Goal: Transaction & Acquisition: Book appointment/travel/reservation

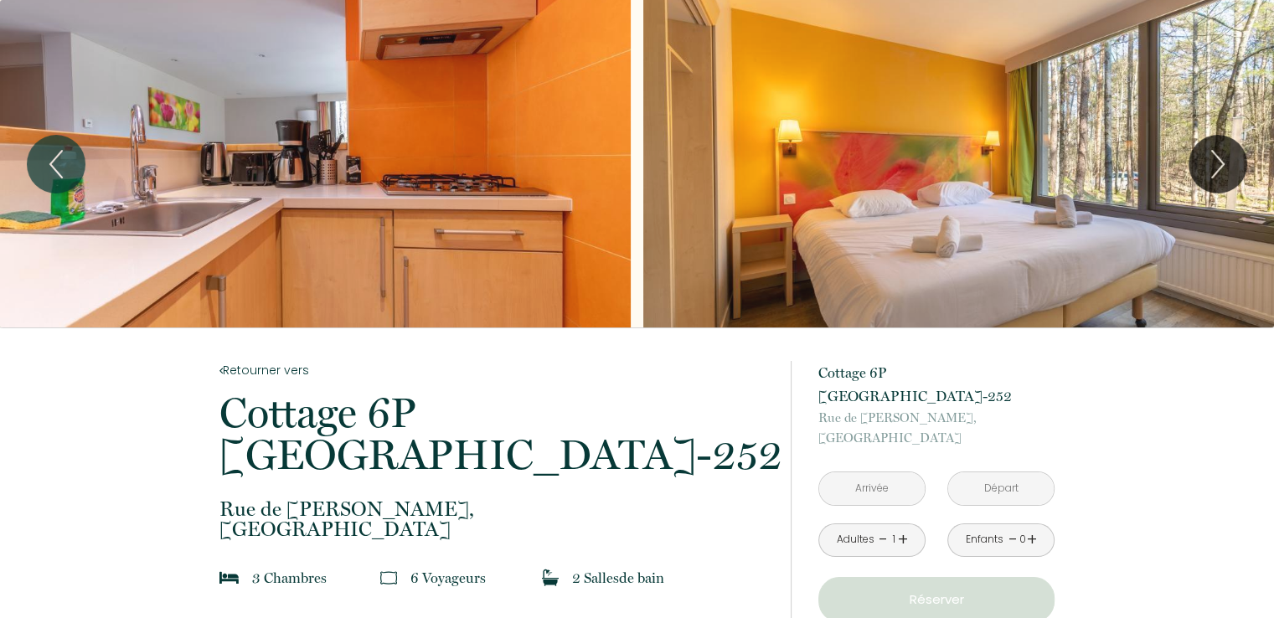
scroll to position [84, 0]
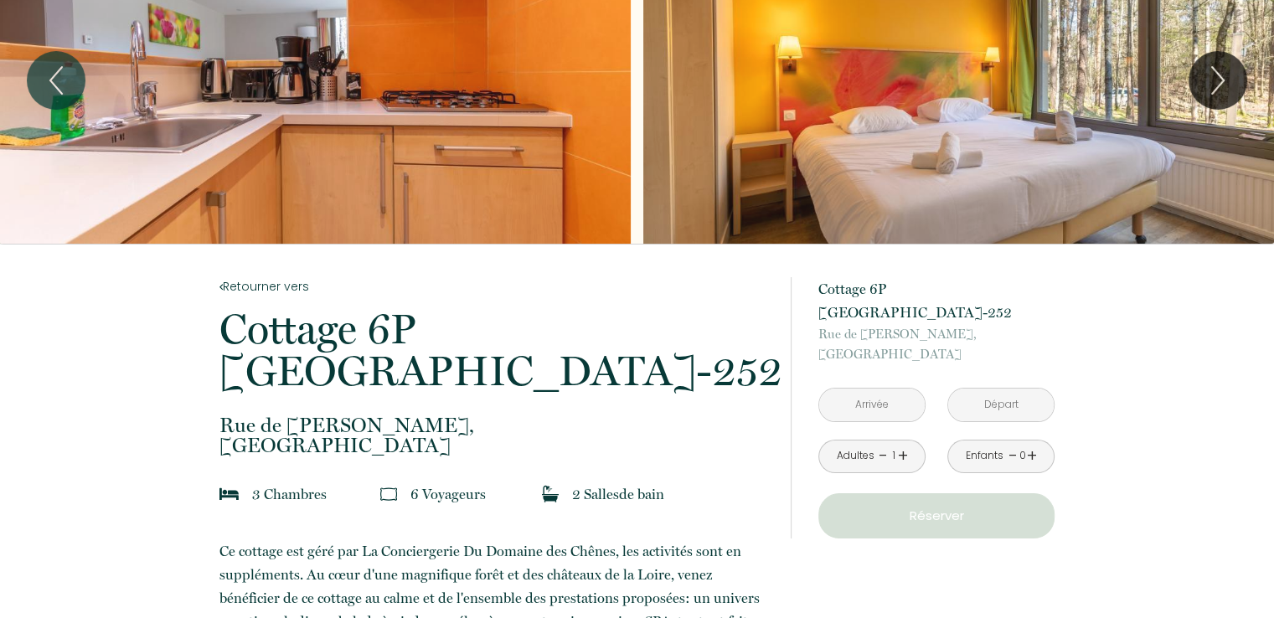
click at [876, 405] on input "text" at bounding box center [872, 405] width 106 height 33
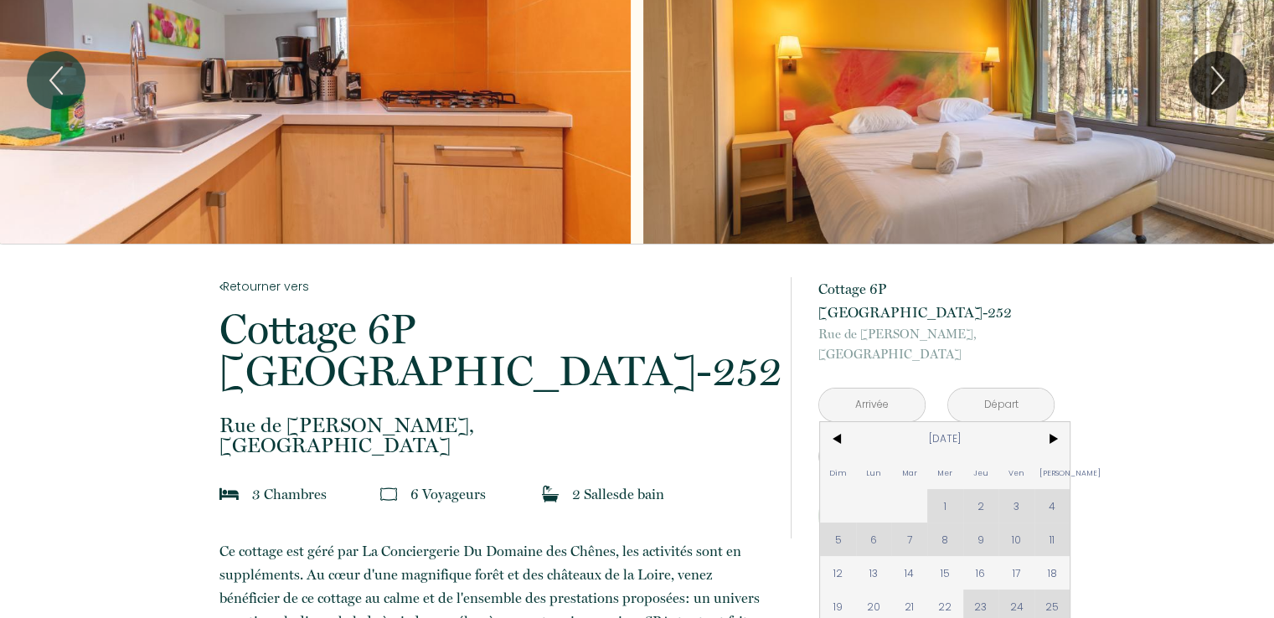
scroll to position [335, 0]
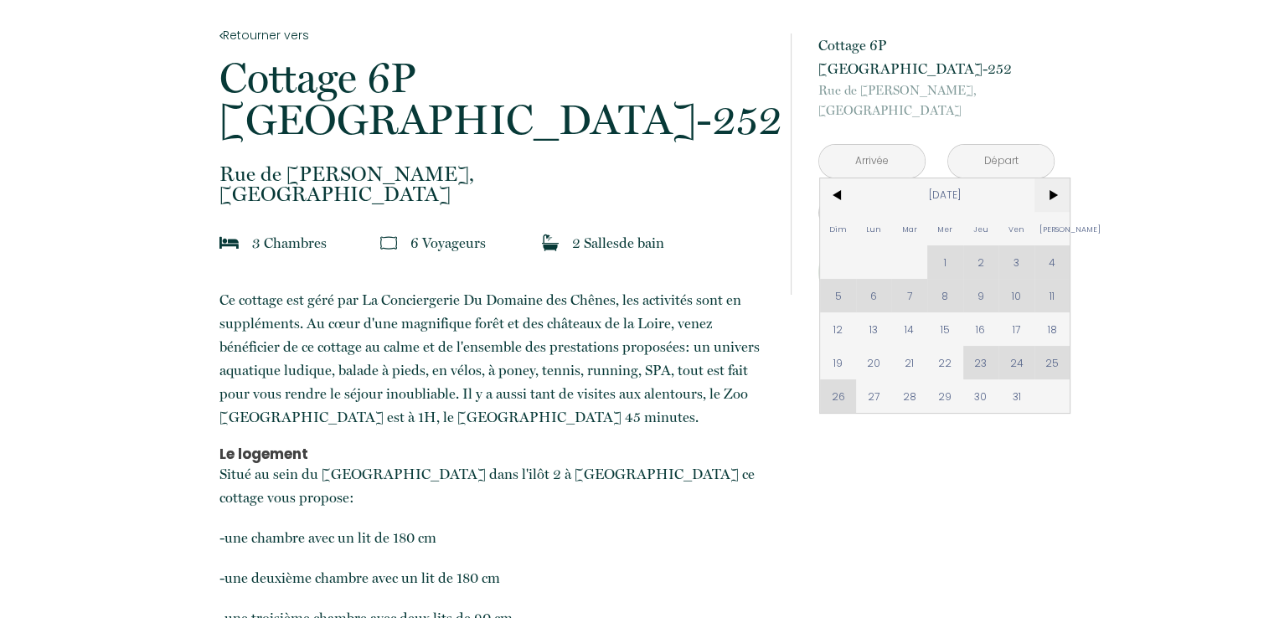
click at [1061, 197] on span ">" at bounding box center [1052, 194] width 36 height 33
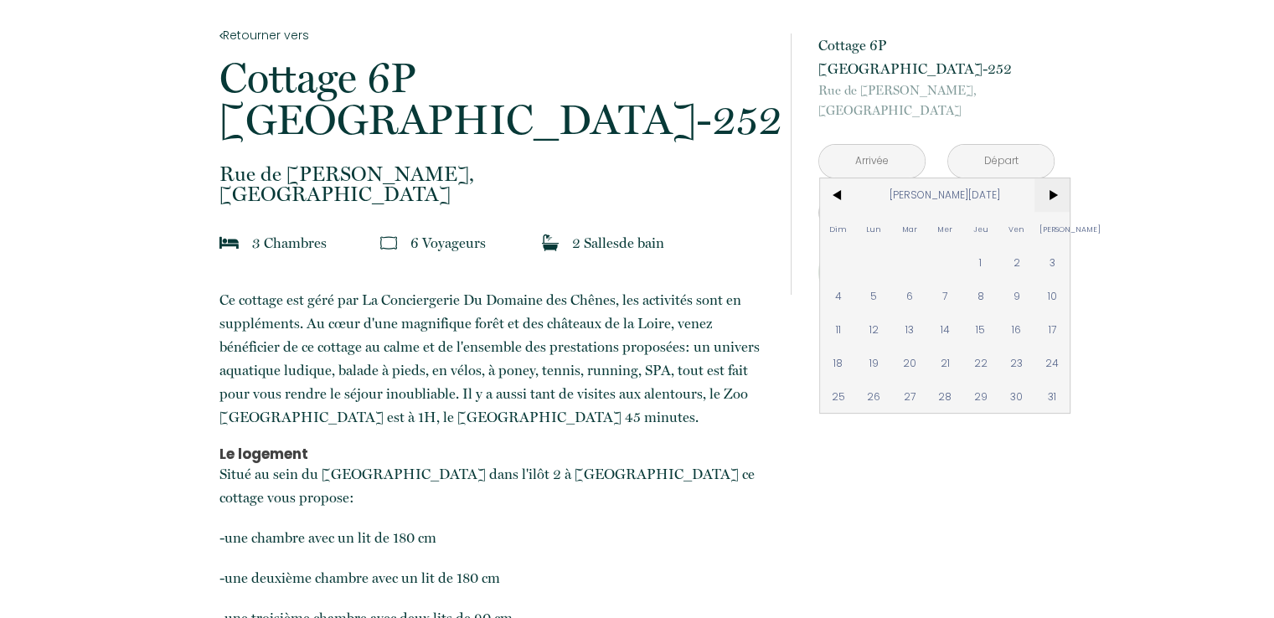
click at [1055, 198] on span ">" at bounding box center [1052, 194] width 36 height 33
drag, startPoint x: 1049, startPoint y: 191, endPoint x: 51, endPoint y: 1, distance: 1016.2
click at [1051, 194] on span ">" at bounding box center [1052, 194] width 36 height 33
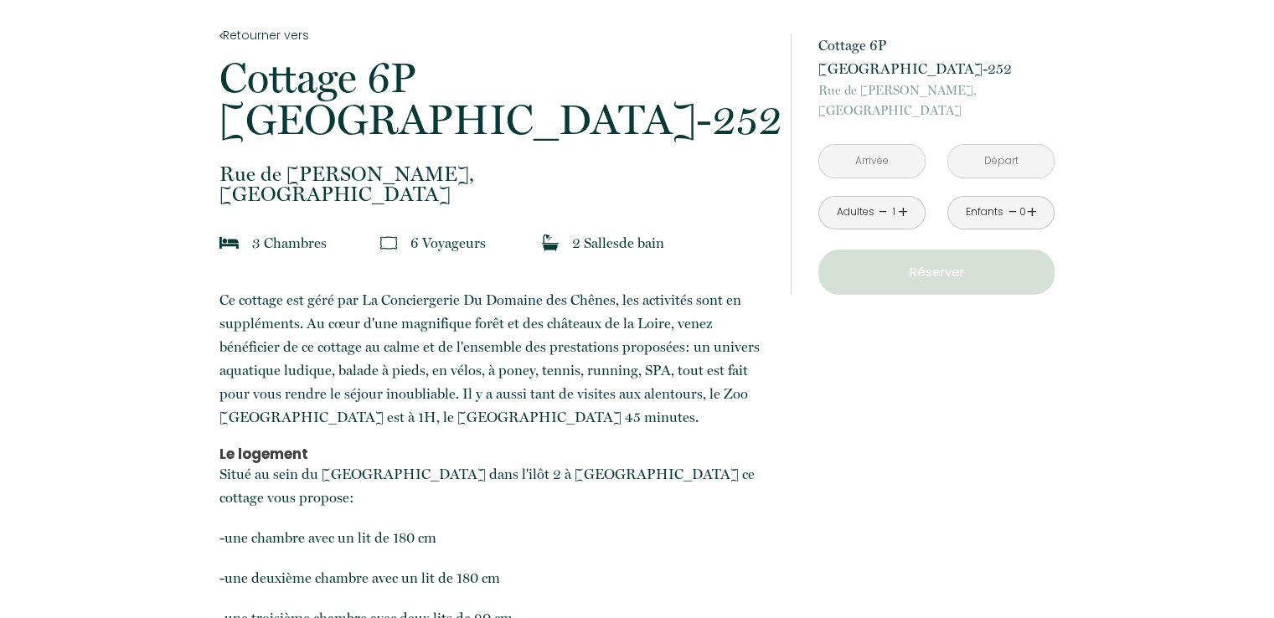
click at [874, 156] on input "text" at bounding box center [872, 161] width 106 height 33
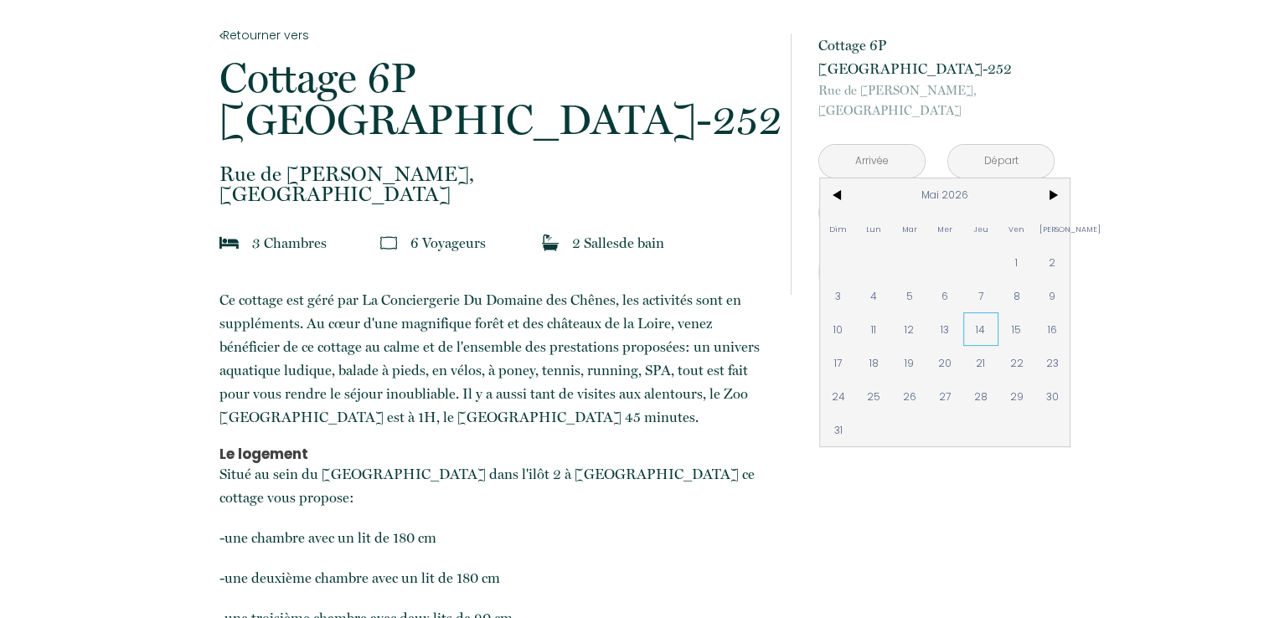
click at [983, 337] on span "14" at bounding box center [981, 328] width 36 height 33
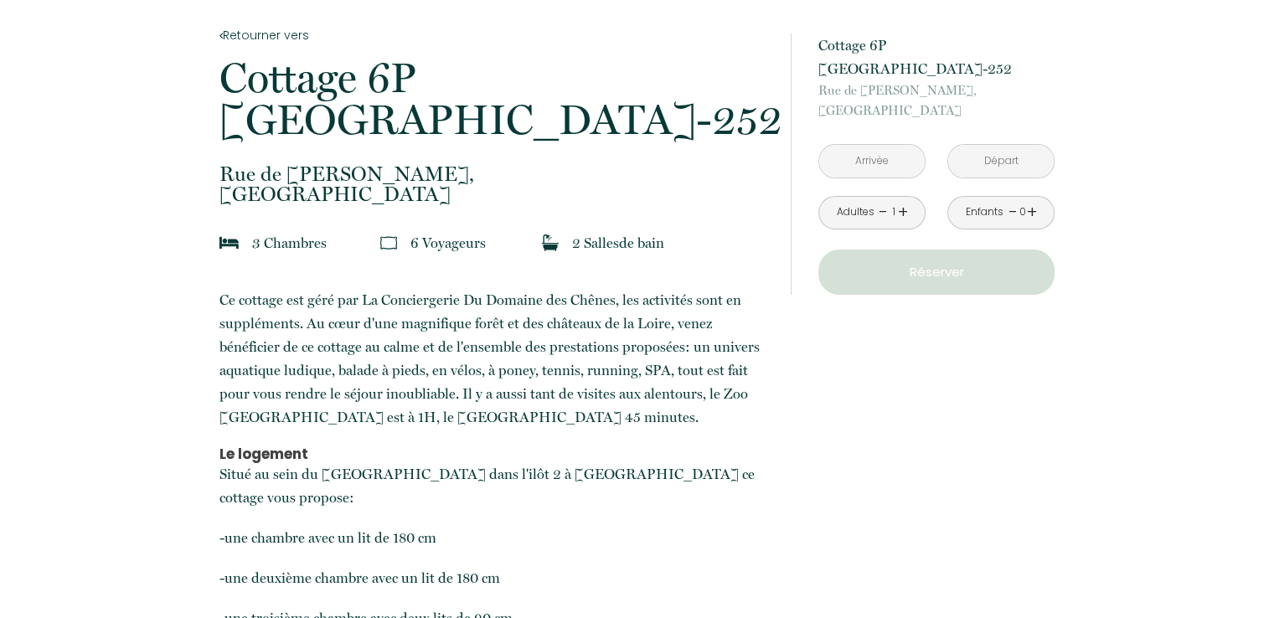
type input "Jeu 14 Mai 2026"
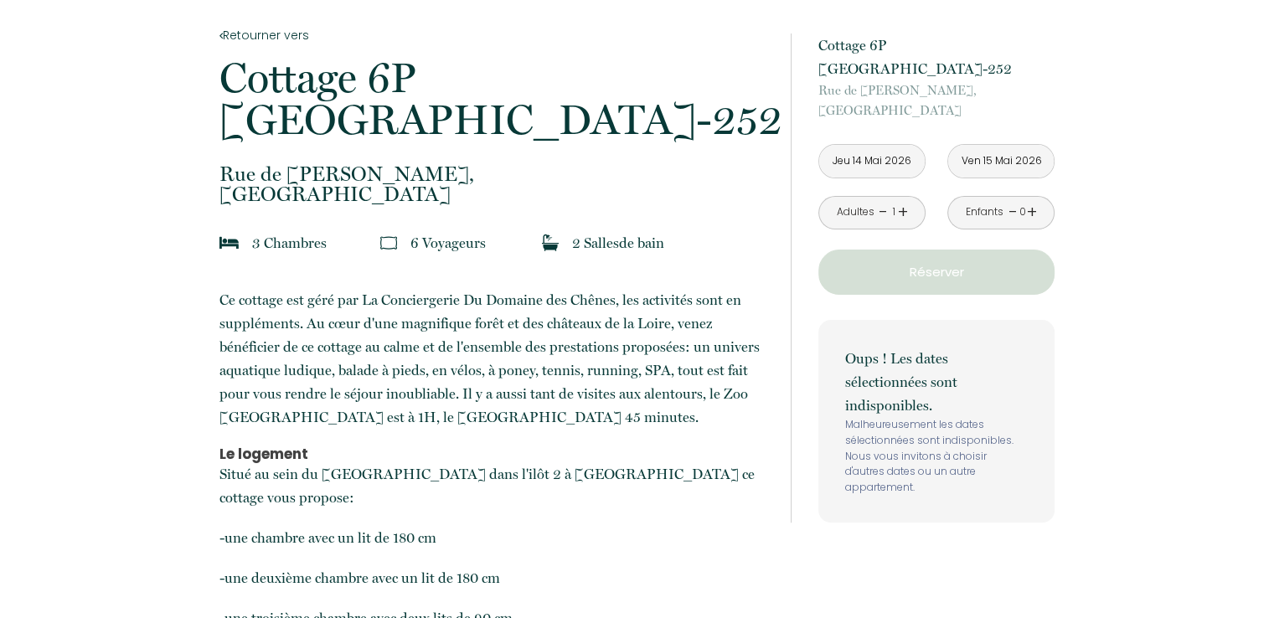
click at [1000, 163] on input "Ven 15 Mai 2026" at bounding box center [1001, 161] width 106 height 33
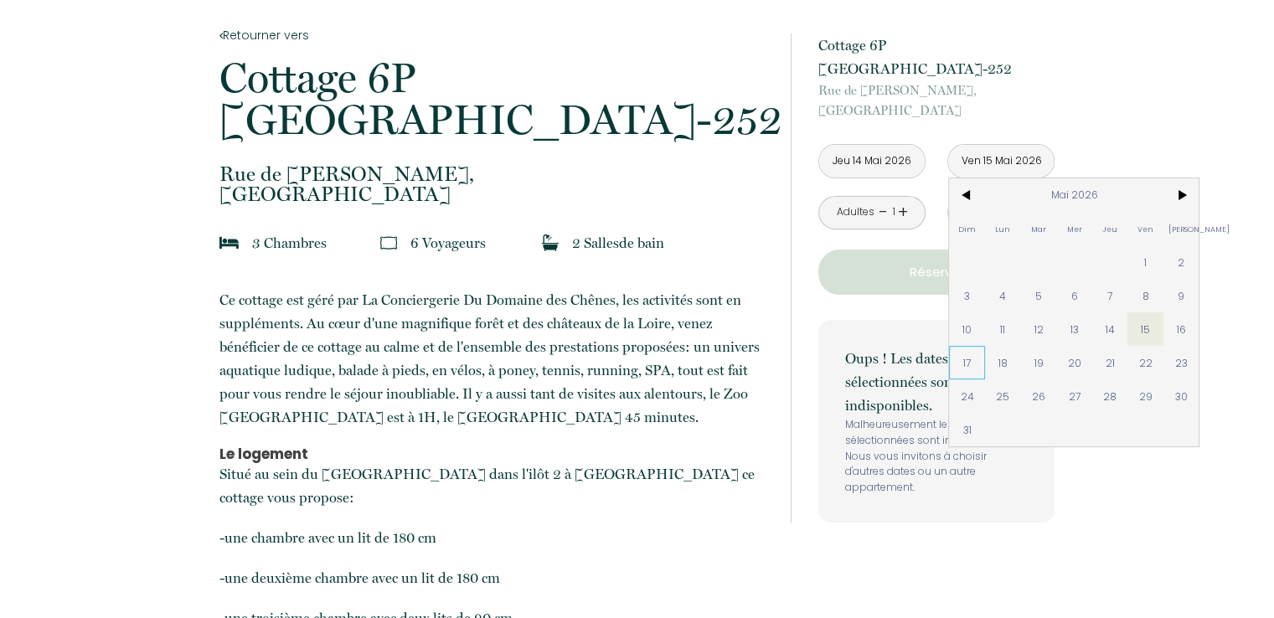
click at [961, 360] on span "17" at bounding box center [967, 362] width 36 height 33
type input "Dim 17 Mai 2026"
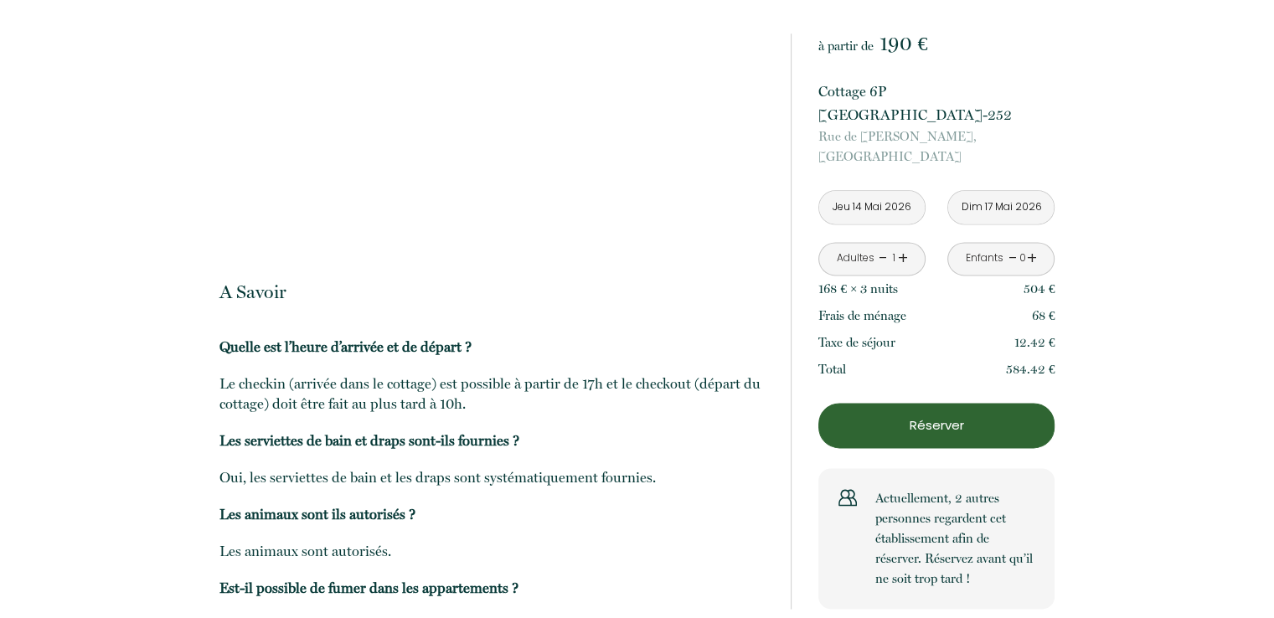
scroll to position [2261, 0]
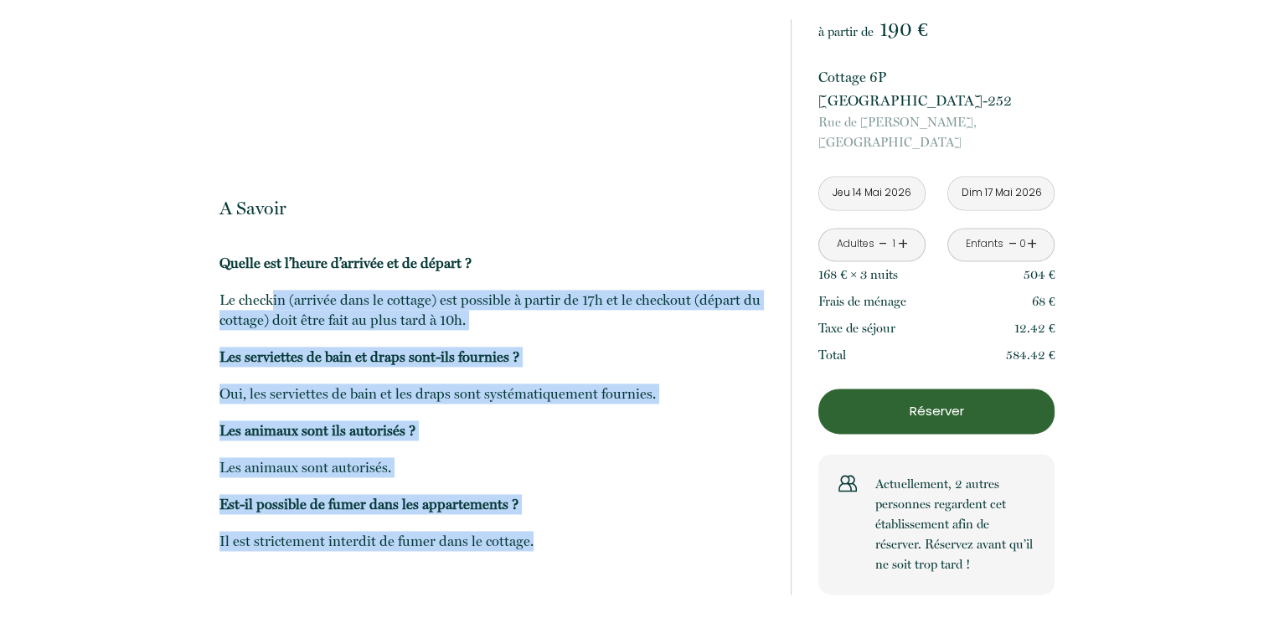
drag, startPoint x: 271, startPoint y: 276, endPoint x: 586, endPoint y: 540, distance: 410.8
click at [588, 561] on div "Quelle est l’heure d’arrivée et de départ ? Le checkin (arrivée dans le cottage…" at bounding box center [493, 410] width 549 height 315
click at [586, 538] on p "Il est strictement interdit de fumer dans le cottage." at bounding box center [493, 541] width 549 height 20
drag, startPoint x: 559, startPoint y: 554, endPoint x: 591, endPoint y: 264, distance: 292.4
click at [590, 259] on div "Quelle est l’heure d’arrivée et de départ ? Le checkin (arrivée dans le cottage…" at bounding box center [493, 410] width 549 height 315
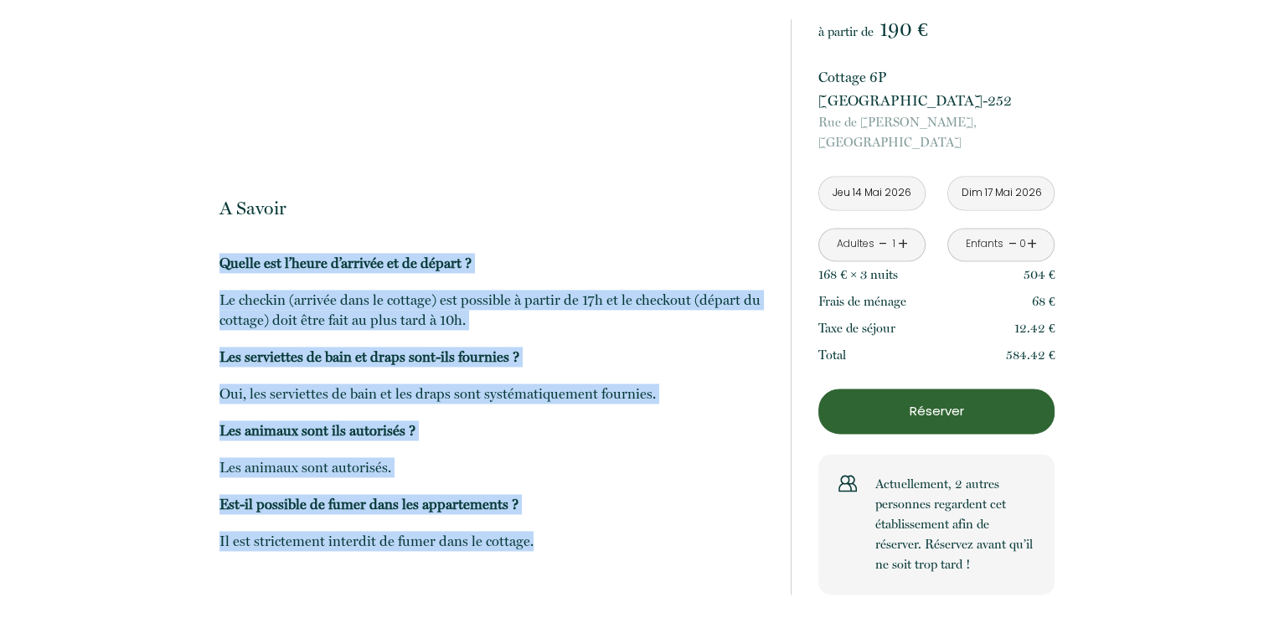
click at [630, 523] on p "Quelle est l’heure d’arrivée et de départ ? Le checkin (arrivée dans le cottage…" at bounding box center [493, 402] width 549 height 298
click at [893, 406] on p "Réserver" at bounding box center [936, 411] width 224 height 20
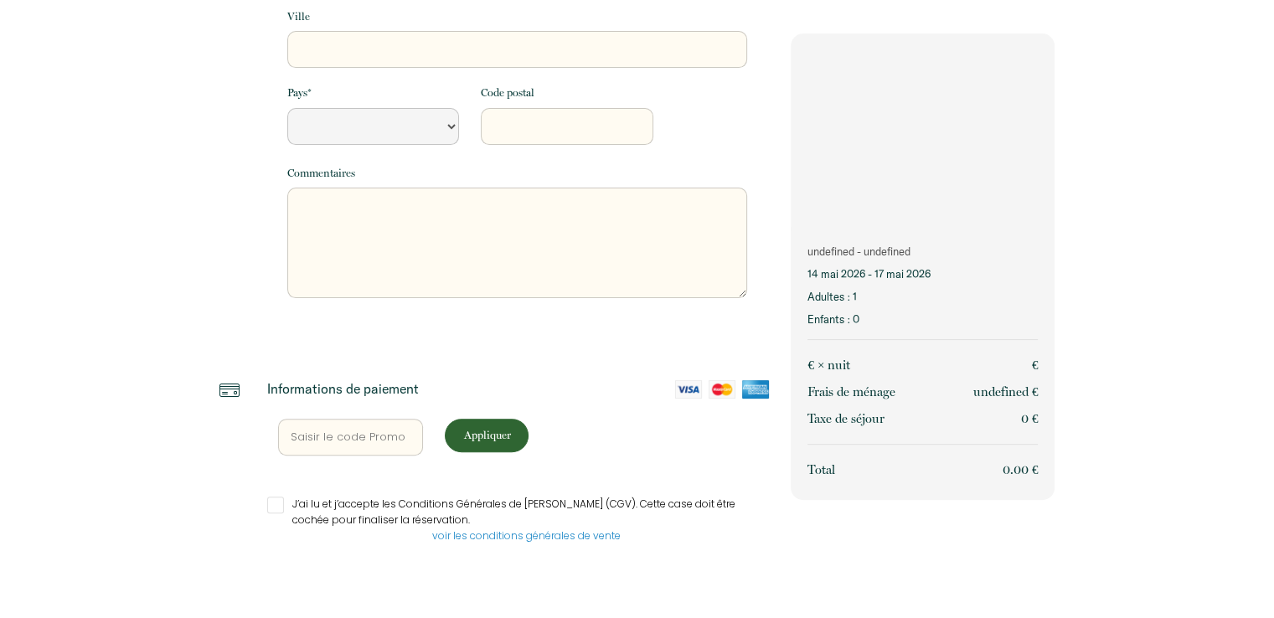
scroll to position [395, 0]
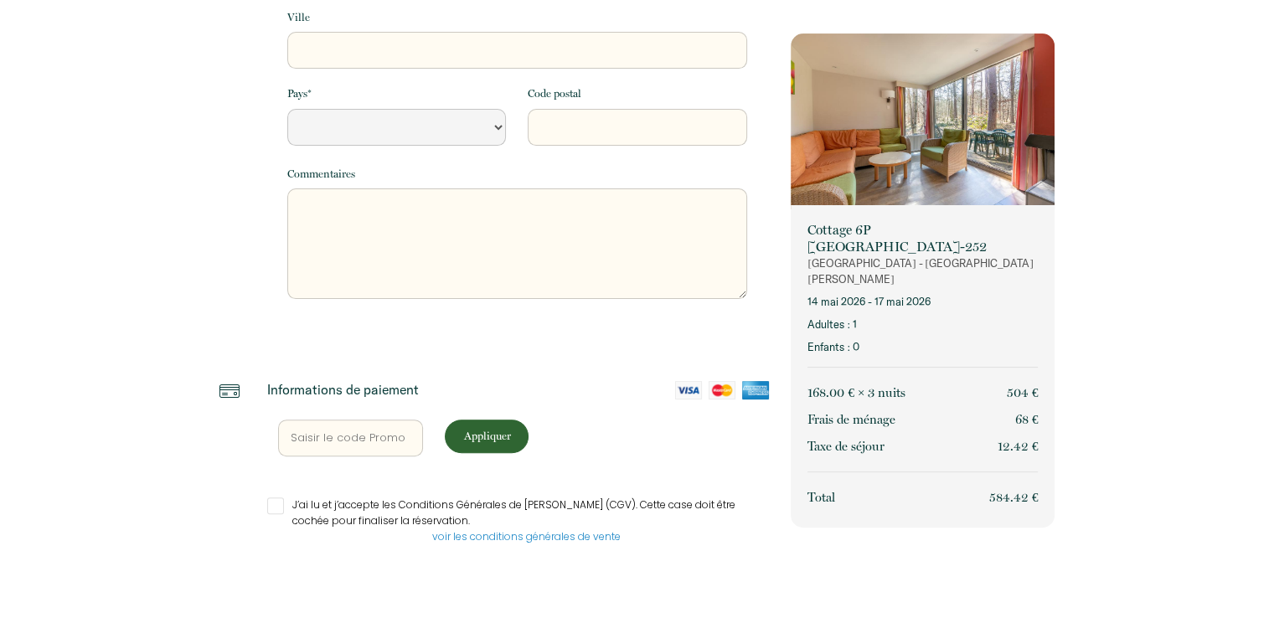
select select "Default select example"
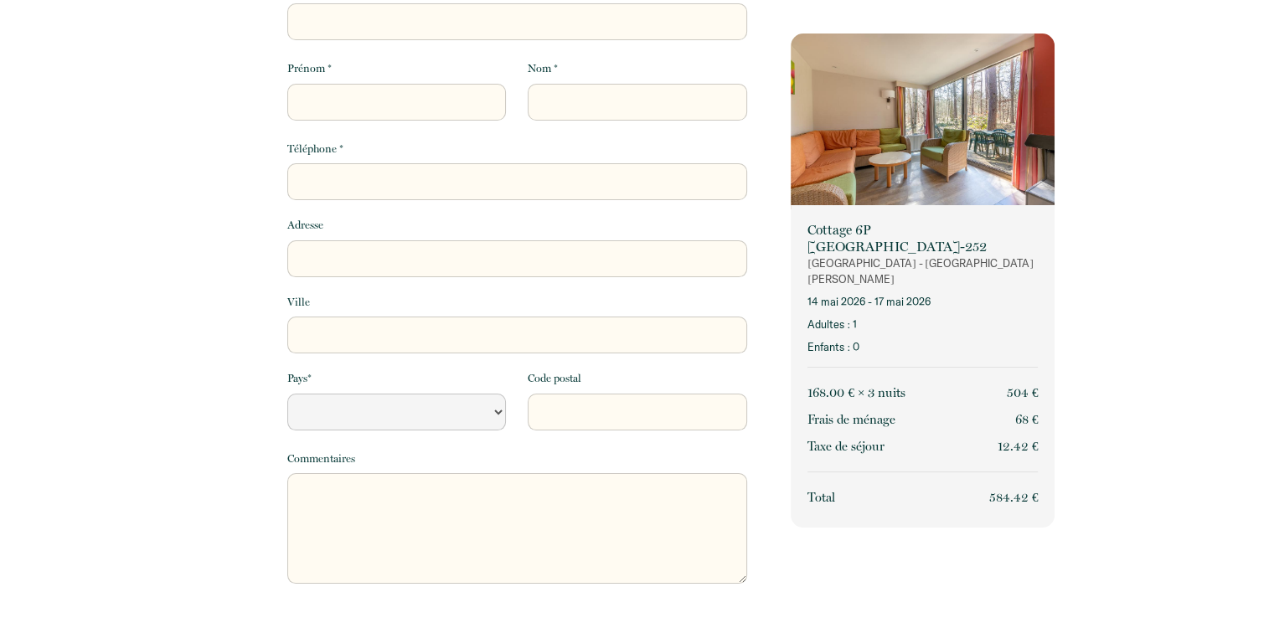
scroll to position [0, 0]
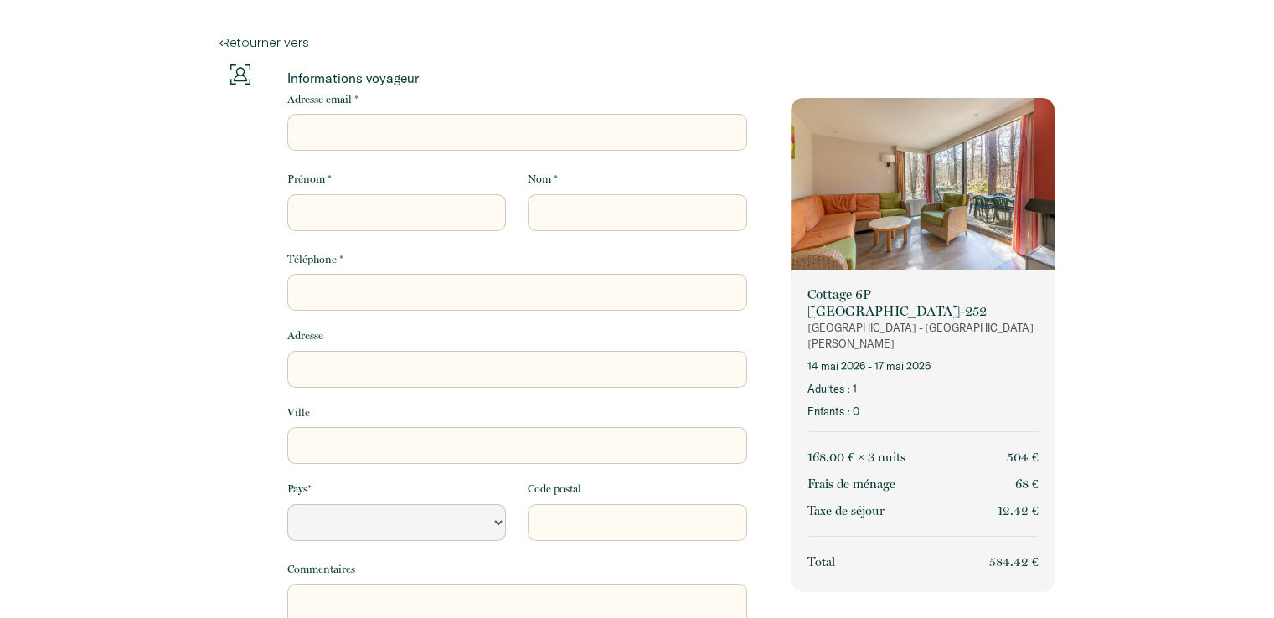
drag, startPoint x: 407, startPoint y: 112, endPoint x: 407, endPoint y: 138, distance: 26.0
click at [407, 115] on div "Adresse email *" at bounding box center [517, 120] width 482 height 59
click at [410, 146] on input "Adresse email *" at bounding box center [517, 132] width 460 height 37
type input "ce"
select select "Default select example"
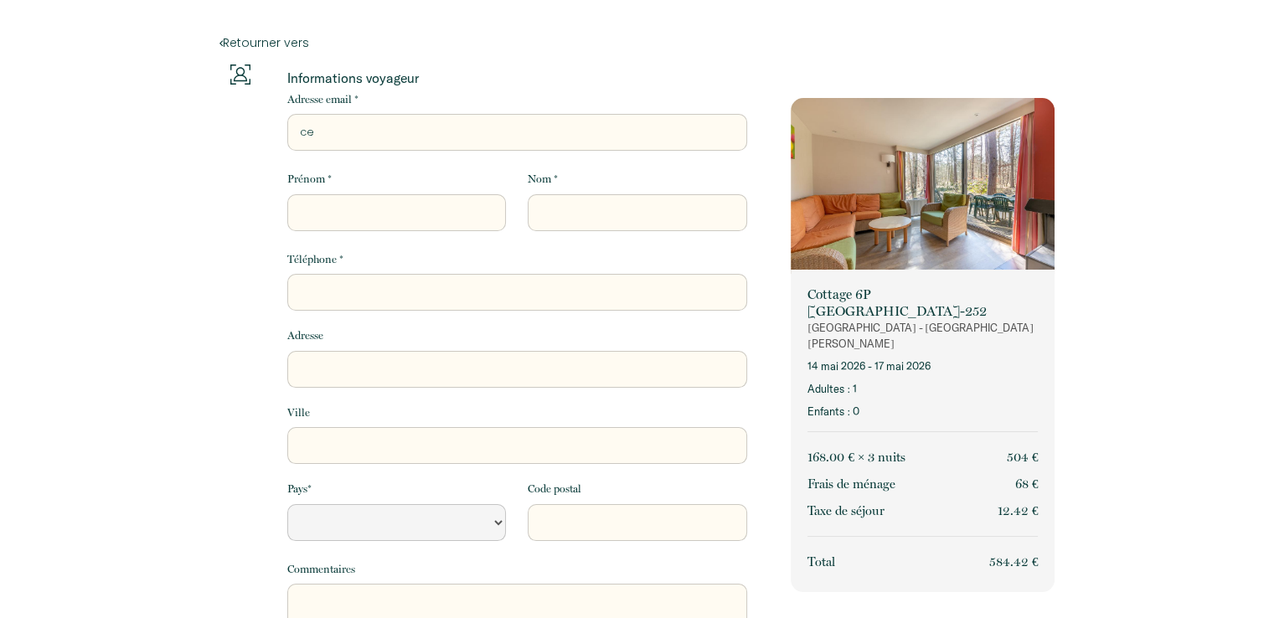
type input "cec"
select select "Default select example"
type input "ceci"
select select "Default select example"
type input "[PERSON_NAME]"
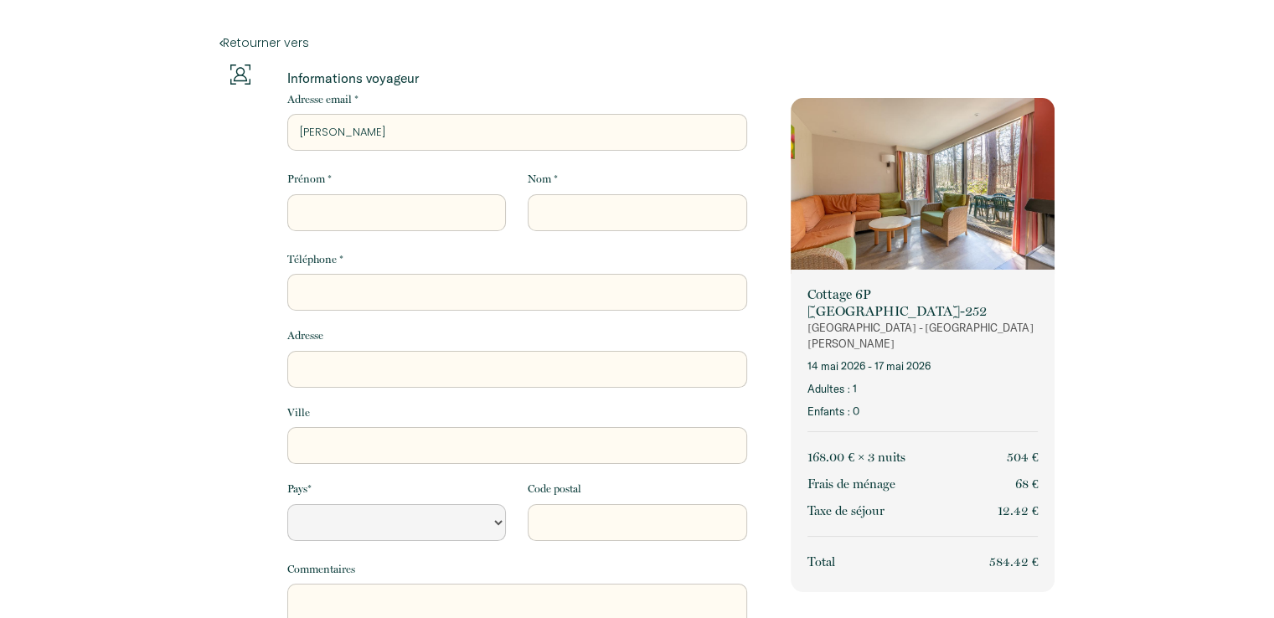
select select "Default select example"
type input "[PERSON_NAME]"
select select "Default select example"
type input "cecile2"
select select "Default select example"
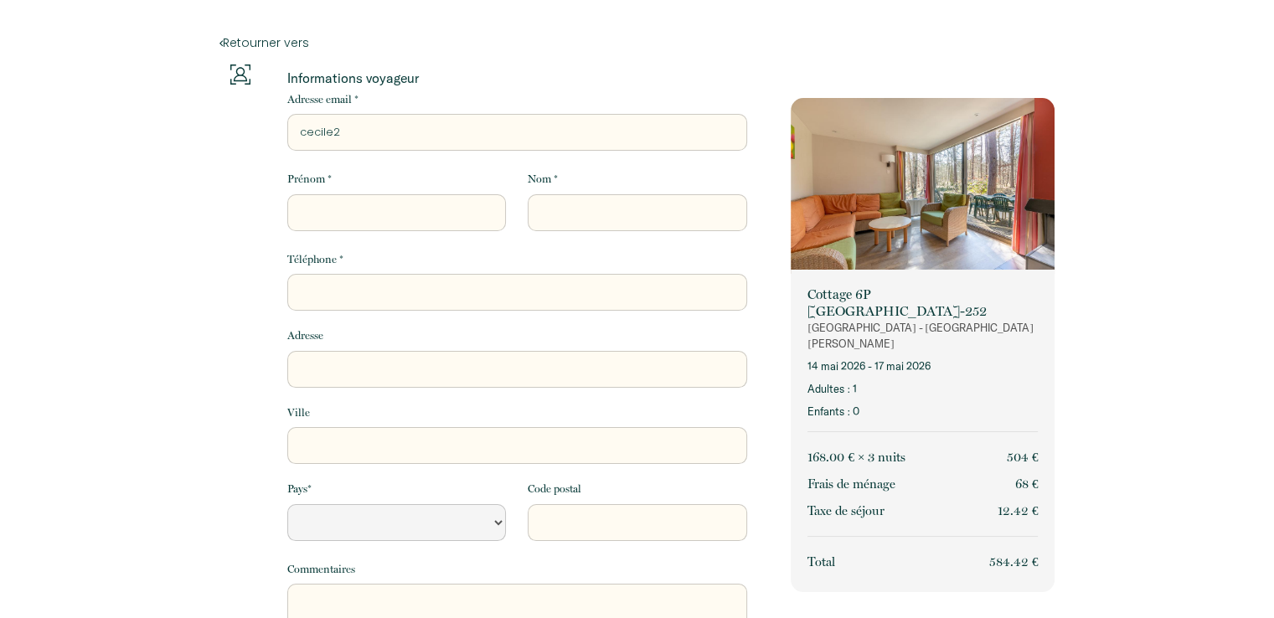
type input "cecile2."
select select "Default select example"
type input "cecile2.l"
select select "Default select example"
type input "cecile2.le"
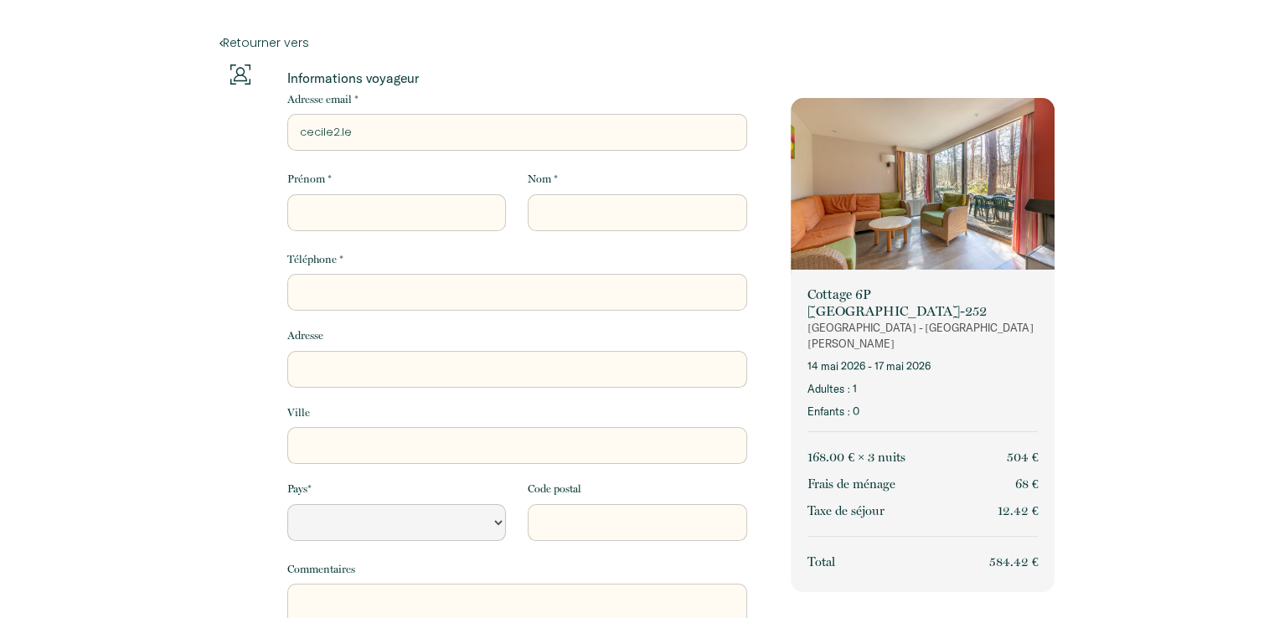
select select "Default select example"
type input "cecile2.ler"
select select "Default select example"
type input "cecile2.lero"
select select "Default select example"
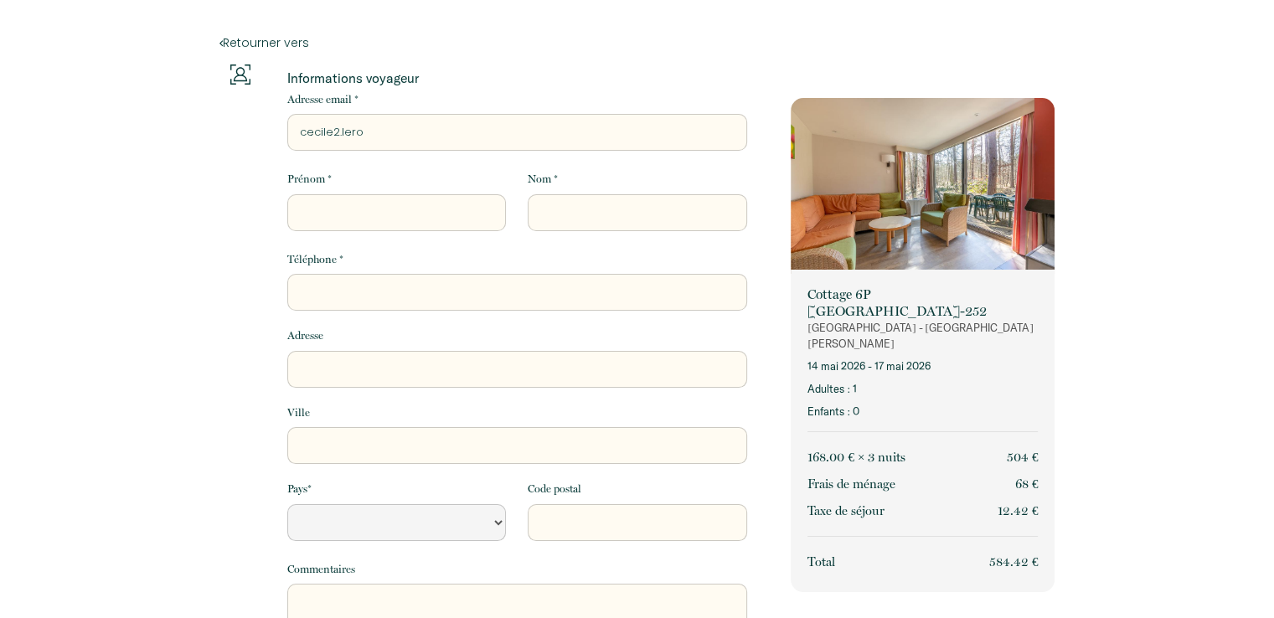
type input "cecile2.[PERSON_NAME]"
select select "Default select example"
type input "cecile2.[PERSON_NAME]@"
select select "Default select example"
type input "cecile2.[PERSON_NAME]@o"
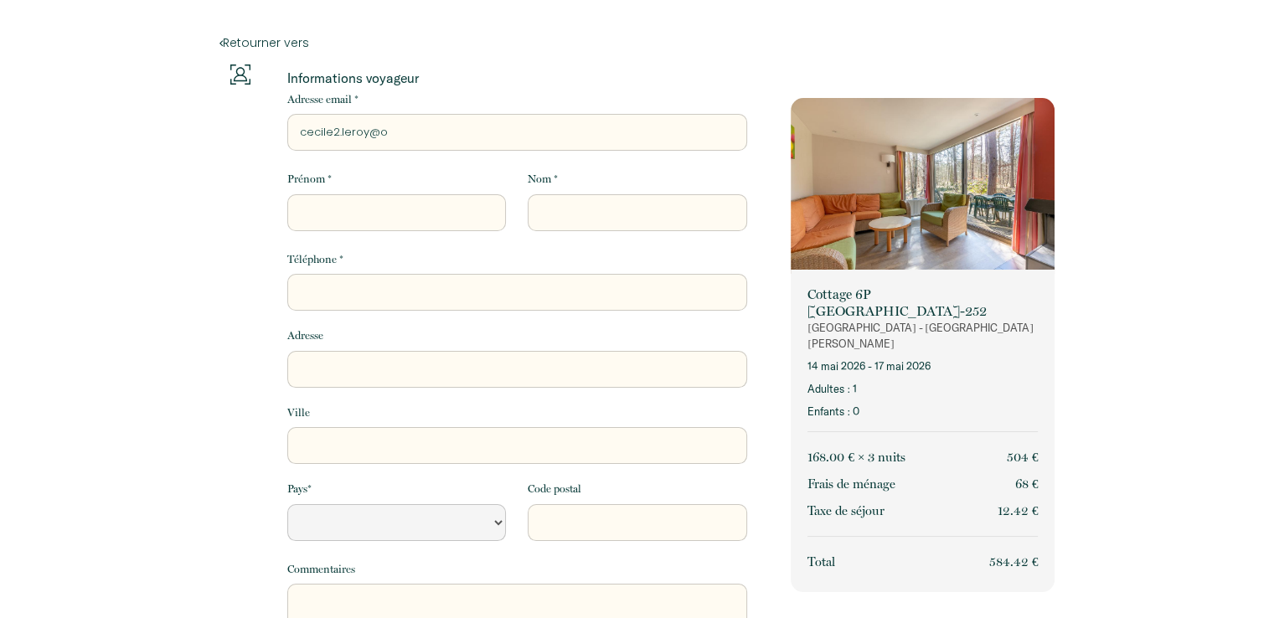
select select "Default select example"
type input "cecile2.[PERSON_NAME]@or"
select select "Default select example"
type input "cecile2.[PERSON_NAME]@[PERSON_NAME]"
select select "Default select example"
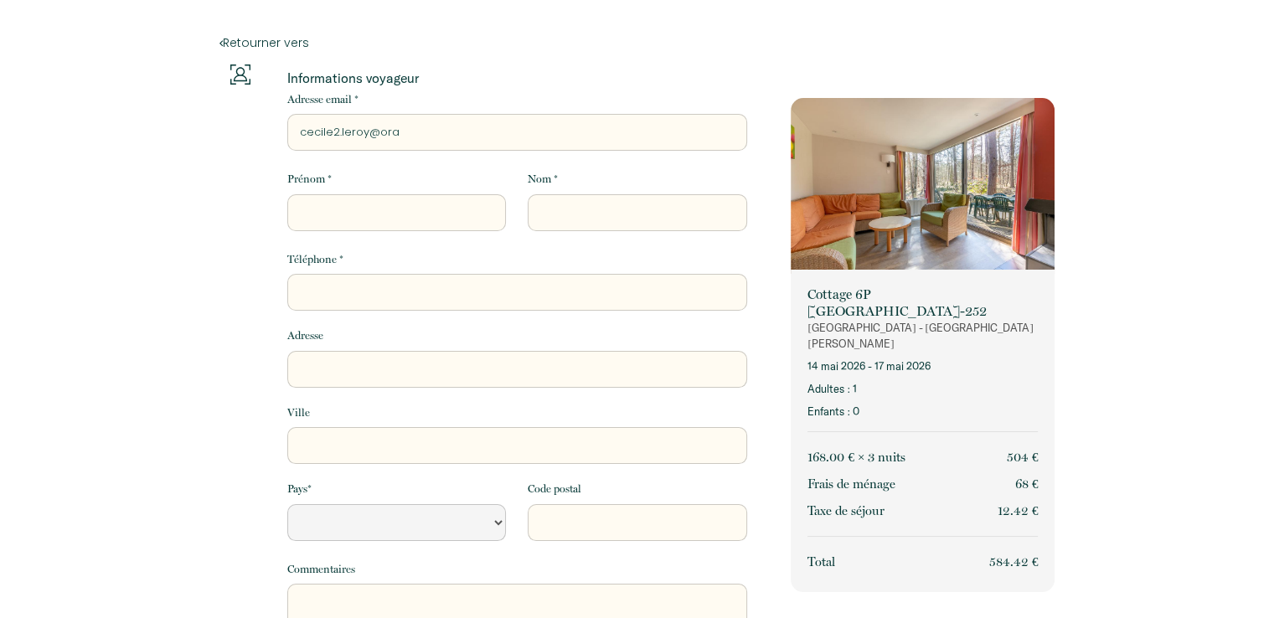
type input "cecile2.[PERSON_NAME]@[PERSON_NAME]"
select select "Default select example"
type input "cecile2.[PERSON_NAME]@orang"
select select "Default select example"
type input "[EMAIL_ADDRESS][PERSON_NAME]"
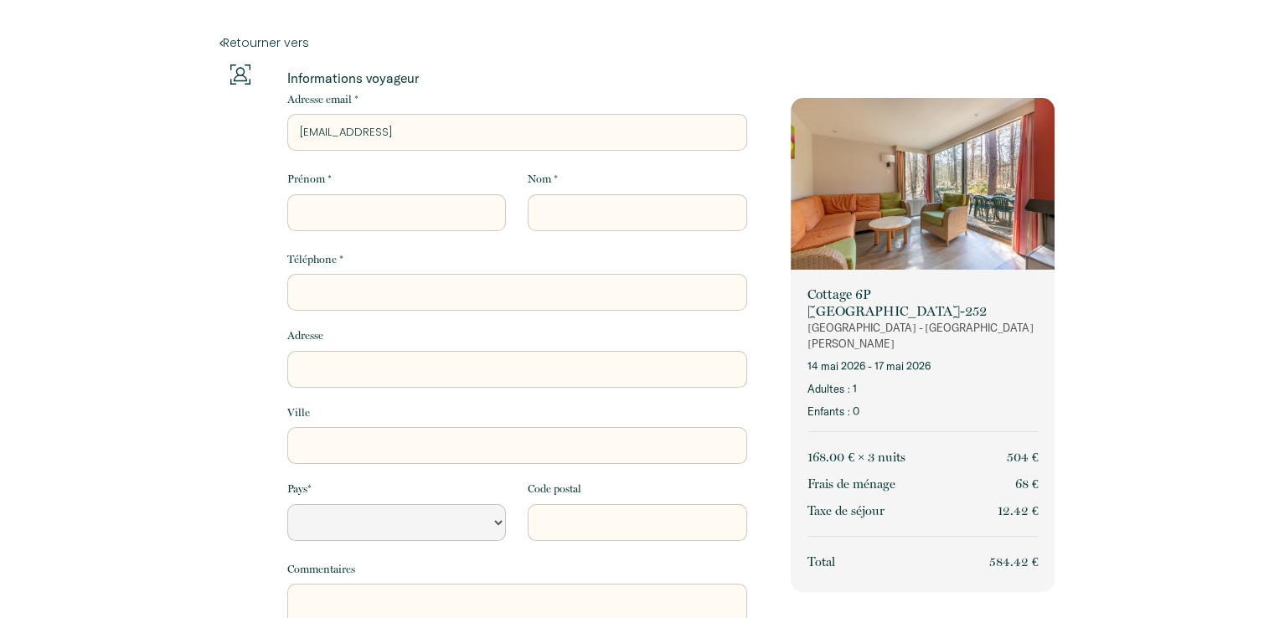
select select "Default select example"
type input "[EMAIL_ADDRESS][PERSON_NAME]."
select select "Default select example"
type input "cecile2.[PERSON_NAME]@orange.f"
select select "Default select example"
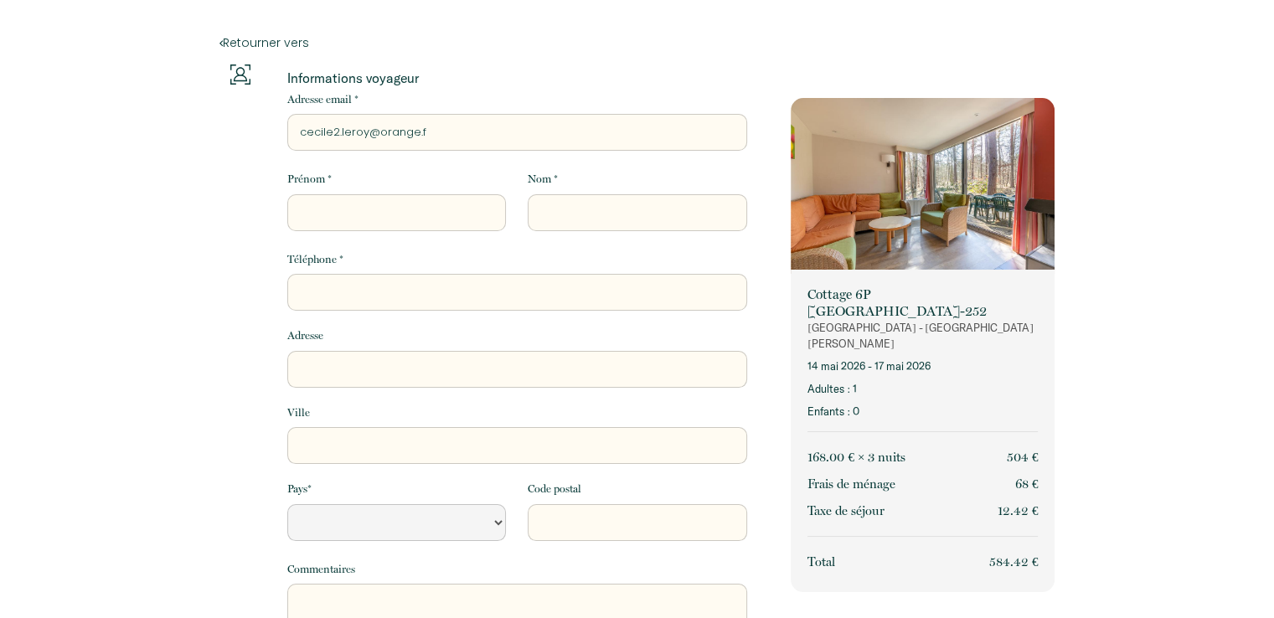
type input "[EMAIL_ADDRESS][PERSON_NAME][DOMAIN_NAME]"
select select "Default select example"
type input "[EMAIL_ADDRESS][PERSON_NAME][DOMAIN_NAME]"
type input "c"
select select "Default select example"
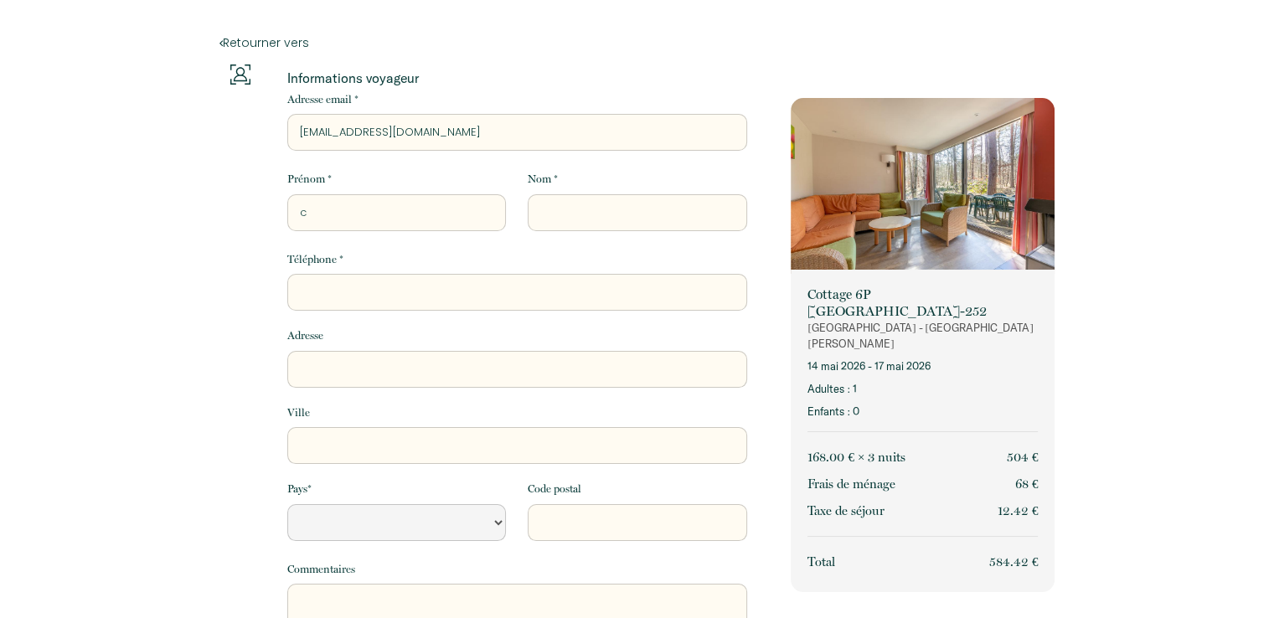
type input "ce"
select select "Default select example"
type input "cec"
select select "Default select example"
type input "ceci"
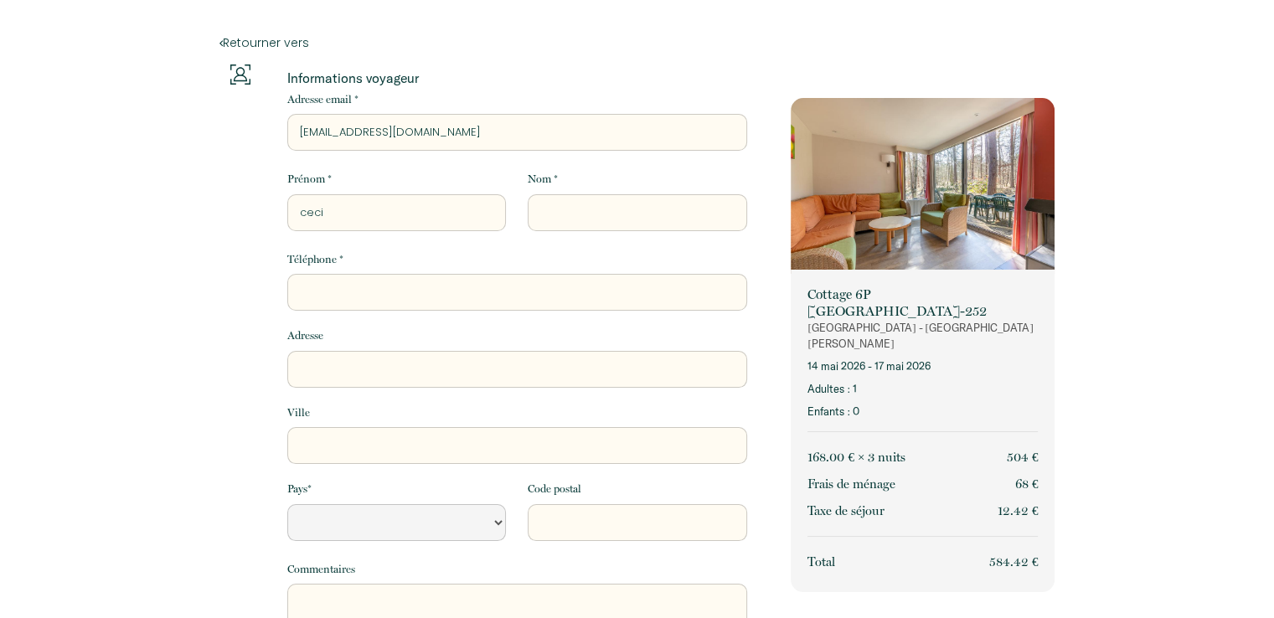
select select "Default select example"
type input "[PERSON_NAME]"
select select "Default select example"
type input "[PERSON_NAME]"
select select "Default select example"
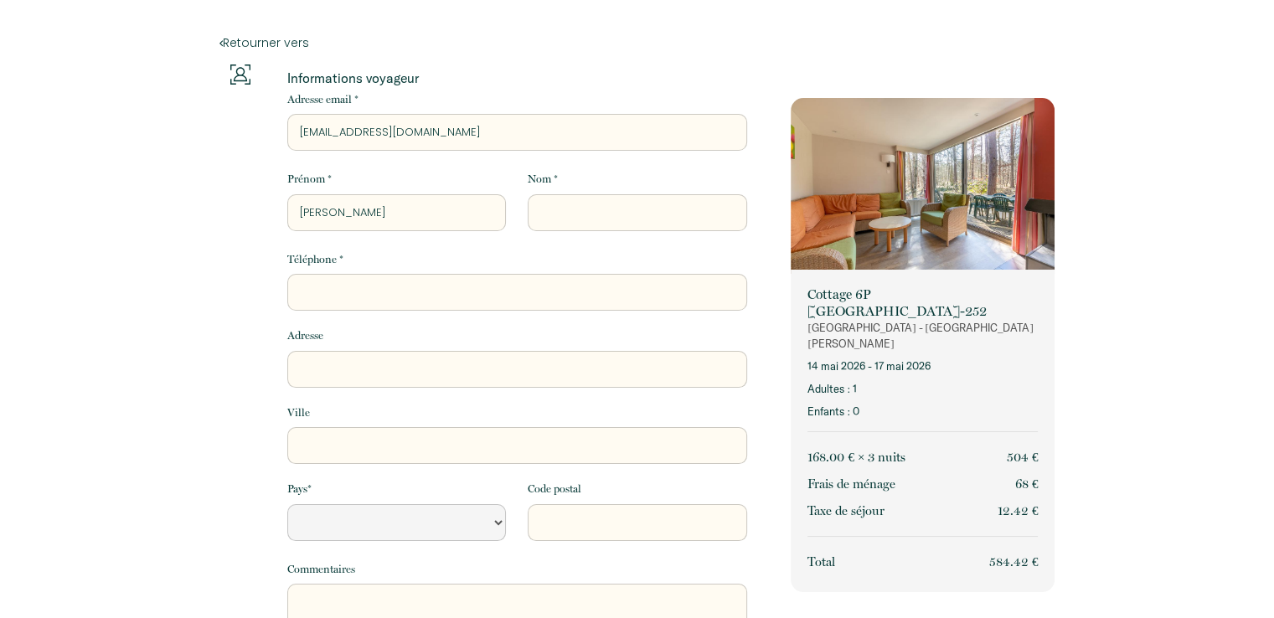
type input "[PERSON_NAME]"
type input "m"
select select "Default select example"
type input "ma"
select select "Default select example"
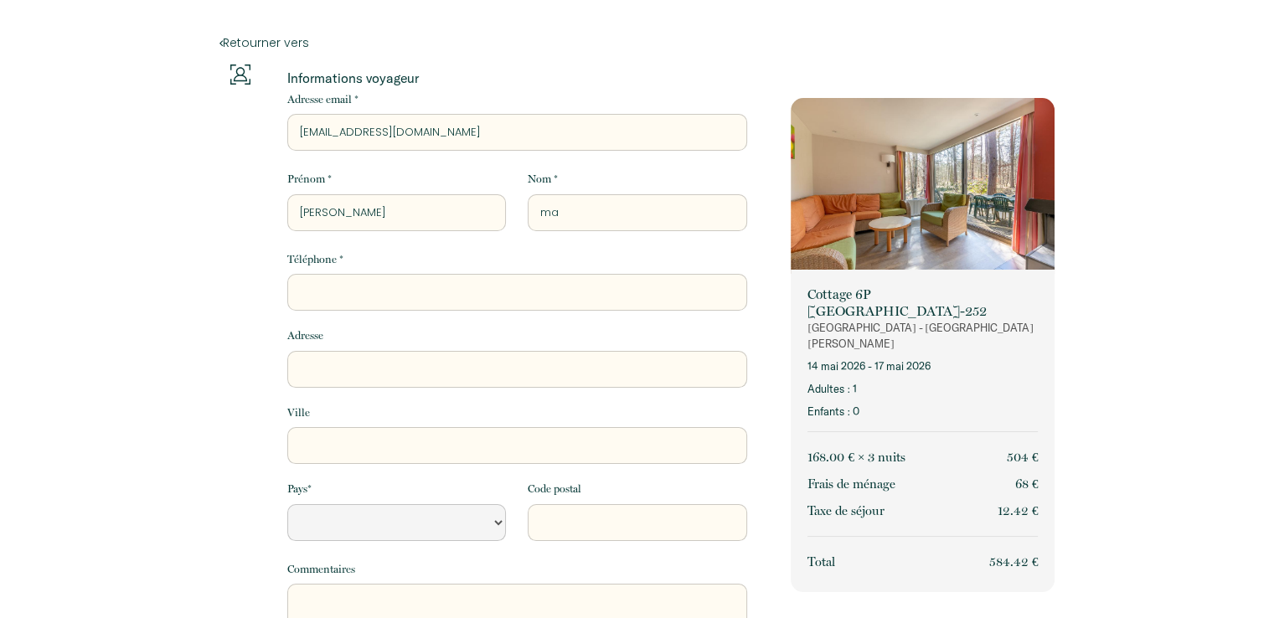
type input "mar"
select select "Default select example"
type input "maro"
select select "Default select example"
type input "maroz"
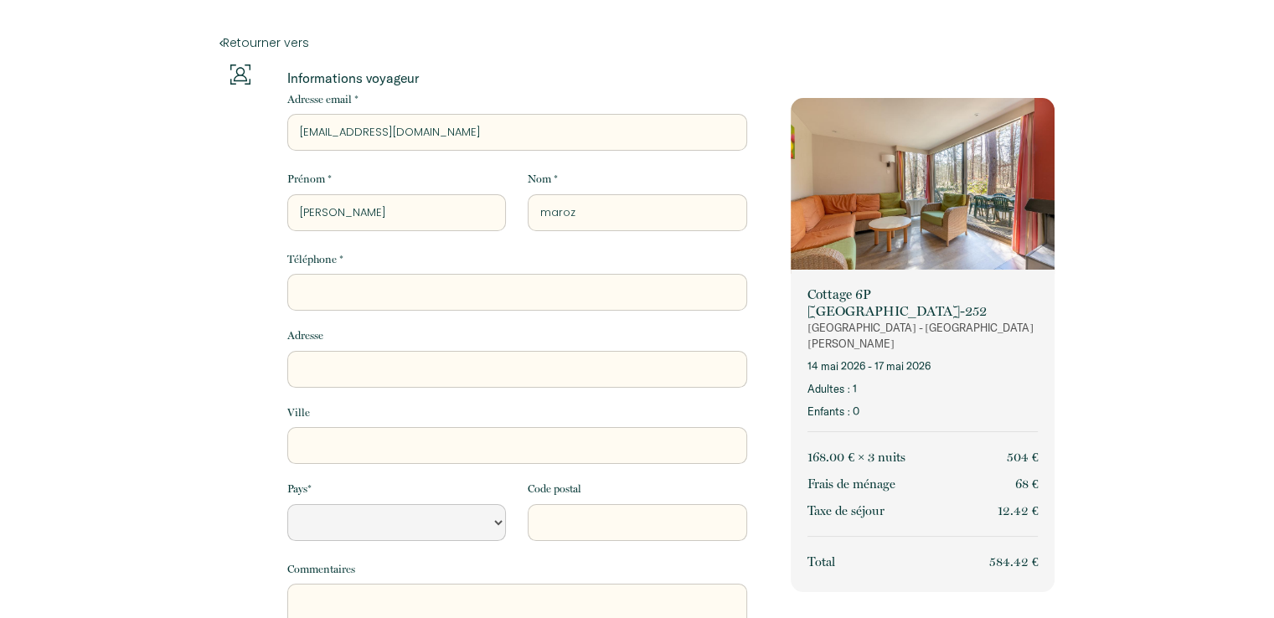
select select "Default select example"
type input "marozz"
select select "Default select example"
type input "marozzo"
select select "Default select example"
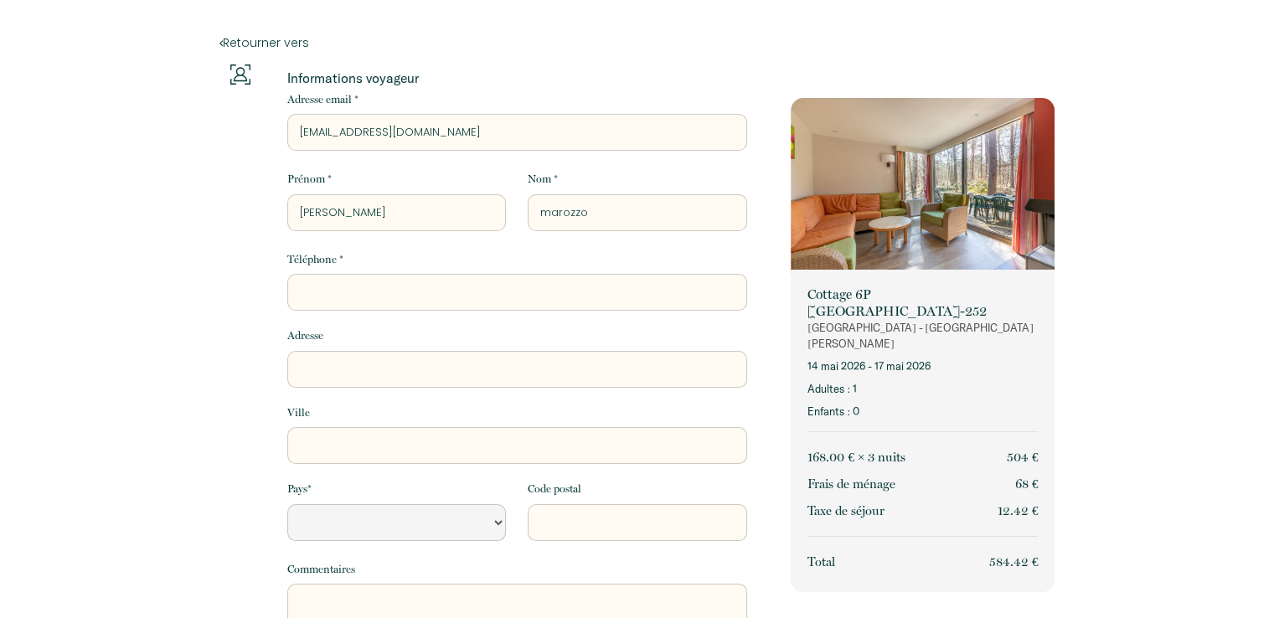
type input "marozzo"
type input "0"
select select "Default select example"
type input "06"
select select "Default select example"
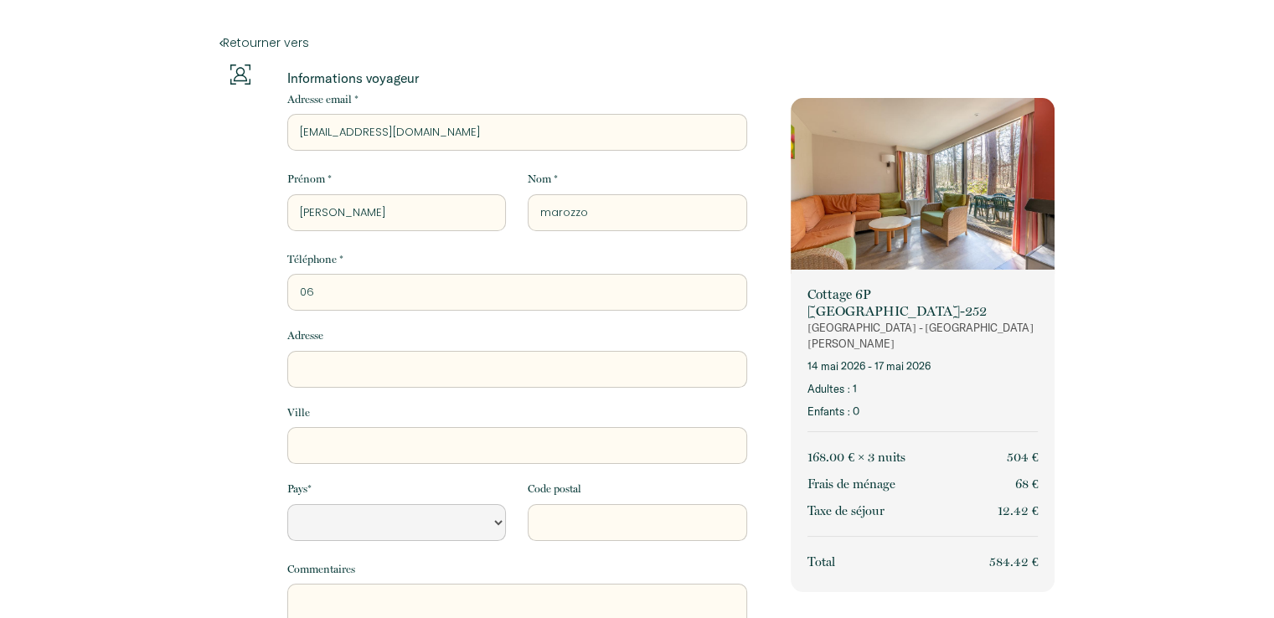
type input "068"
select select "Default select example"
type input "0687"
select select "Default select example"
type input "06871"
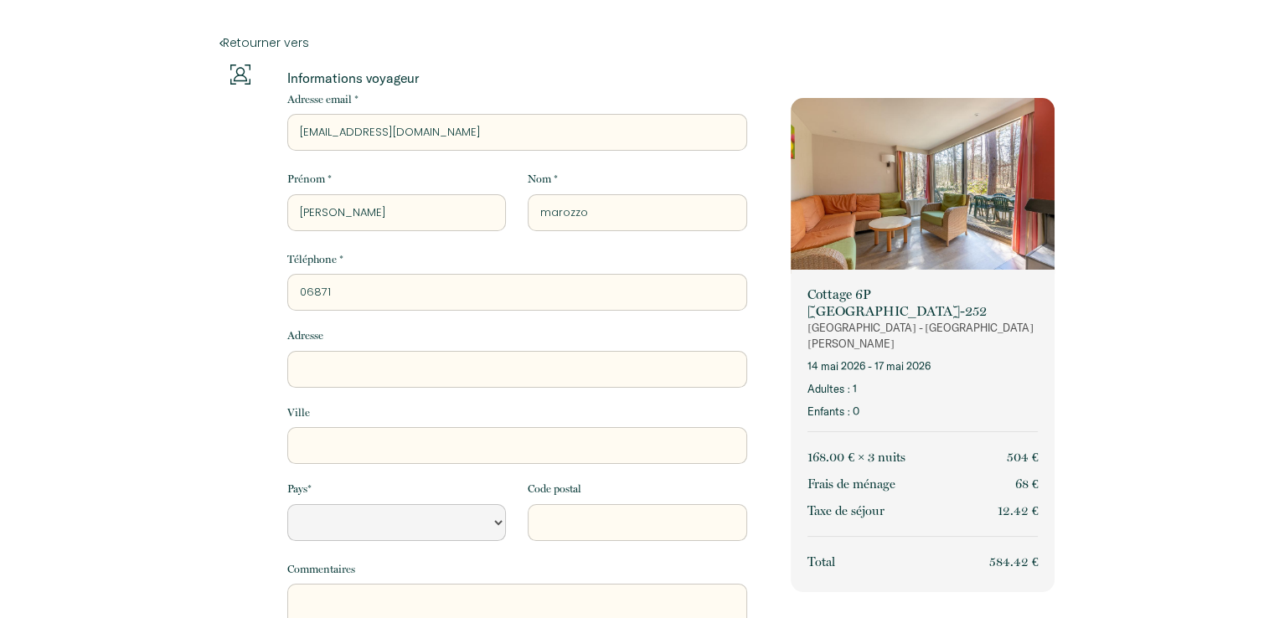
select select "Default select example"
type input "068716"
select select "Default select example"
type input "0687161"
select select "Default select example"
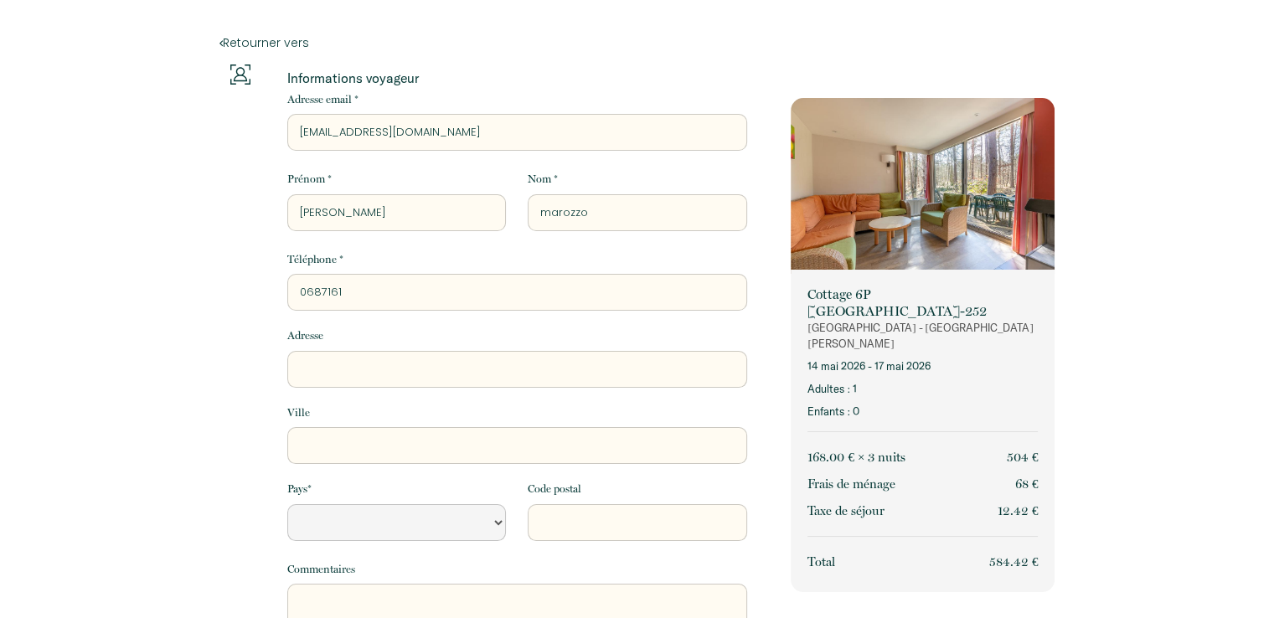
type input "06871613"
select select "Default select example"
type input "068716132"
select select "Default select example"
type input "0687161321"
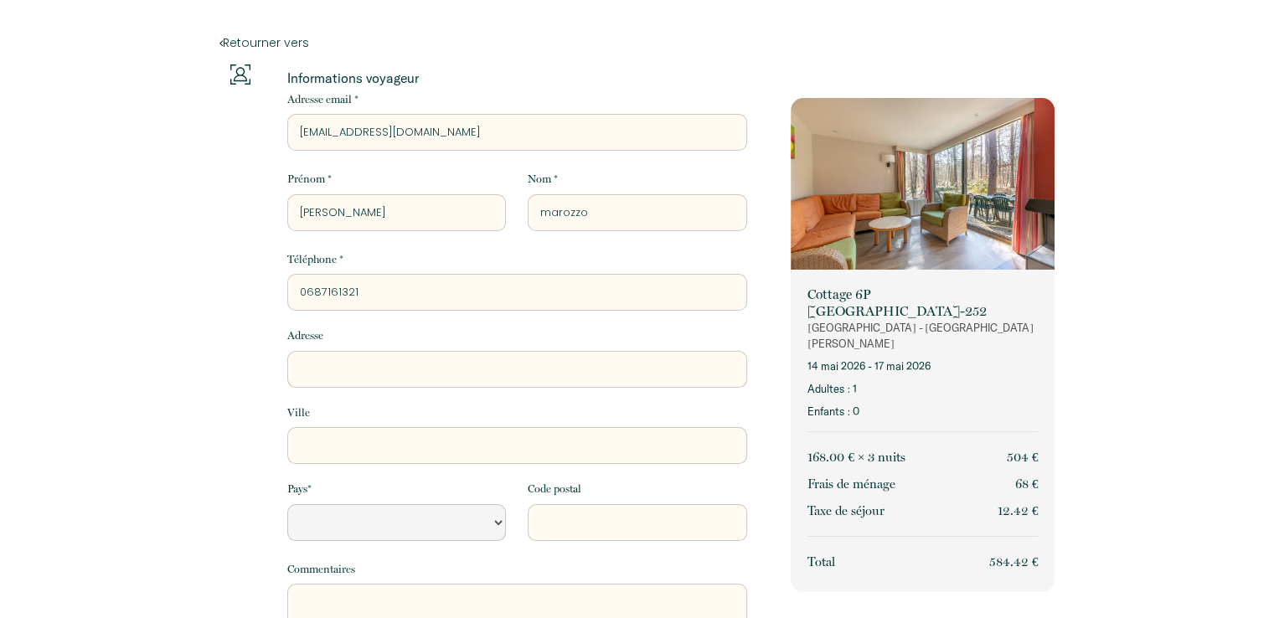
select select "Default select example"
type input "0687161321"
type input "2"
select select "Default select example"
type input "25"
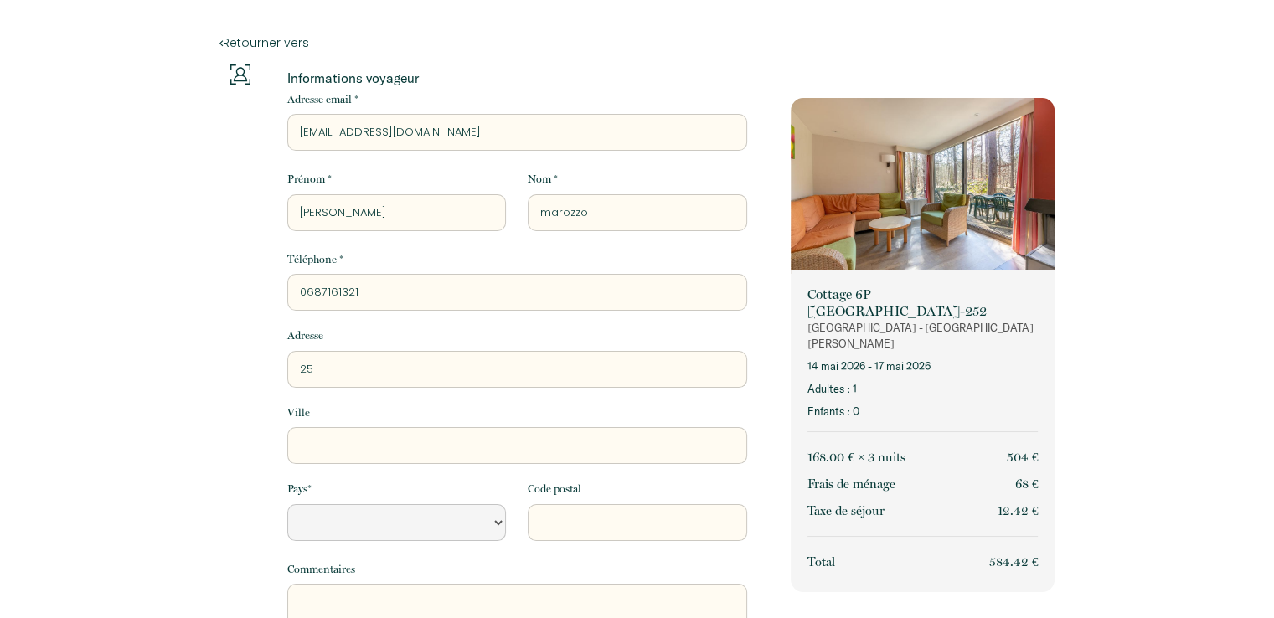
select select "Default select example"
type input "25"
select select "Default select example"
type input "25 r"
select select "Default select example"
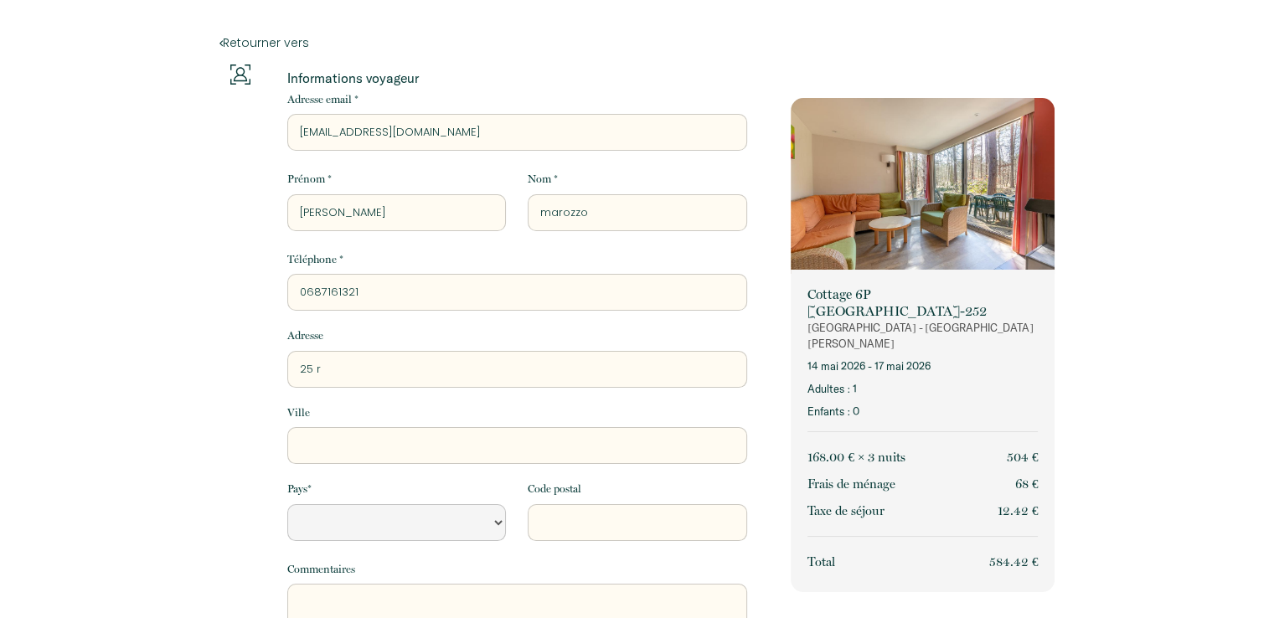
type input "25 ro"
select select "Default select example"
type input "25 rou"
select select "Default select example"
type input "25 rout"
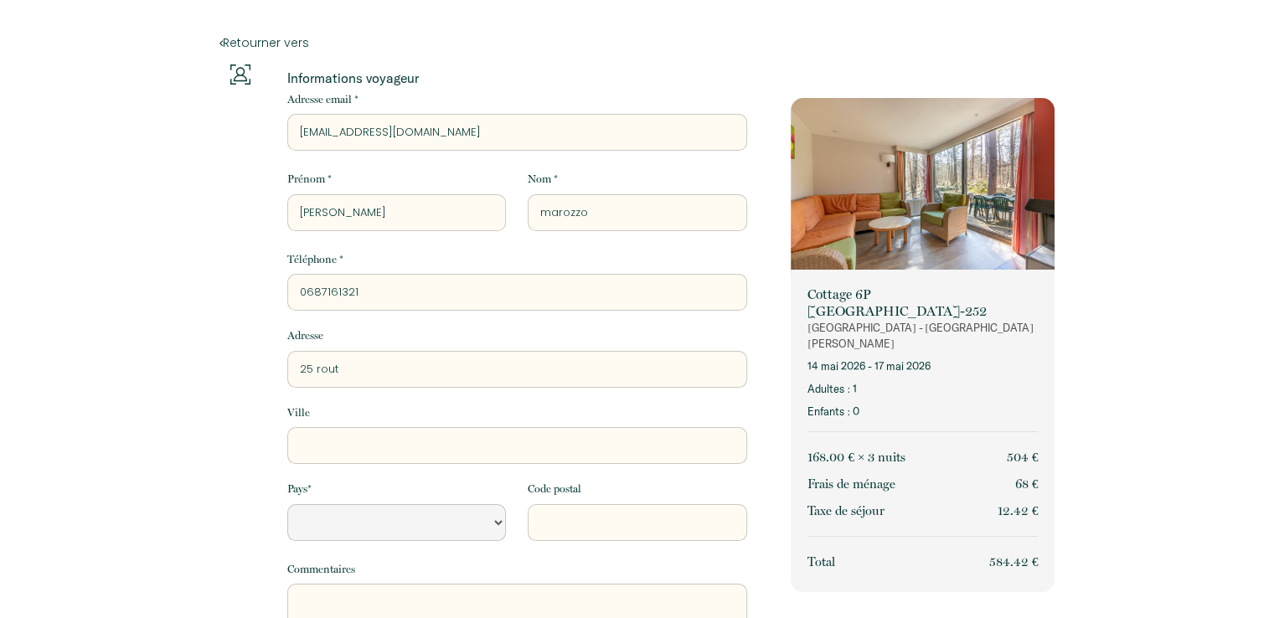
select select "Default select example"
type input "25 route"
select select "Default select example"
type input "25 route"
select select "Default select example"
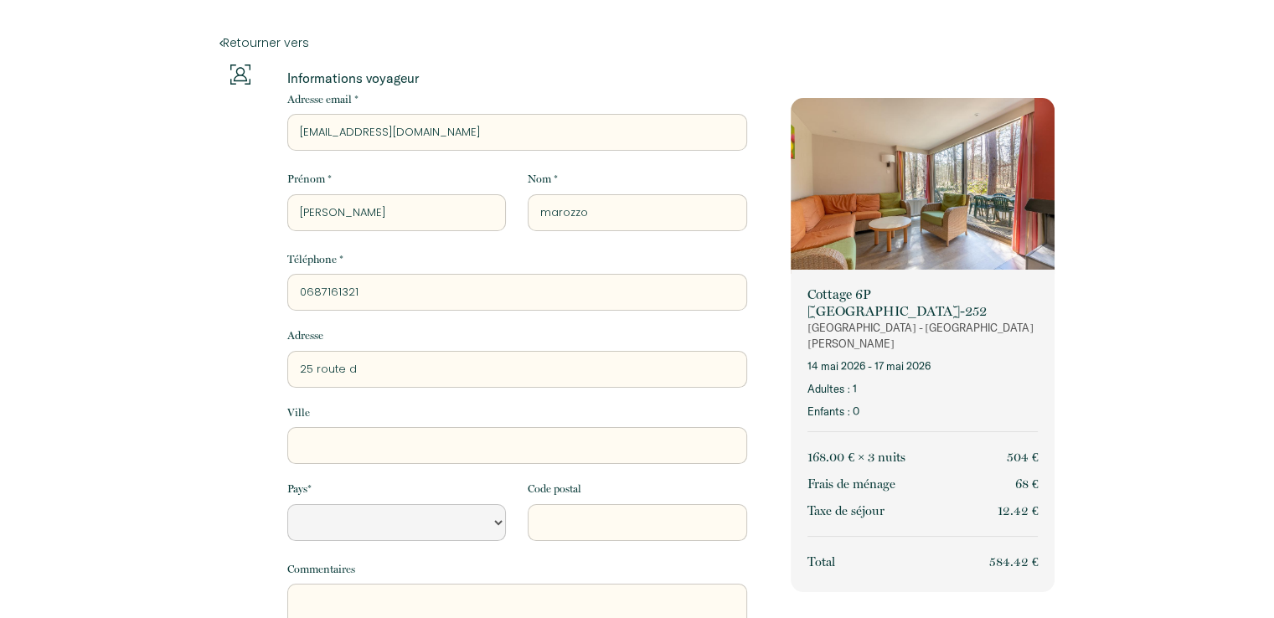
type input "[STREET_ADDRESS]"
select select "Default select example"
type input "[STREET_ADDRESS]"
select select "Default select example"
type input "[STREET_ADDRESS]"
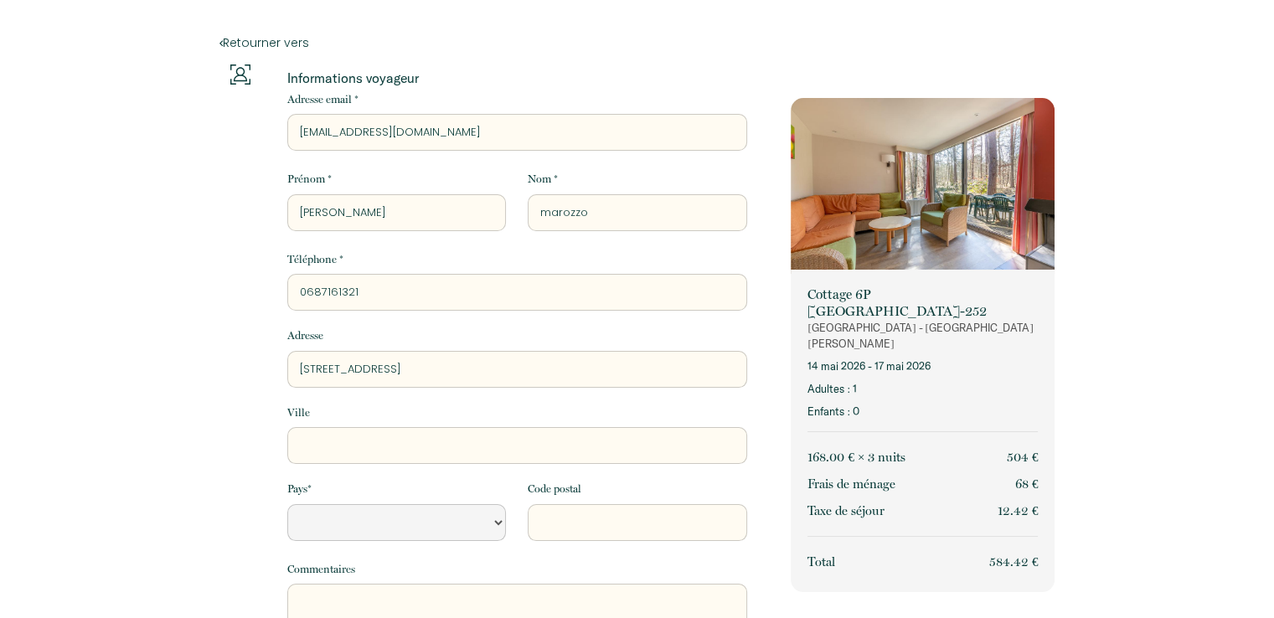
select select "Default select example"
type input "[STREET_ADDRESS]"
select select "Default select example"
type input "25 route de wan"
select select "Default select example"
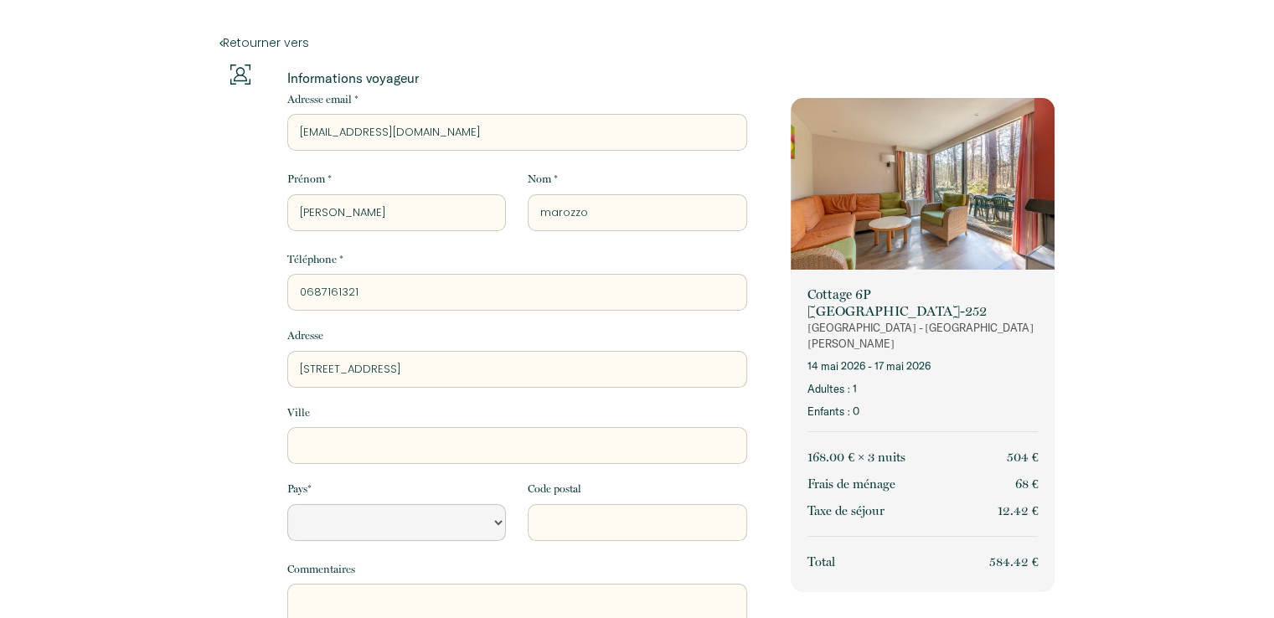
type input "[STREET_ADDRESS]"
select select "Default select example"
type input "25 route de waa"
select select "Default select example"
type input "[STREET_ADDRESS]"
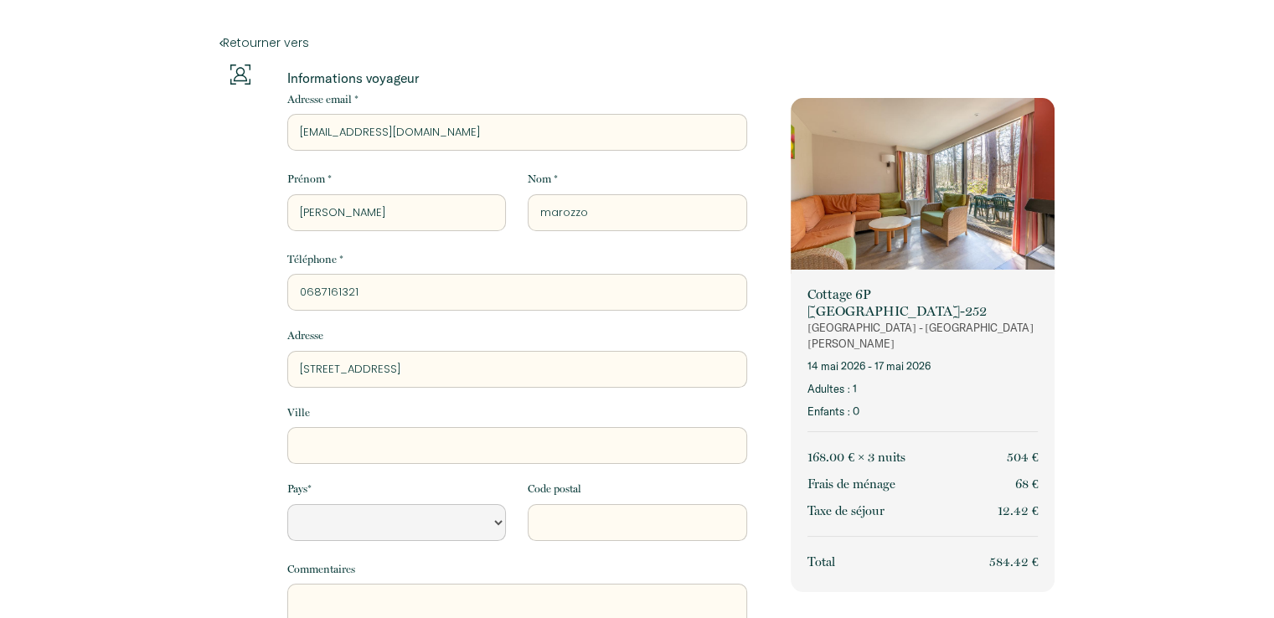
select select "Default select example"
type input "[STREET_ADDRESS]"
select select "Default select example"
type input "[STREET_ADDRESS]"
select select "Default select example"
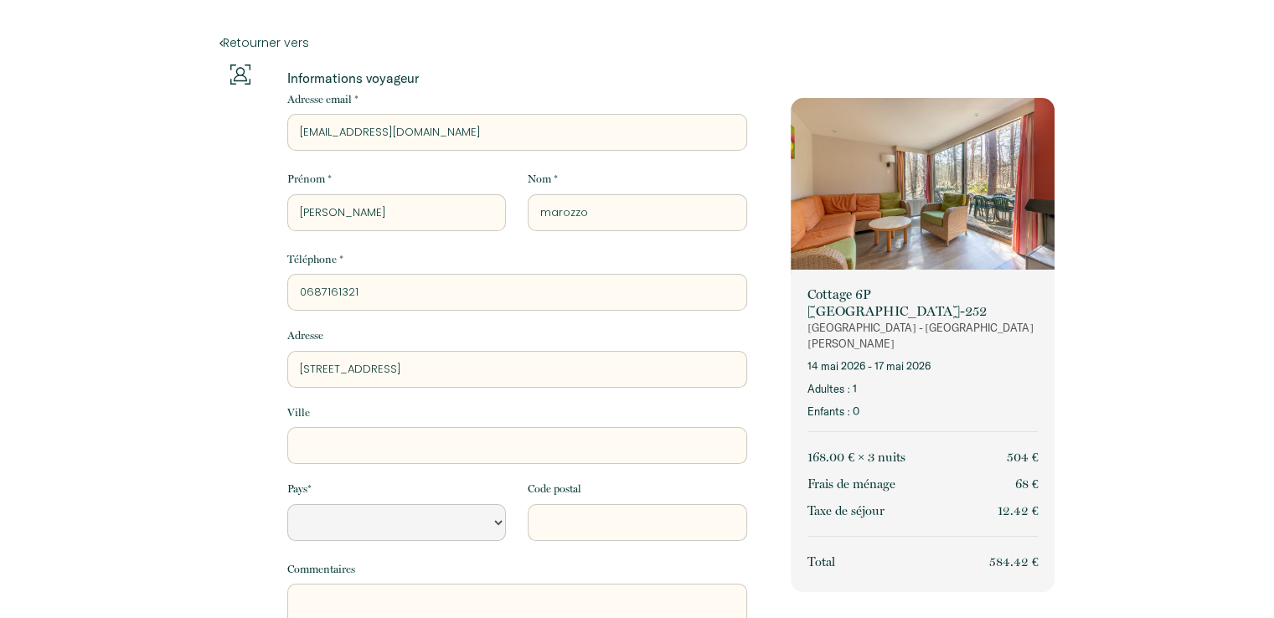
type input "[STREET_ADDRESS]"
select select "Default select example"
type input "[STREET_ADDRESS]"
select select "Default select example"
type input "[STREET_ADDRESS]"
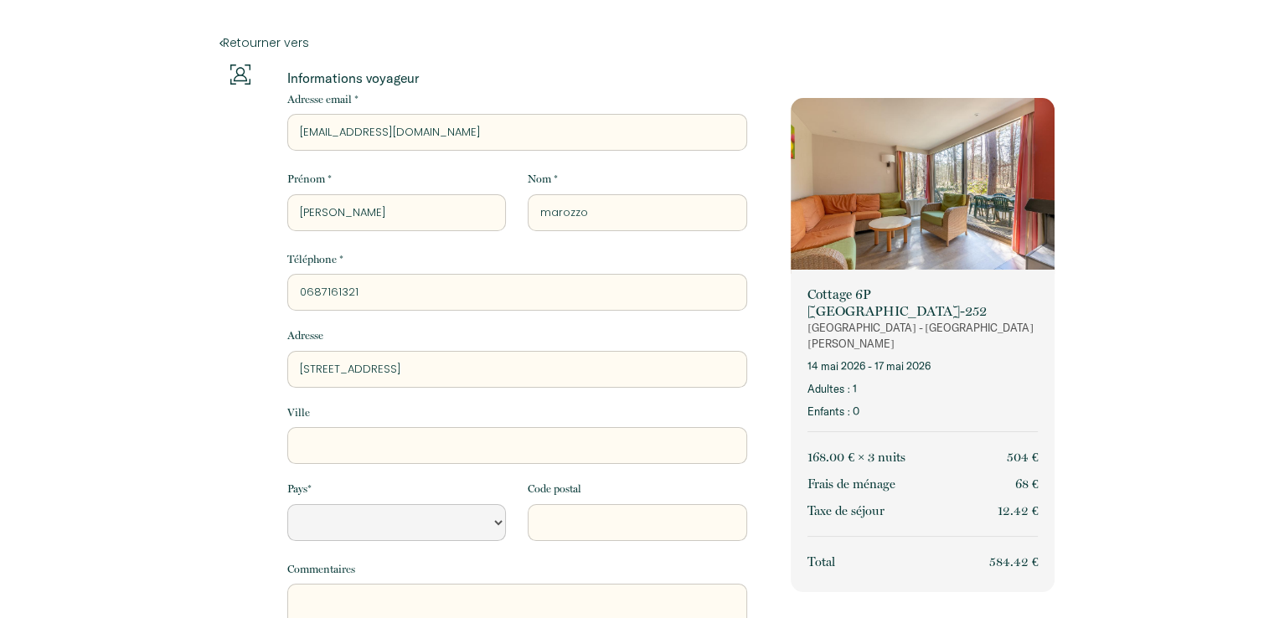
select select "Default select example"
type input "[STREET_ADDRESS]"
select select "Default select example"
type input "[STREET_ADDRESS]"
select select "Default select example"
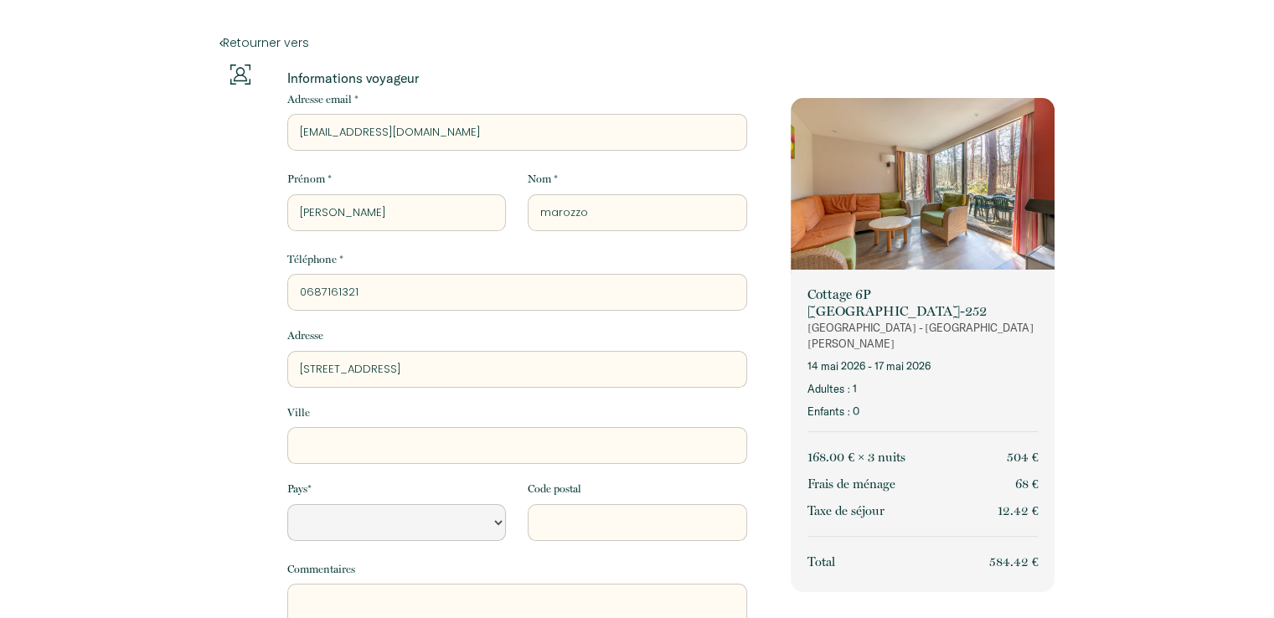
type input "[STREET_ADDRESS]"
type input "l"
select select "Default select example"
type input "li"
select select "Default select example"
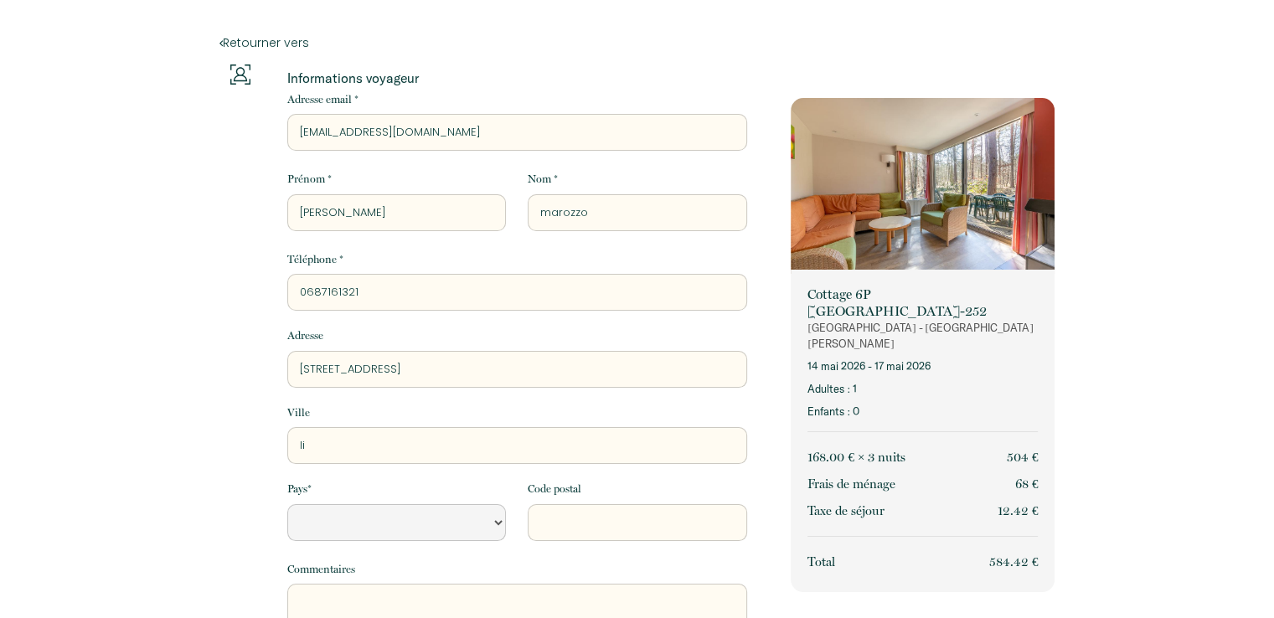
type input "lib"
select select "Default select example"
type input "libe"
select select "Default select example"
type input "liber"
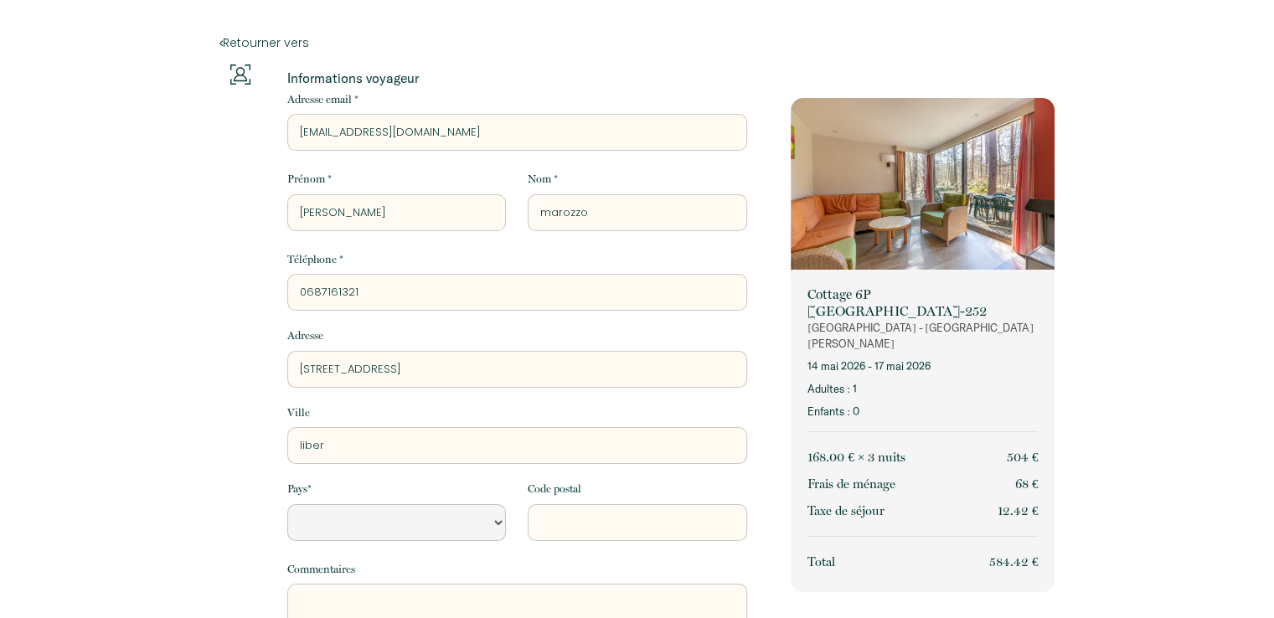
select select "Default select example"
type input "liberc"
select select "Default select example"
type input "libercu"
select select "Default select example"
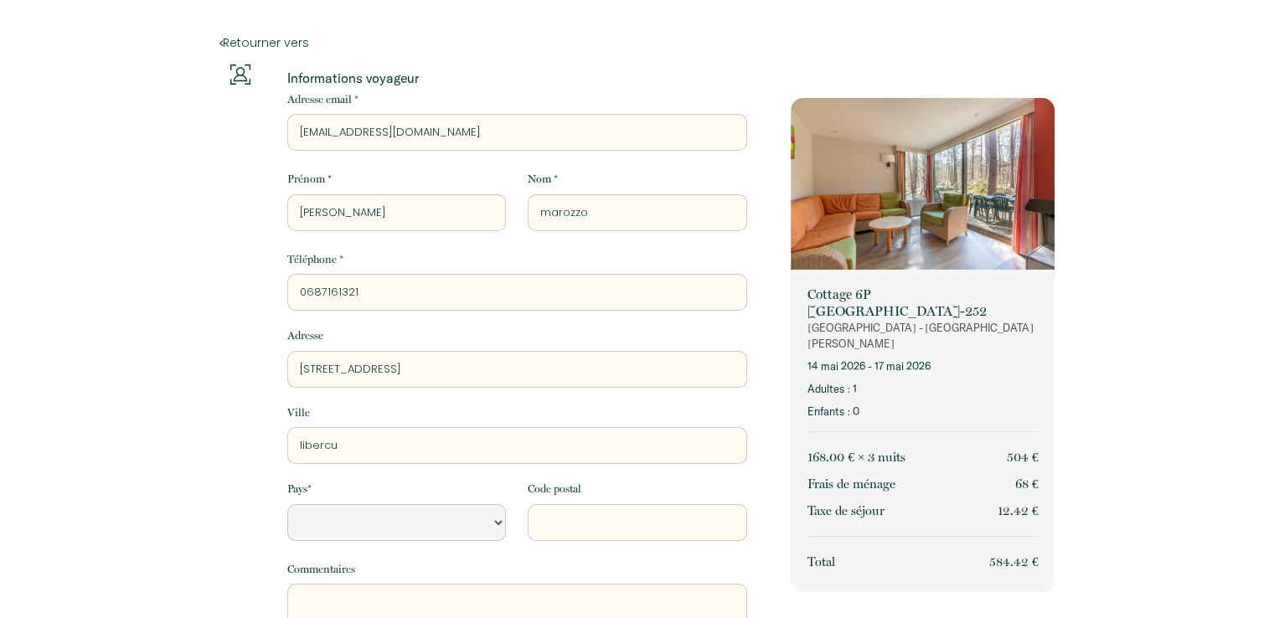
type input "libercur"
select select "Default select example"
type input "libercurt"
select select "Default select example"
type input "libercur"
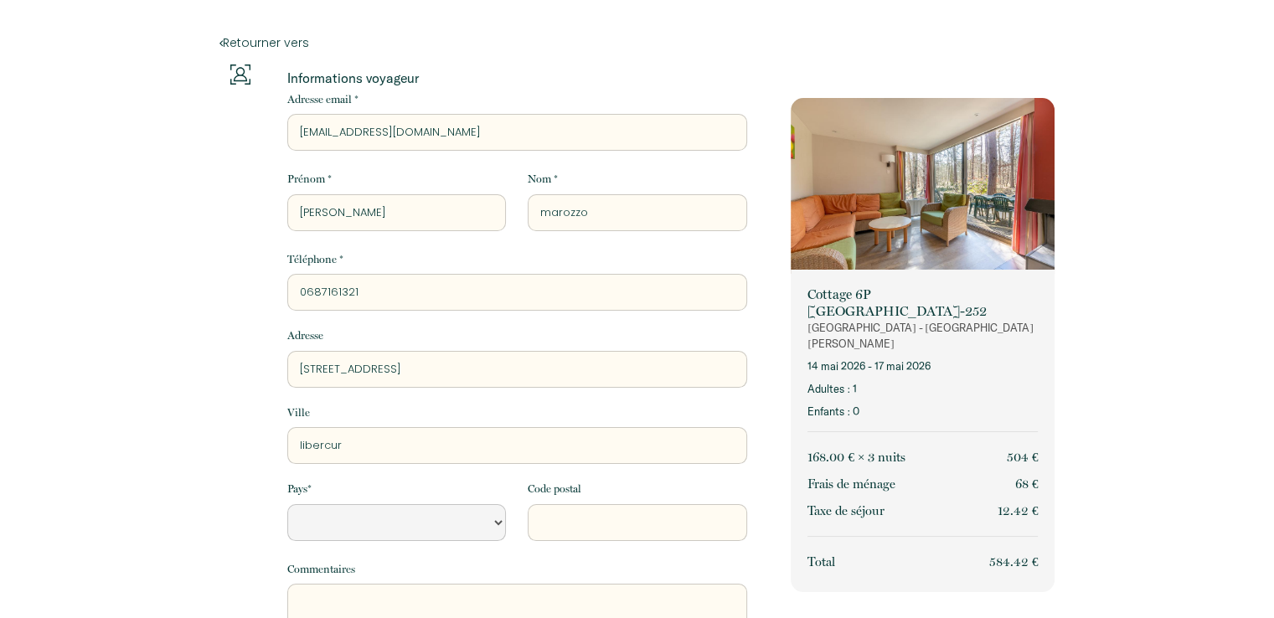
select select "Default select example"
type input "libercu"
select select "Default select example"
type input "liberc"
select select "Default select example"
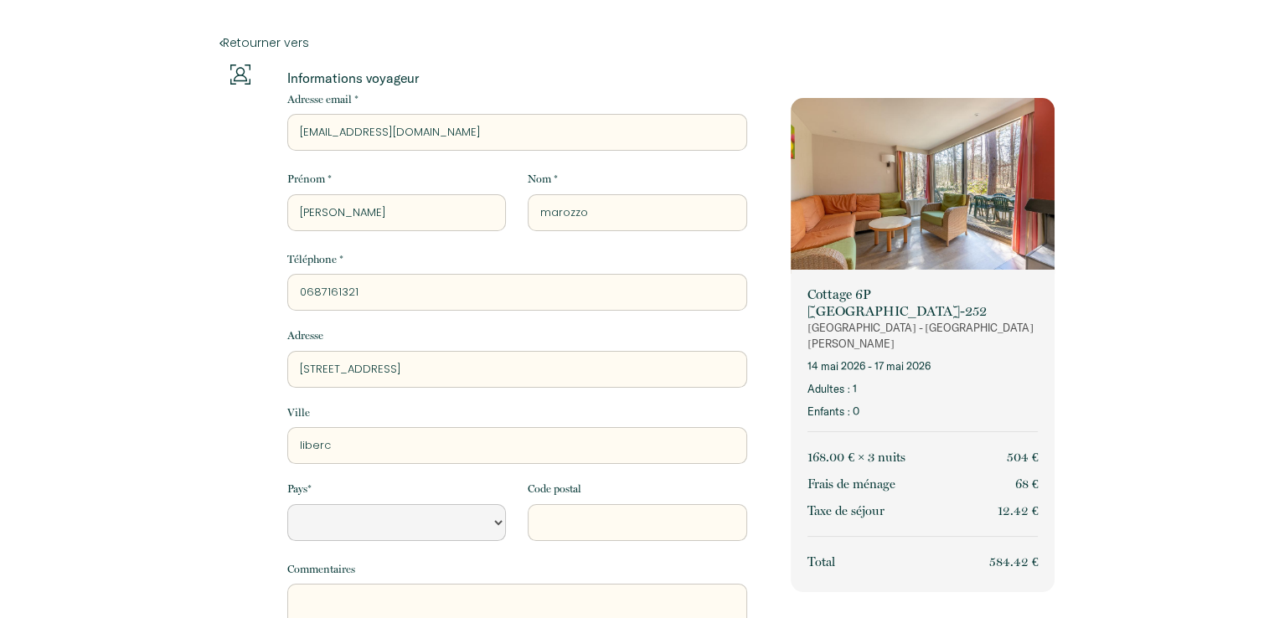
type input "liberco"
select select "Default select example"
type input "libercou"
select select "Default select example"
type input "libercour"
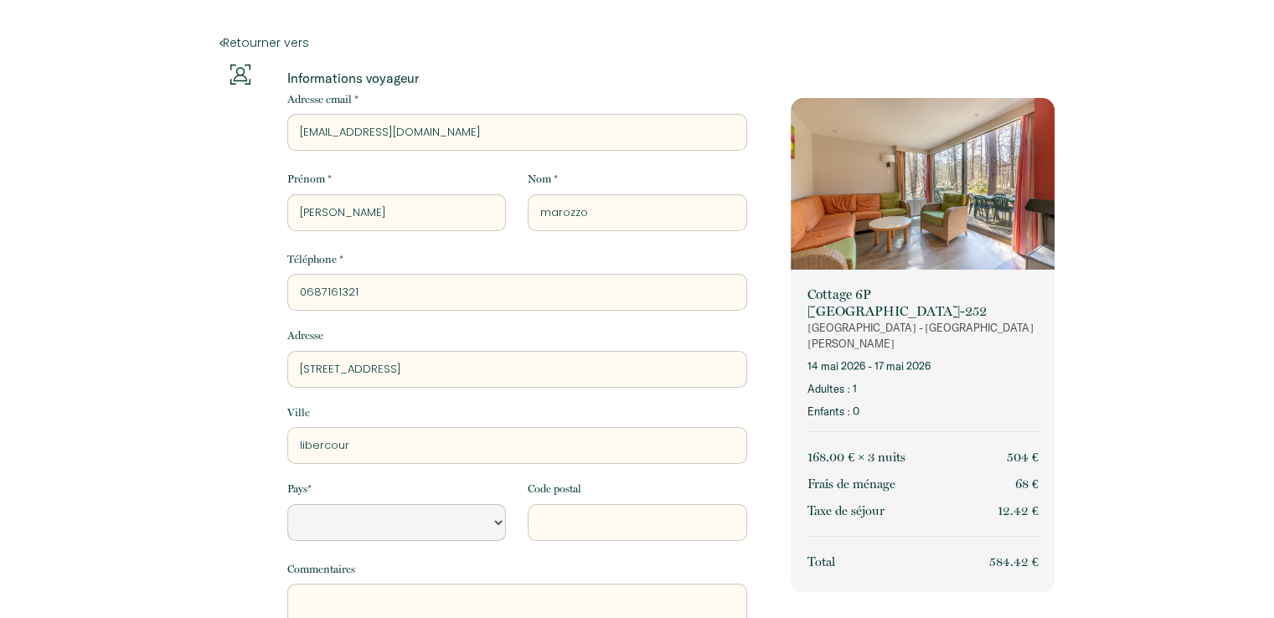
select select "Default select example"
type input "libercourt"
select select "Default select example"
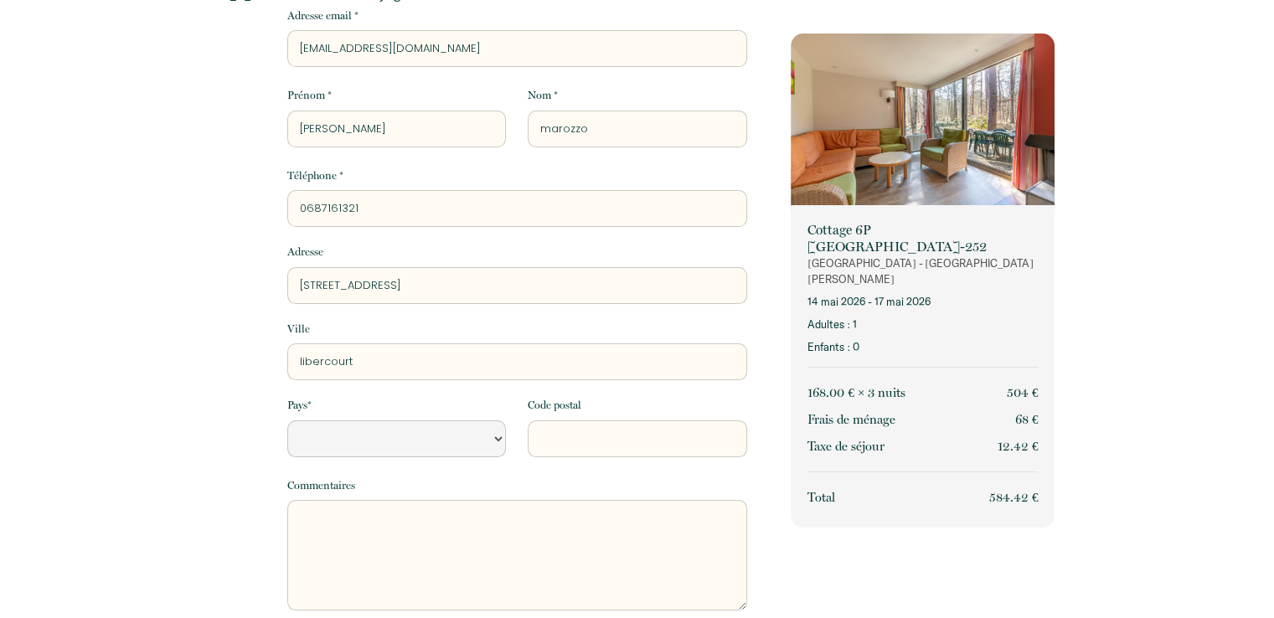
scroll to position [167, 0]
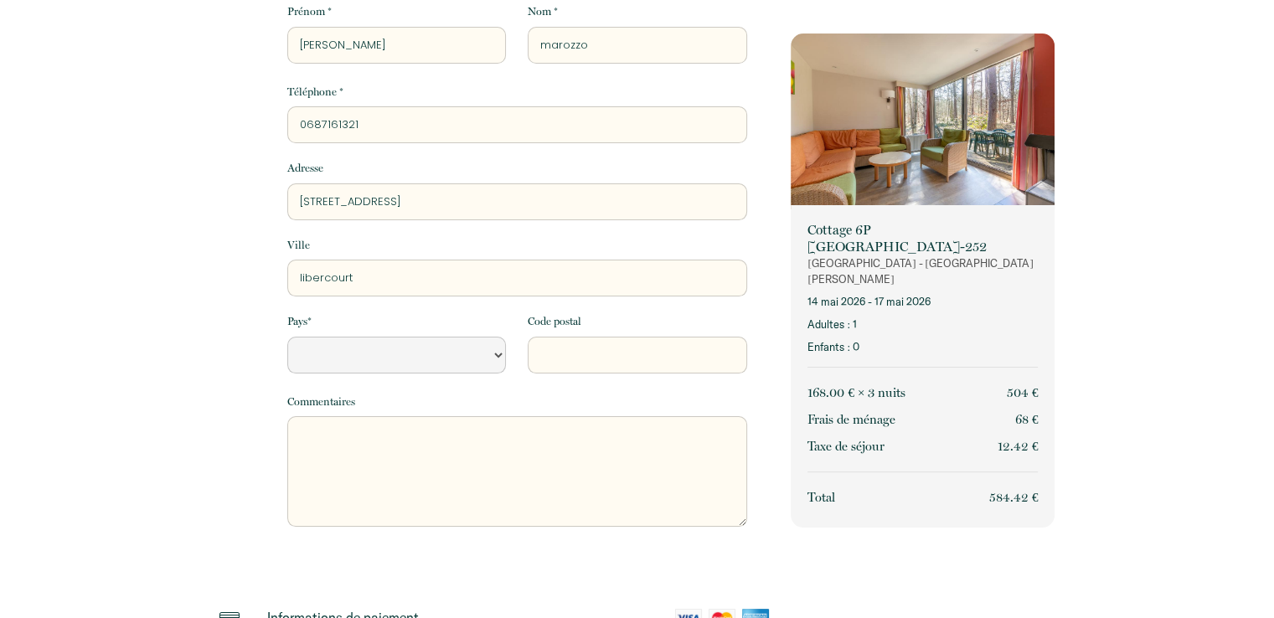
type input "libercourt"
click at [381, 363] on select "[GEOGRAPHIC_DATA] [GEOGRAPHIC_DATA] [GEOGRAPHIC_DATA] [GEOGRAPHIC_DATA] [GEOGRA…" at bounding box center [396, 355] width 219 height 37
click at [287, 337] on select "[GEOGRAPHIC_DATA] [GEOGRAPHIC_DATA] [GEOGRAPHIC_DATA] [GEOGRAPHIC_DATA] [GEOGRA…" at bounding box center [396, 355] width 219 height 37
select select "FR"
click at [659, 360] on input "Code postal" at bounding box center [637, 355] width 219 height 37
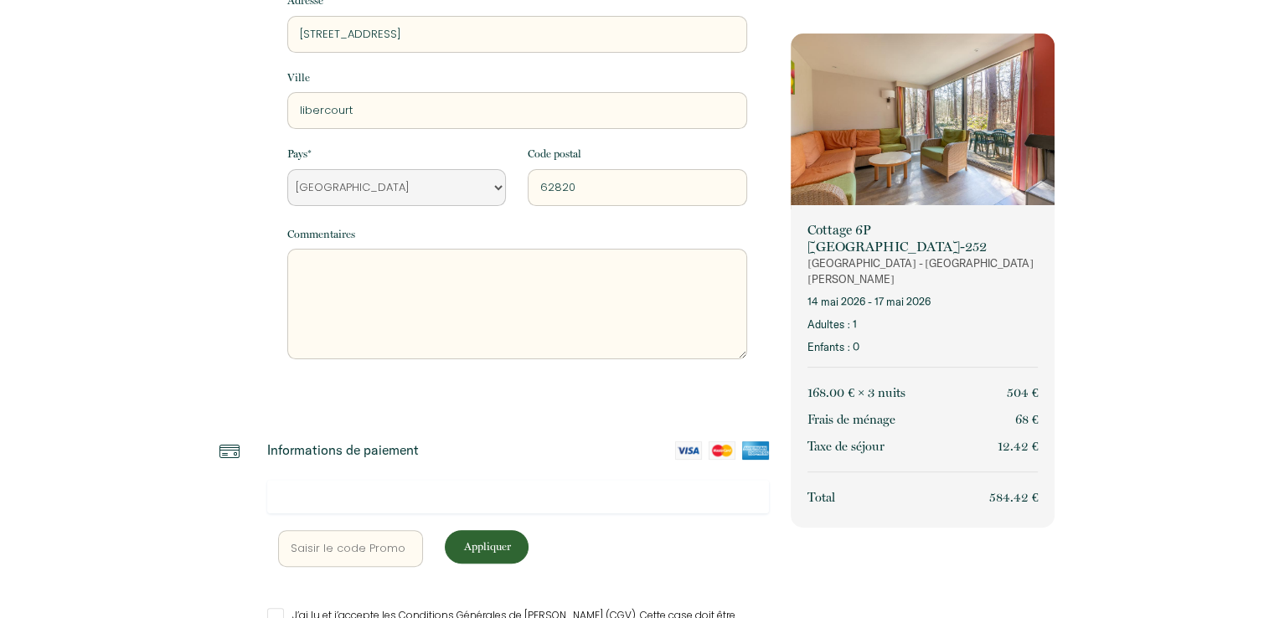
scroll to position [446, 0]
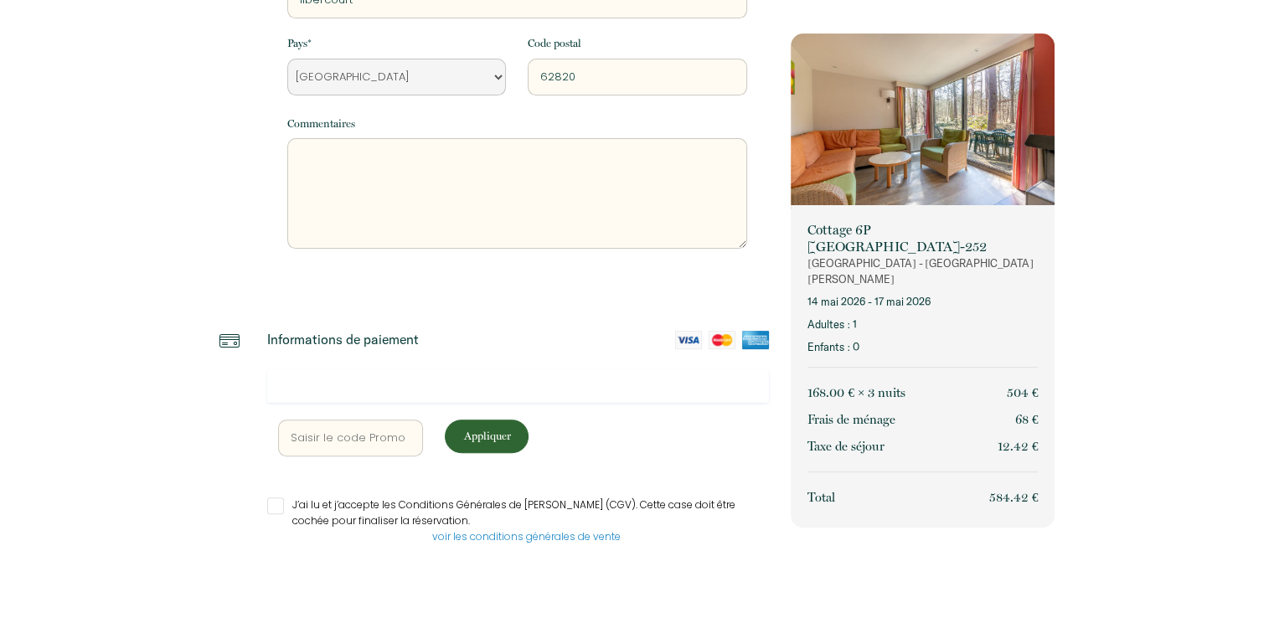
type input "62820"
click at [271, 500] on input "J’ai lu et j’accepte les Conditions Générales de [PERSON_NAME] (CGV). Cette cas…" at bounding box center [518, 505] width 502 height 17
checkbox input "true"
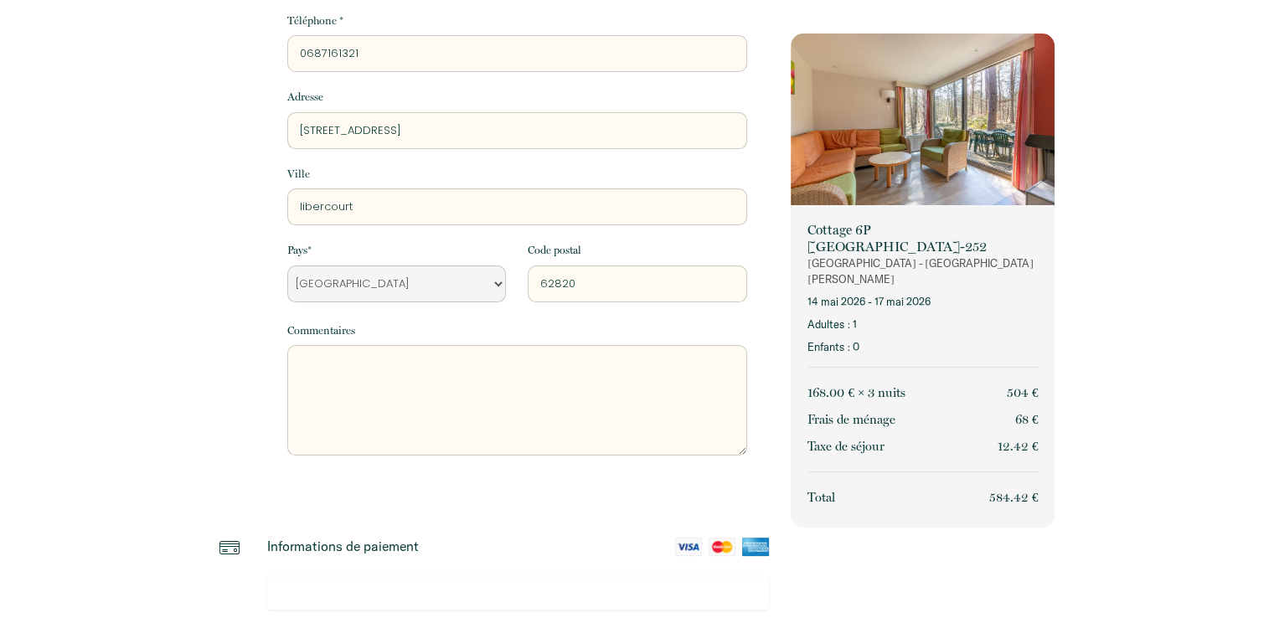
scroll to position [490, 0]
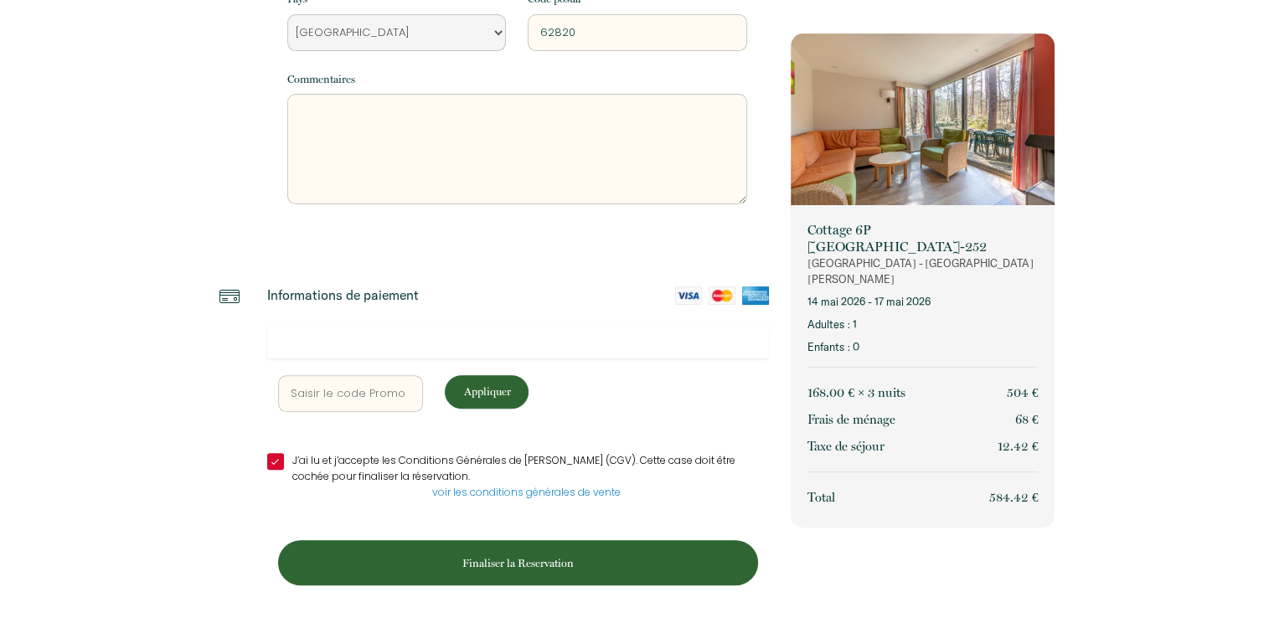
click at [452, 559] on p "Finaliser la Reservation" at bounding box center [518, 563] width 468 height 16
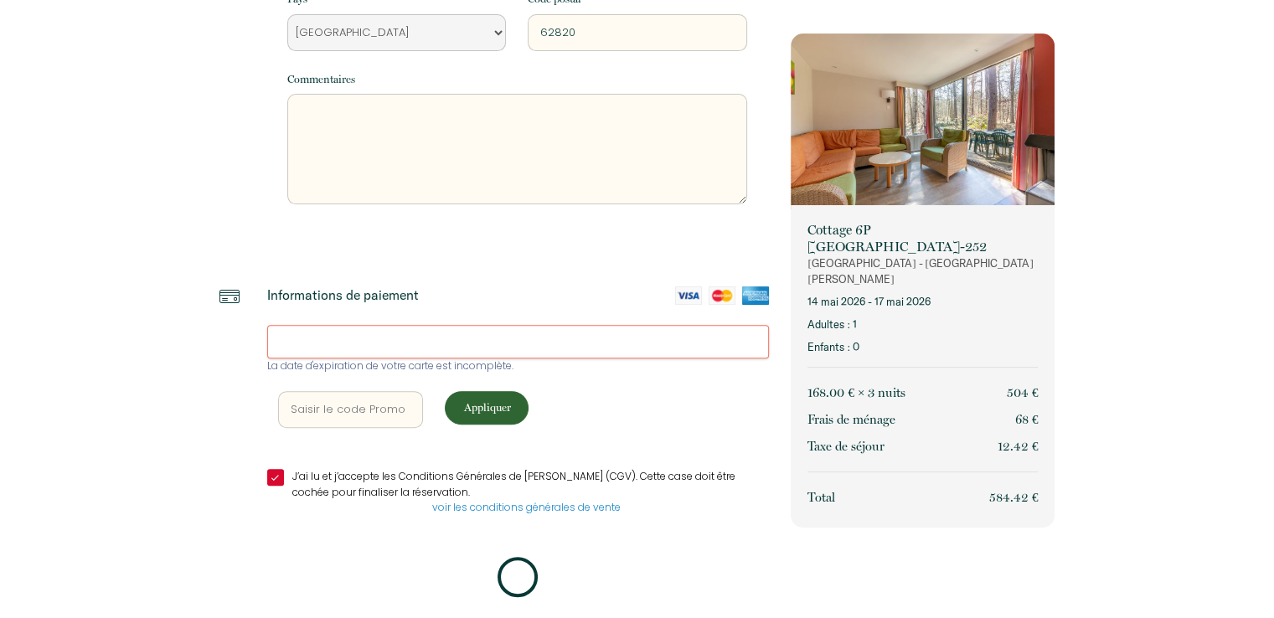
scroll to position [487, 0]
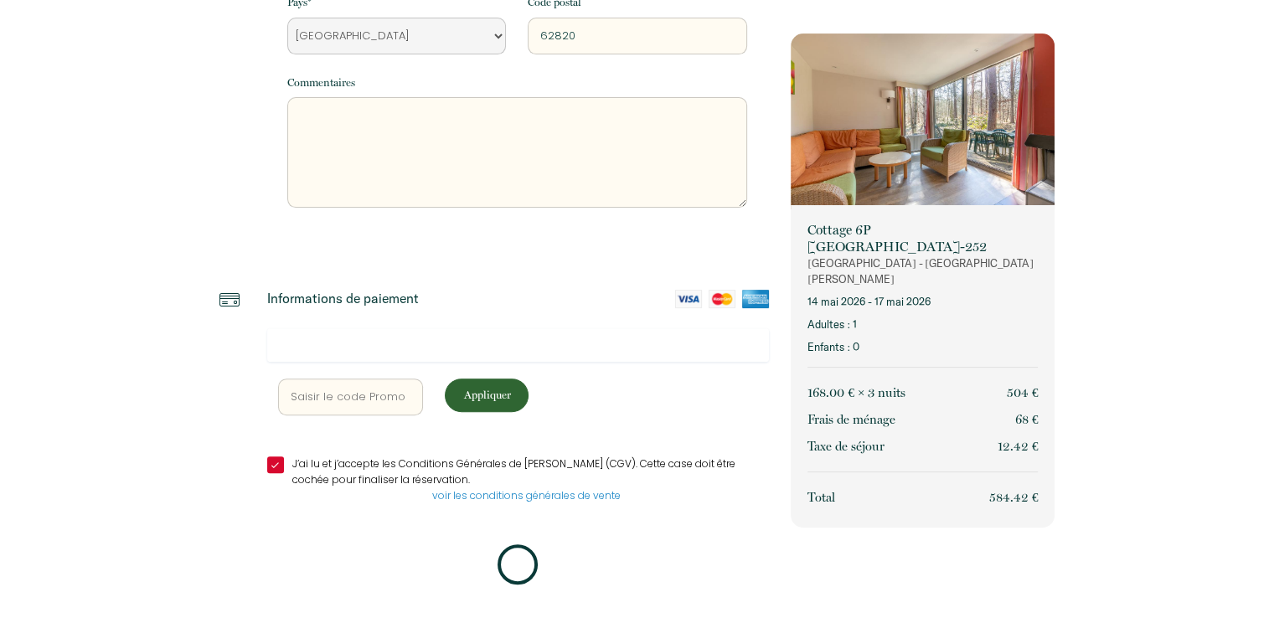
drag, startPoint x: 602, startPoint y: 437, endPoint x: 603, endPoint y: 446, distance: 9.3
click at [603, 446] on div "Appliquer J’ai lu et j’accepte les Conditions Générales de Vente (CGV). Cette c…" at bounding box center [518, 457] width 502 height 258
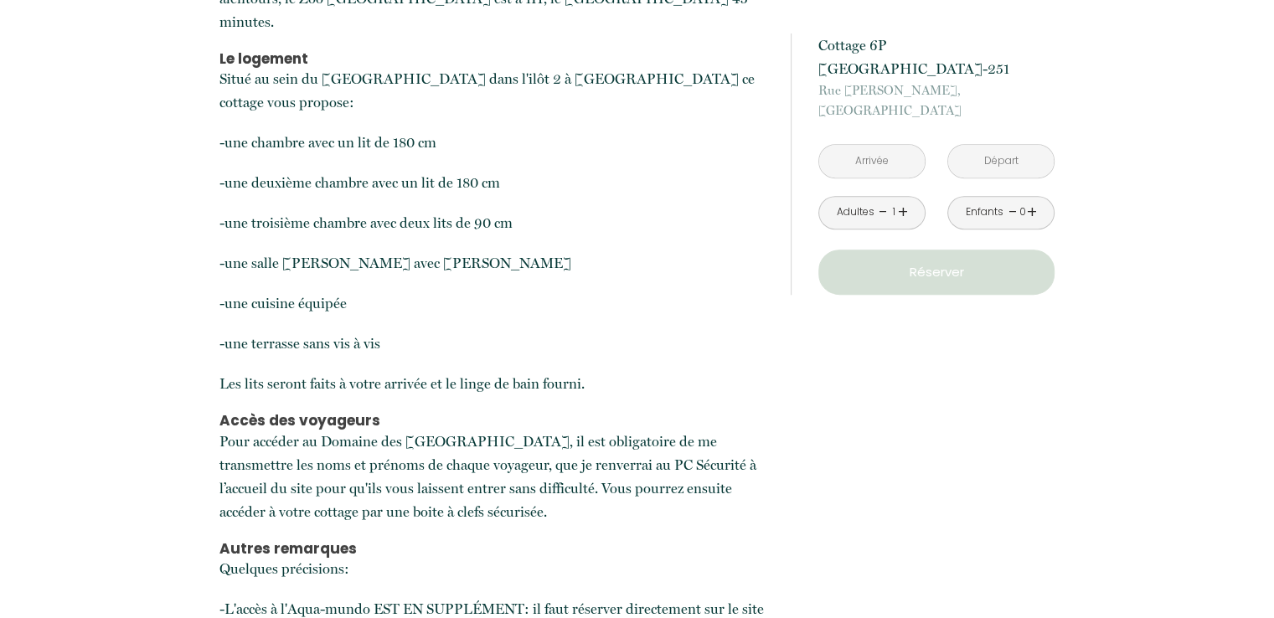
scroll to position [837, 0]
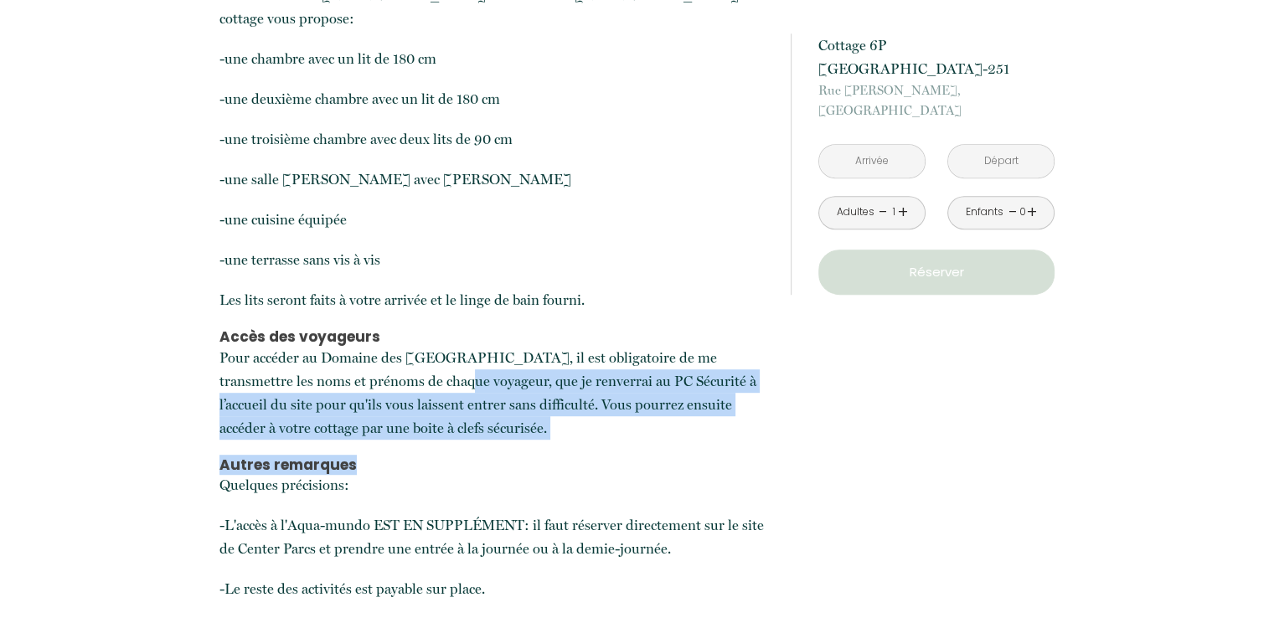
drag, startPoint x: 373, startPoint y: 349, endPoint x: 777, endPoint y: 432, distance: 412.9
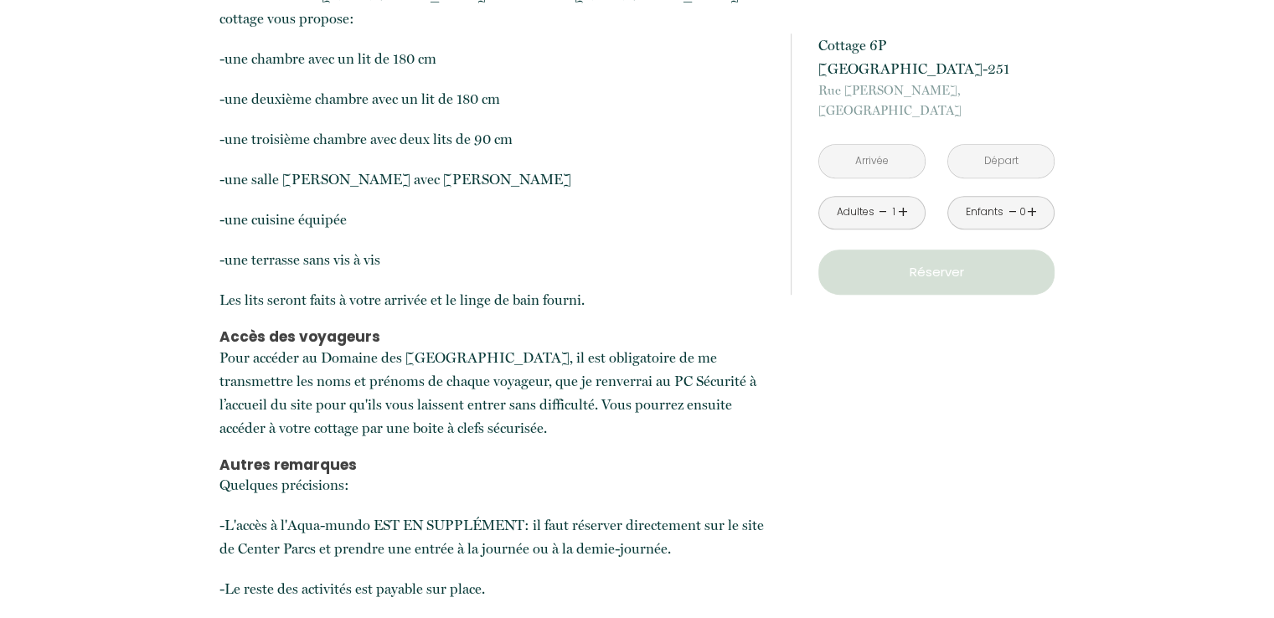
drag, startPoint x: 695, startPoint y: 450, endPoint x: 677, endPoint y: 223, distance: 227.7
click at [677, 223] on p "Ce cottage est [PERSON_NAME] par La Conciergerie Du Domaine des Chênes, les act…" at bounding box center [493, 193] width 549 height 815
click at [612, 513] on p "-L'accès à l'Aqua-mundo EST EN SUPPLÉMENT: il faut réserver directement sur le …" at bounding box center [493, 536] width 549 height 47
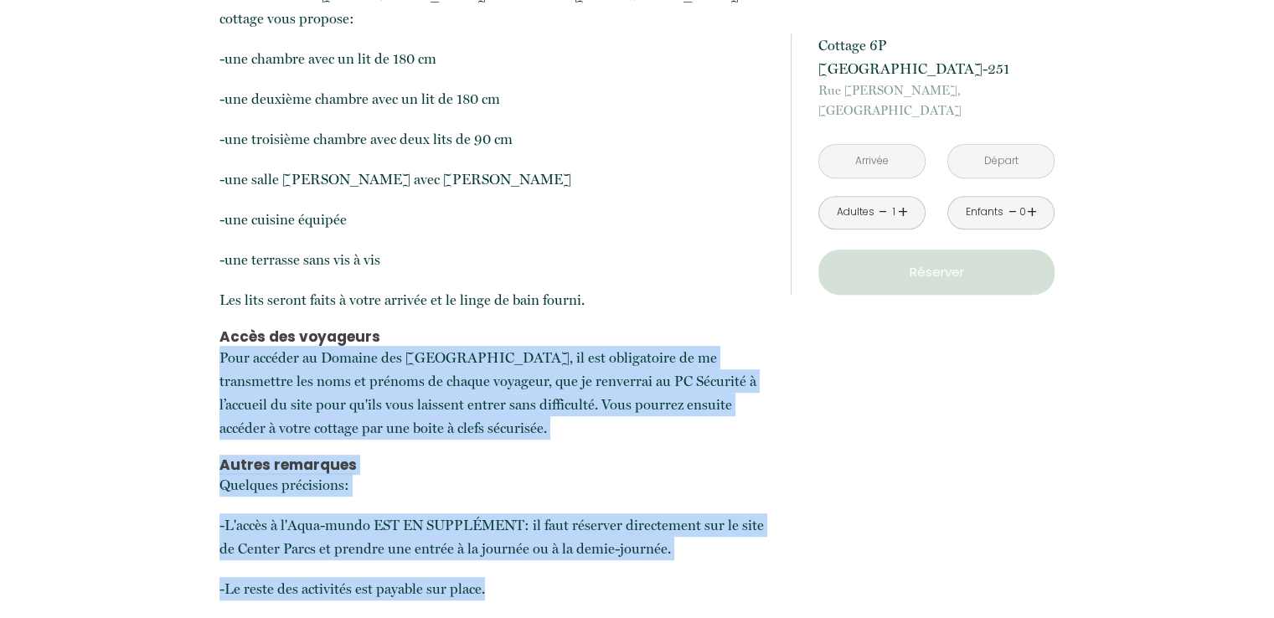
drag, startPoint x: 536, startPoint y: 322, endPoint x: 739, endPoint y: 569, distance: 320.2
click at [739, 569] on p "Ce cottage est [PERSON_NAME] par La Conciergerie Du Domaine des Chênes, les act…" at bounding box center [493, 193] width 549 height 815
click at [732, 577] on p "-Le reste des activités est payable sur place.​" at bounding box center [493, 588] width 549 height 23
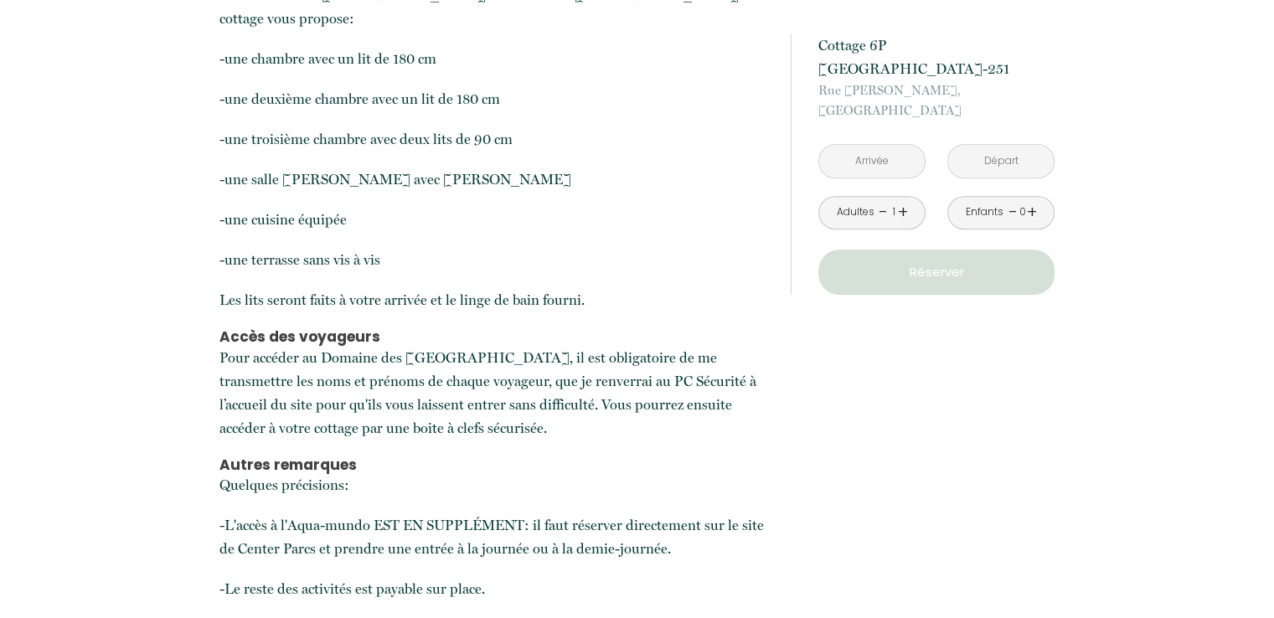
drag, startPoint x: 698, startPoint y: 568, endPoint x: 668, endPoint y: 228, distance: 341.3
click at [668, 228] on p "Ce cottage est [PERSON_NAME] par La Conciergerie Du Domaine des Chênes, les act…" at bounding box center [493, 193] width 549 height 815
click at [653, 248] on p "-une terrasse sans vis à vis" at bounding box center [493, 259] width 549 height 23
click at [888, 145] on input "text" at bounding box center [872, 161] width 106 height 33
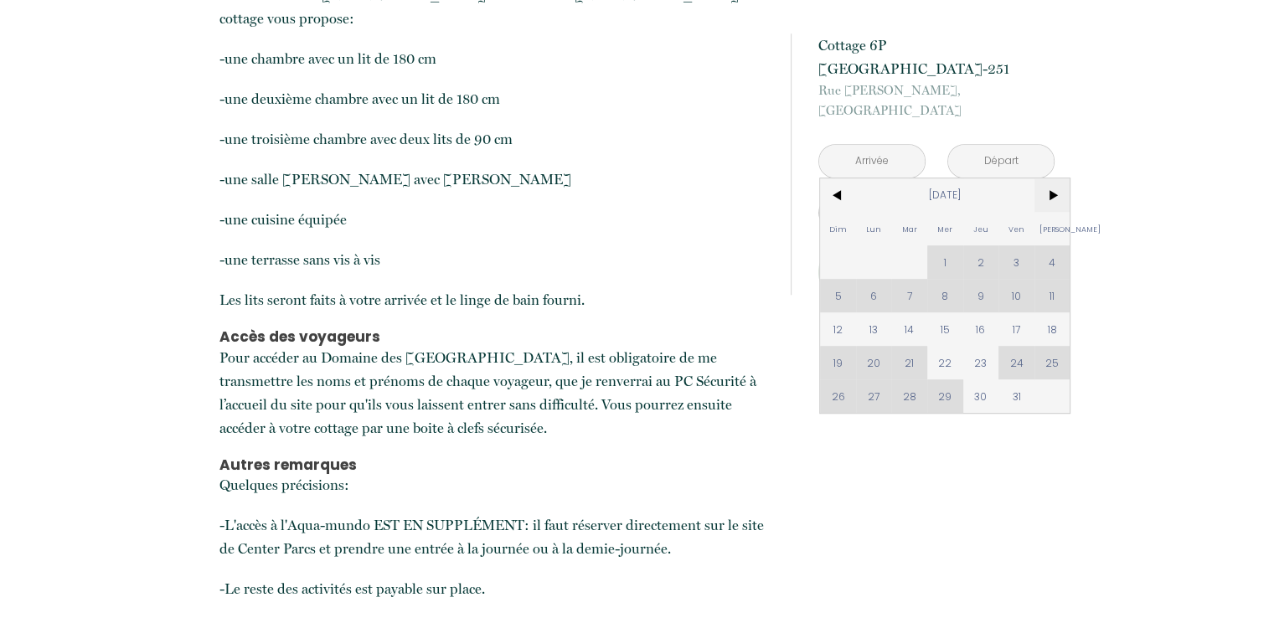
click at [1059, 178] on span ">" at bounding box center [1052, 194] width 36 height 33
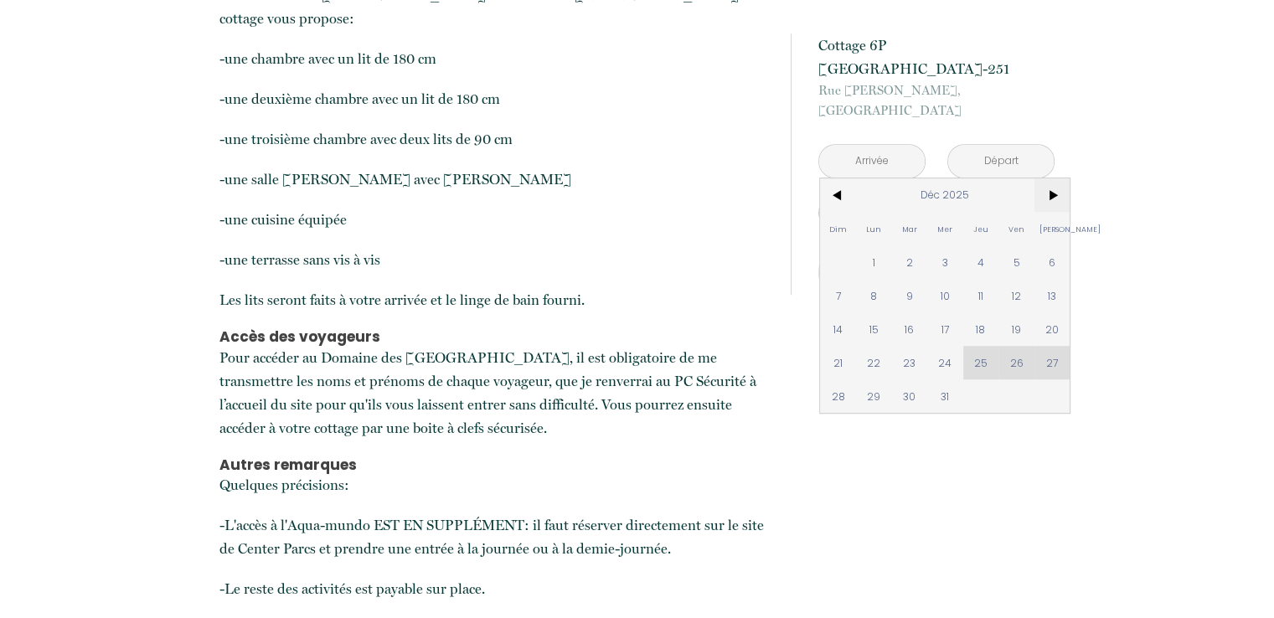
click at [1049, 178] on span ">" at bounding box center [1052, 194] width 36 height 33
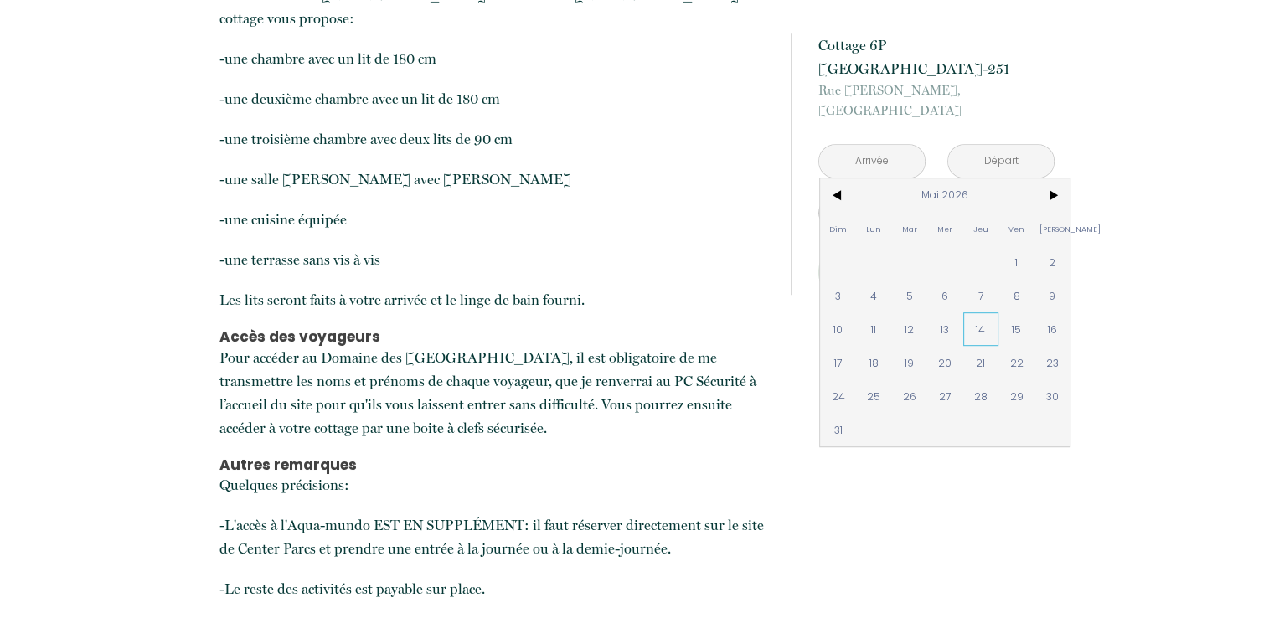
click at [983, 312] on span "14" at bounding box center [981, 328] width 36 height 33
type input "Jeu 14 Mai 2026"
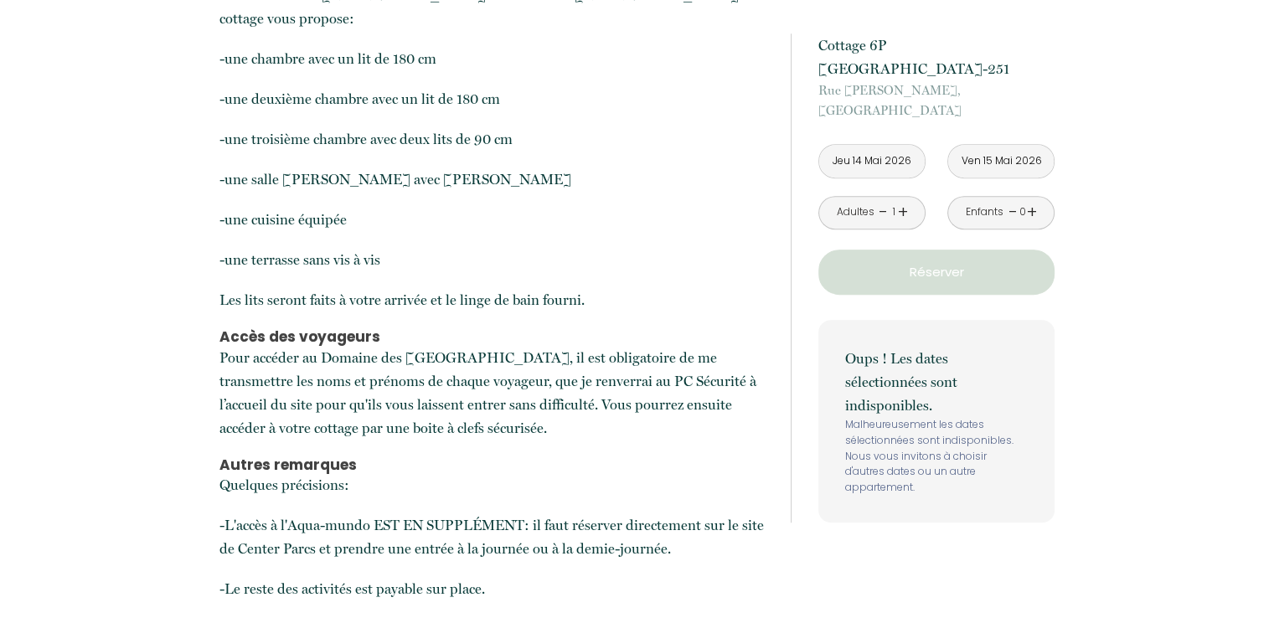
click at [993, 145] on input "Ven 15 Mai 2026" at bounding box center [1001, 161] width 106 height 33
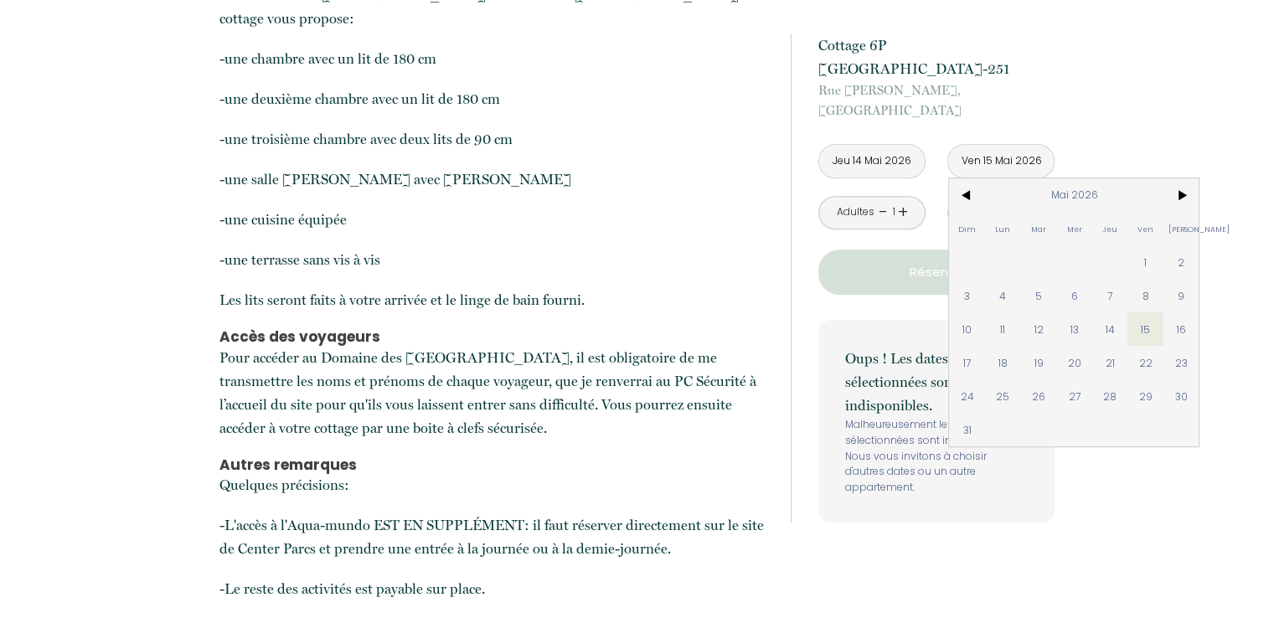
click at [971, 346] on span "17" at bounding box center [967, 362] width 36 height 33
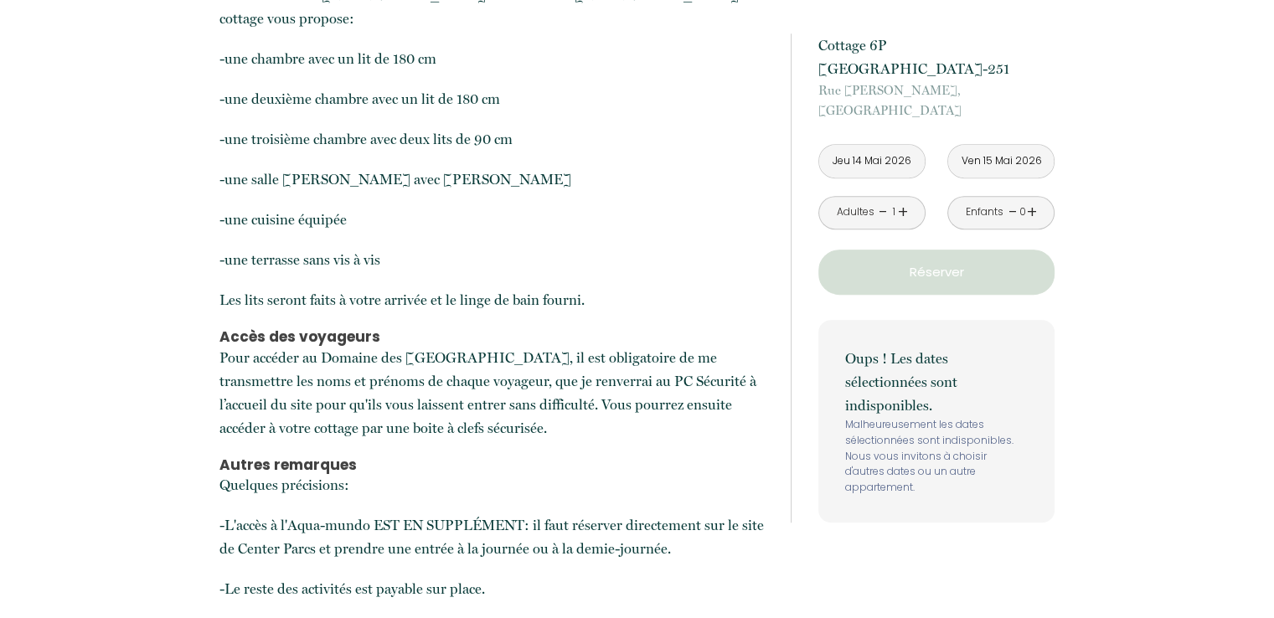
type input "Dim 17 Mai 2026"
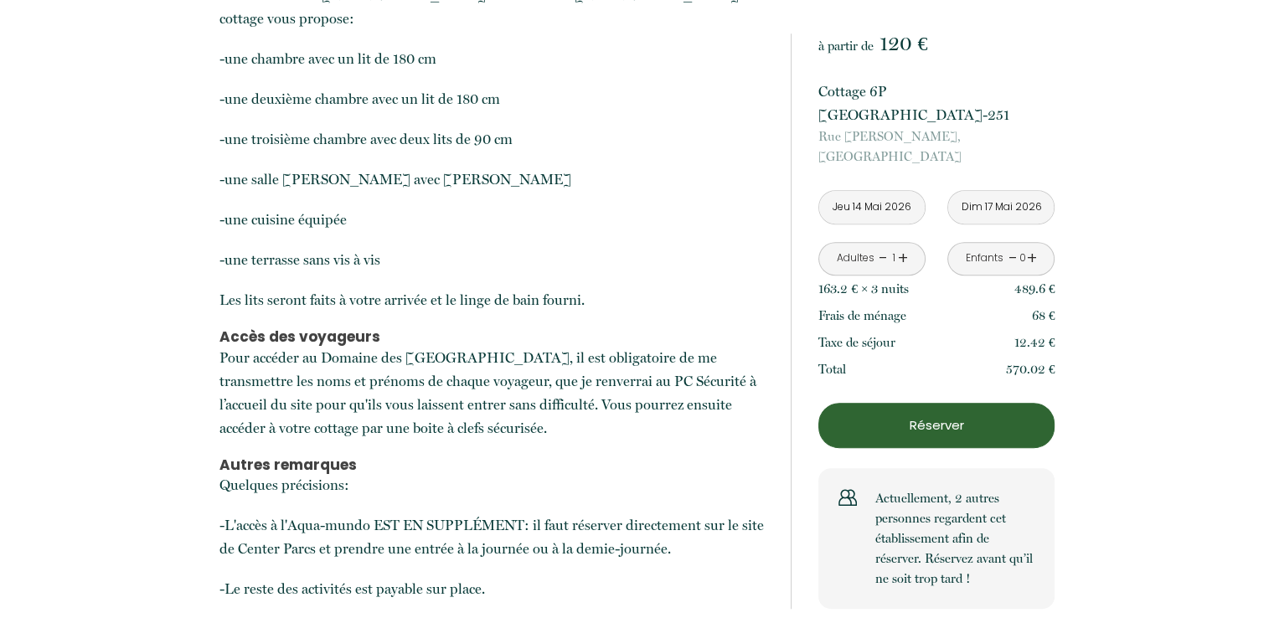
click at [900, 245] on link "+" at bounding box center [903, 258] width 10 height 26
click at [877, 242] on div "Adultes - 5 +" at bounding box center [871, 258] width 107 height 33
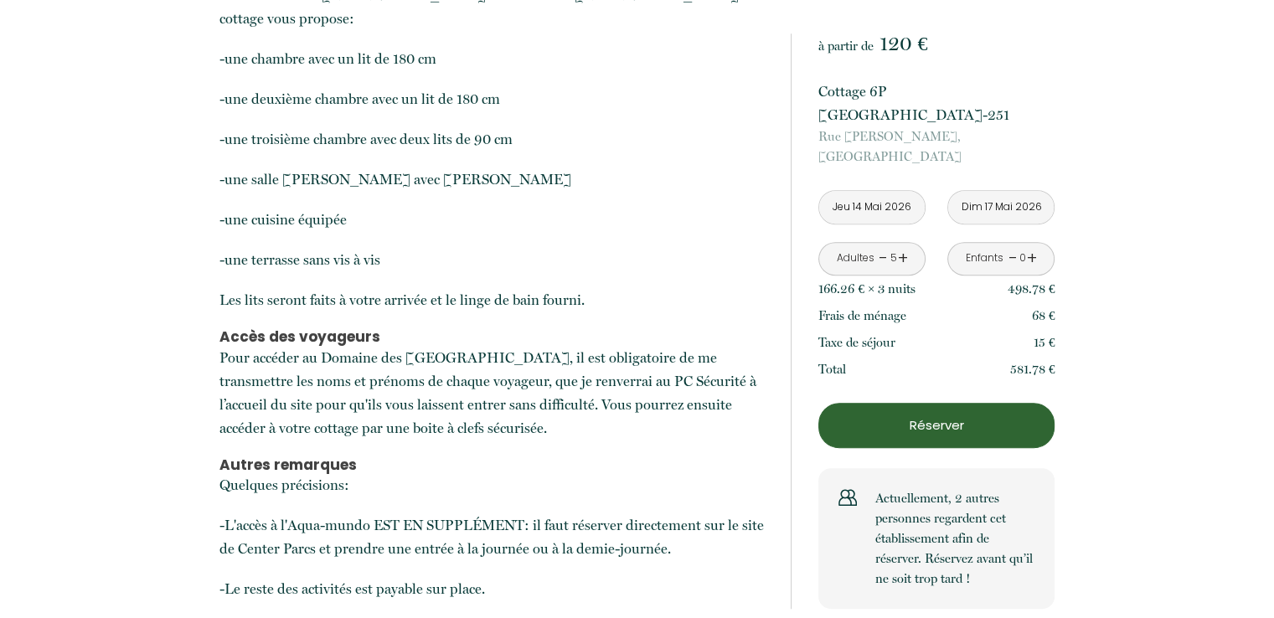
click at [883, 245] on link "-" at bounding box center [882, 258] width 9 height 26
click at [1033, 245] on link "+" at bounding box center [1032, 258] width 10 height 26
click at [948, 415] on p "Réserver" at bounding box center [936, 425] width 224 height 20
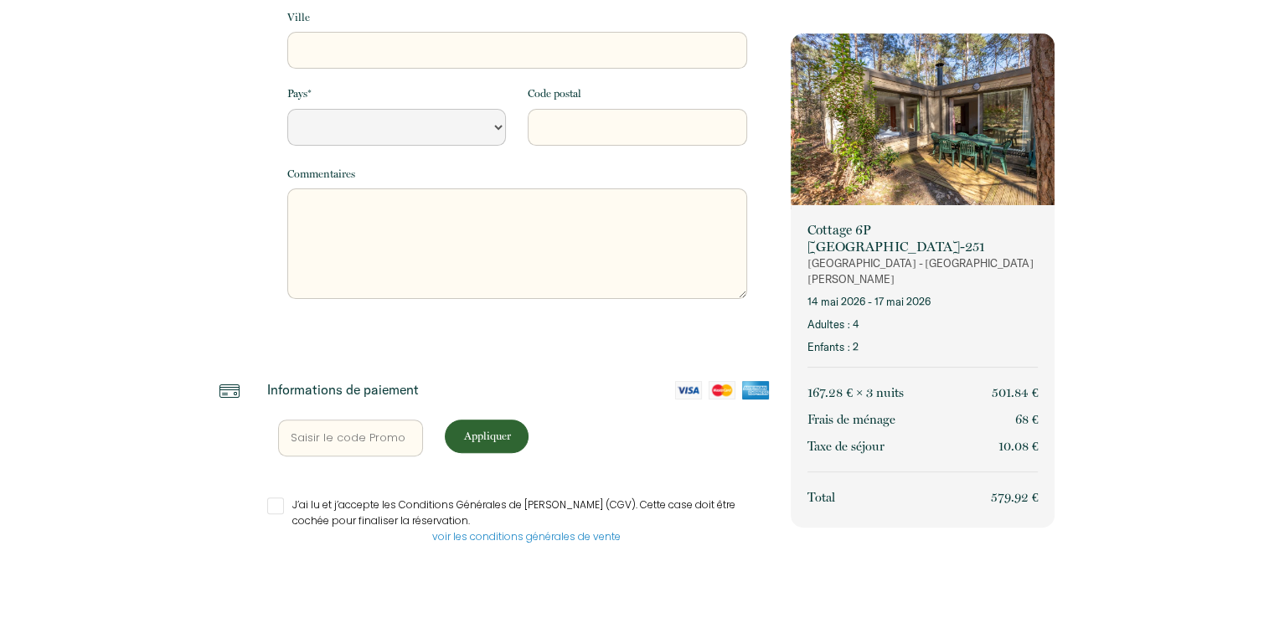
select select "Default select example"
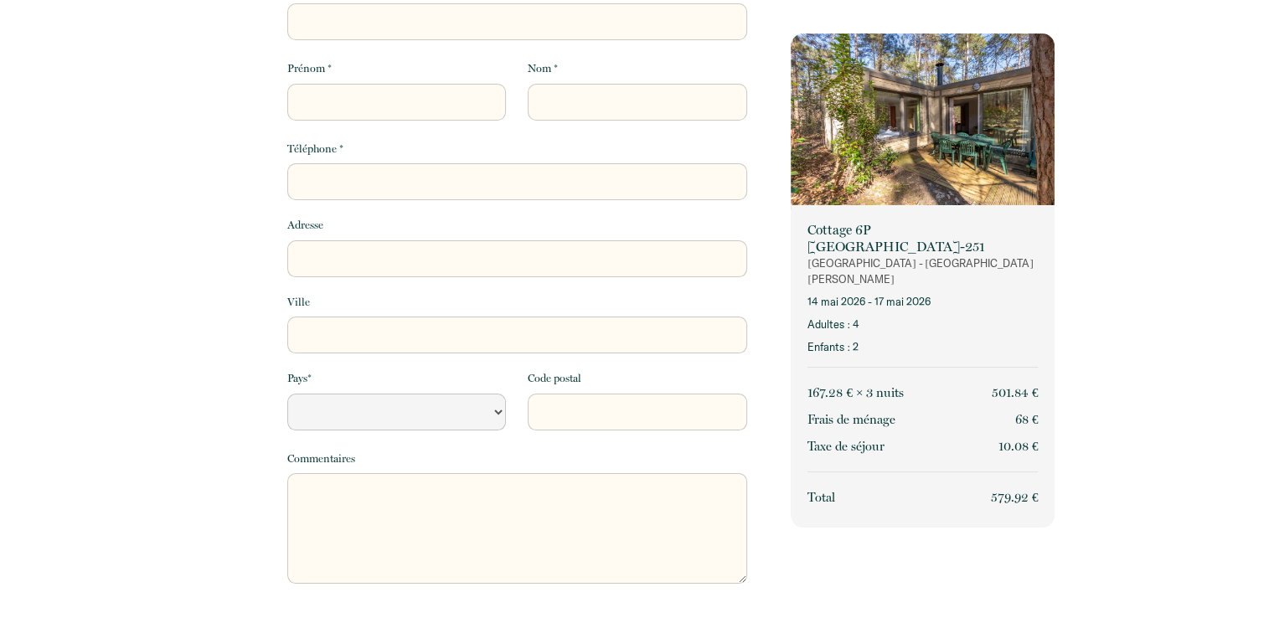
scroll to position [0, 0]
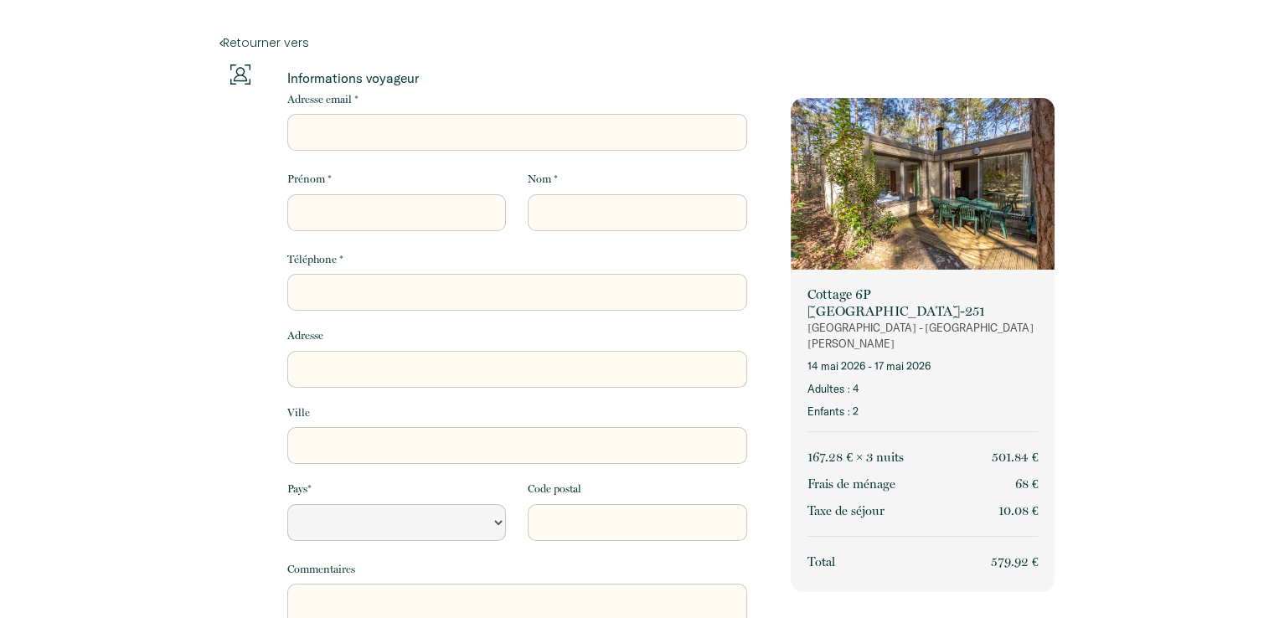
click at [373, 128] on input "Adresse email *" at bounding box center [517, 132] width 460 height 37
type input "c"
select select "Default select example"
type input "ce"
select select "Default select example"
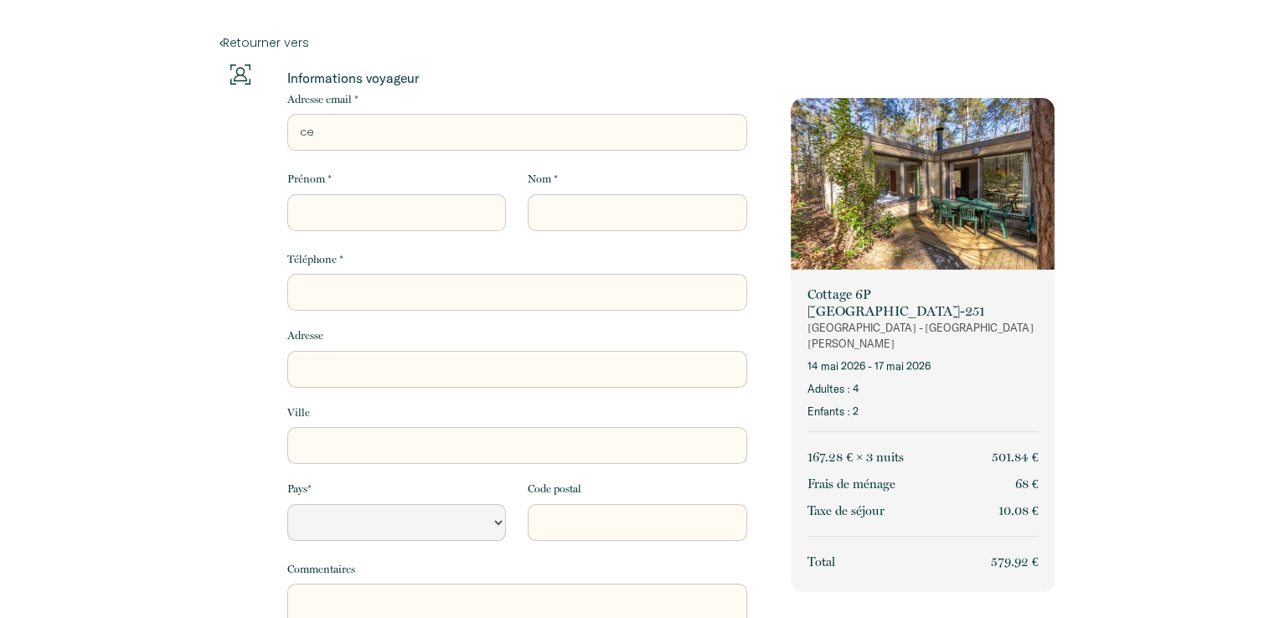
type input "cec"
select select "Default select example"
type input "ceci"
select select "Default select example"
type input "[PERSON_NAME]"
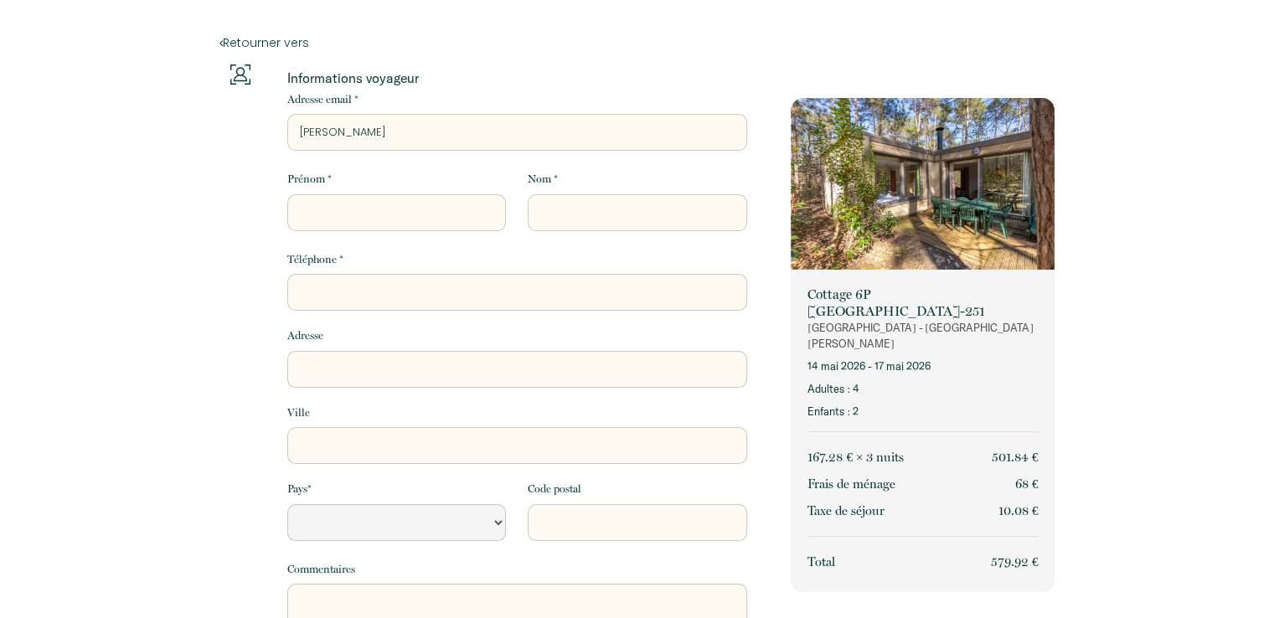
select select "Default select example"
type input "[PERSON_NAME]"
select select "Default select example"
type input "cecile2"
select select "Default select example"
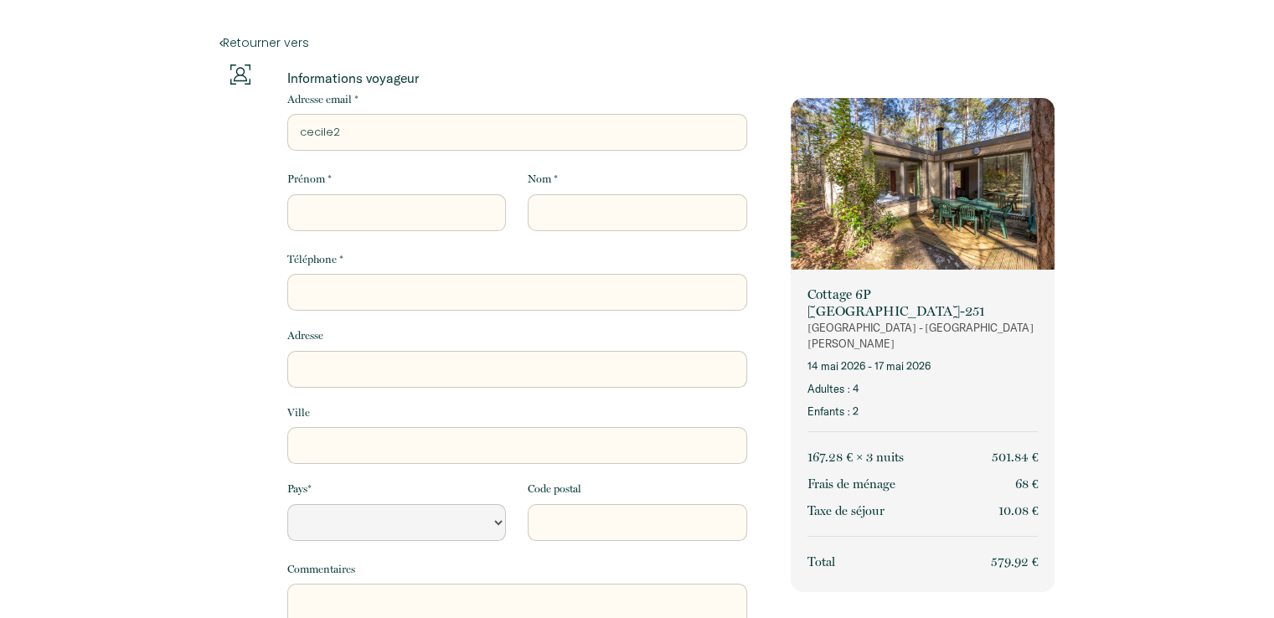
type input "cecile2."
select select "Default select example"
type input "cecile2.l"
select select "Default select example"
type input "cecile2.le"
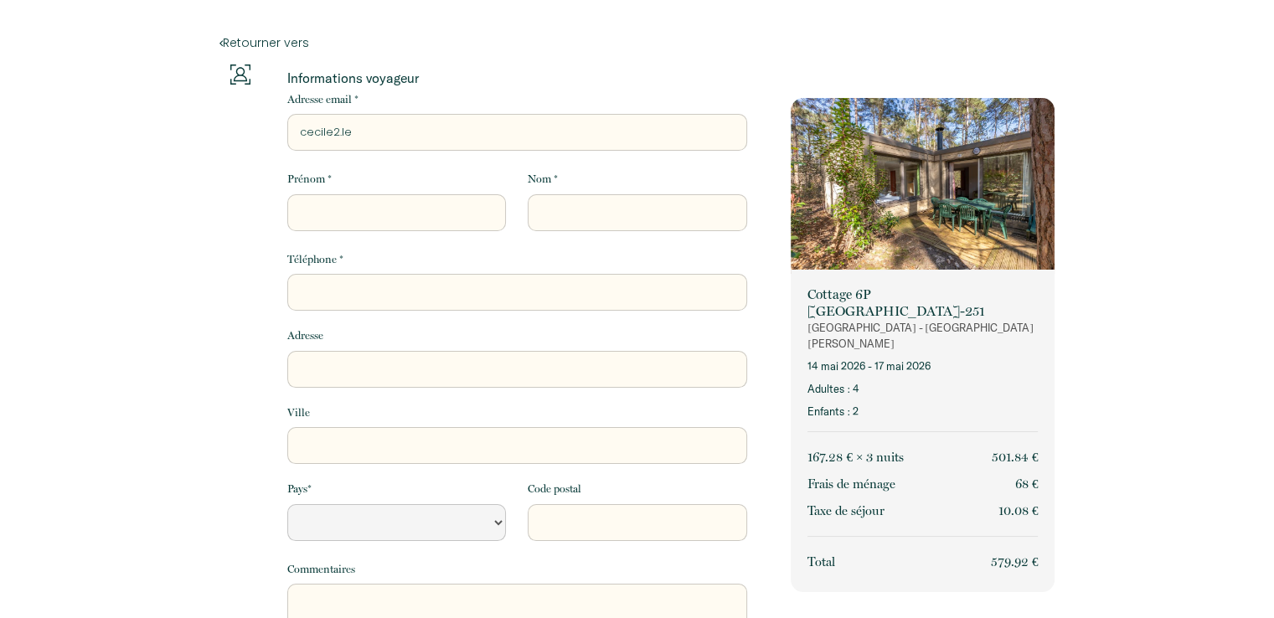
select select "Default select example"
type input "cecile2.ler"
select select "Default select example"
type input "cecile2.lery"
select select "Default select example"
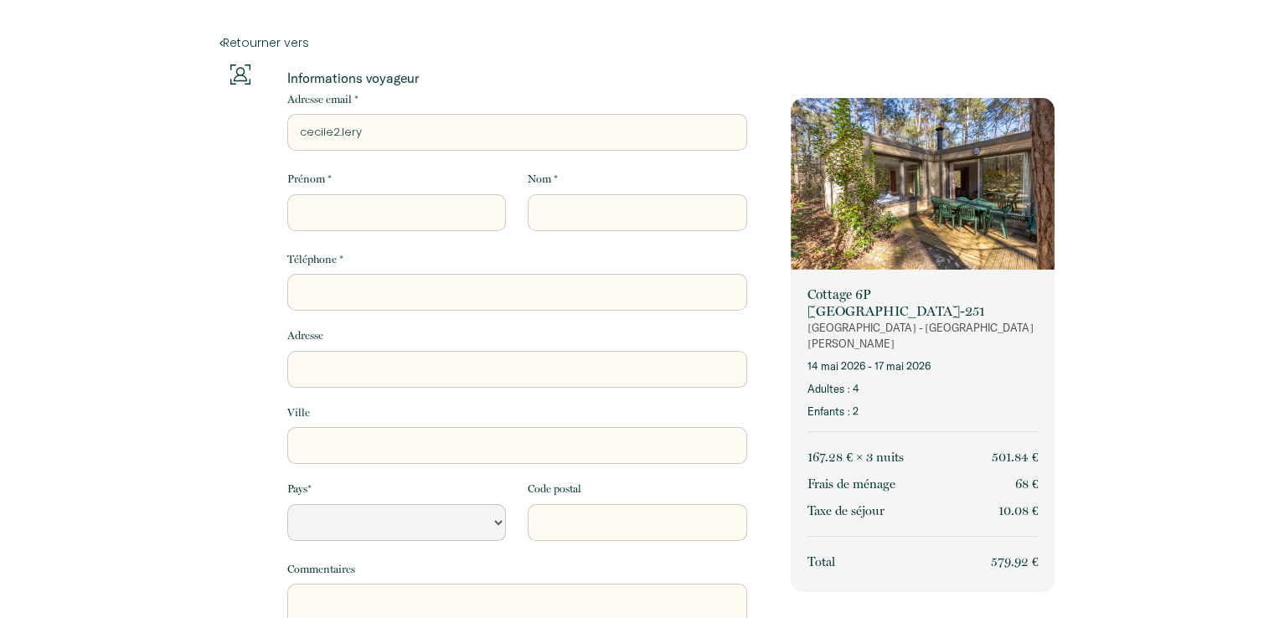
type input "cecile2.ler"
select select "Default select example"
type input "cecile2.lero"
select select "Default select example"
type input "cecile2.lerot"
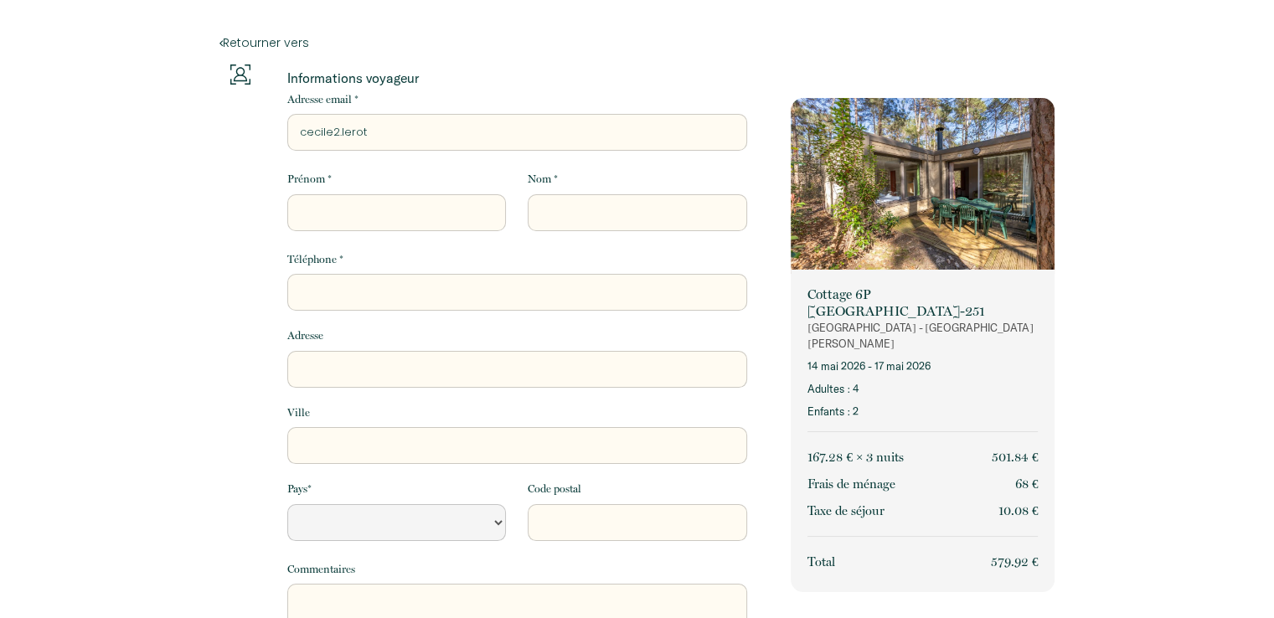
select select "Default select example"
type input "cecile2.lero"
select select "Default select example"
type input "cecile2.[PERSON_NAME]"
select select "Default select example"
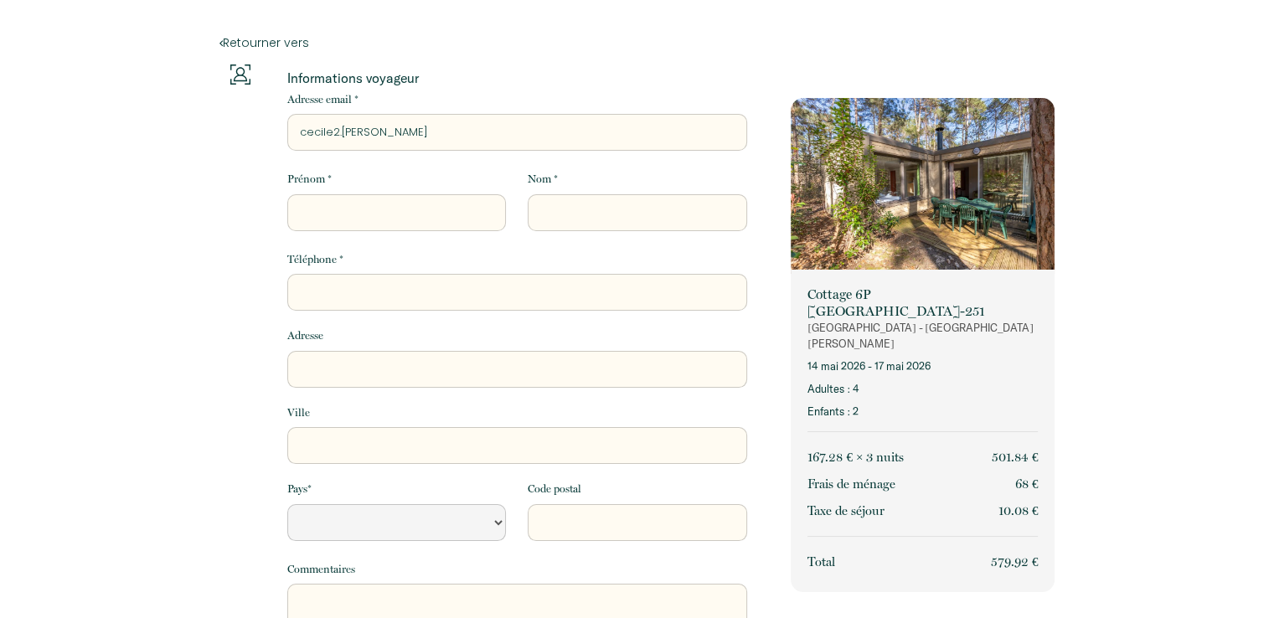
type input "cecile2.[PERSON_NAME]@"
select select "Default select example"
type input "cecile2.[PERSON_NAME]@o"
select select "Default select example"
type input "cecile2.[PERSON_NAME]@or"
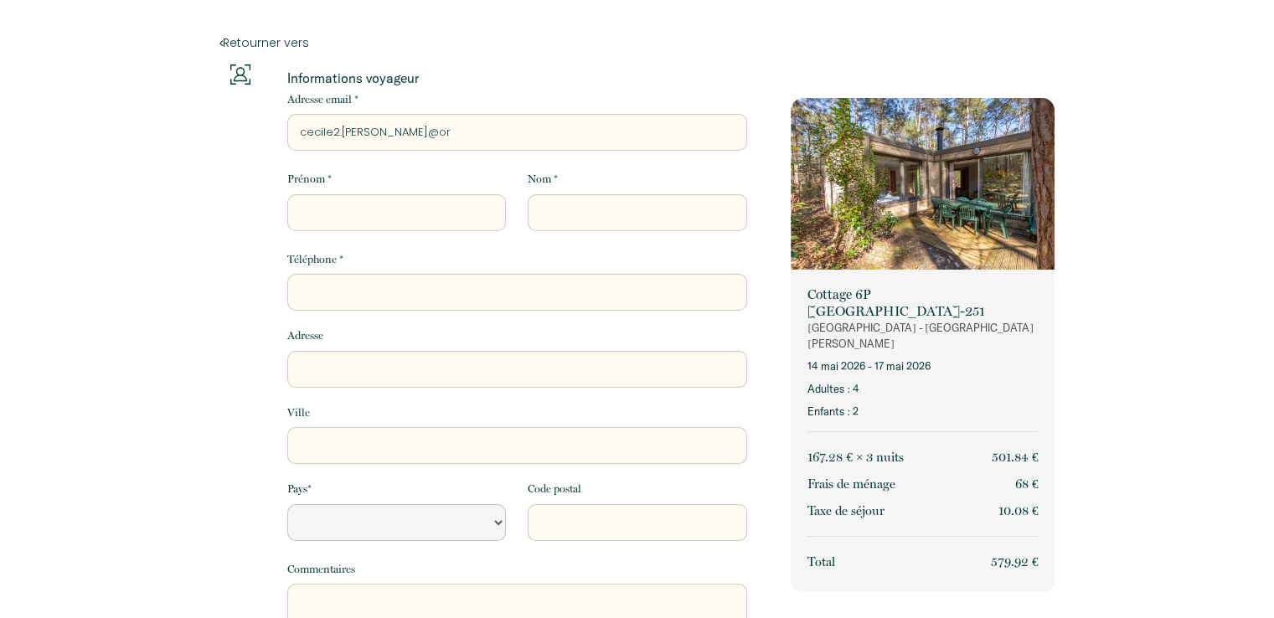
select select "Default select example"
type input "cecile2.[PERSON_NAME]@[PERSON_NAME]"
select select "Default select example"
type input "cecile2.[PERSON_NAME]@[PERSON_NAME]"
select select "Default select example"
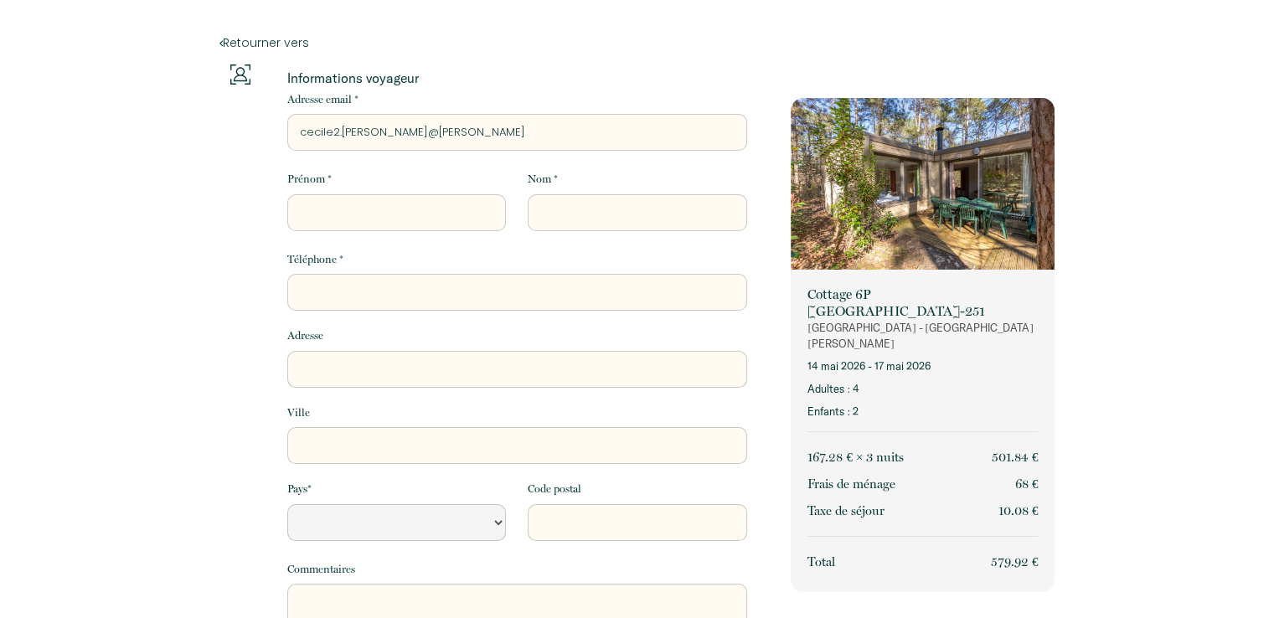
type input "cecile2.[PERSON_NAME]@orang"
select select "Default select example"
type input "[EMAIL_ADDRESS][PERSON_NAME]"
select select "Default select example"
type input "[EMAIL_ADDRESS][PERSON_NAME]."
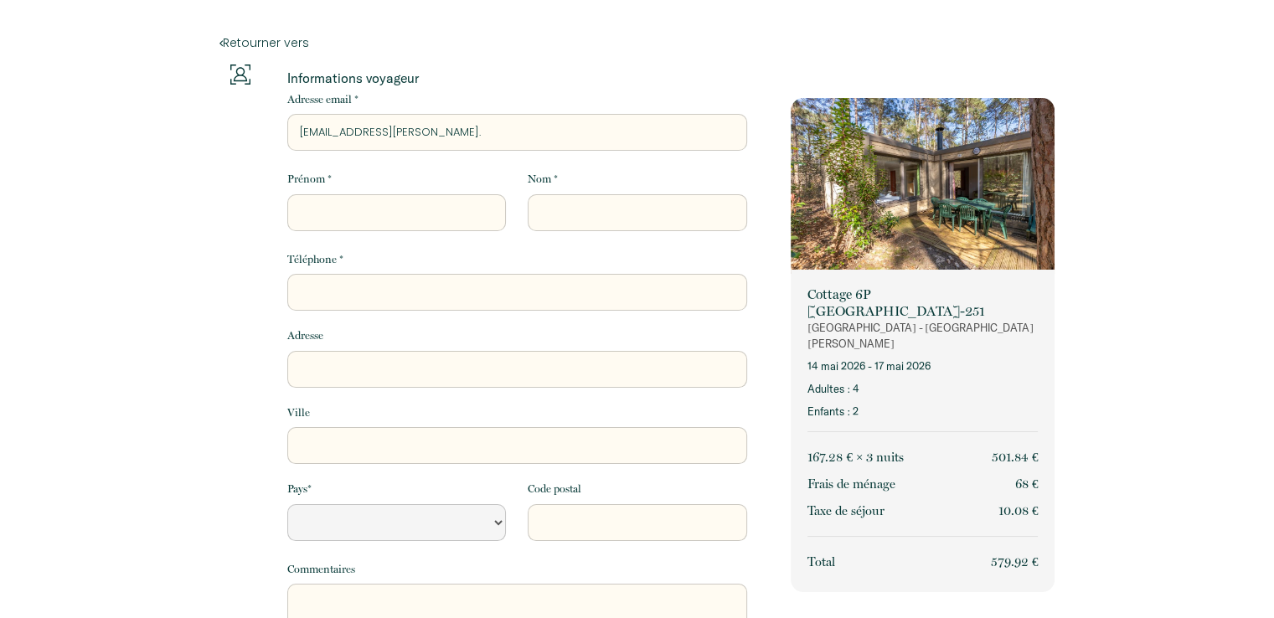
select select "Default select example"
type input "cecile2.[PERSON_NAME]@orange.f"
select select "Default select example"
type input "[EMAIL_ADDRESS][PERSON_NAME][DOMAIN_NAME]"
select select "Default select example"
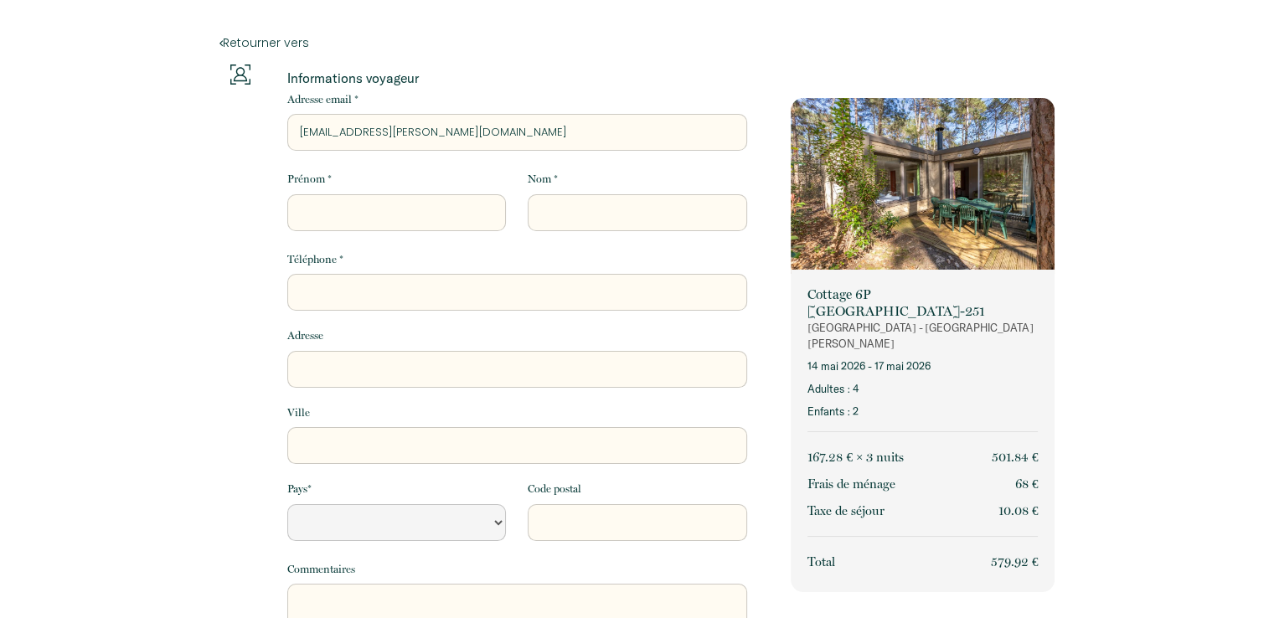
type input "[EMAIL_ADDRESS][PERSON_NAME][DOMAIN_NAME]"
type input "c"
select select "Default select example"
type input "ce"
select select "Default select example"
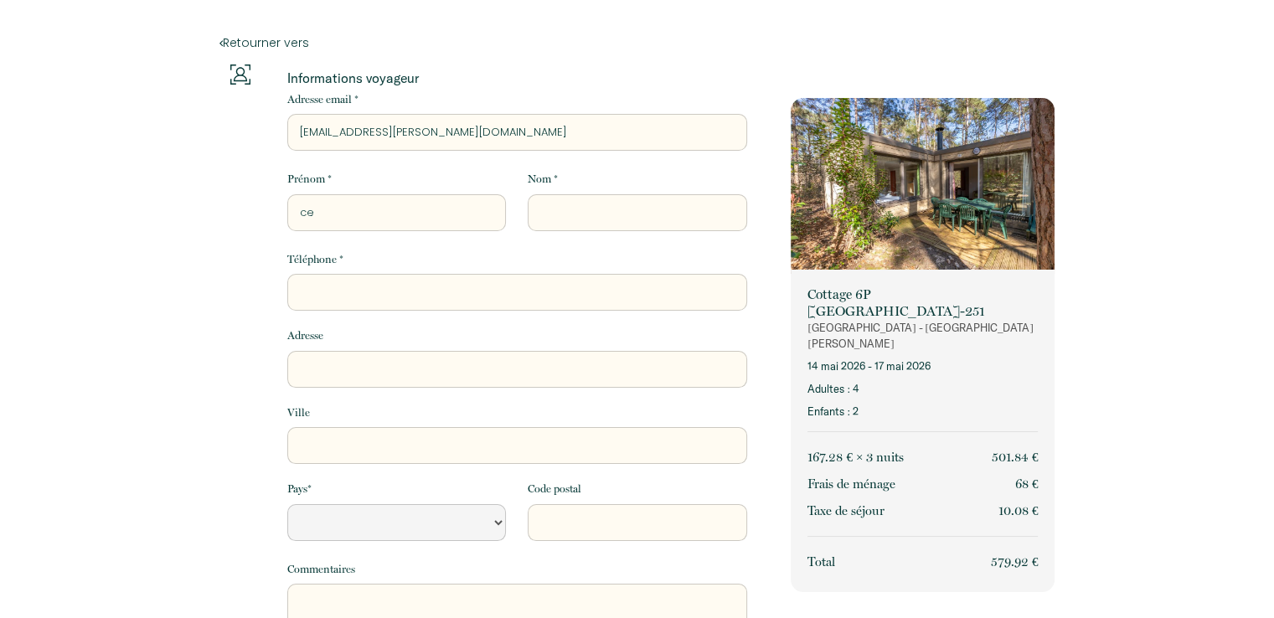
type input "cec"
select select "Default select example"
type input "ceci"
select select "Default select example"
type input "[PERSON_NAME]"
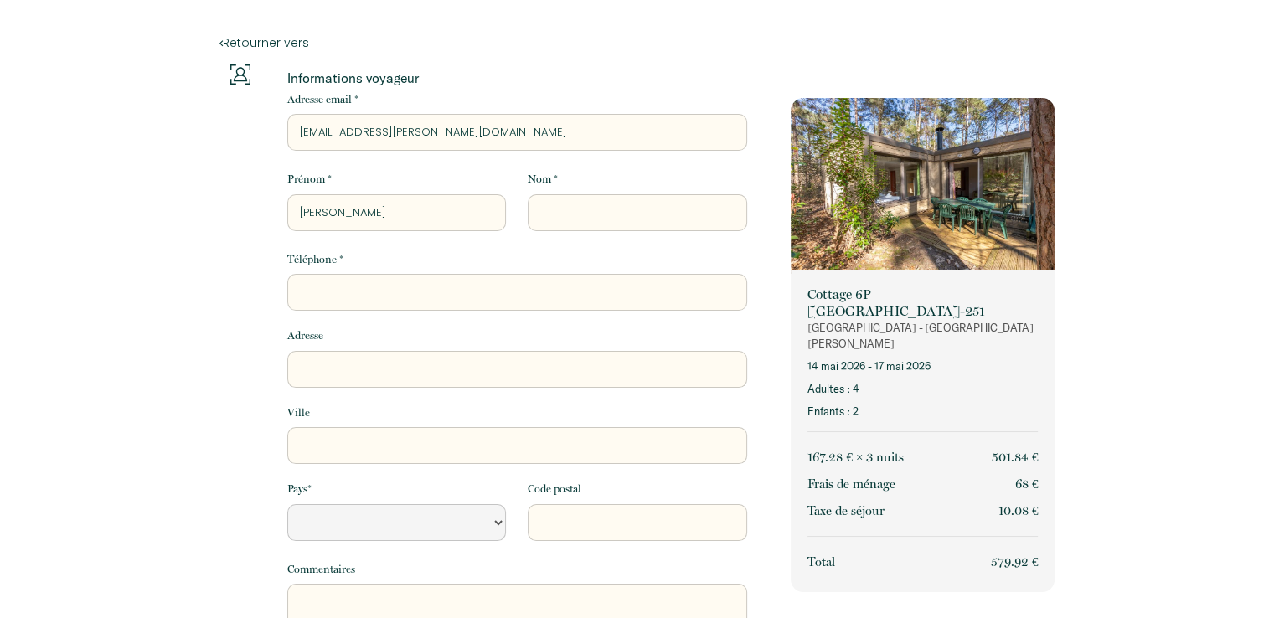
select select "Default select example"
type input "[PERSON_NAME]"
select select "Default select example"
type input "[PERSON_NAME]"
type input "m"
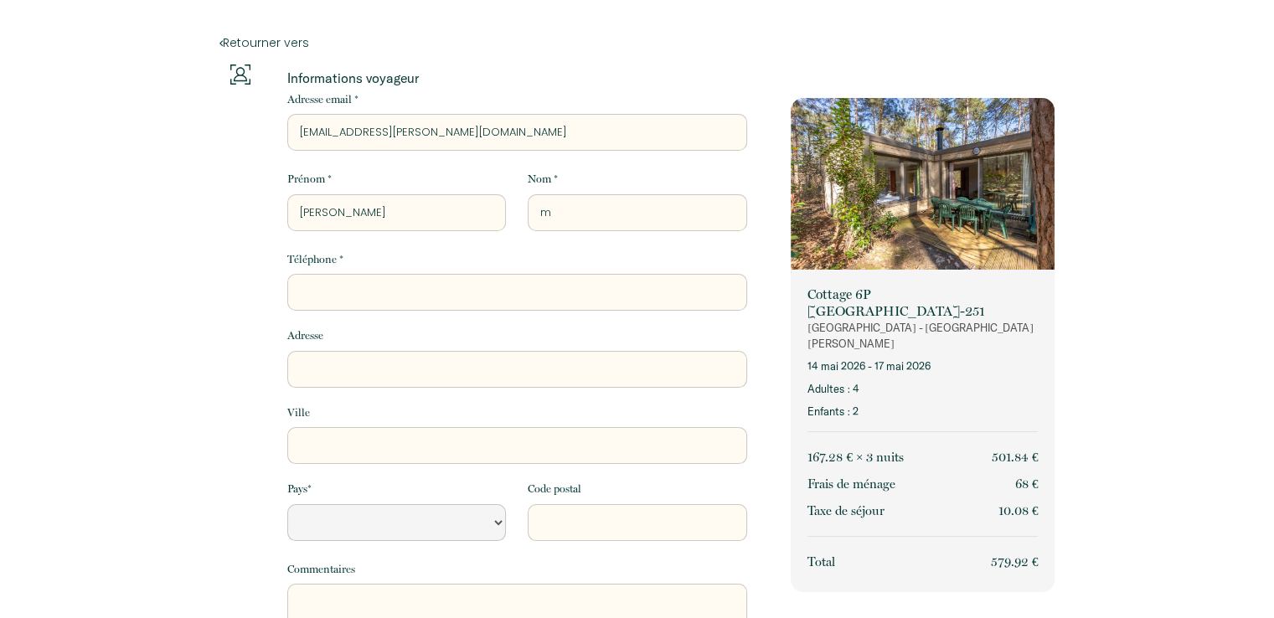
select select "Default select example"
type input "ma"
select select "Default select example"
type input "mar"
select select "Default select example"
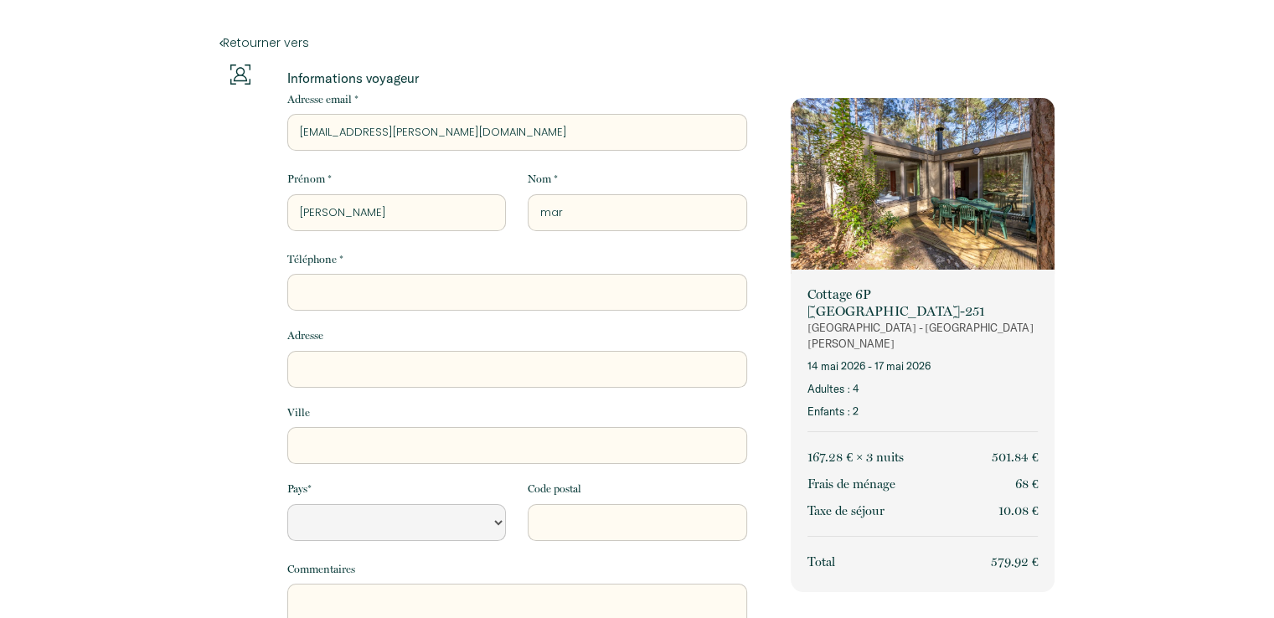
type input "maro"
select select "Default select example"
type input "maroz"
select select "Default select example"
type input "marozz"
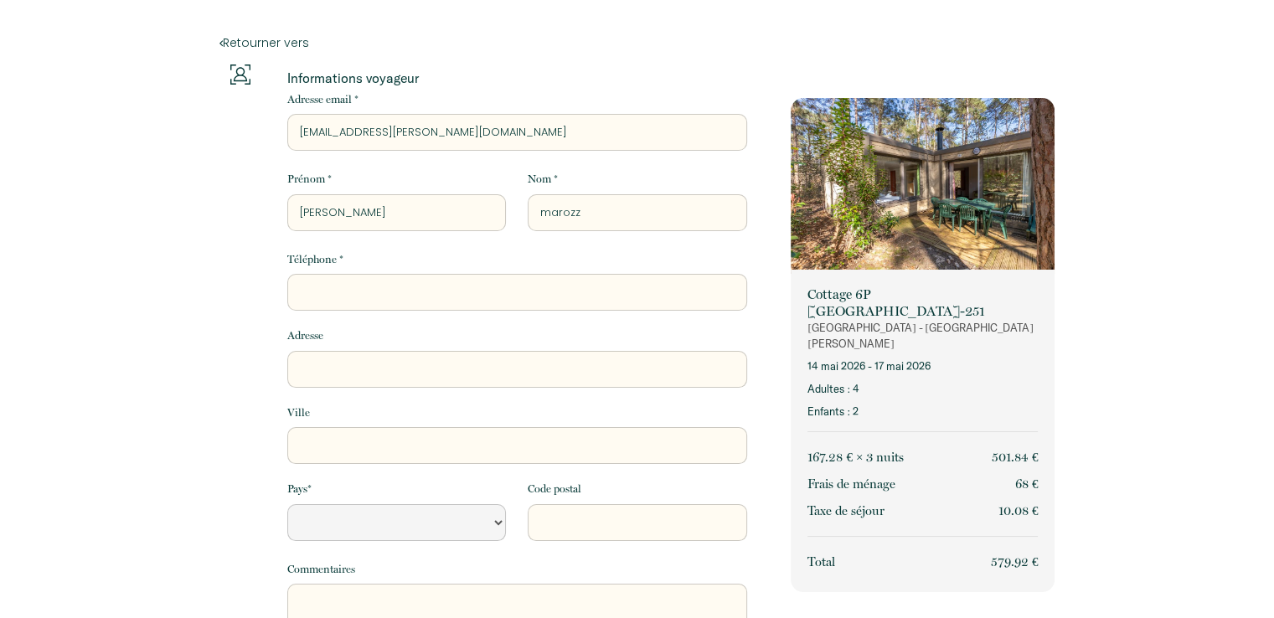
select select "Default select example"
type input "marozzo"
select select "Default select example"
type input "marozzo"
type input "0"
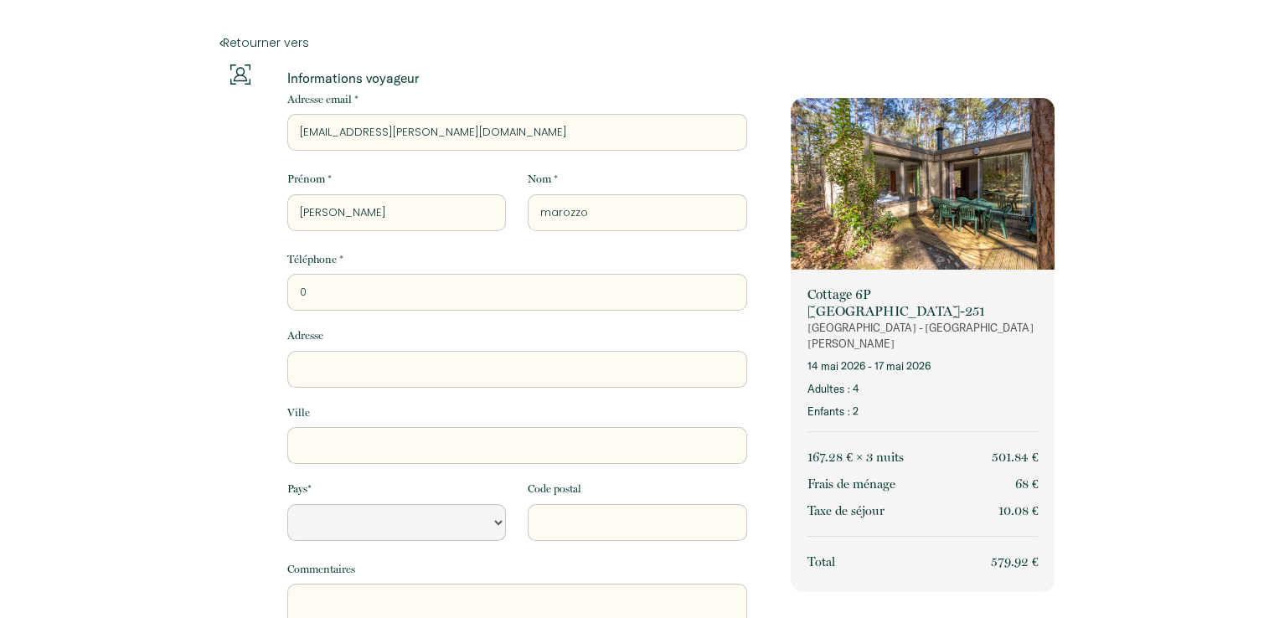
select select "Default select example"
type input "06"
select select "Default select example"
type input "068"
select select "Default select example"
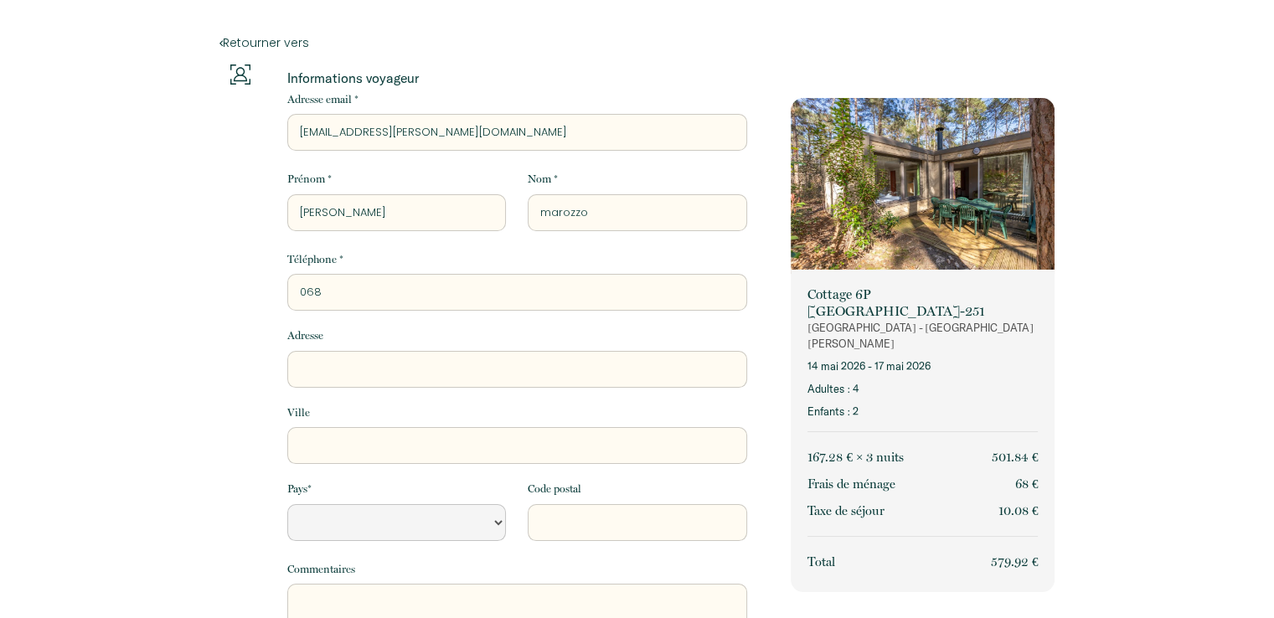
type input "0687"
select select "Default select example"
type input "06871"
select select "Default select example"
type input "068716"
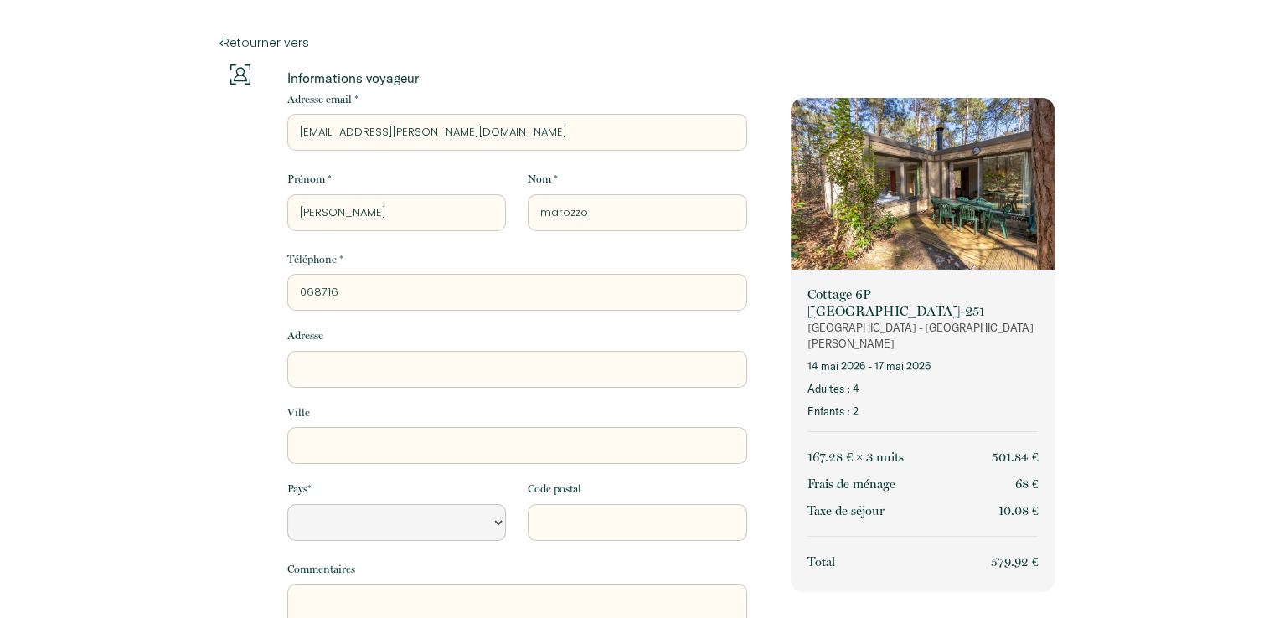
select select "Default select example"
type input "0687161"
select select "Default select example"
type input "06871613"
select select "Default select example"
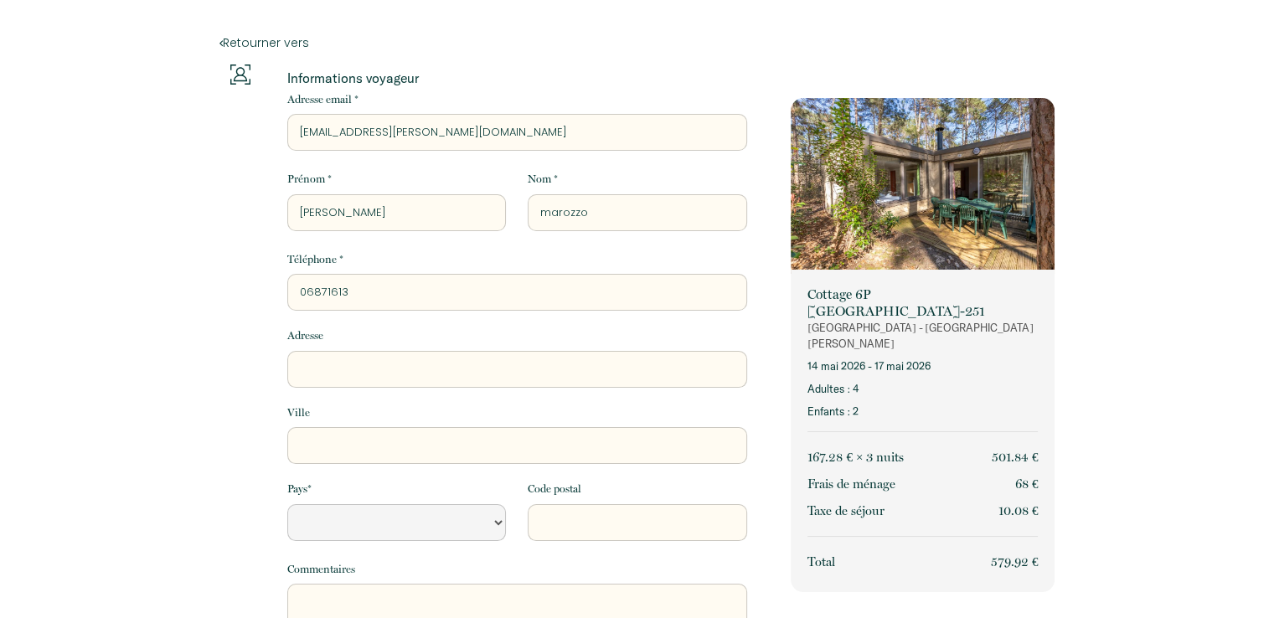
type input "068716132"
select select "Default select example"
type input "0687161321"
select select "Default select example"
type input "0687161321"
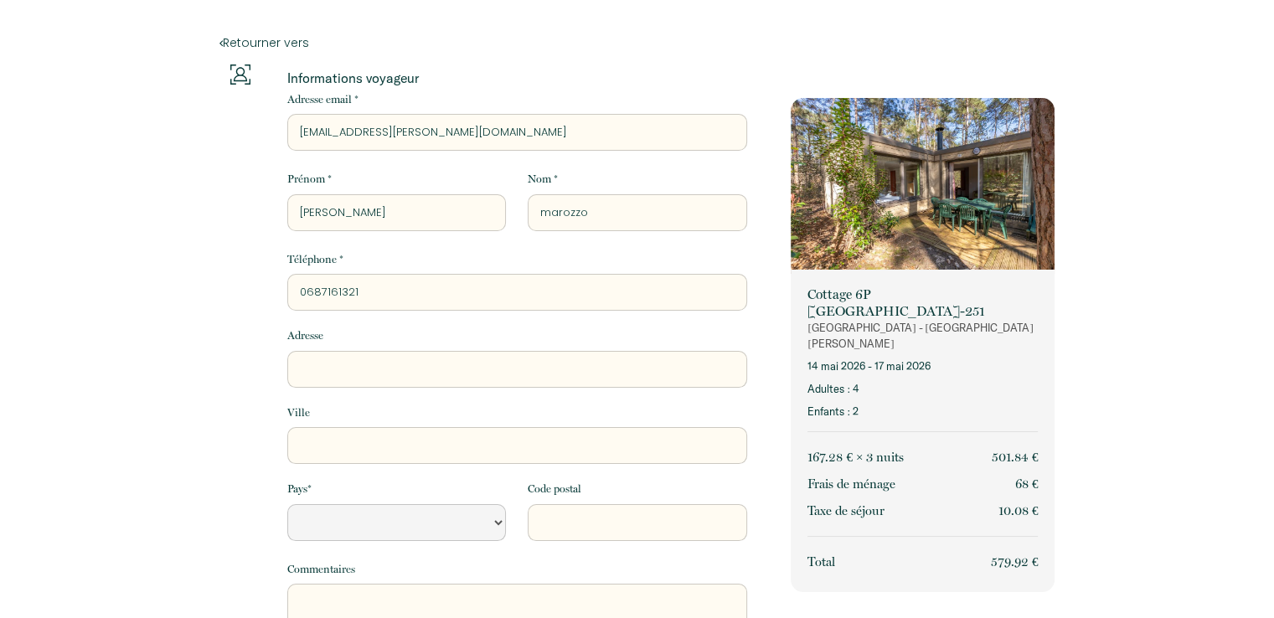
type input "c"
select select "Default select example"
type input "ce"
select select "Default select example"
type input "cec"
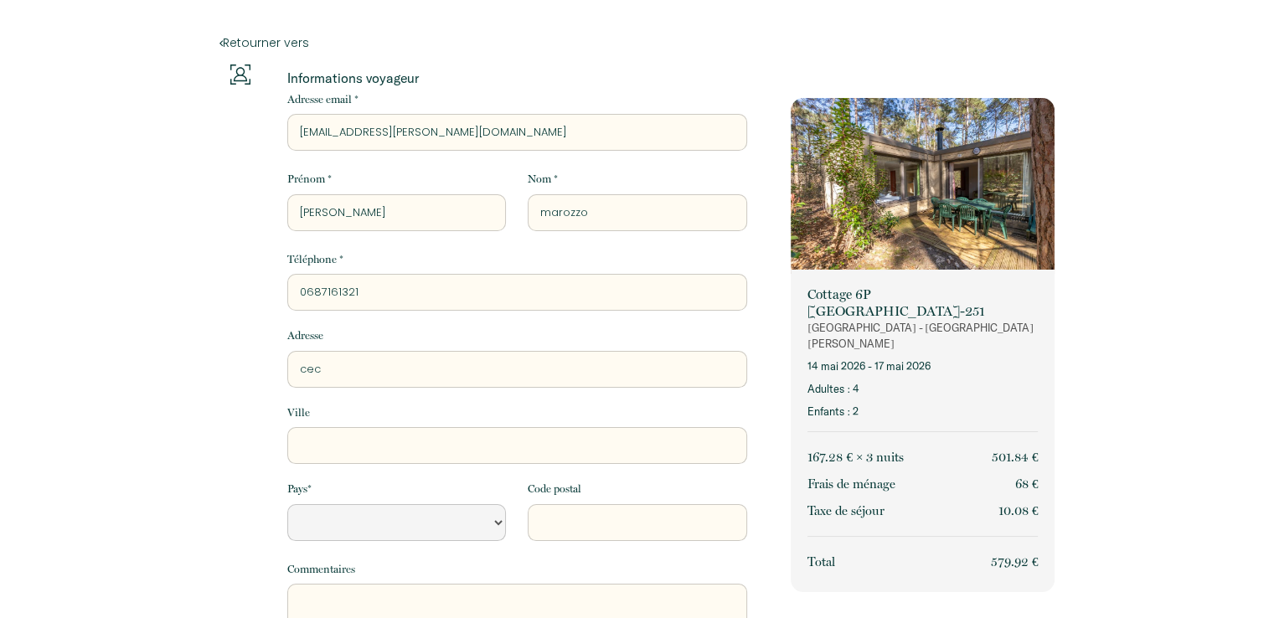
select select "Default select example"
type input "ceci"
select select "Default select example"
type input "[PERSON_NAME]"
select select "Default select example"
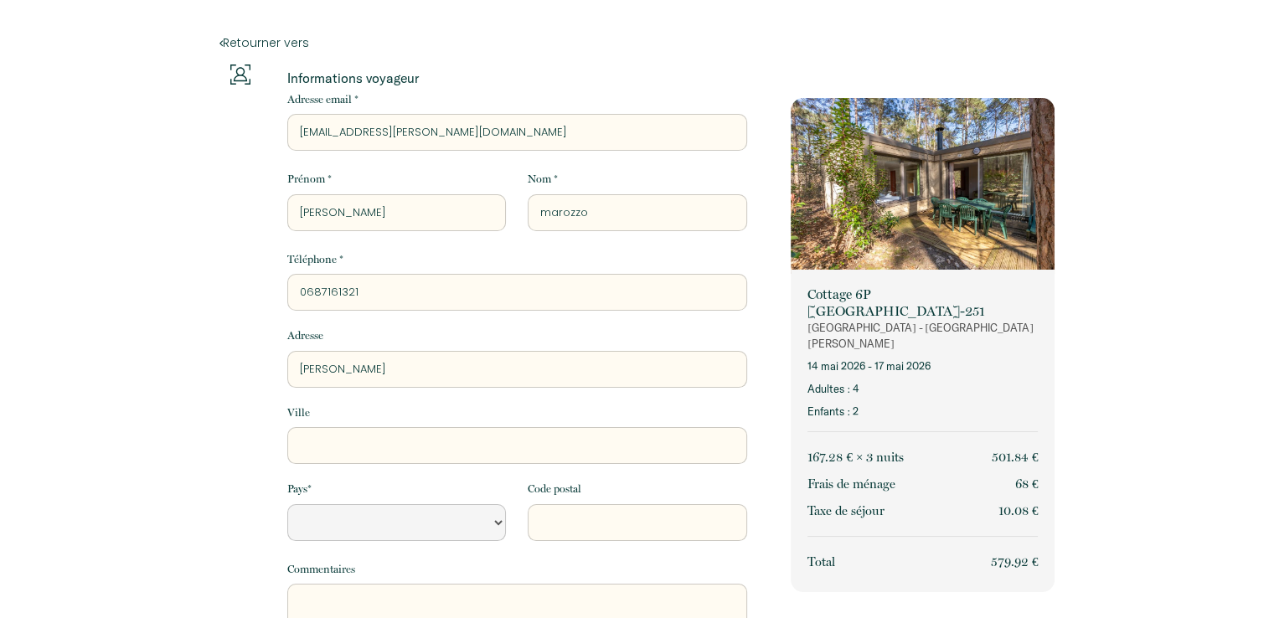
type input "[PERSON_NAME]"
select select "Default select example"
type input "cecile2"
select select "Default select example"
type input "cecile2."
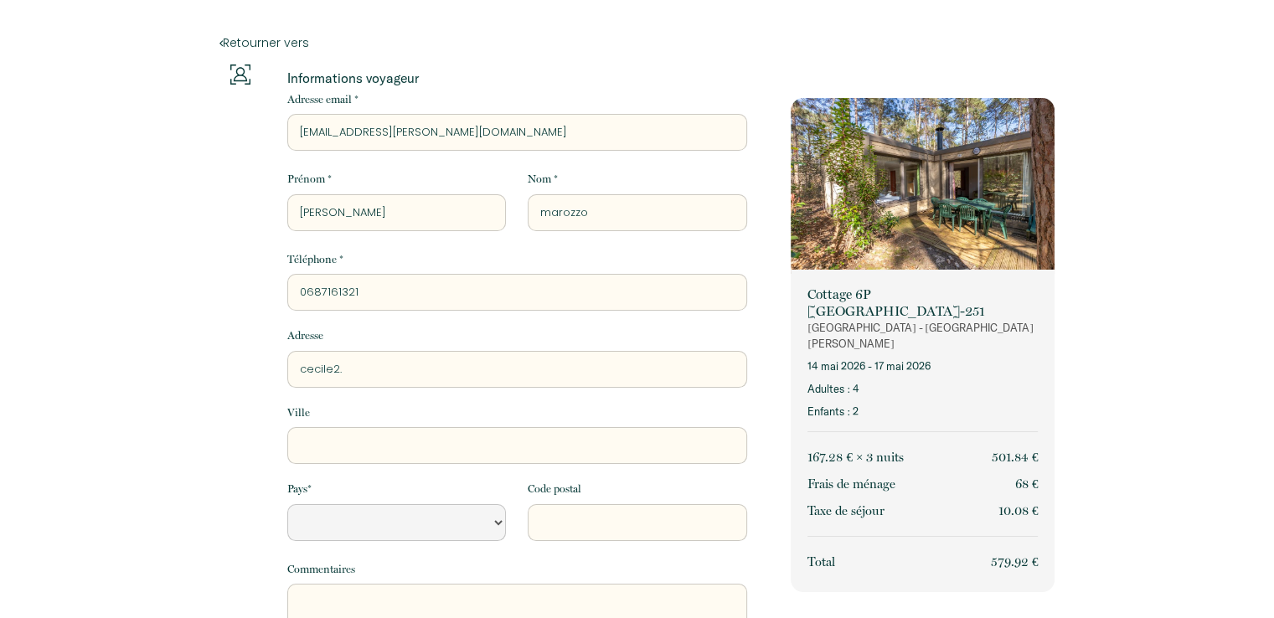
select select "Default select example"
type input "cecile2.l"
select select "Default select example"
type input "cecile2.le"
select select "Default select example"
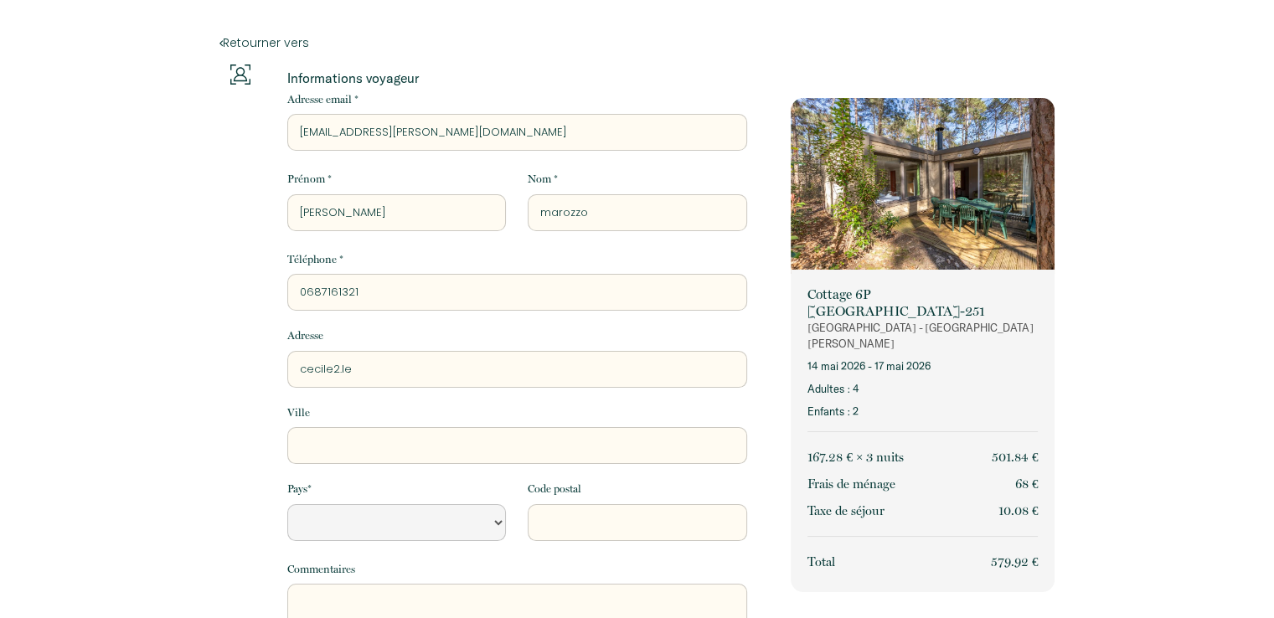
type input "cecile2.ler"
select select "Default select example"
type input "cecile2.lero"
select select "Default select example"
type input "cecile2.[PERSON_NAME]"
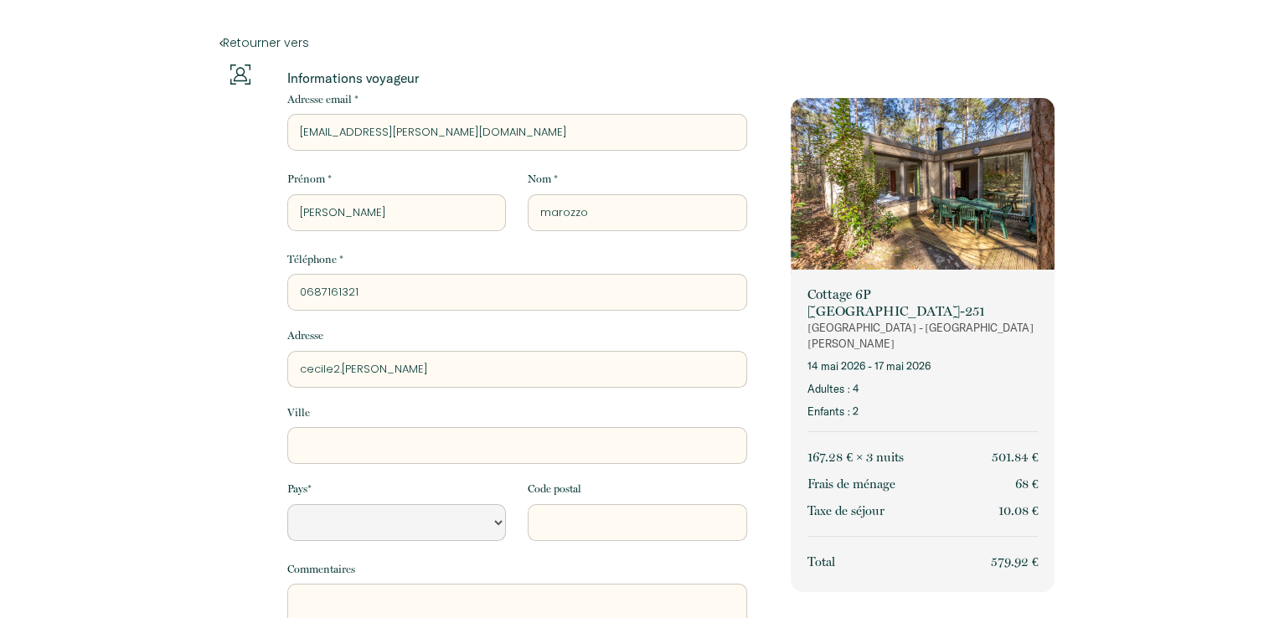
select select "Default select example"
type input "cecile2.[PERSON_NAME]@"
select select "Default select example"
type input "cecile2.[PERSON_NAME]@o"
select select "Default select example"
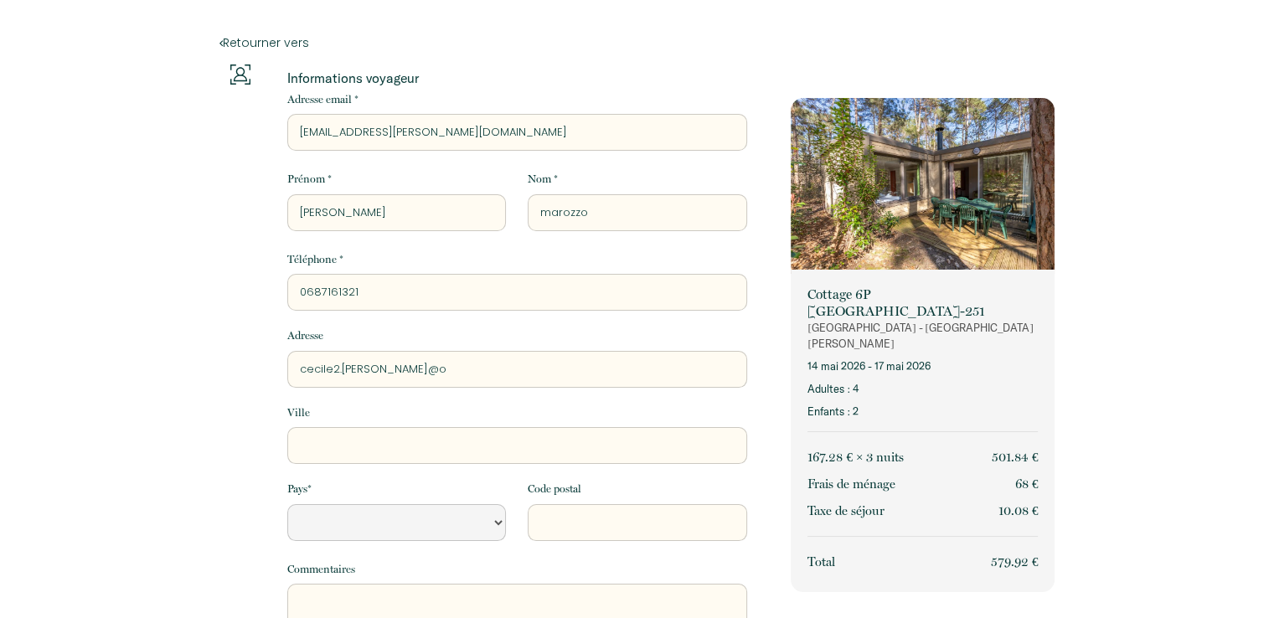
type input "cecile2.[PERSON_NAME]@or"
select select "Default select example"
type input "cecile2.[PERSON_NAME]@[PERSON_NAME]"
select select "Default select example"
type input "cecile2.[PERSON_NAME]@[PERSON_NAME]"
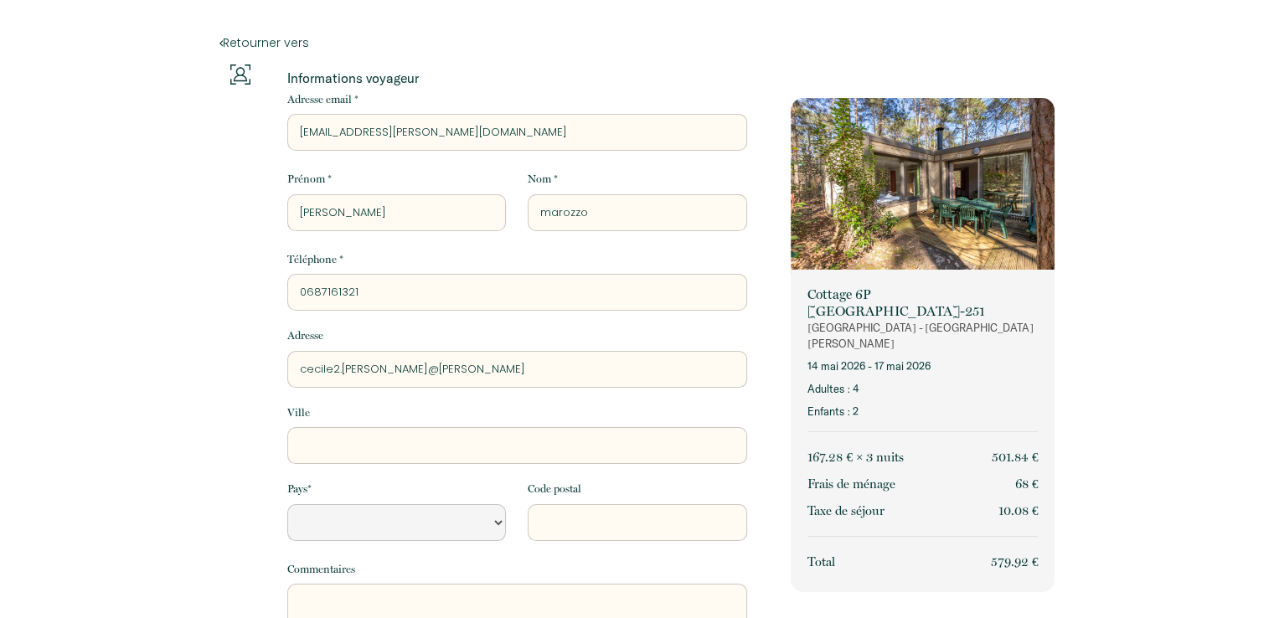
select select "Default select example"
type input "cecile2.[PERSON_NAME]@orang"
select select "Default select example"
type input "[EMAIL_ADDRESS][PERSON_NAME]"
select select "Default select example"
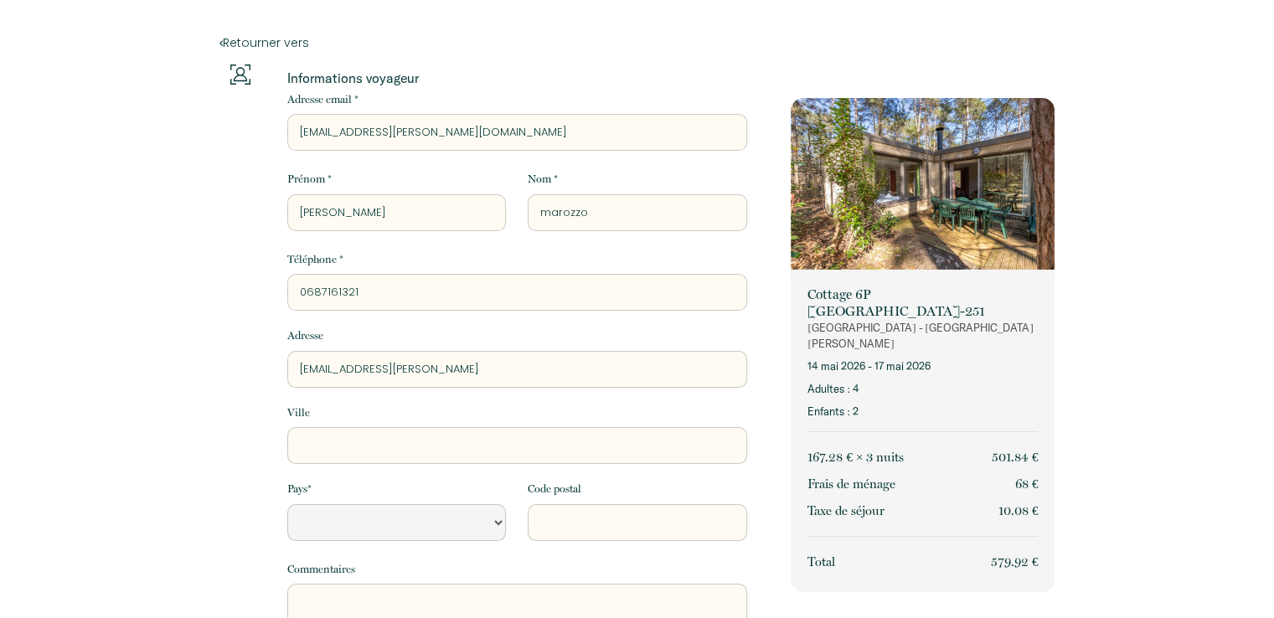
type input "[EMAIL_ADDRESS][PERSON_NAME]."
select select "Default select example"
type input "cecile2.[PERSON_NAME]@orange.F"
select select "Default select example"
type input "[EMAIL_ADDRESS][PERSON_NAME][DOMAIN_NAME]"
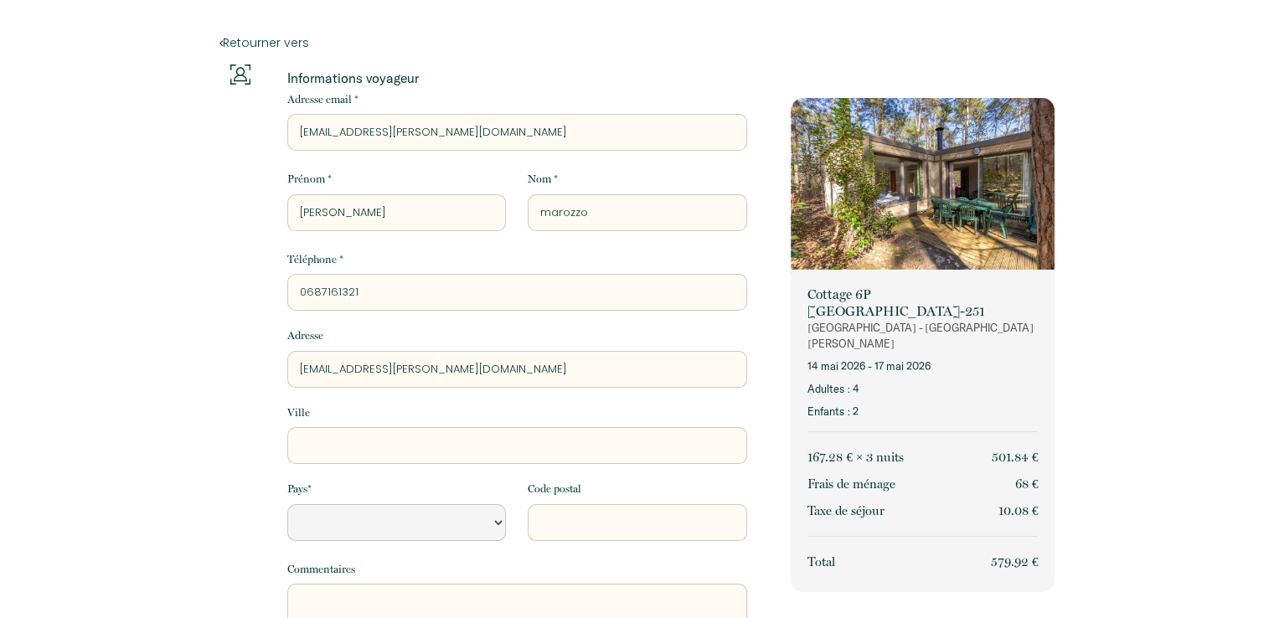
select select "Default select example"
type input "cecile2.[PERSON_NAME]@orange.F"
select select "Default select example"
type input "[EMAIL_ADDRESS][PERSON_NAME]."
select select "Default select example"
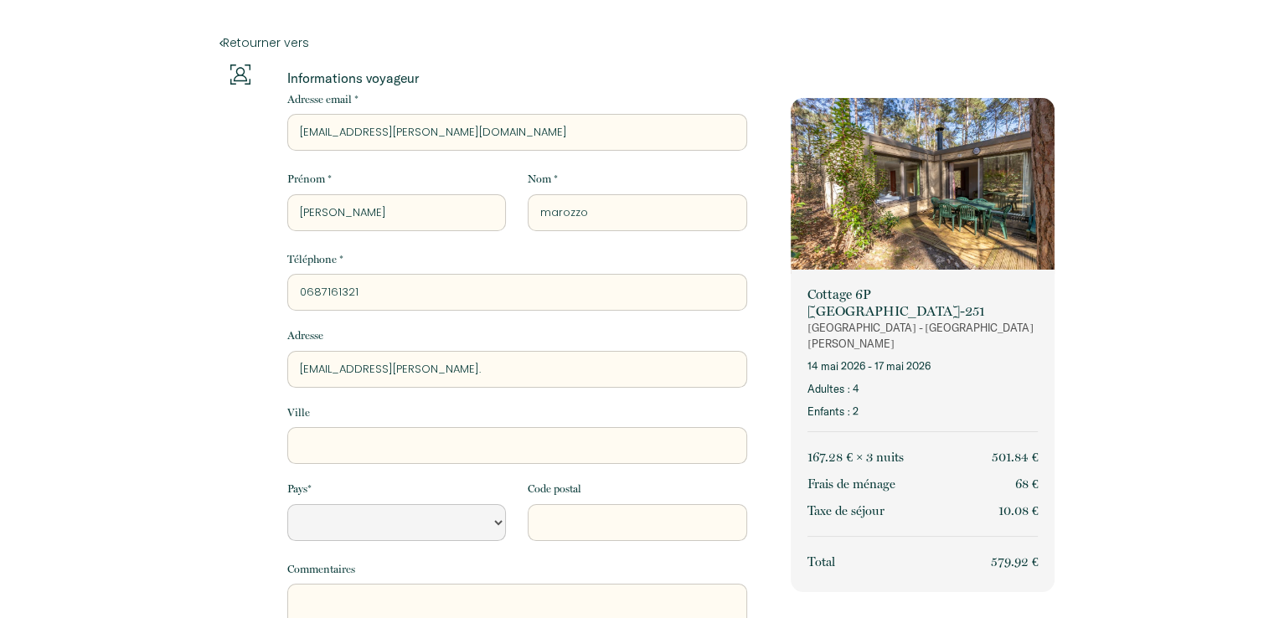
type input "cecile2.[PERSON_NAME]@orange.f"
select select "Default select example"
type input "[EMAIL_ADDRESS][PERSON_NAME][DOMAIN_NAME]"
select select "Default select example"
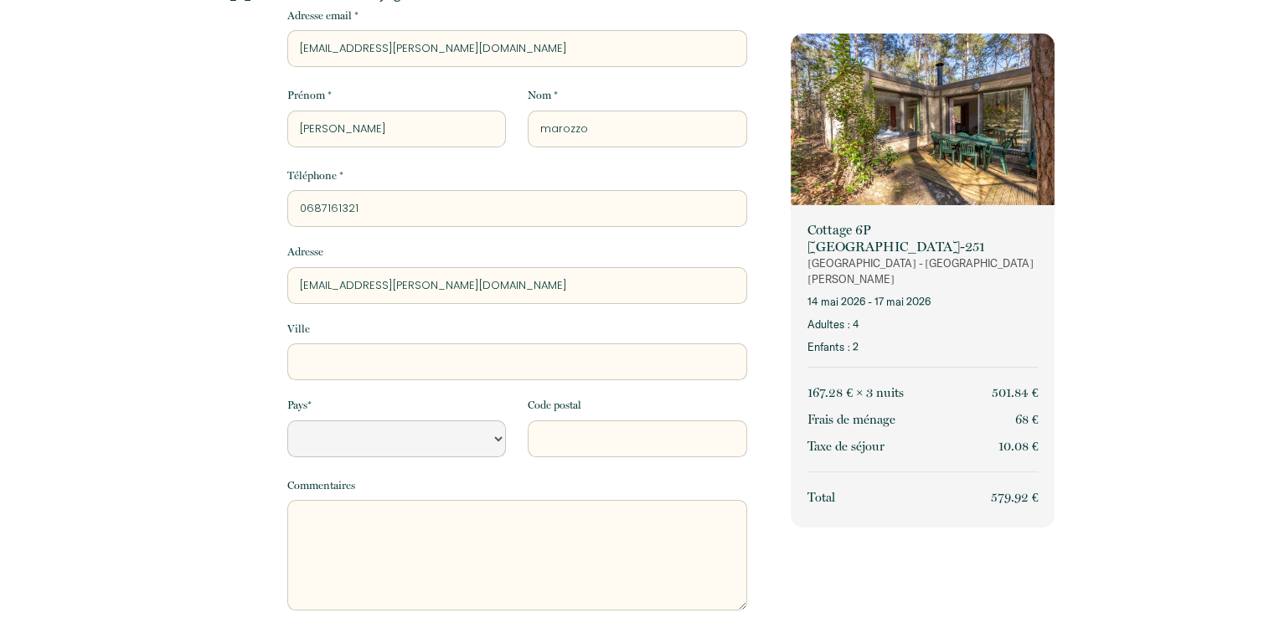
scroll to position [167, 0]
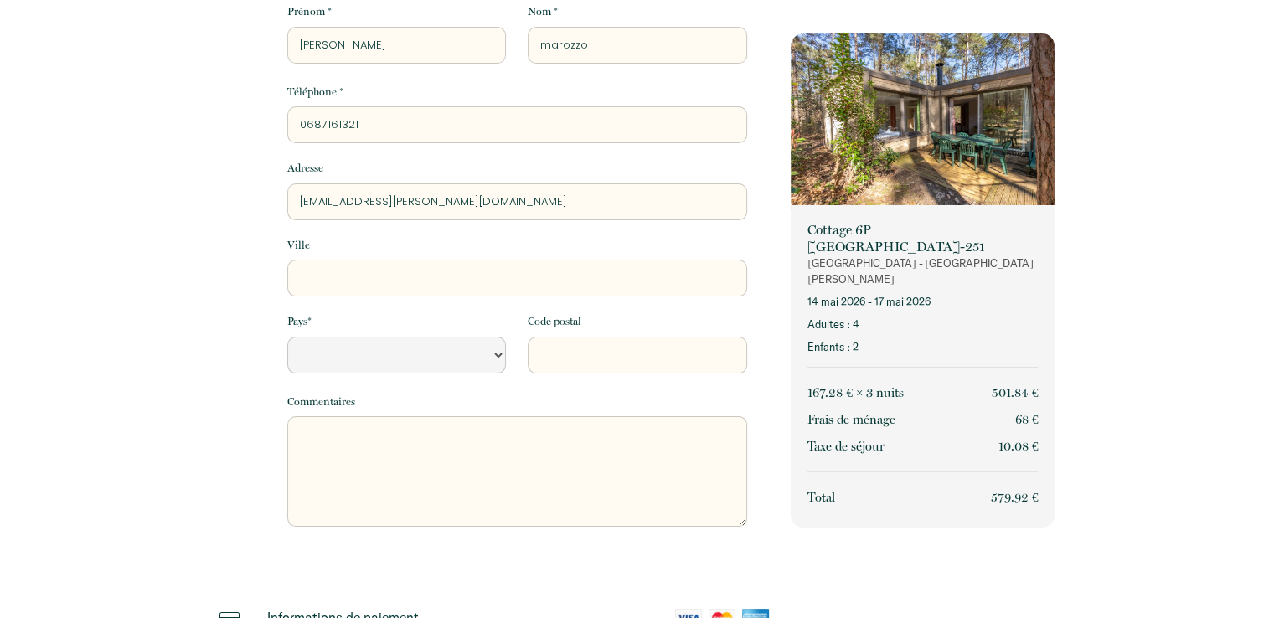
type input "[EMAIL_ADDRESS][PERSON_NAME][DOMAIN_NAME]"
click at [376, 283] on input "Ville" at bounding box center [517, 278] width 460 height 37
type input "l"
select select "Default select example"
type input "li"
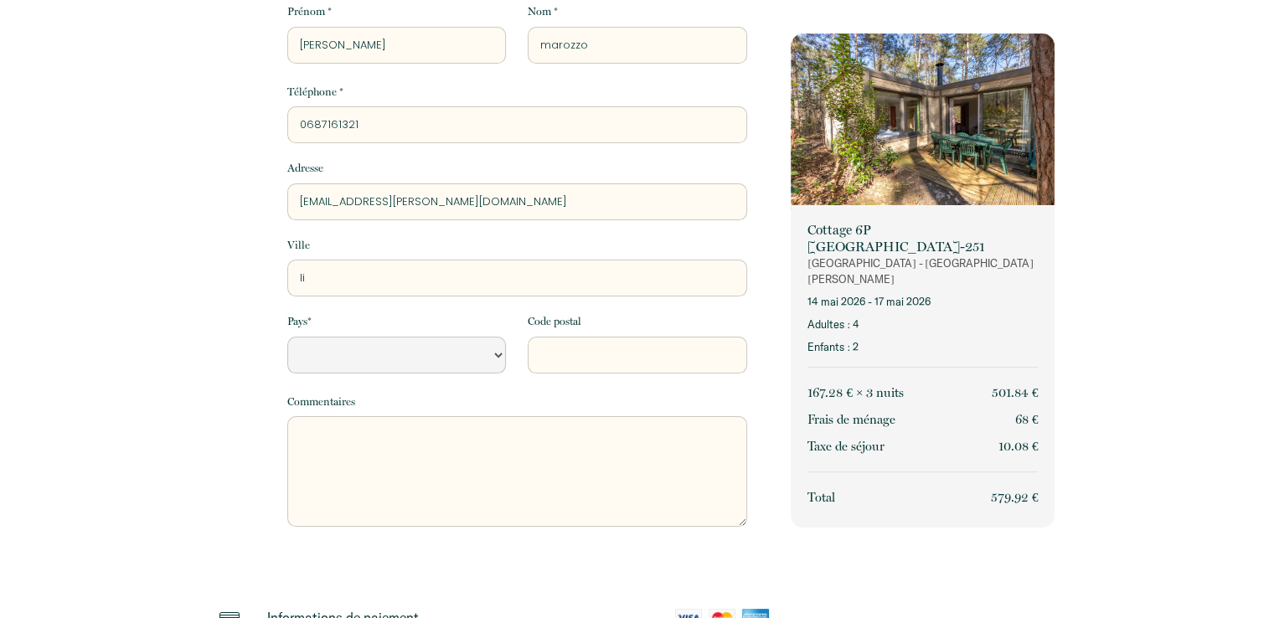
select select "Default select example"
type input "lib"
select select "Default select example"
type input "libe"
select select "Default select example"
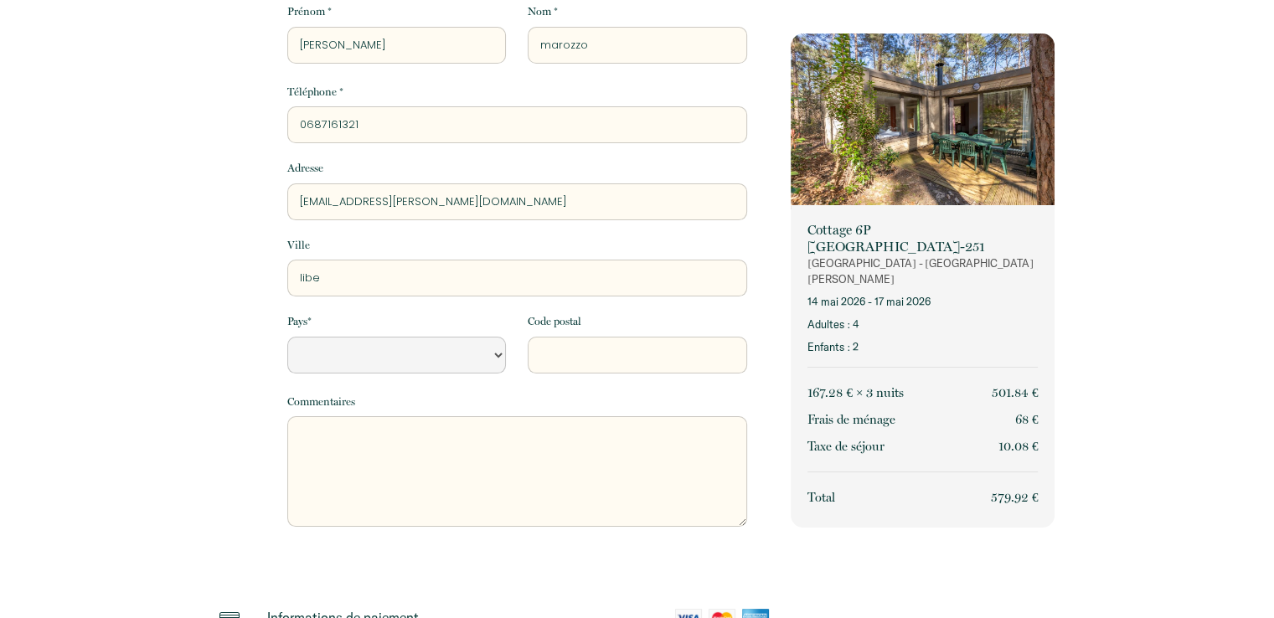
type input "liber"
select select "Default select example"
type input "liberc"
select select "Default select example"
type input "liberco"
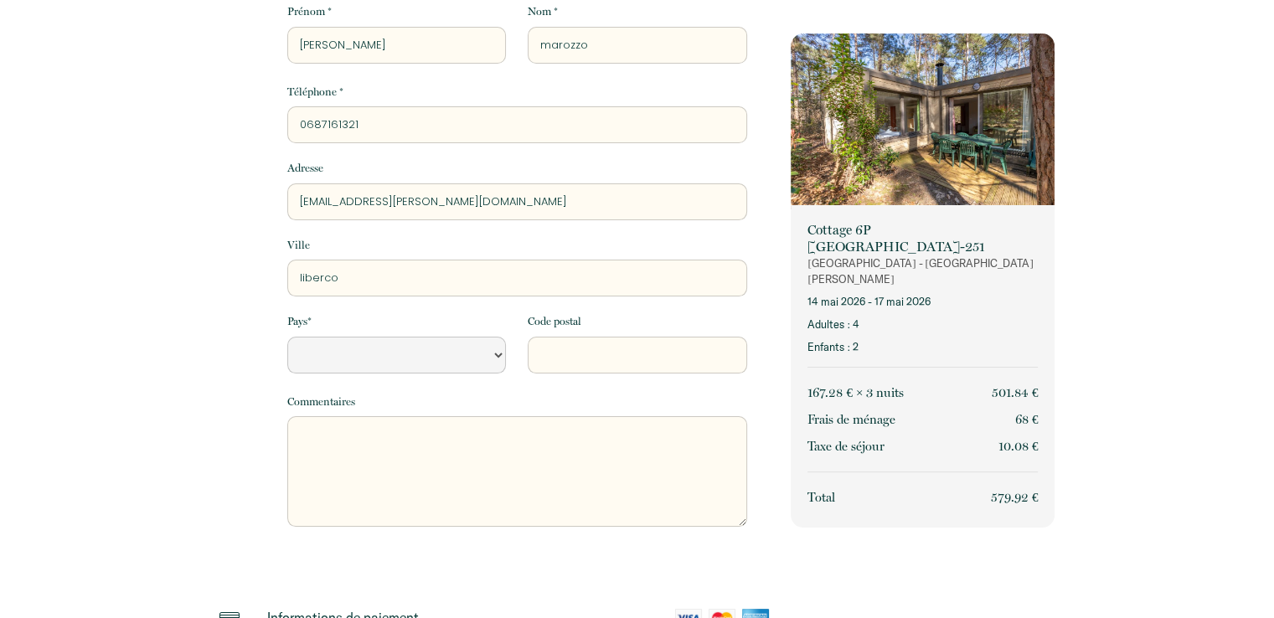
select select "Default select example"
type input "libercou"
select select "Default select example"
type input "libercour"
select select "Default select example"
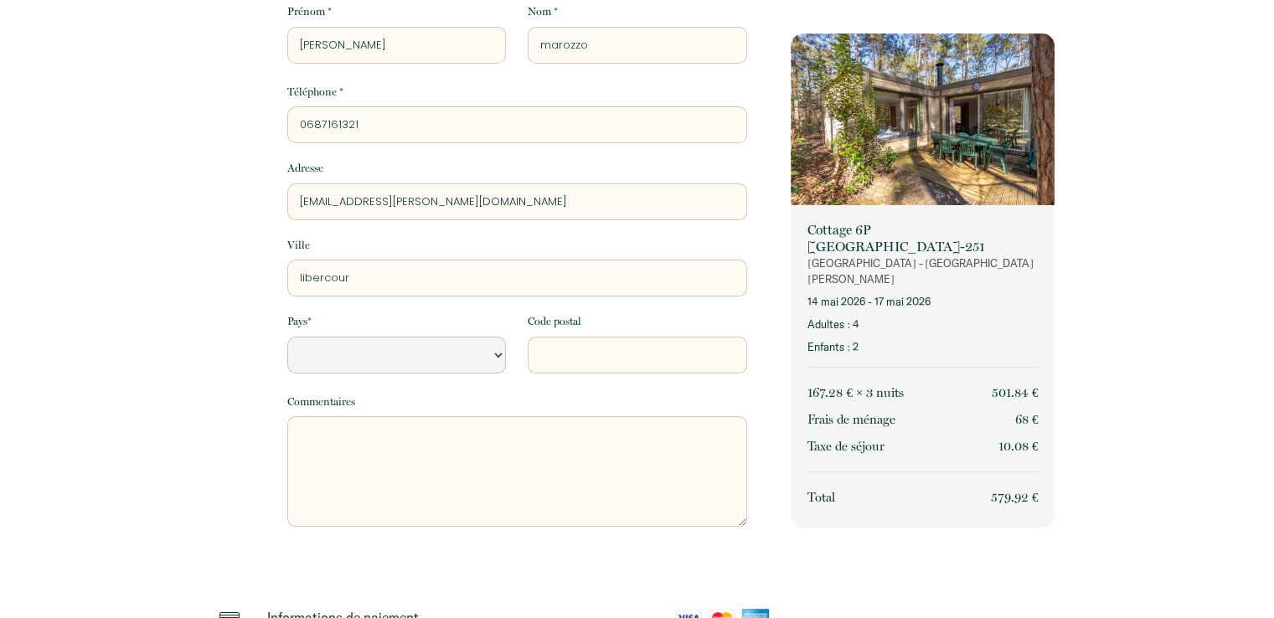
type input "libercourt"
select select "Default select example"
type input "libercourt"
select select "FR"
type input "62820"
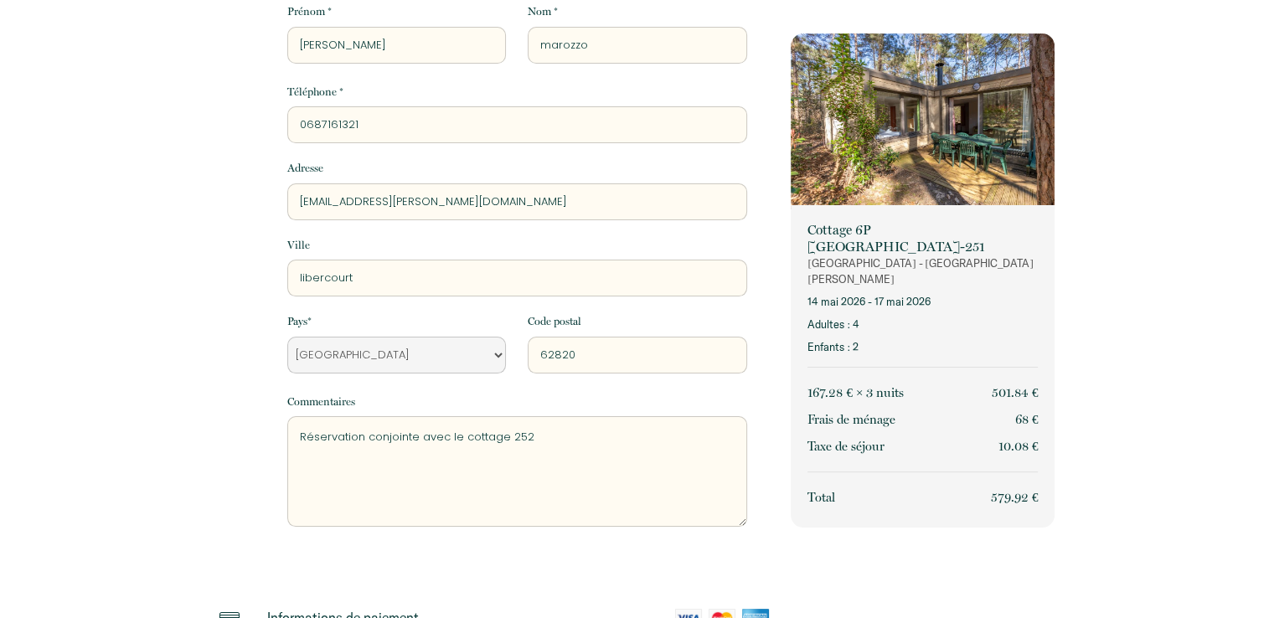
scroll to position [446, 0]
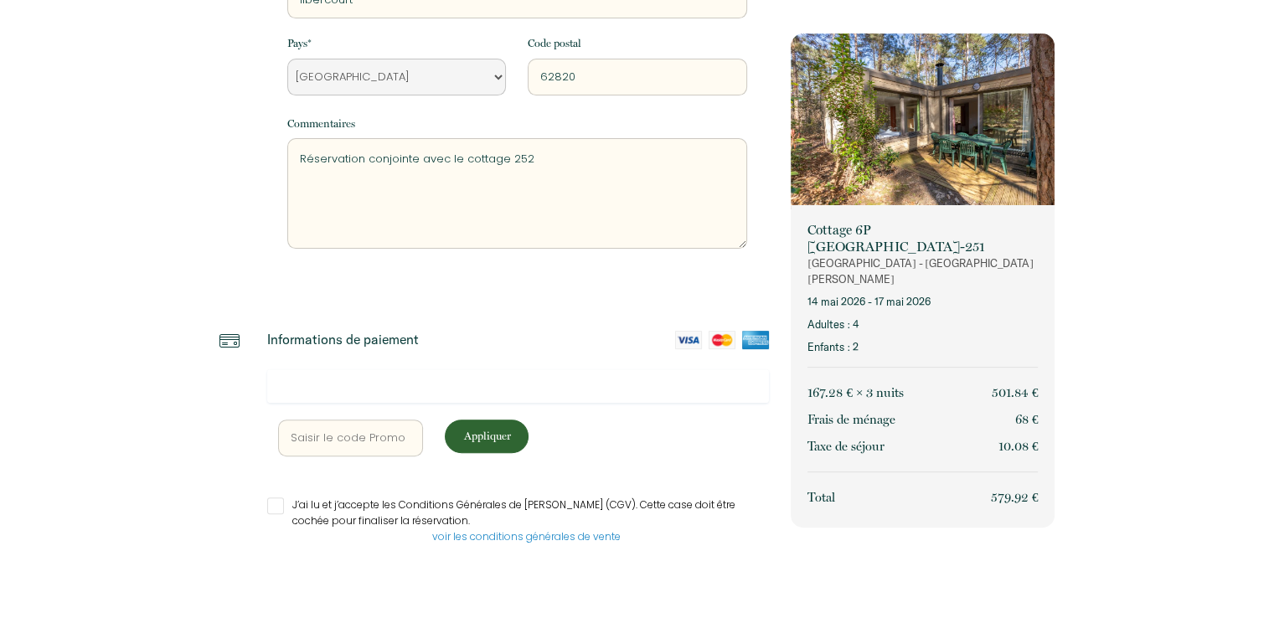
type textarea "Réservation conjointe avec le cottage 252"
click at [367, 393] on div at bounding box center [518, 385] width 502 height 33
click at [271, 515] on div "J’ai lu et j’accepte les Conditions Générales de Vente (CGV). Cette case doit ê…" at bounding box center [518, 521] width 502 height 48
click at [280, 507] on input "J’ai lu et j’accepte les Conditions Générales de [PERSON_NAME] (CGV). Cette cas…" at bounding box center [518, 505] width 502 height 17
checkbox input "true"
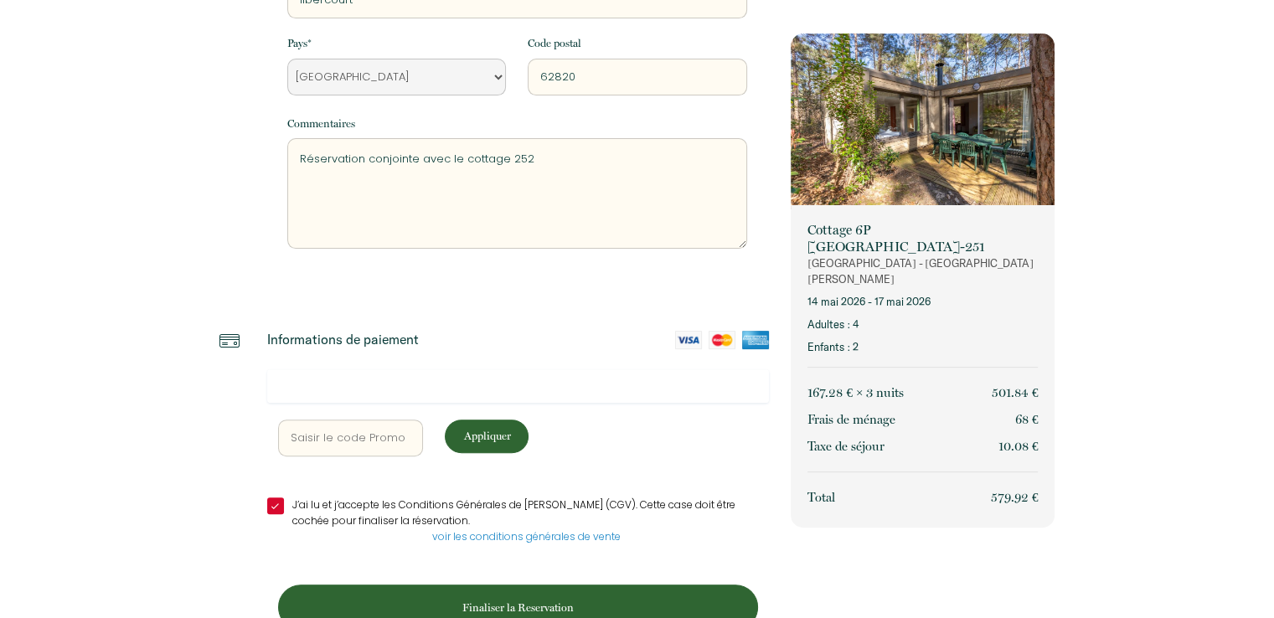
scroll to position [490, 0]
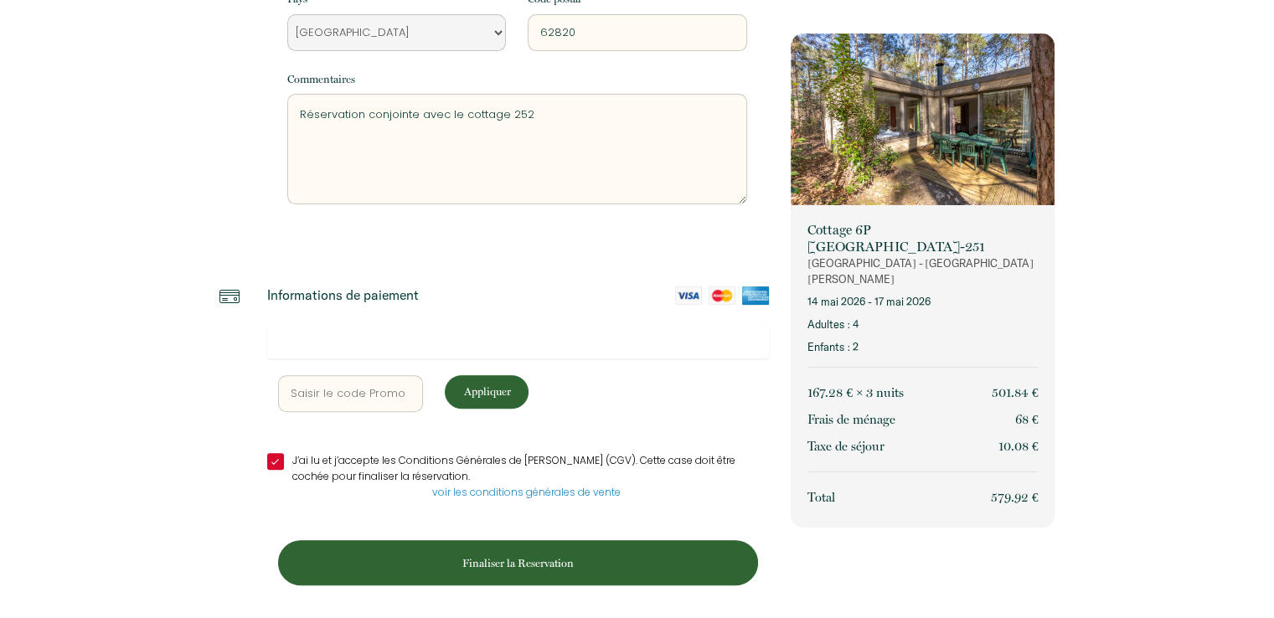
click at [519, 557] on p "Finaliser la Reservation" at bounding box center [518, 563] width 468 height 16
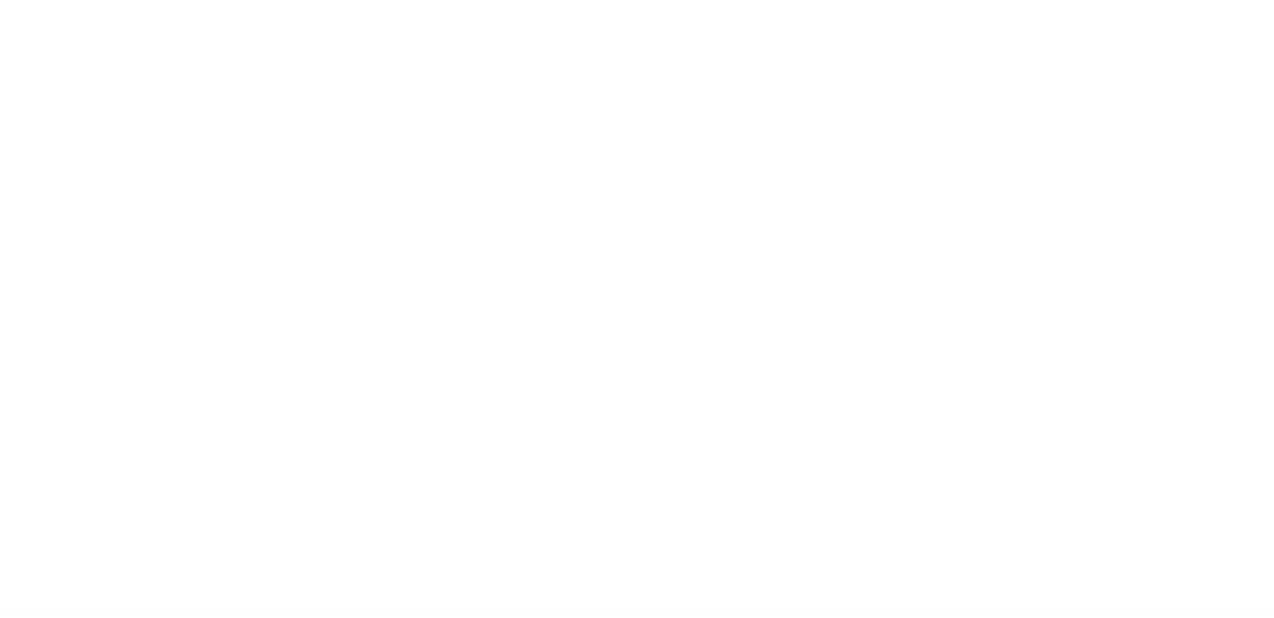
scroll to position [0, 0]
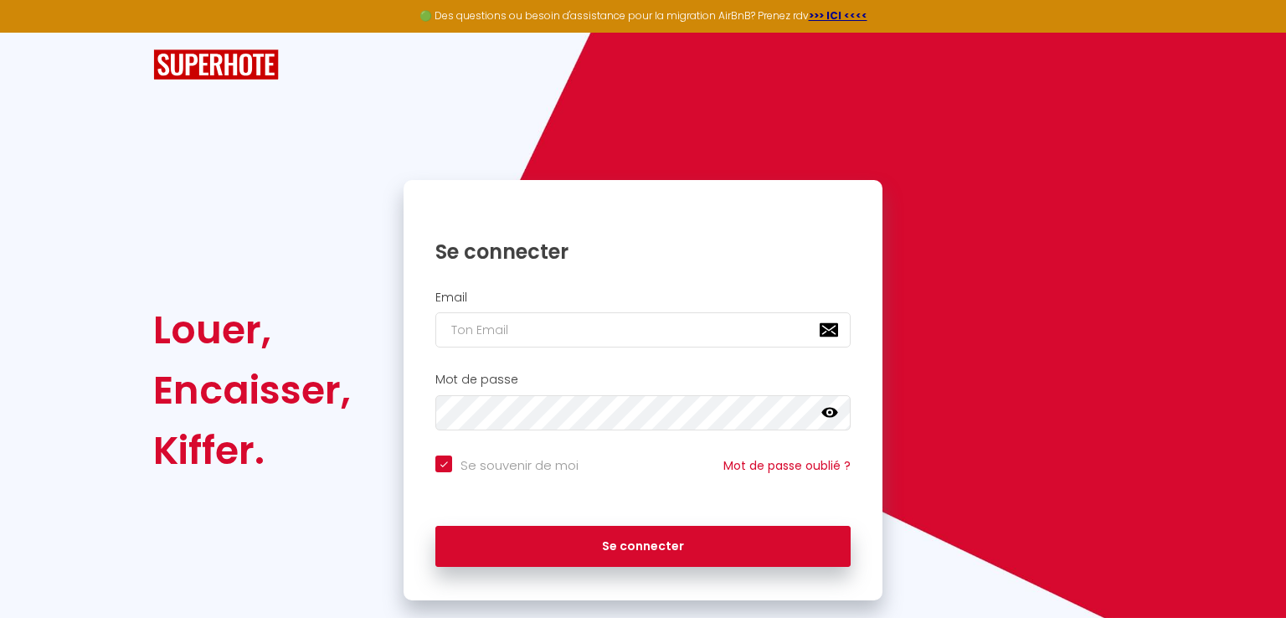
checkbox input "true"
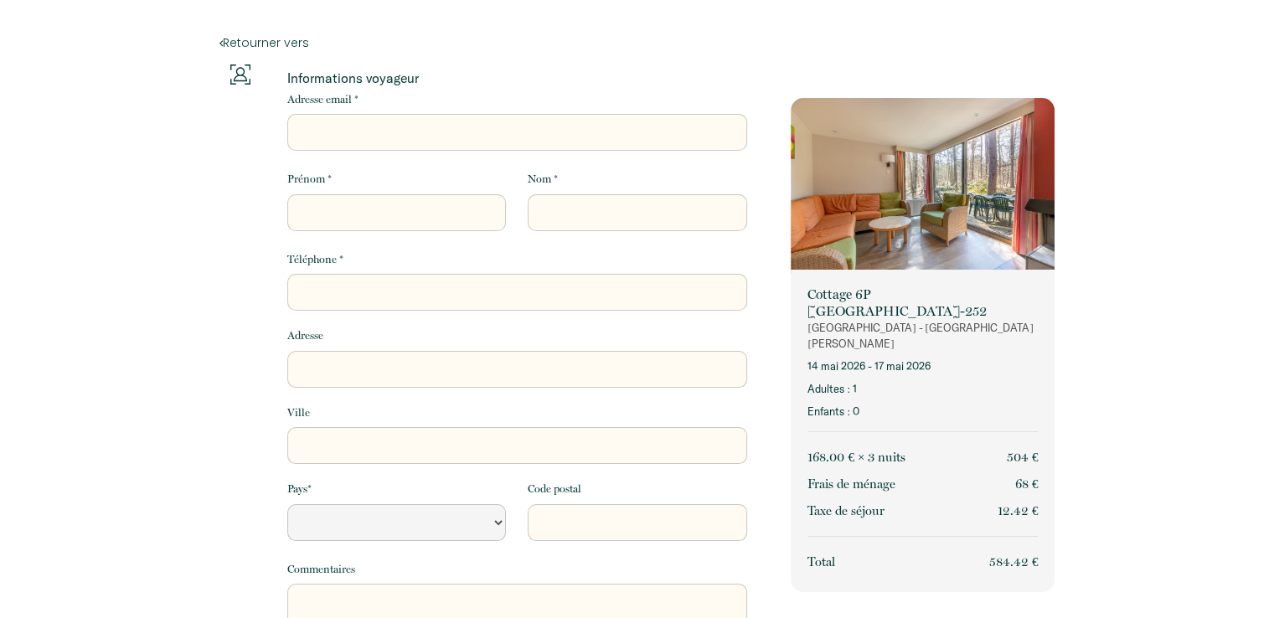
scroll to position [395, 0]
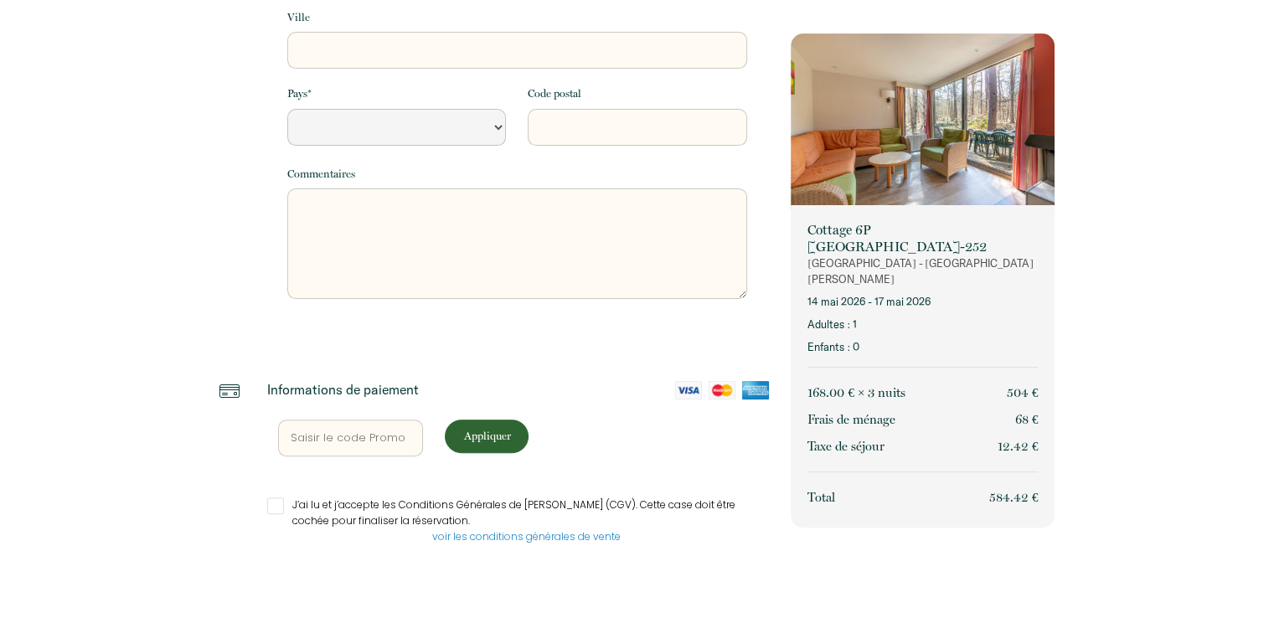
select select "Default select example"
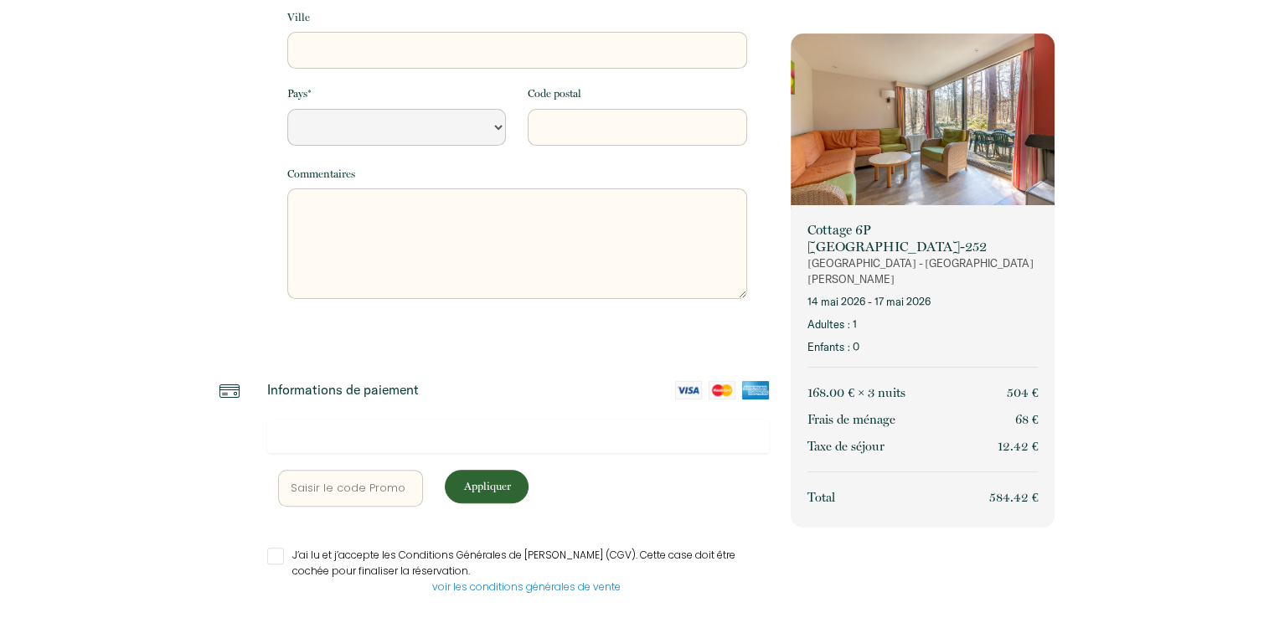
scroll to position [0, 0]
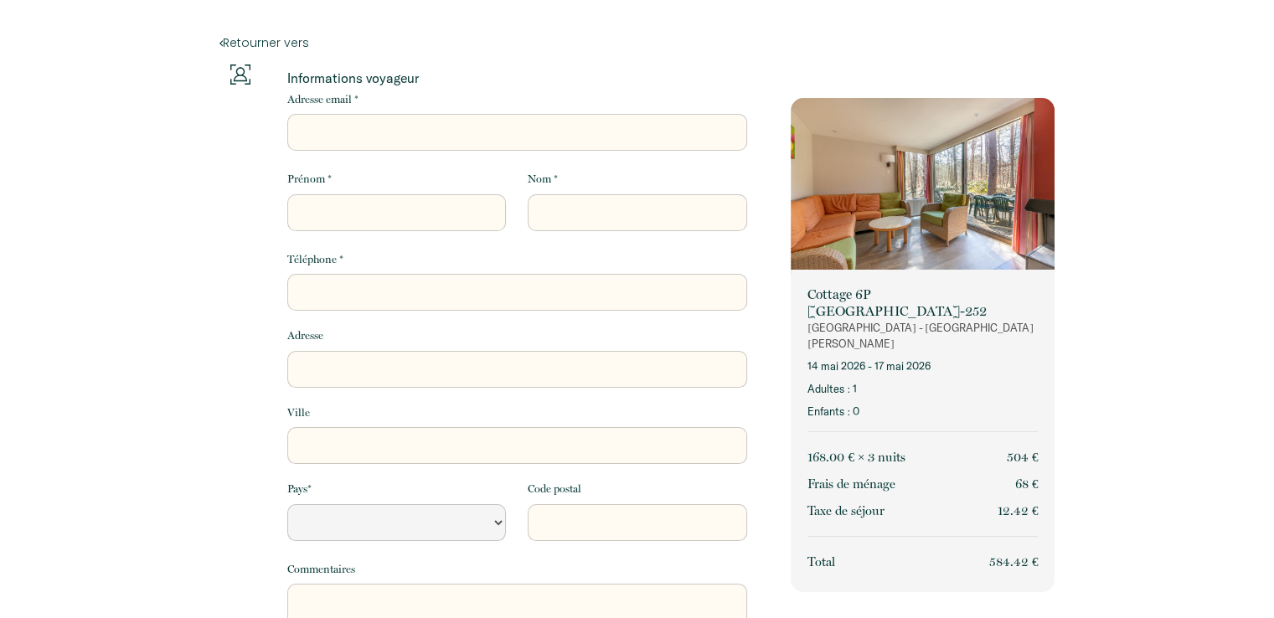
click at [353, 123] on input "Adresse email *" at bounding box center [517, 132] width 460 height 37
type input "c"
select select "Default select example"
type input "ce"
select select "Default select example"
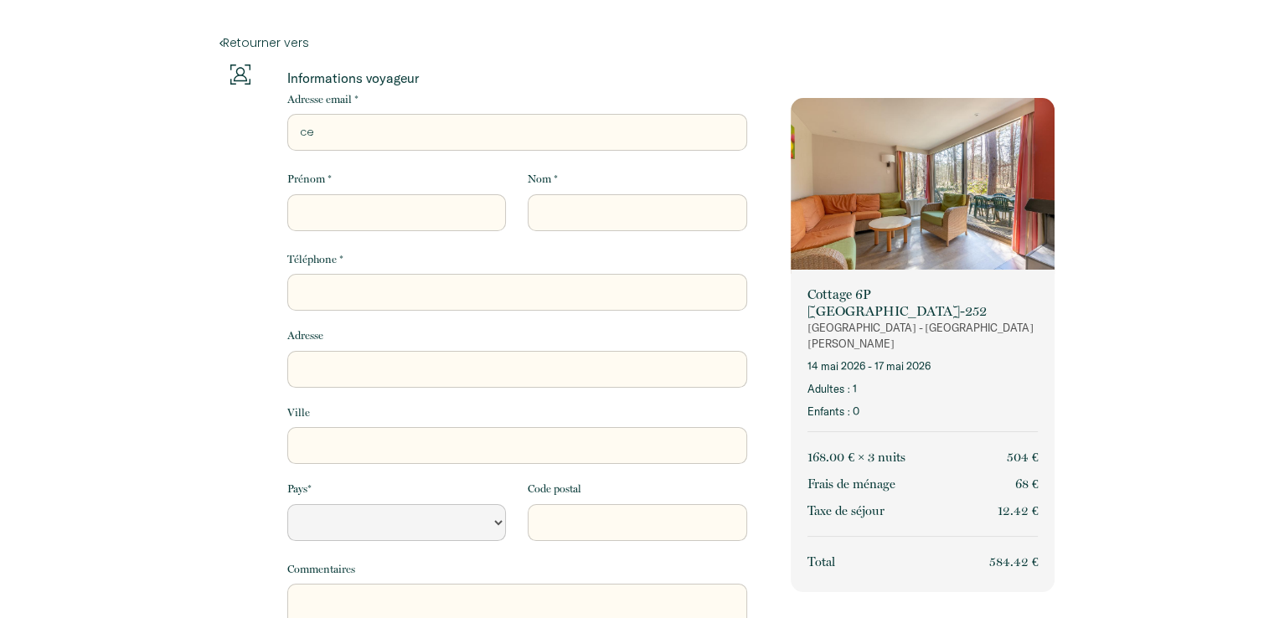
type input "cec"
select select "Default select example"
type input "ceci"
select select "Default select example"
type input "[PERSON_NAME]"
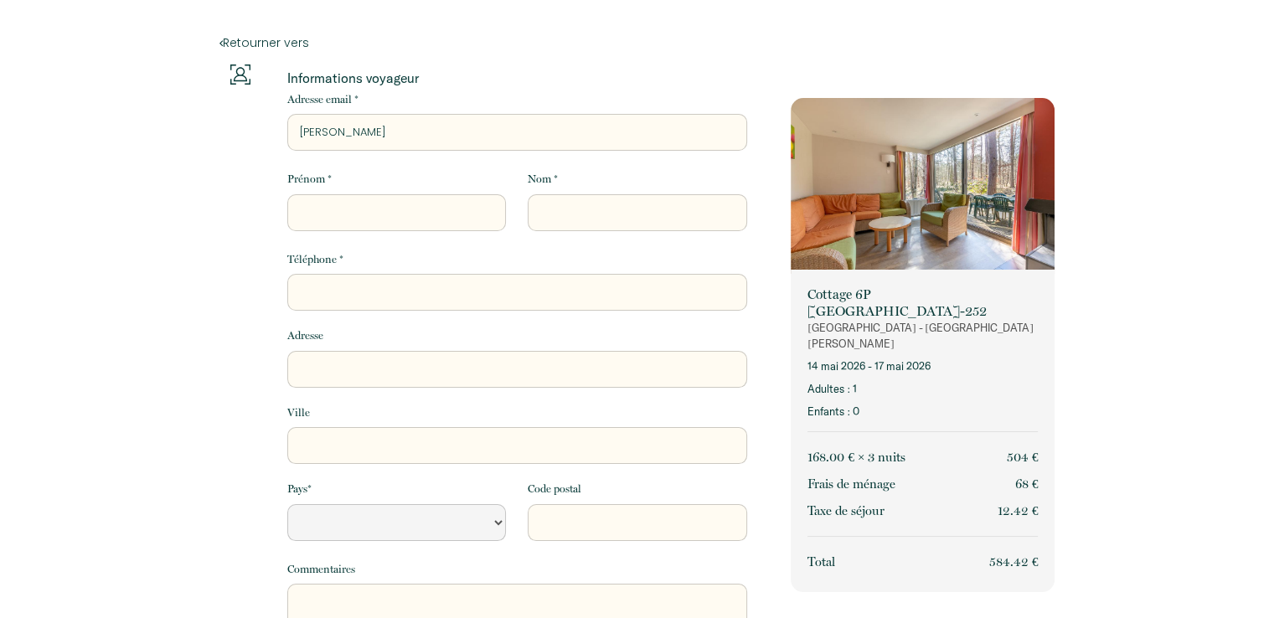
select select "Default select example"
type input "[PERSON_NAME]"
select select "Default select example"
type input "cecile2"
select select "Default select example"
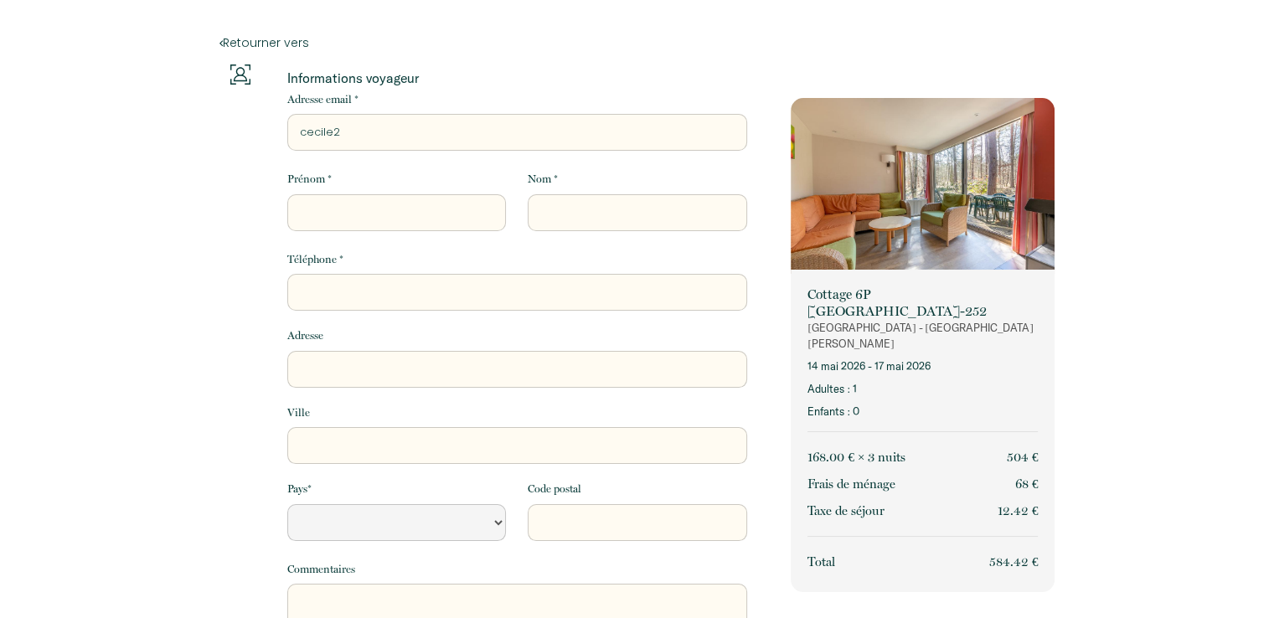
type input "cecile2."
select select "Default select example"
type input "cecile2.l"
select select "Default select example"
type input "cecile2.le"
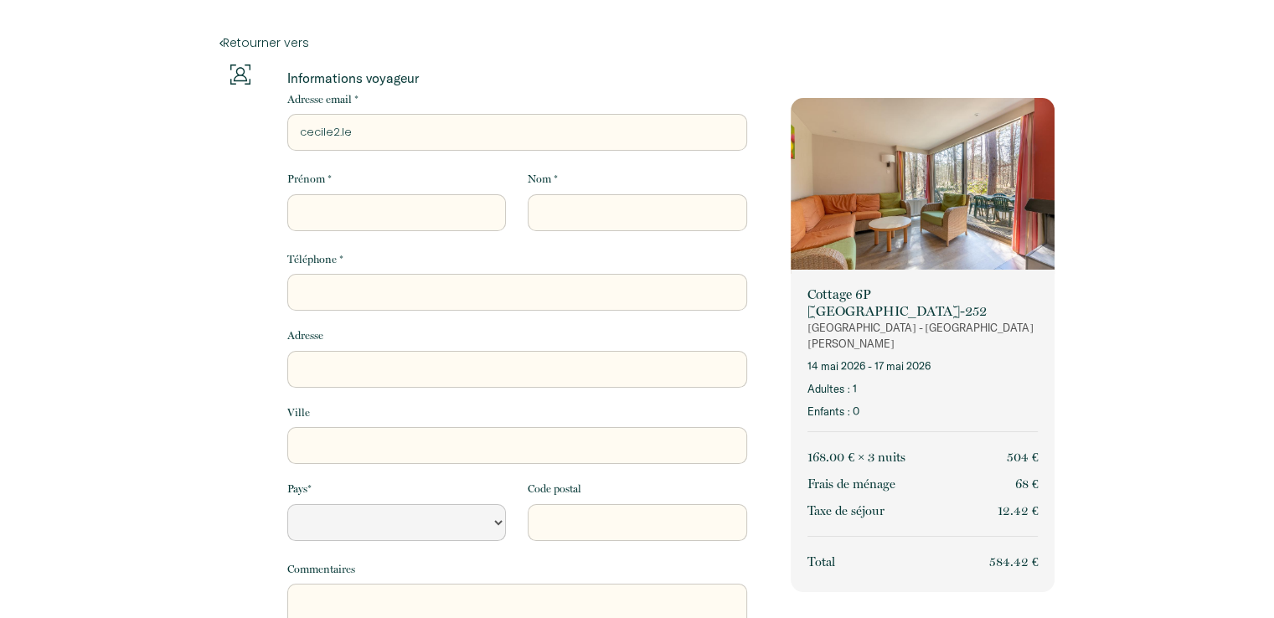
select select "Default select example"
type input "cecile2.ler"
select select "Default select example"
type input "cecile2.lero"
select select "Default select example"
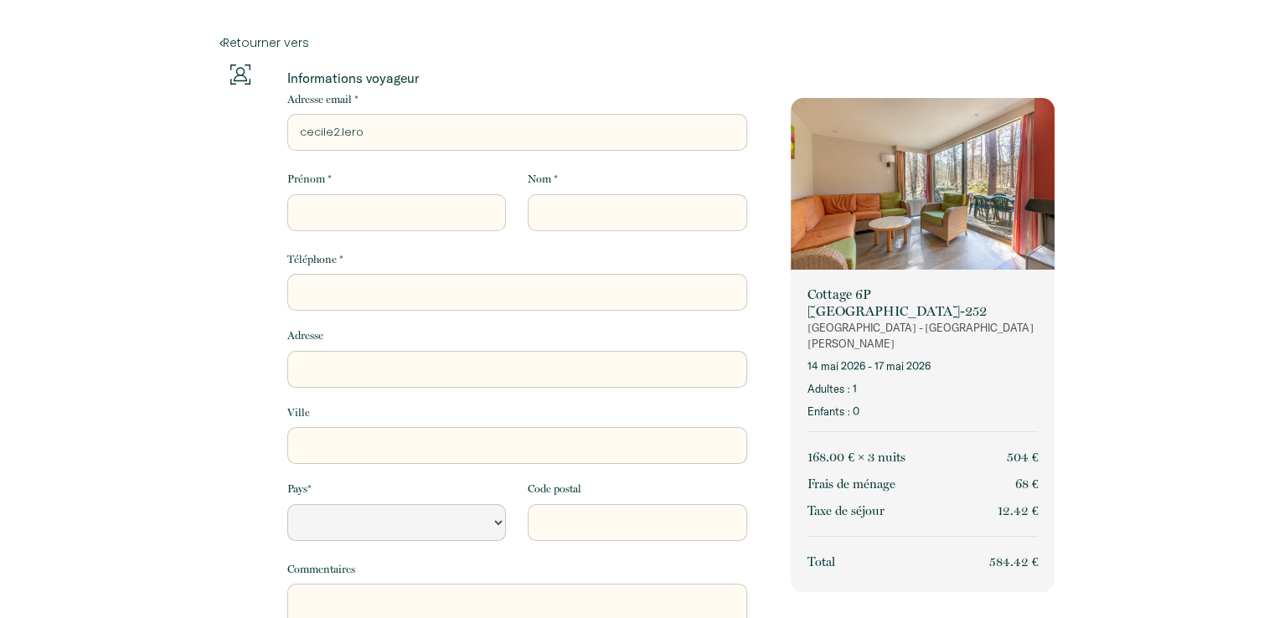
type input "cecile2.[PERSON_NAME]"
select select "Default select example"
type input "cecile2.[PERSON_NAME]@"
select select "Default select example"
type input "cecile2.[PERSON_NAME]@o"
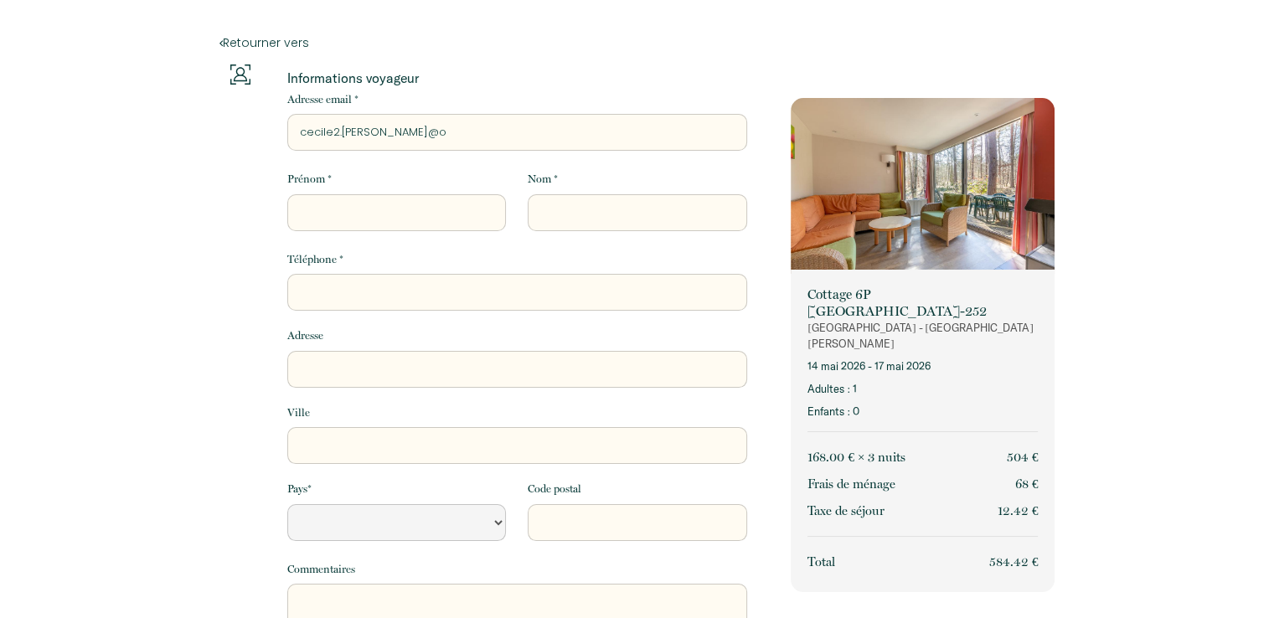
select select "Default select example"
type input "cecile2.[PERSON_NAME]@or"
select select "Default select example"
type input "cecile2.[PERSON_NAME]@[PERSON_NAME]"
select select "Default select example"
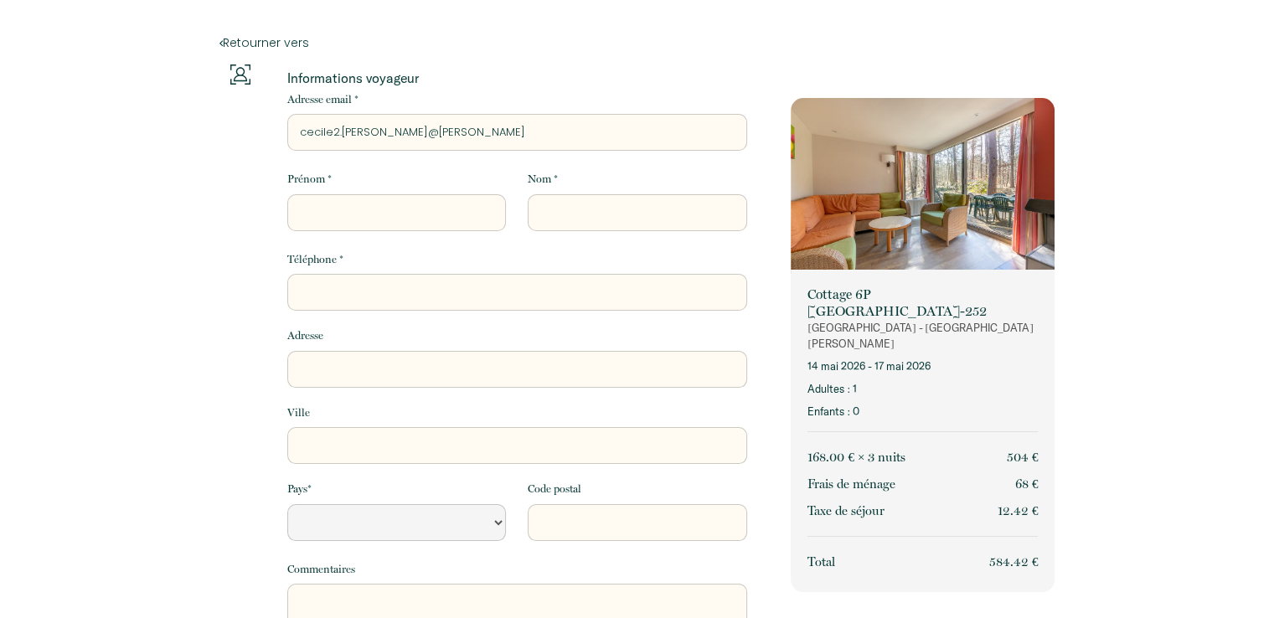
type input "cecile2.[PERSON_NAME]@[PERSON_NAME]"
select select "Default select example"
type input "cecile2.[PERSON_NAME]@orang"
select select "Default select example"
type input "[EMAIL_ADDRESS][PERSON_NAME]"
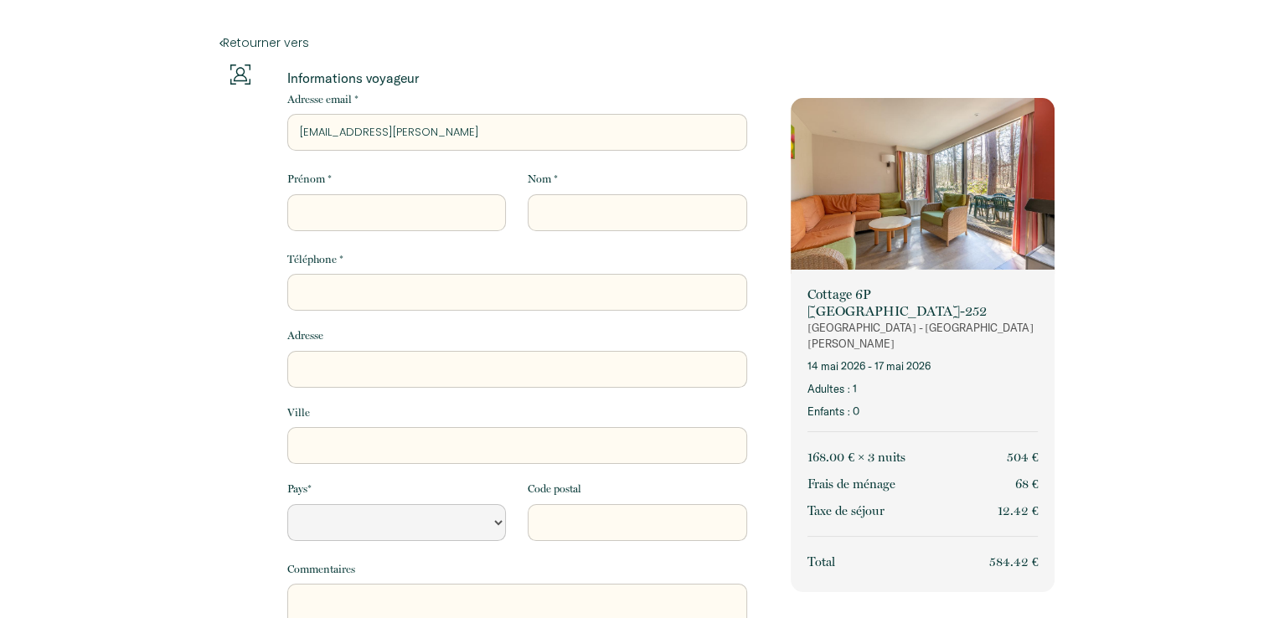
select select "Default select example"
type input "[EMAIL_ADDRESS][PERSON_NAME]."
select select "Default select example"
type input "cecile2.[PERSON_NAME]@orange.F"
select select "Default select example"
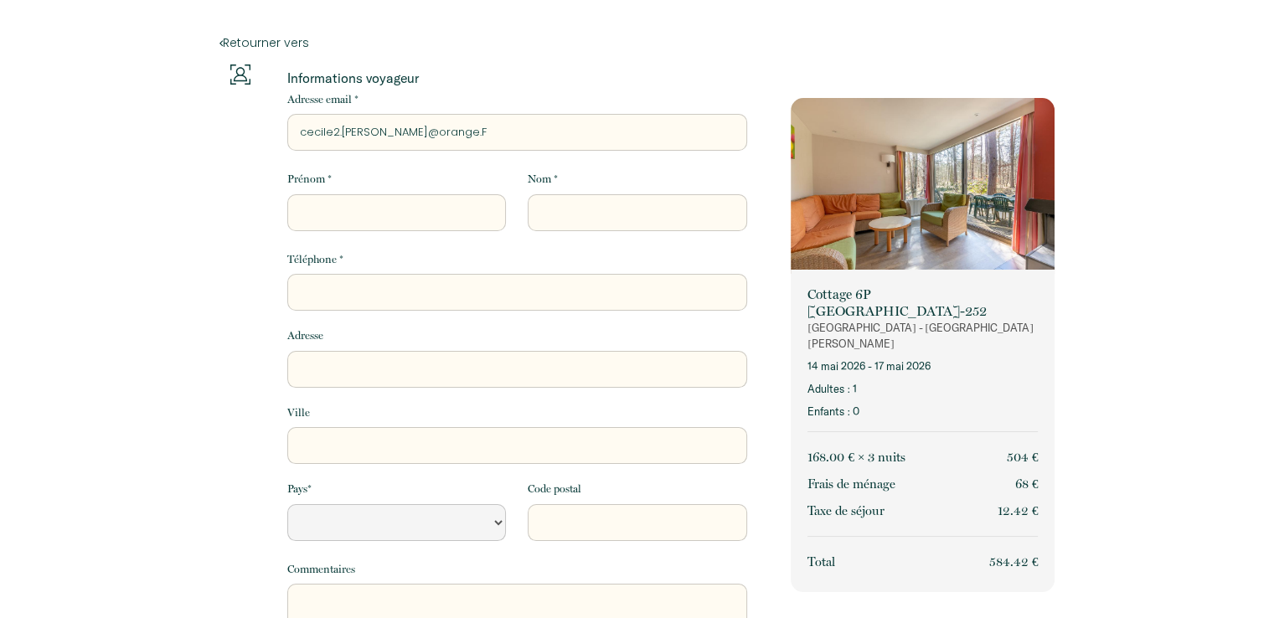
type input "[EMAIL_ADDRESS][PERSON_NAME][DOMAIN_NAME]"
select select "Default select example"
type input "[EMAIL_ADDRESS][PERSON_NAME][DOMAIN_NAME]"
type input "c"
select select "Default select example"
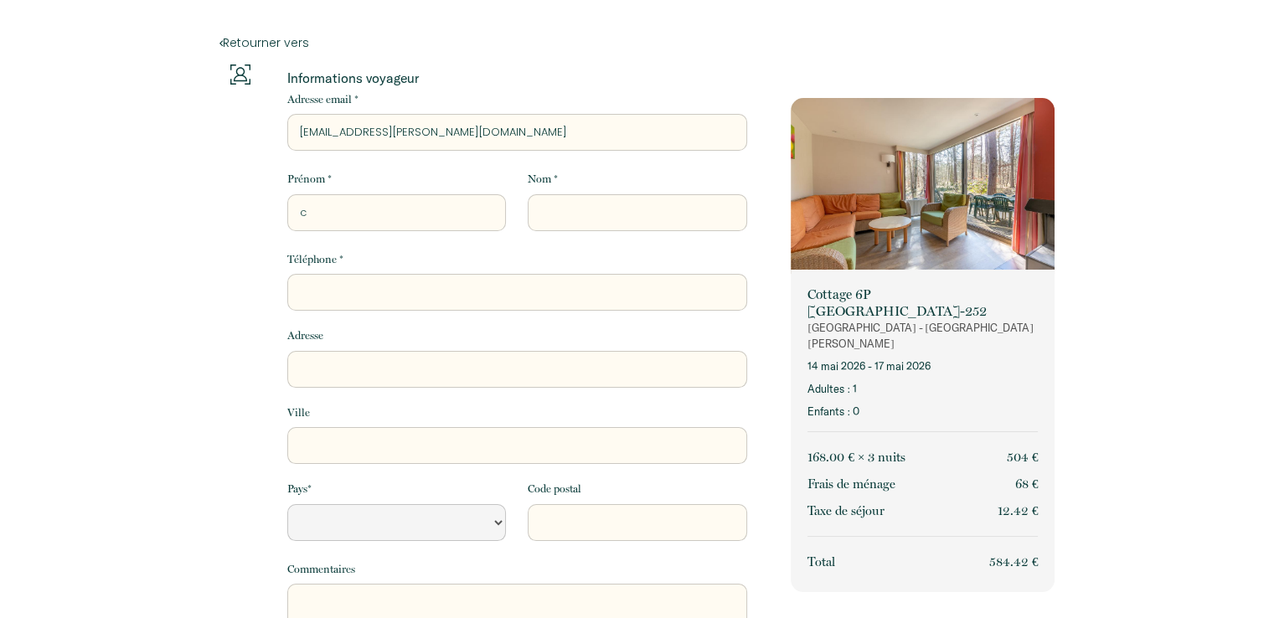
type input "ce"
select select "Default select example"
type input "cec"
select select "Default select example"
type input "ceci"
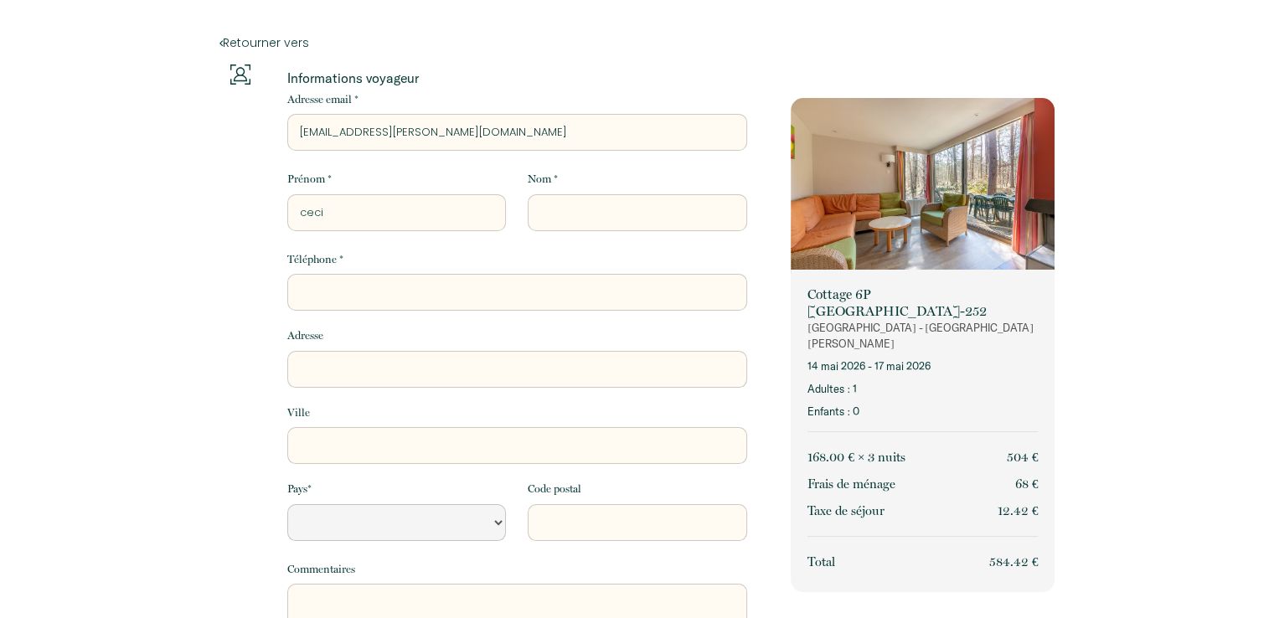
select select "Default select example"
type input "[PERSON_NAME]"
select select "Default select example"
type input "[PERSON_NAME]"
select select "Default select example"
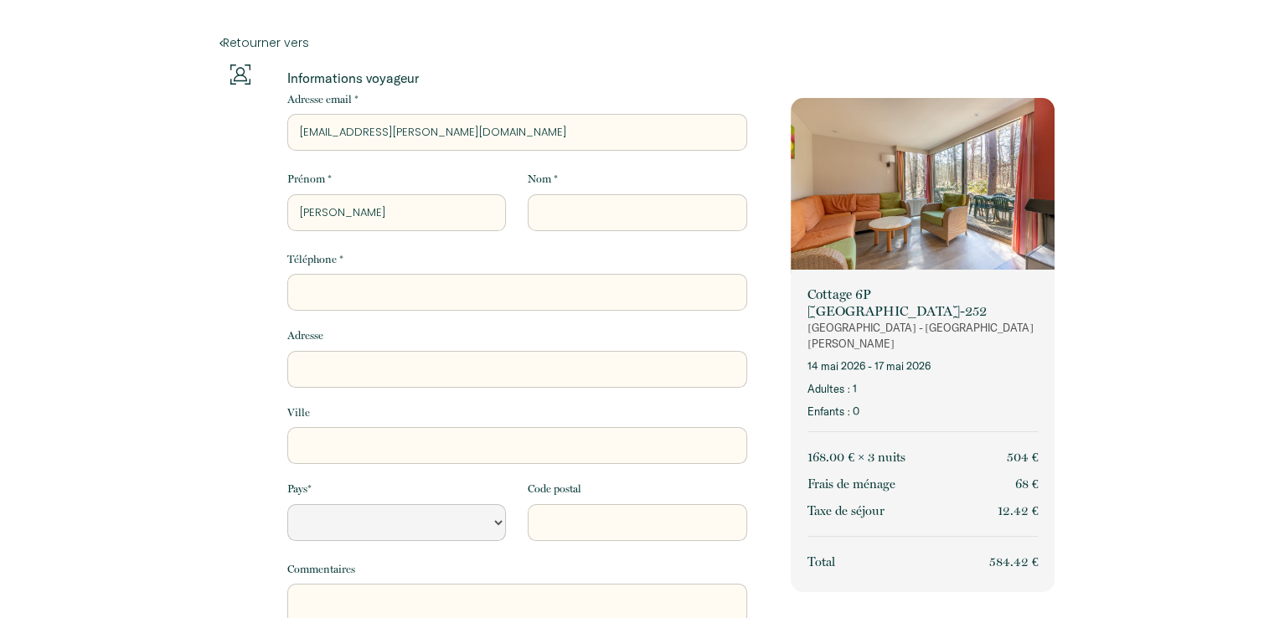
type input "[PERSON_NAME]"
type input "m"
select select "Default select example"
type input "ma"
select select "Default select example"
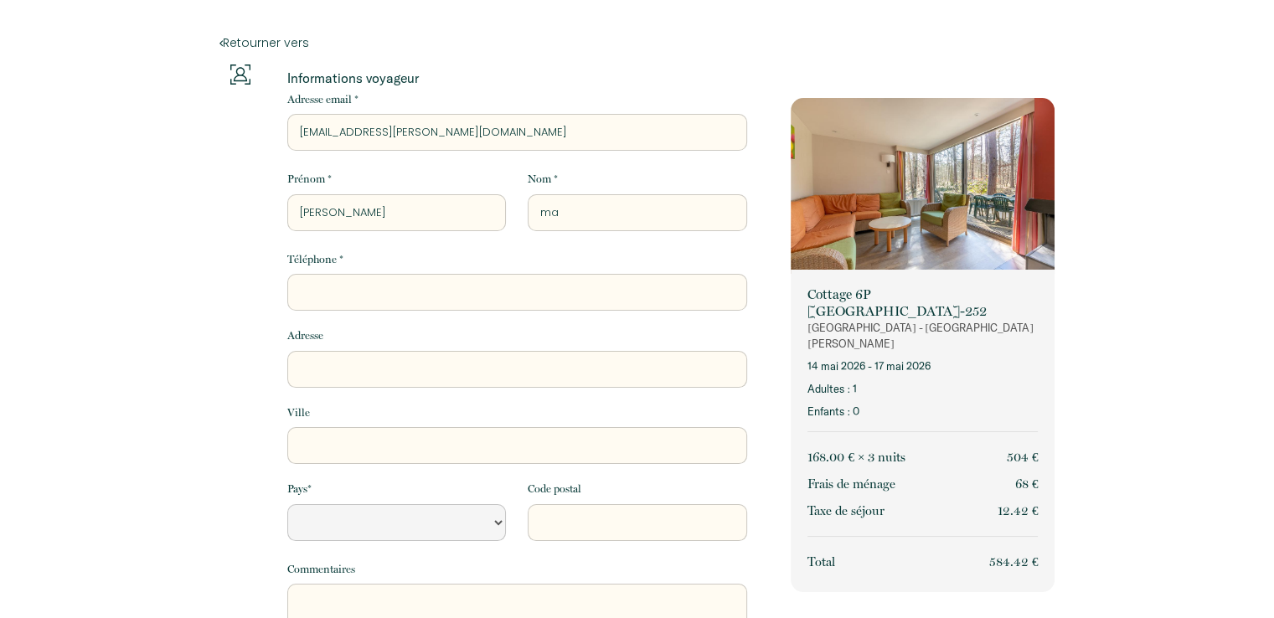
type input "mar"
select select "Default select example"
type input "maro"
select select "Default select example"
type input "maroz"
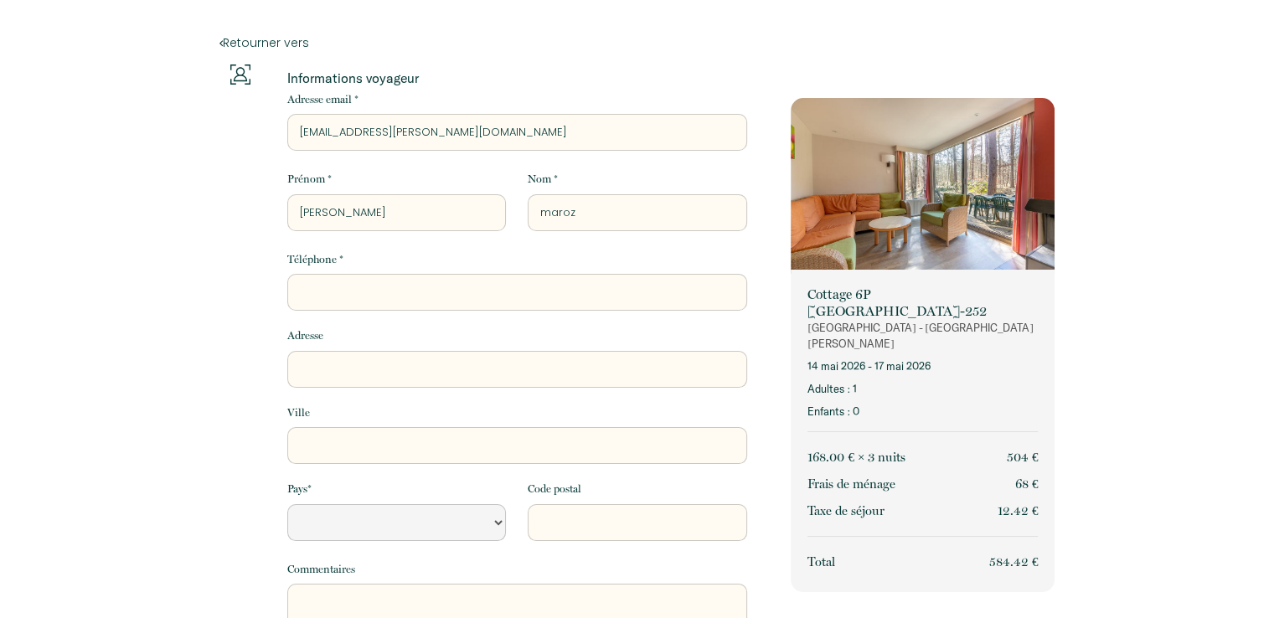
select select "Default select example"
type input "marozz"
select select "Default select example"
type input "marozzo"
select select "Default select example"
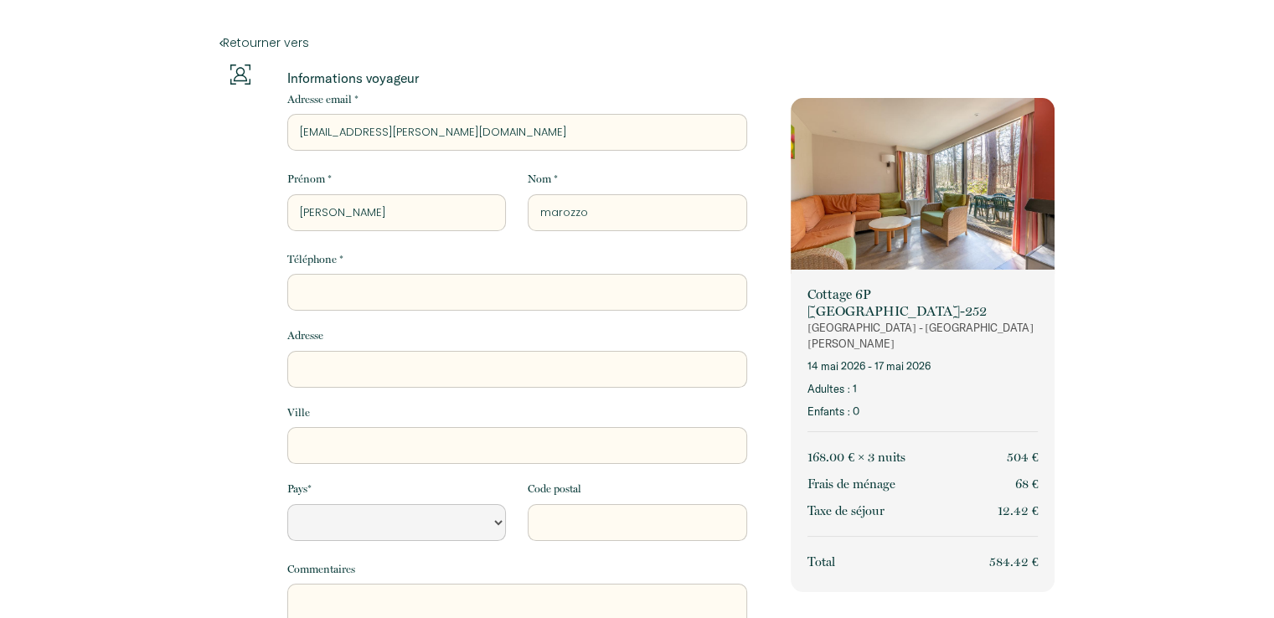
type input "marozzo"
type input "0"
select select "Default select example"
type input "06"
select select "Default select example"
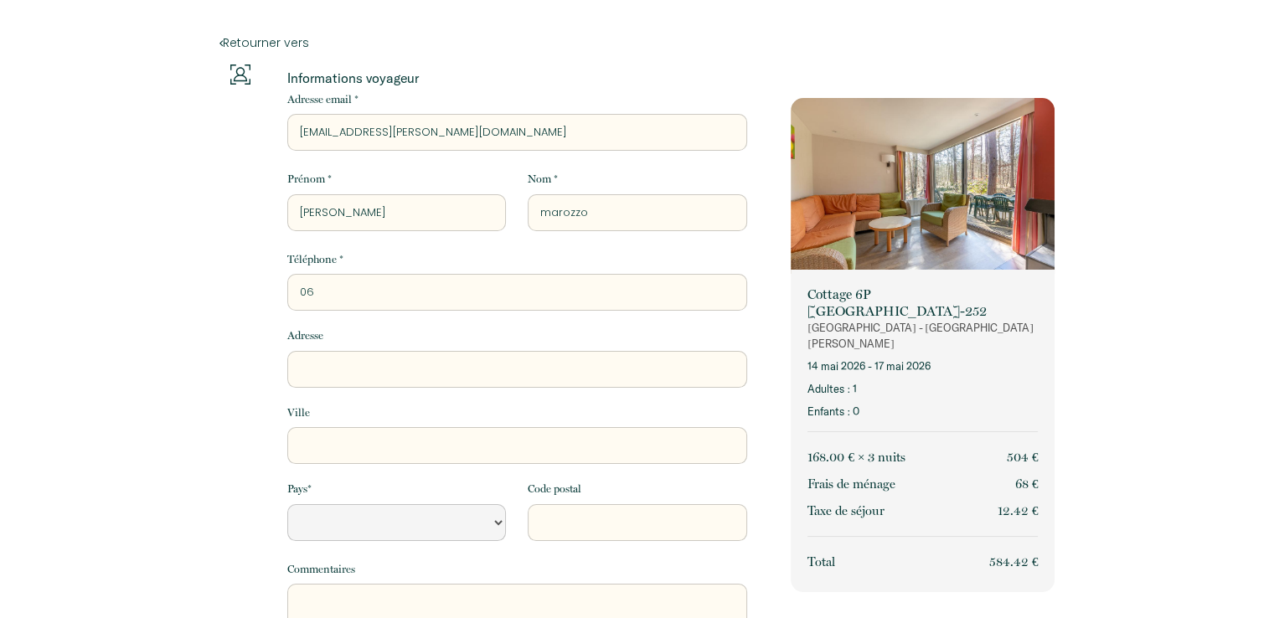
type input "068"
select select "Default select example"
type input "0687"
select select "Default select example"
type input "06871"
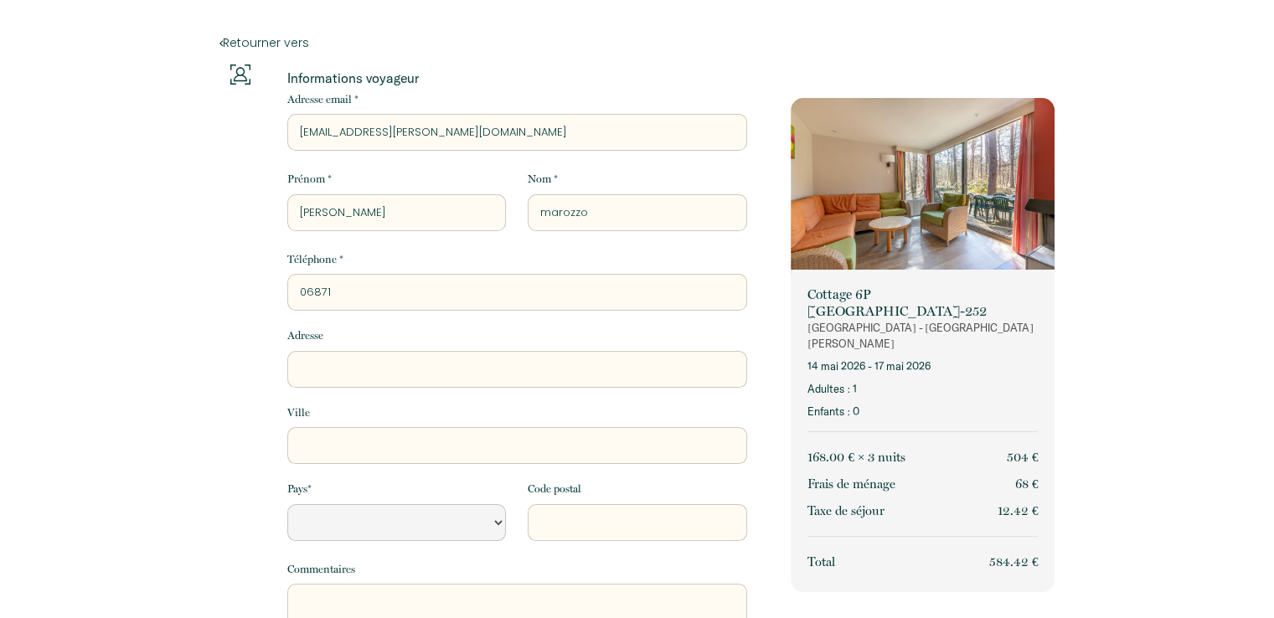
select select "Default select example"
type input "068716"
select select "Default select example"
type input "0687161"
select select "Default select example"
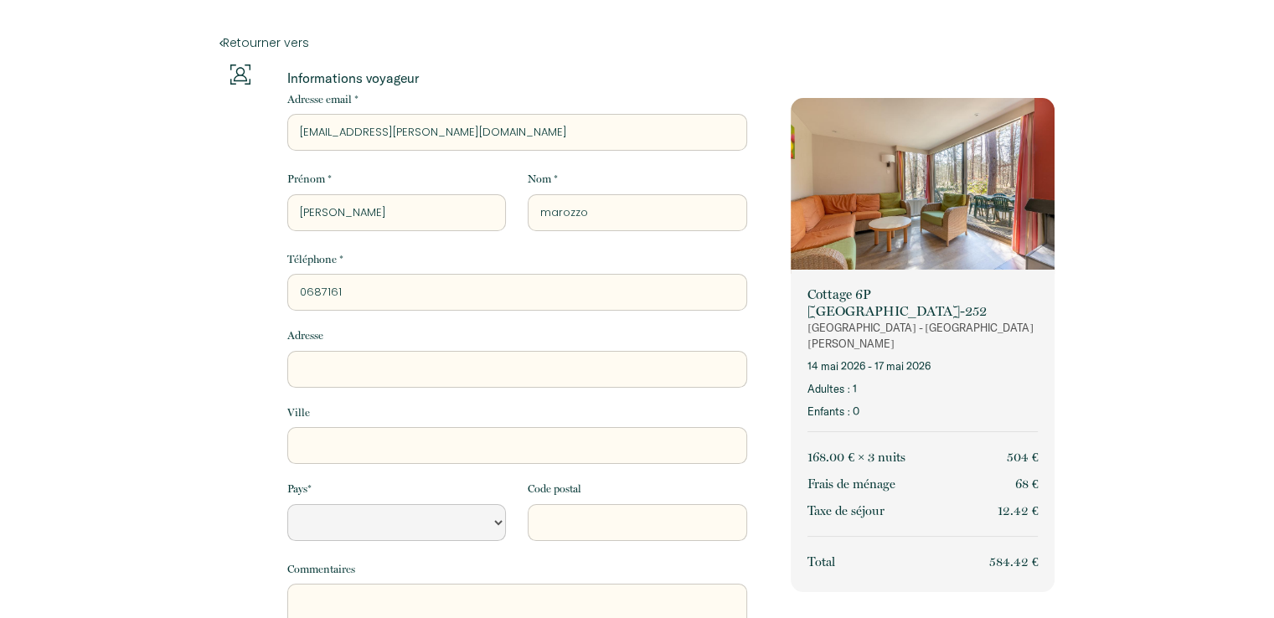
type input "06871613"
select select "Default select example"
type input "068716132"
select select "Default select example"
type input "0687161321"
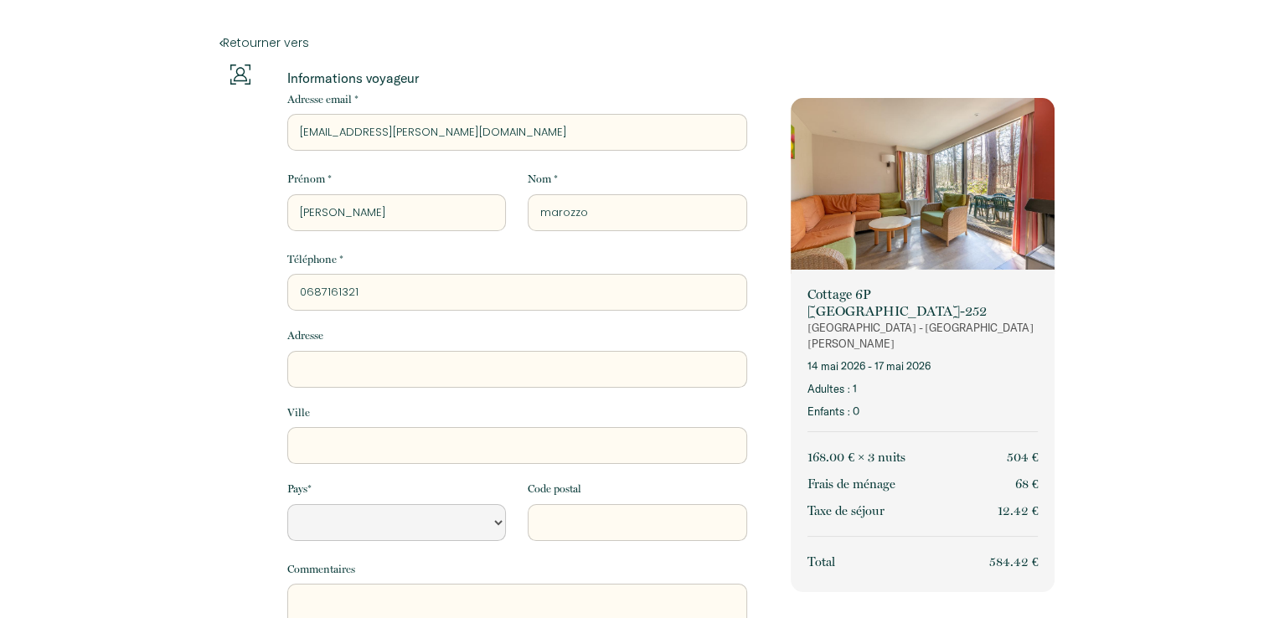
select select "Default select example"
type input "0687161321"
type input "2"
select select "Default select example"
type input "25"
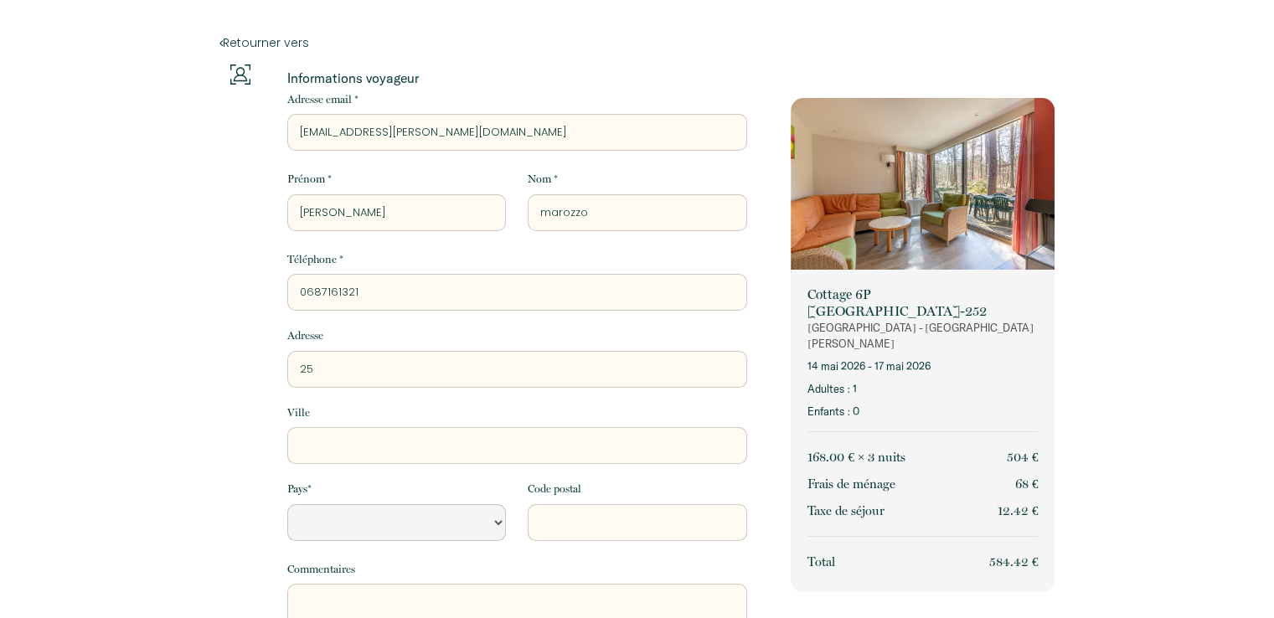
select select "Default select example"
type input "25"
select select "Default select example"
type input "25 r"
select select "Default select example"
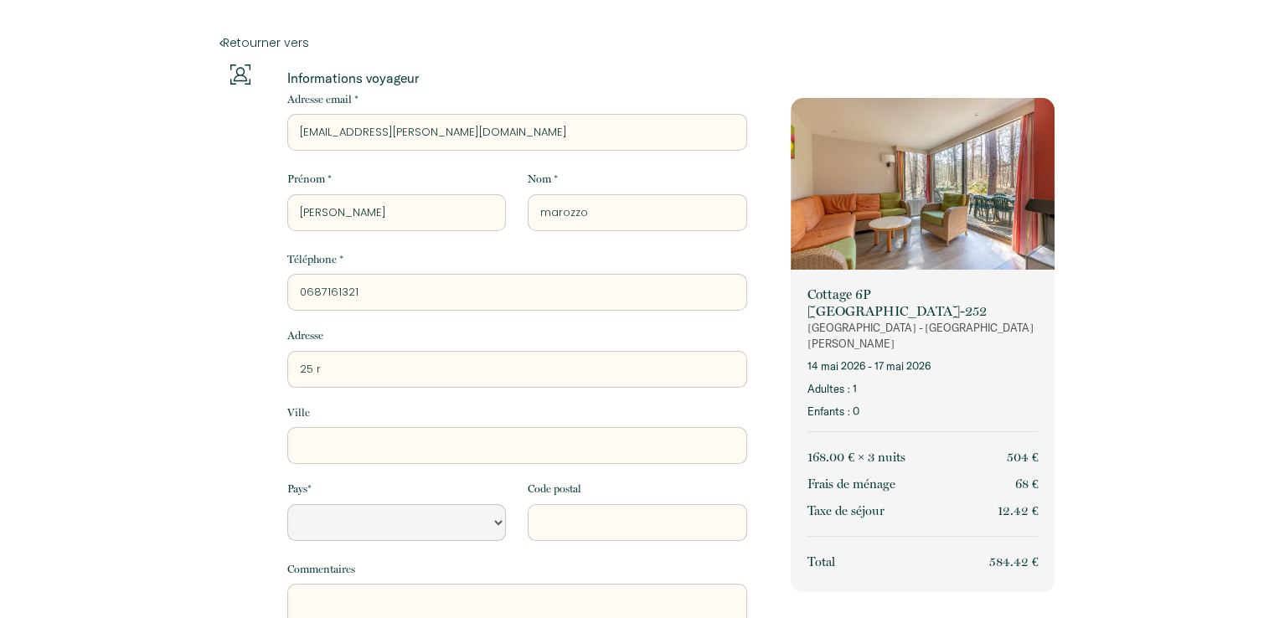
type input "25 ro"
select select "Default select example"
type input "25 rou"
select select "Default select example"
type input "25 rout"
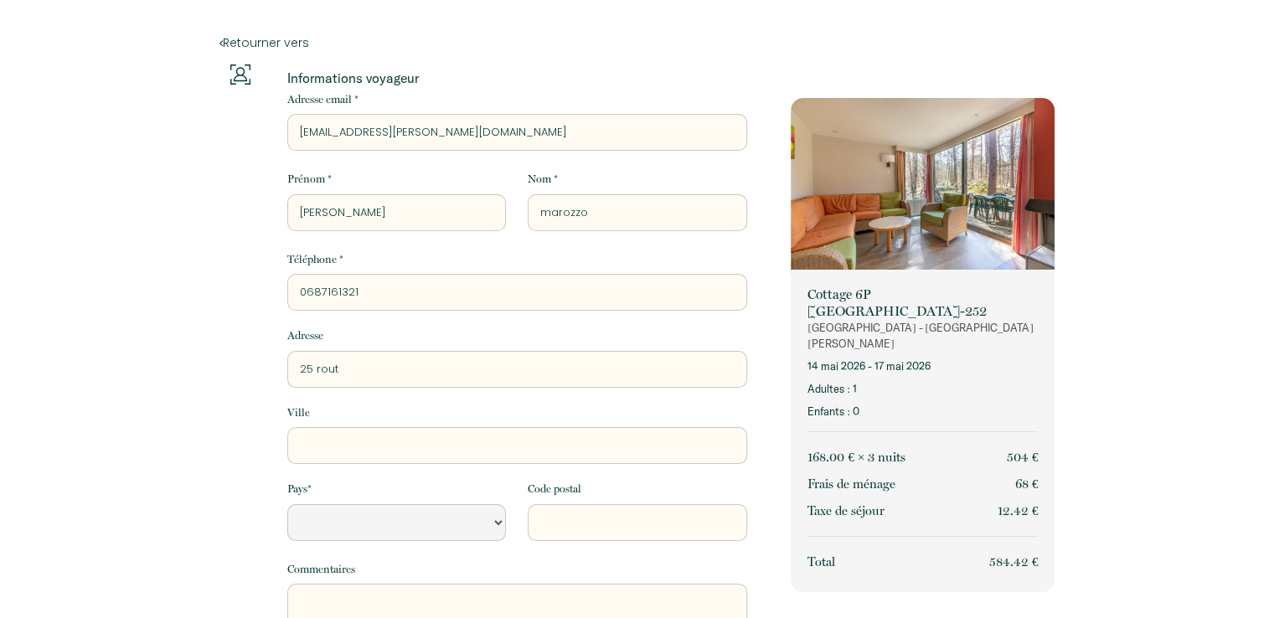
select select "Default select example"
type input "25 route"
select select "Default select example"
type input "25 route"
select select "Default select example"
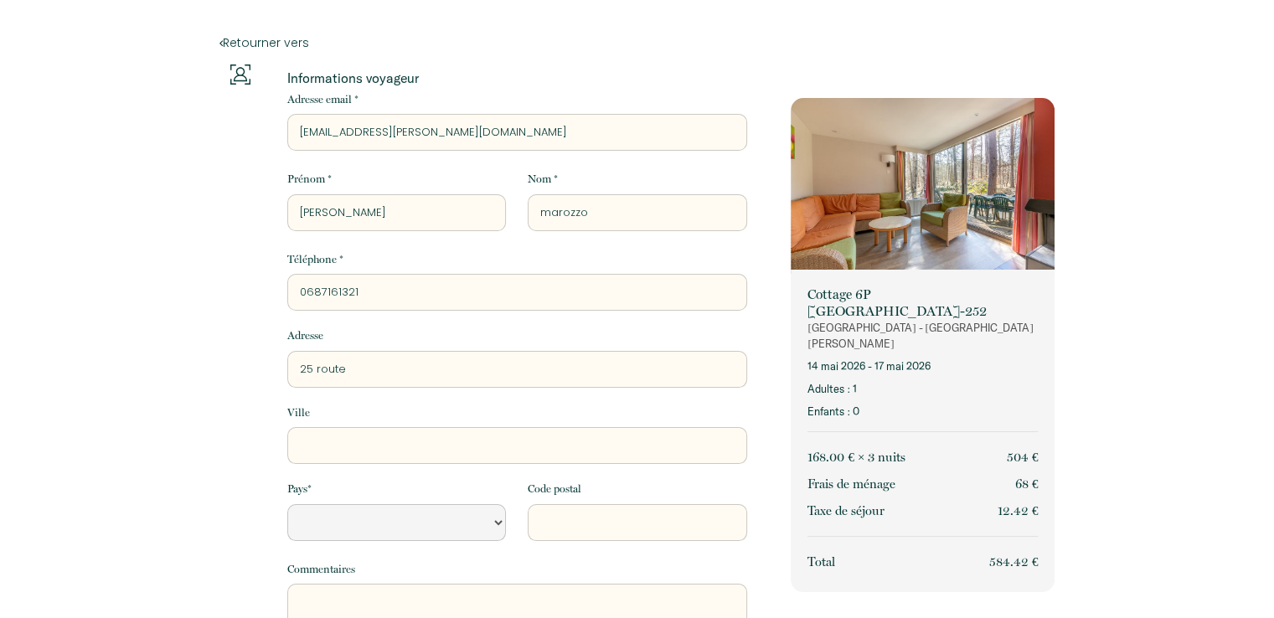
type input "25 route d"
select select "Default select example"
type input "[STREET_ADDRESS]"
select select "Default select example"
type input "[STREET_ADDRESS]"
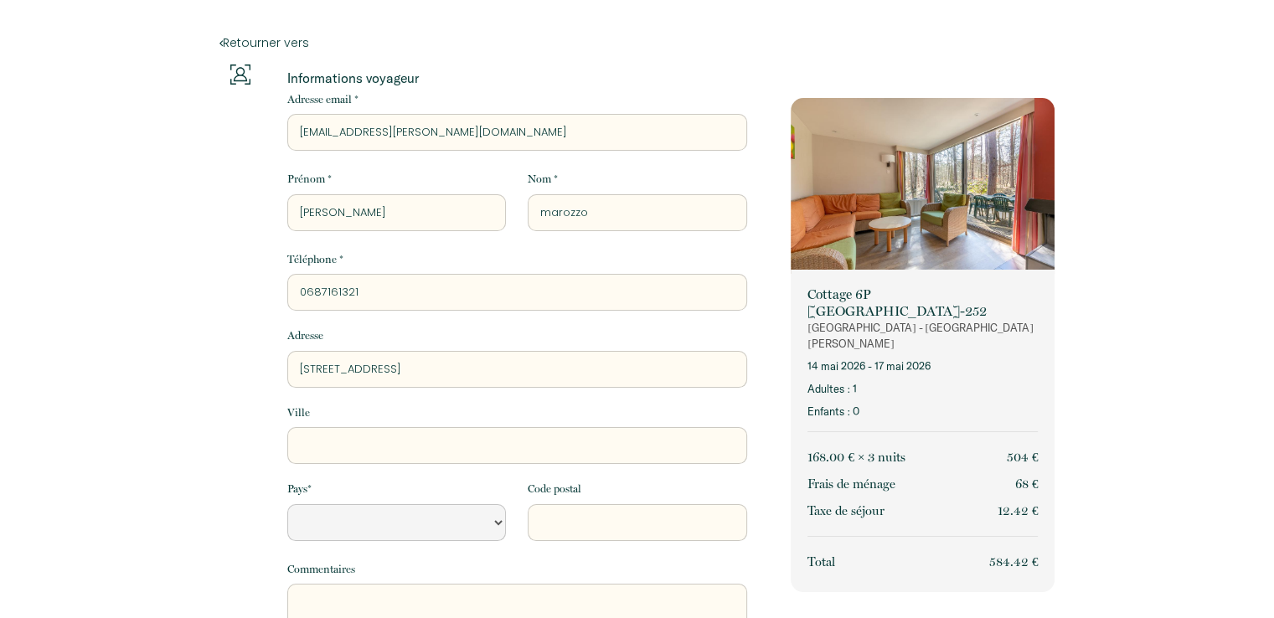
select select "Default select example"
type input "[STREET_ADDRESS]"
select select "Default select example"
type input "[STREET_ADDRESS]"
select select "Default select example"
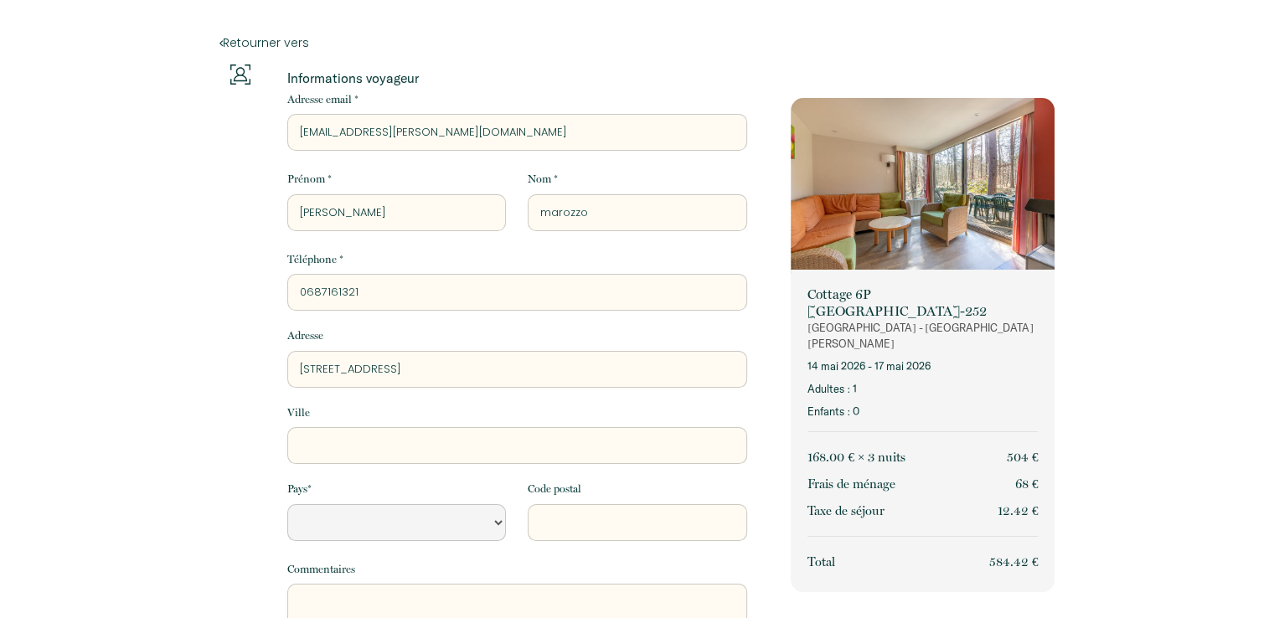
type input "[STREET_ADDRESS]"
select select "Default select example"
type input "[STREET_ADDRESS]"
select select "Default select example"
type input "[STREET_ADDRESS]"
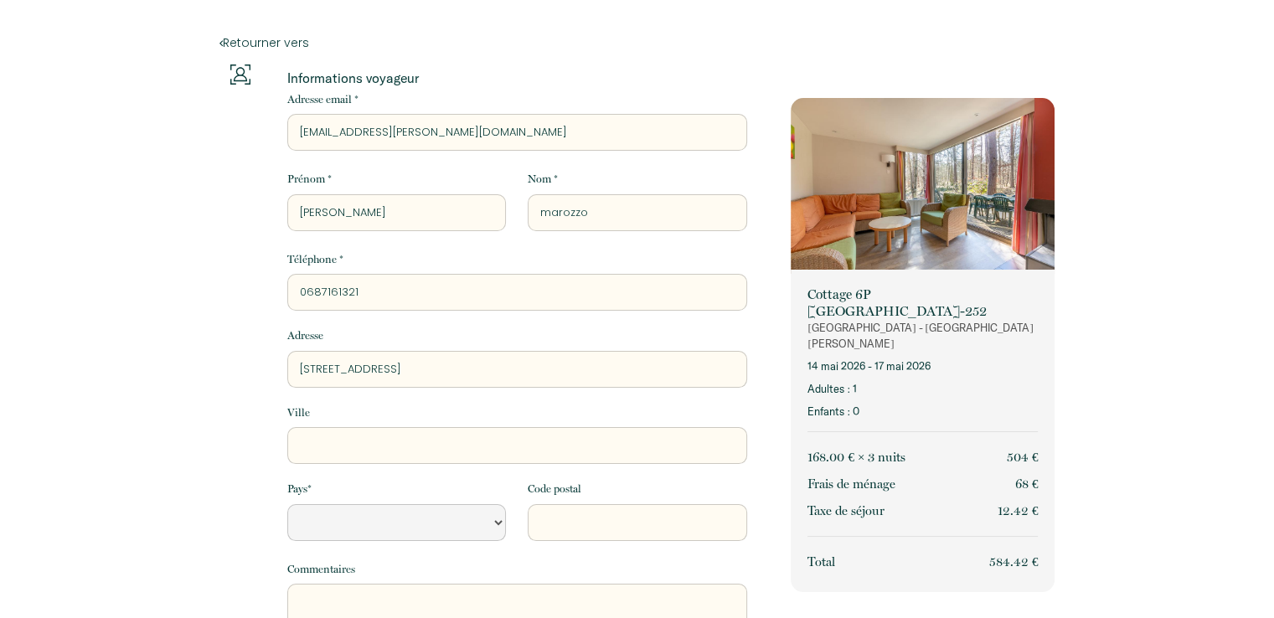
select select "Default select example"
type input "[STREET_ADDRESS]"
select select "Default select example"
type input "[STREET_ADDRESS]"
select select "Default select example"
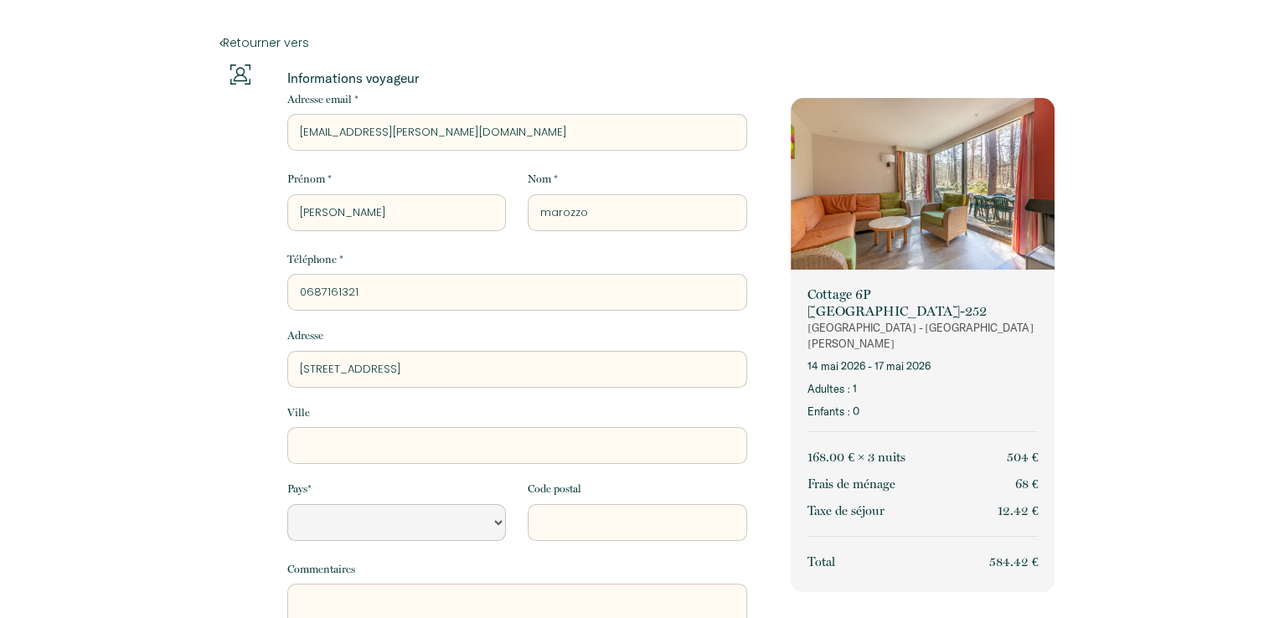
type input "[STREET_ADDRESS]"
select select "Default select example"
type input "[STREET_ADDRESS]"
select select "Default select example"
type input "[STREET_ADDRESS]"
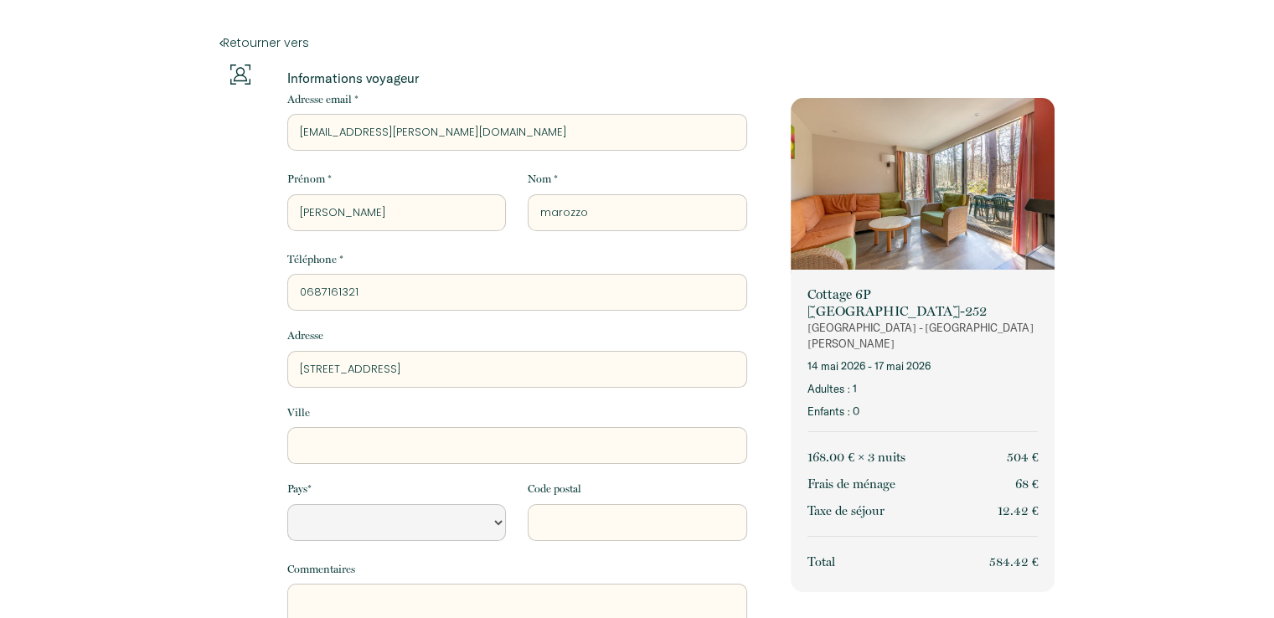
select select "Default select example"
type input "[STREET_ADDRESS]"
select select "Default select example"
type input "[STREET_ADDRESS]"
select select "Default select example"
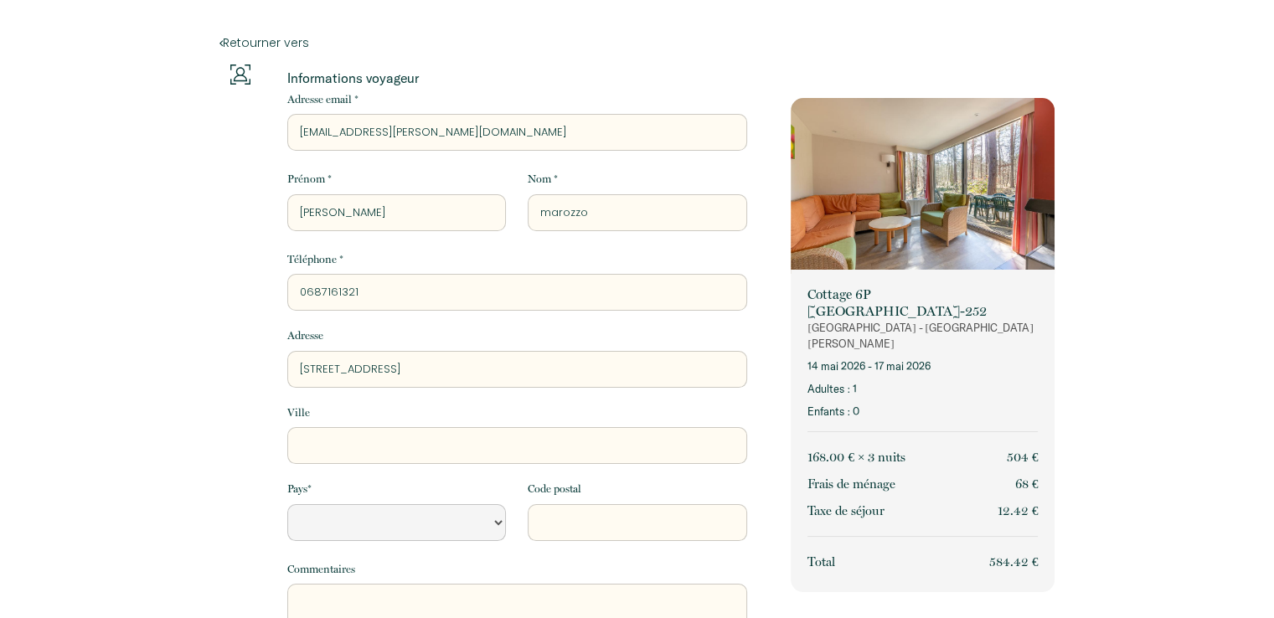
type input "[STREET_ADDRESS]"
select select "Default select example"
type input "[STREET_ADDRESS]"
type input "l"
select select "Default select example"
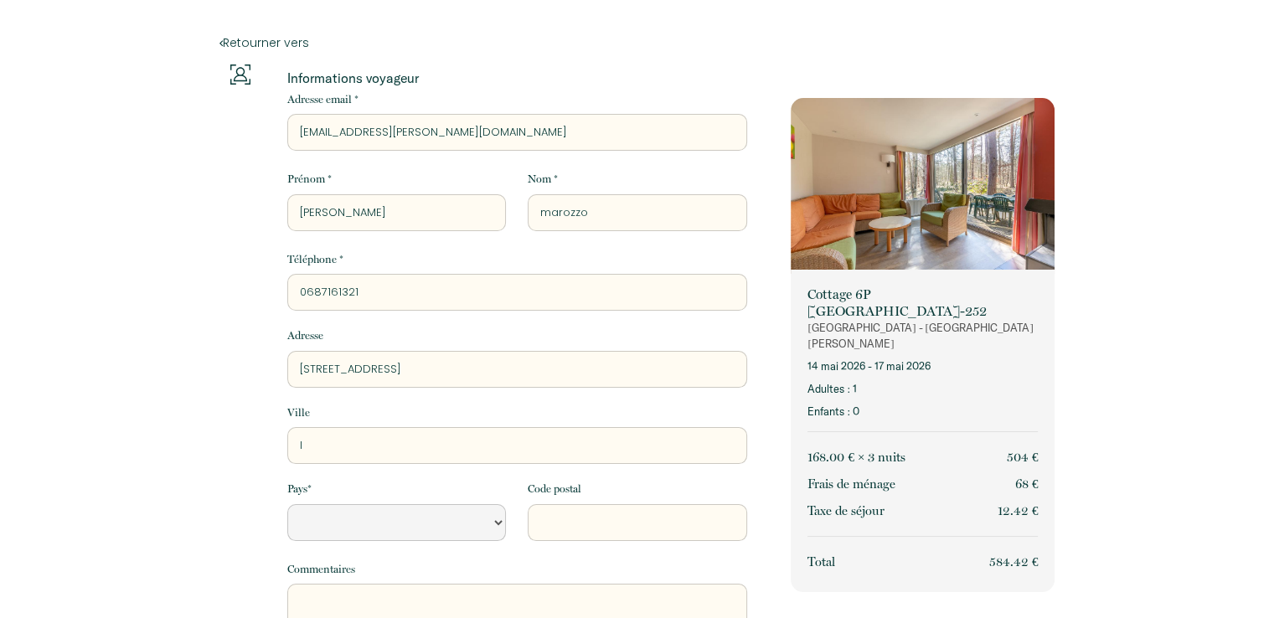
type input "li"
select select "Default select example"
type input "lib"
select select "Default select example"
type input "libe"
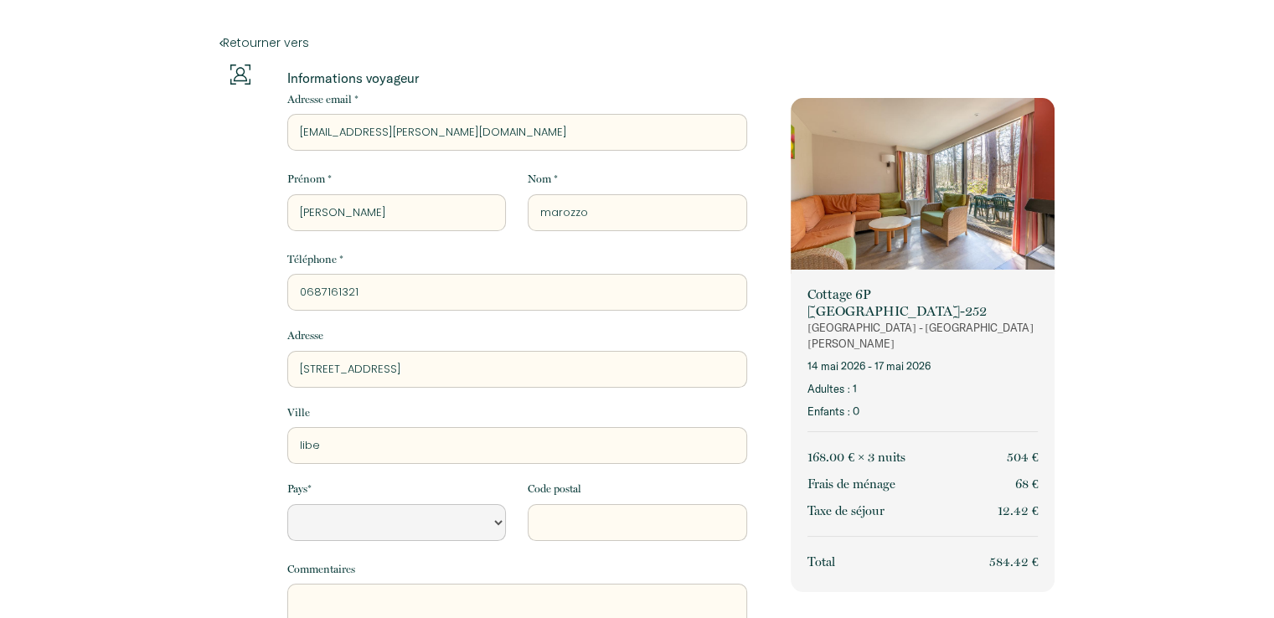
select select "Default select example"
type input "liber"
select select "Default select example"
type input "liberc"
select select "Default select example"
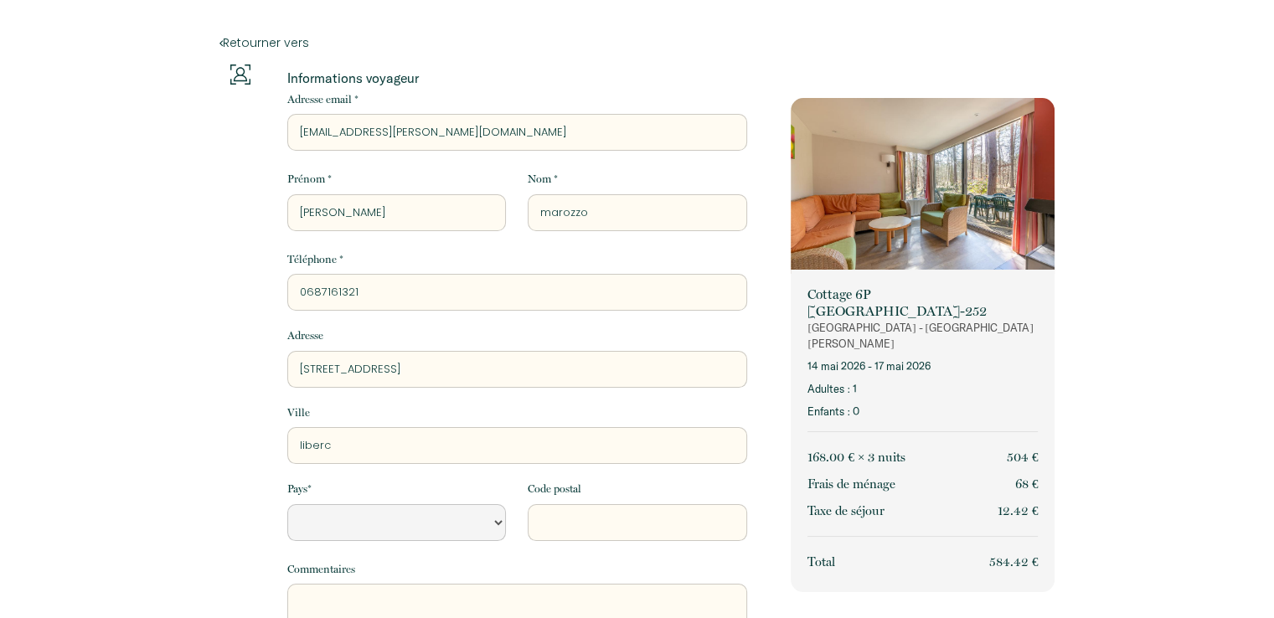
type input "liberco"
select select "Default select example"
type input "libercou"
select select "Default select example"
type input "libercour"
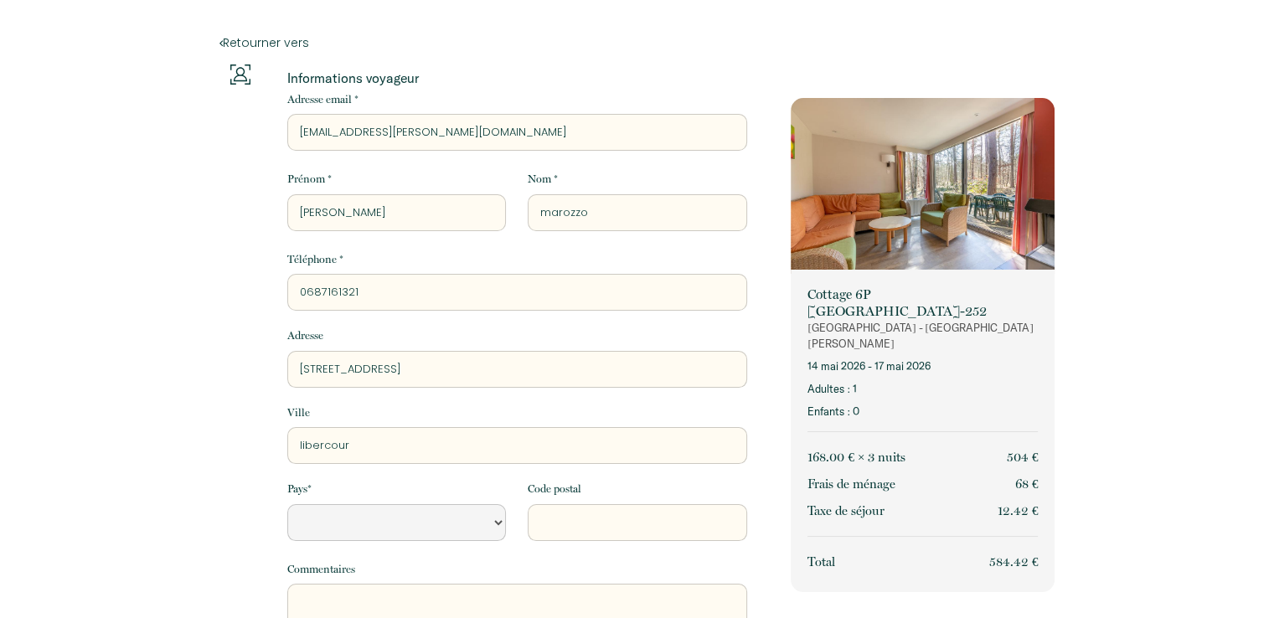
select select "Default select example"
type input "libercourt"
select select "Default select example"
type input "libercourt"
select select "FR"
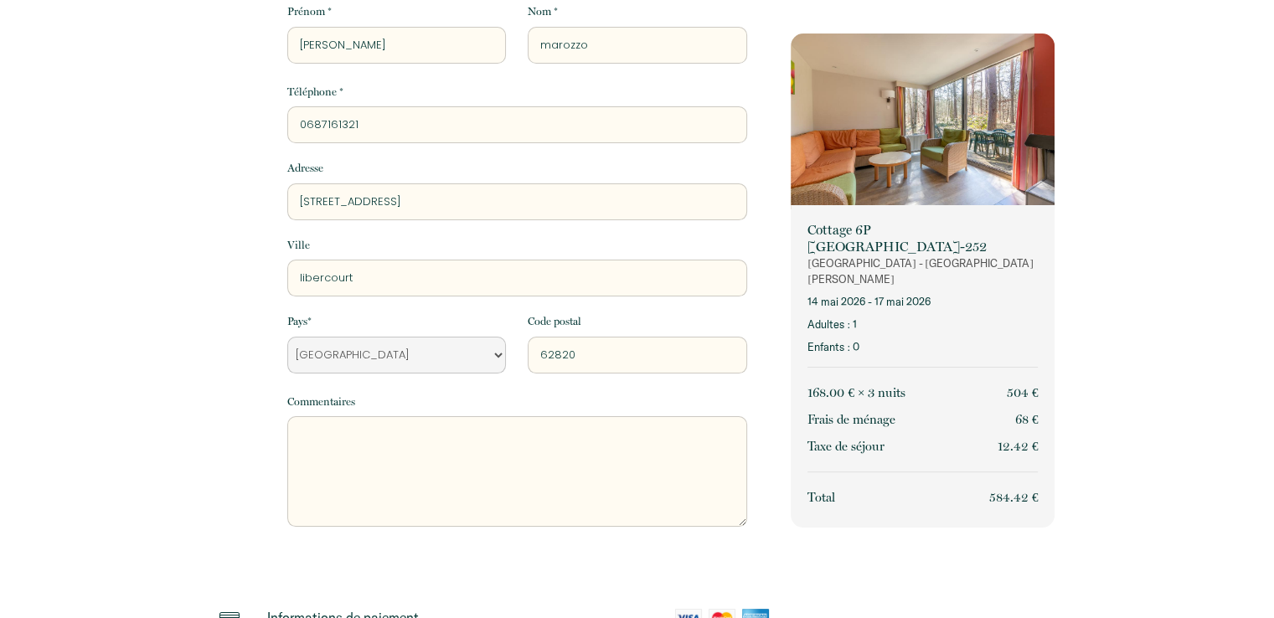
scroll to position [251, 0]
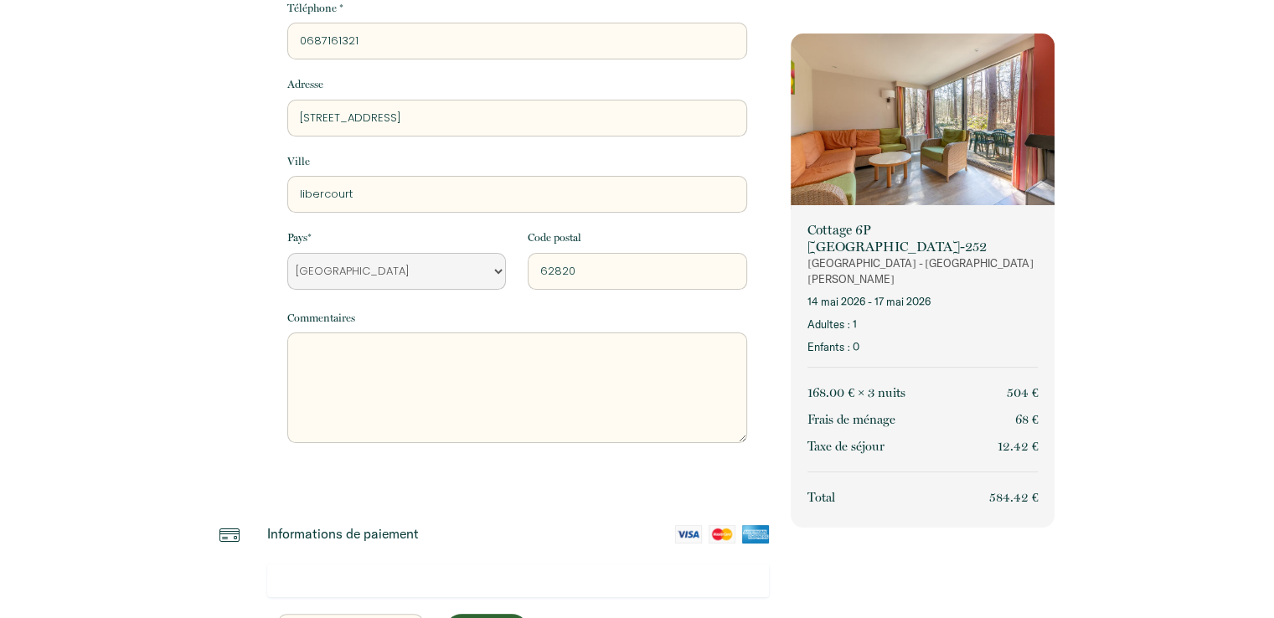
type input "62820"
click at [389, 378] on textarea at bounding box center [517, 387] width 460 height 111
type textarea "réservation conjointe avec le cottage 251"
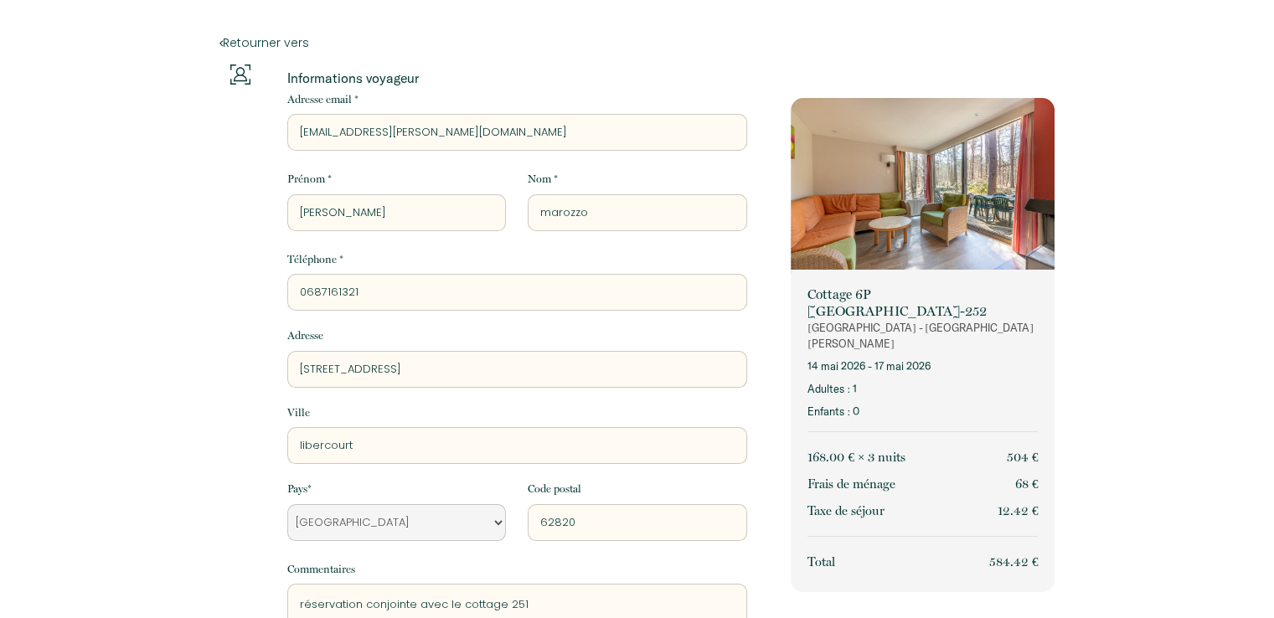
scroll to position [446, 0]
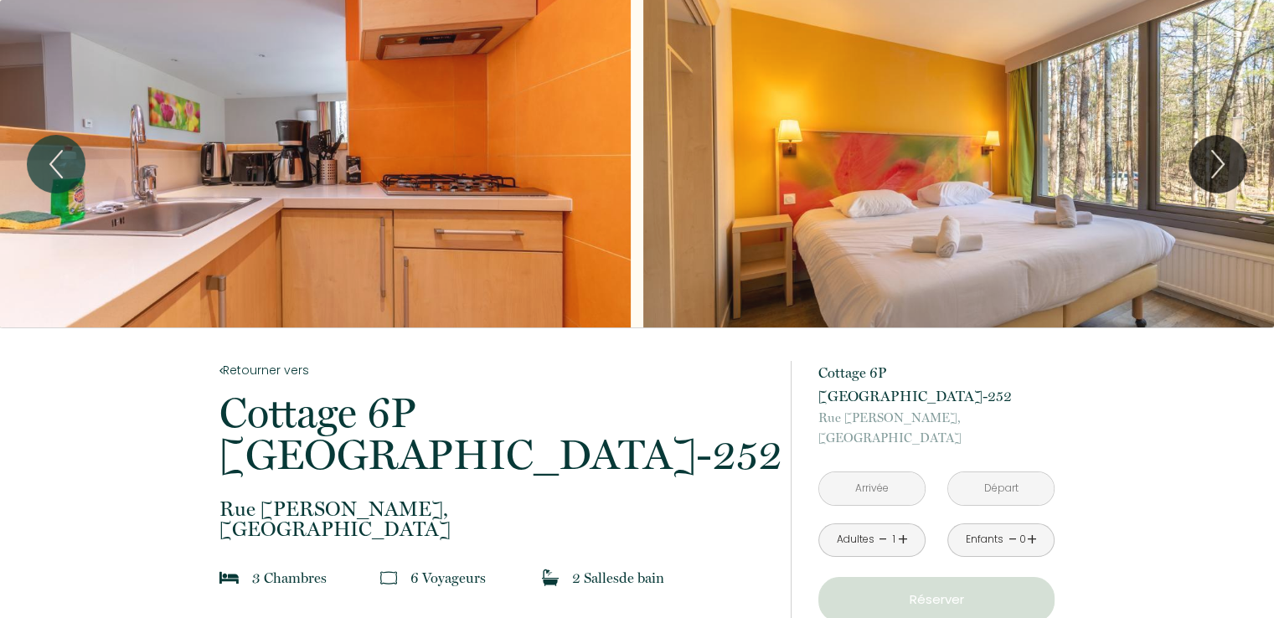
scroll to position [251, 0]
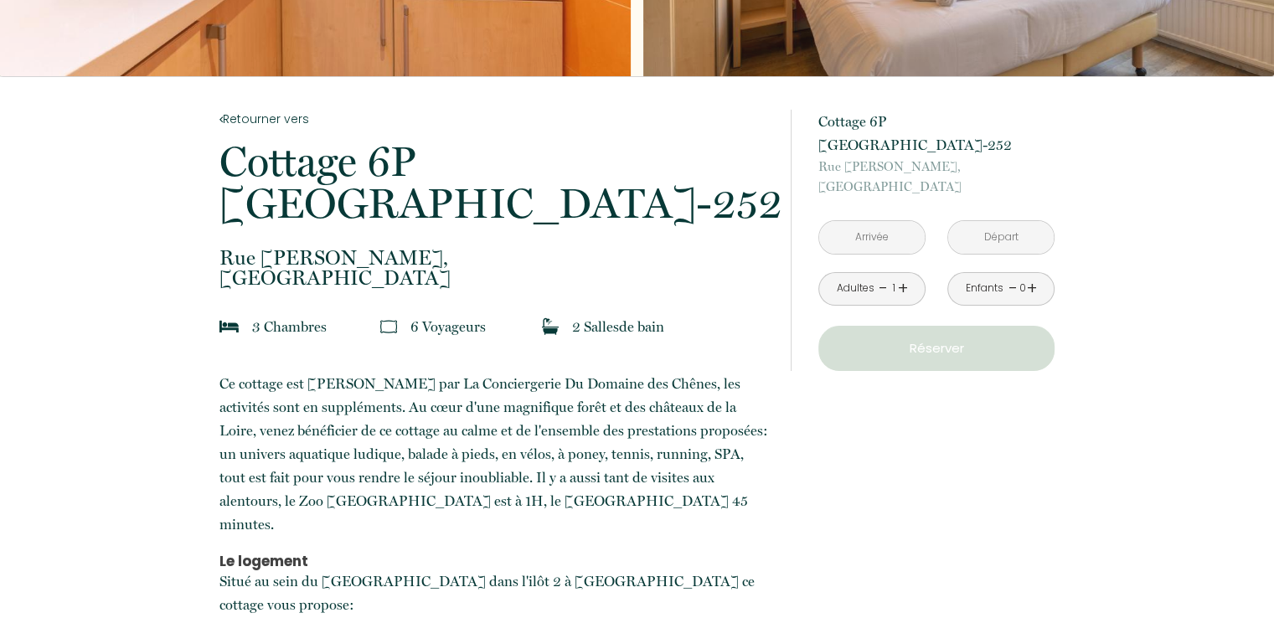
click at [854, 237] on input "text" at bounding box center [872, 237] width 106 height 33
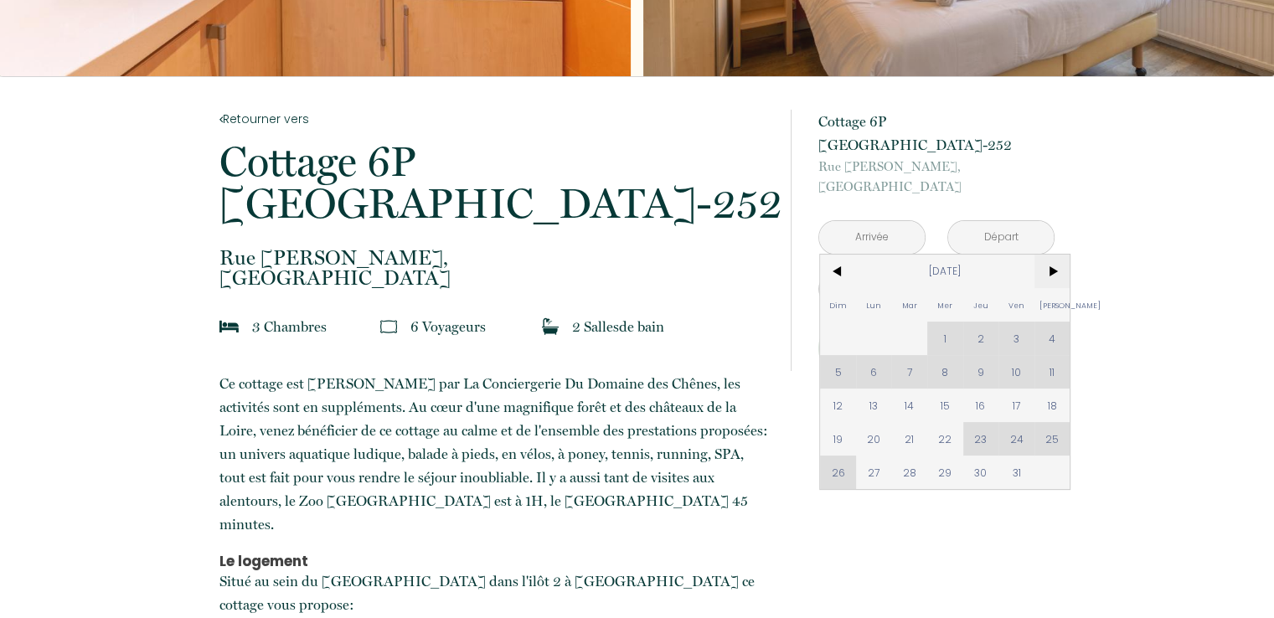
click at [1050, 273] on span ">" at bounding box center [1052, 271] width 36 height 33
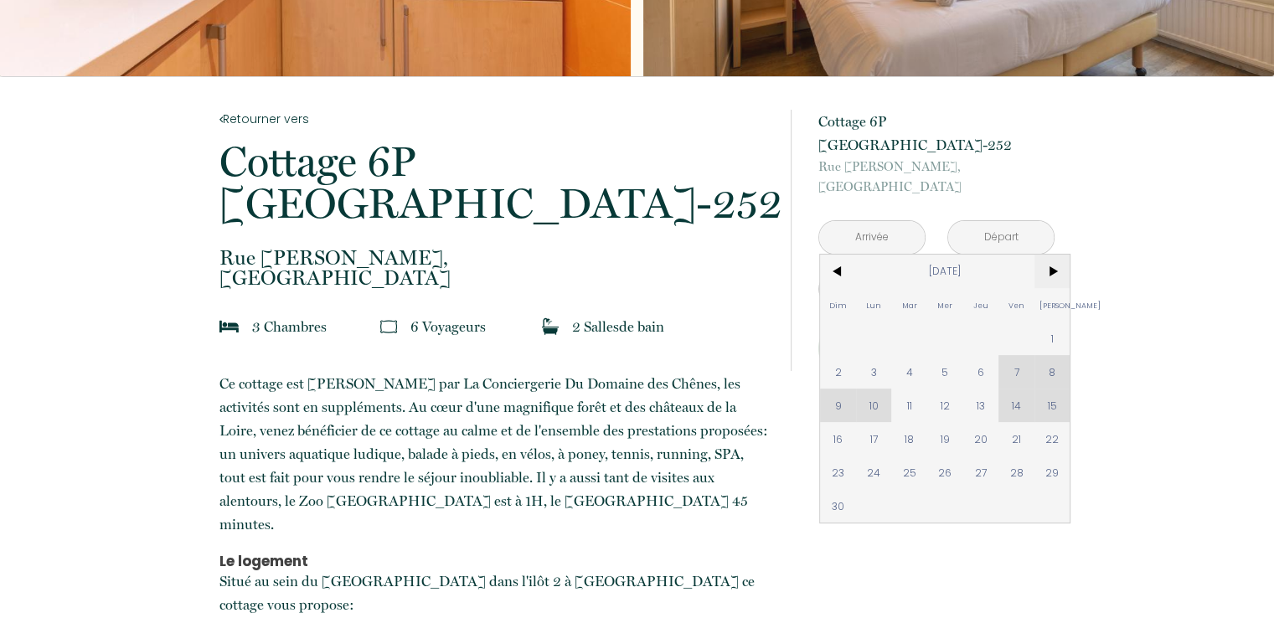
click at [1050, 273] on span ">" at bounding box center [1052, 271] width 36 height 33
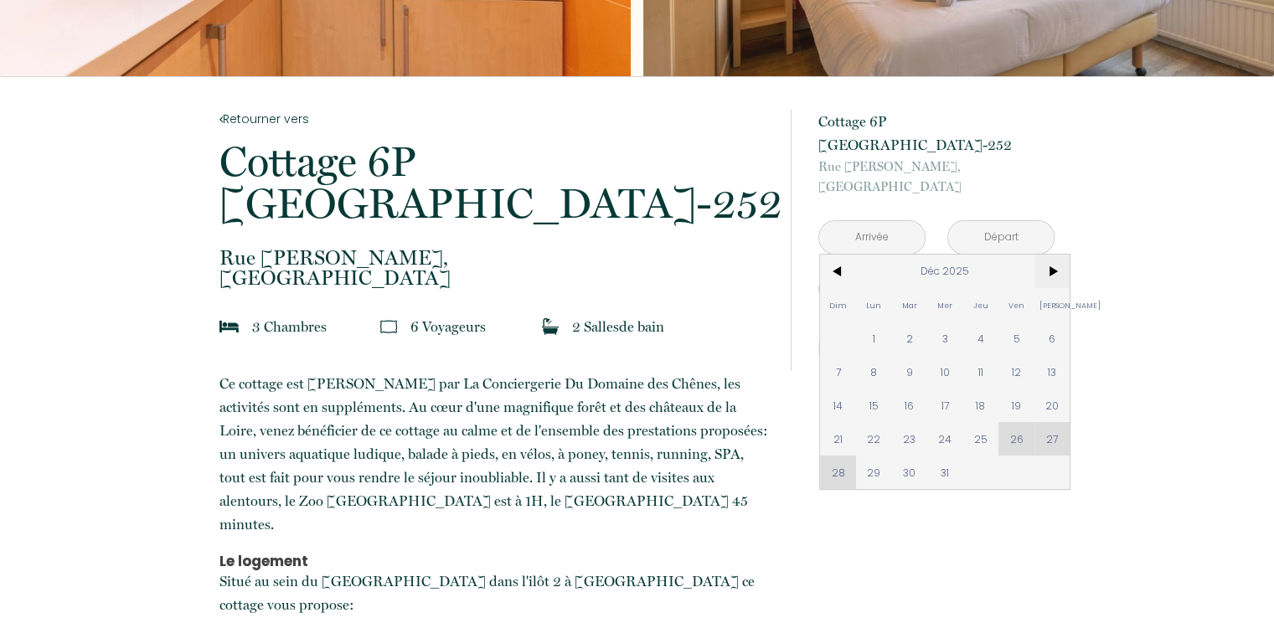
click at [1050, 273] on span ">" at bounding box center [1052, 271] width 36 height 33
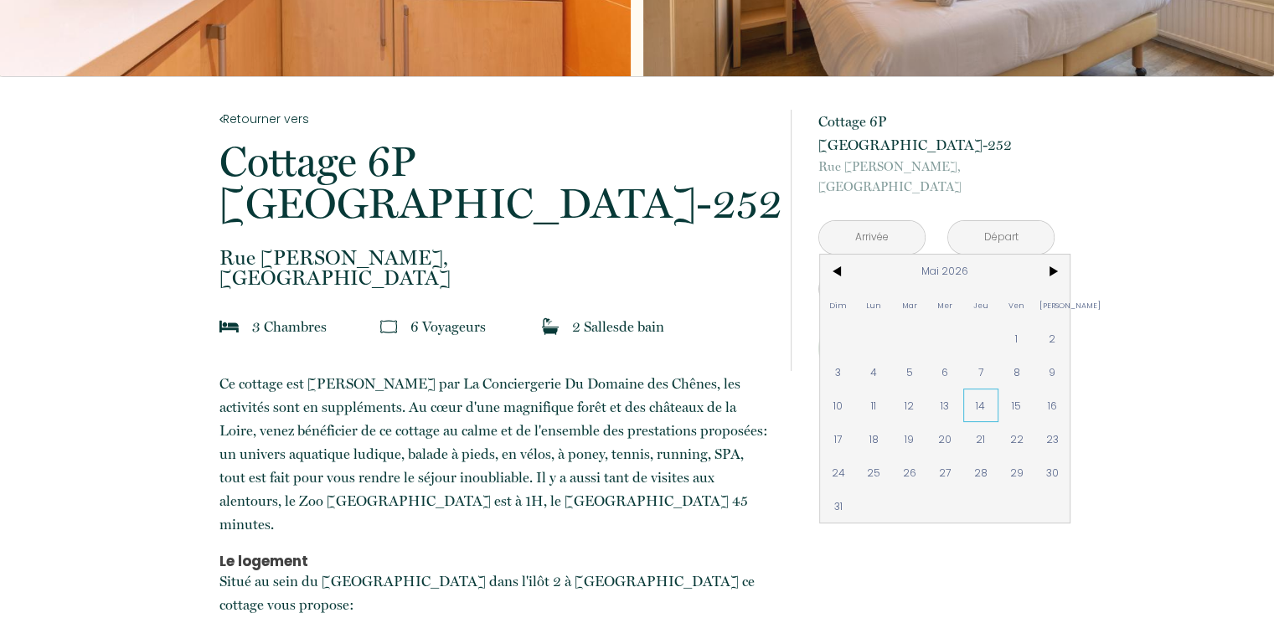
click at [988, 392] on span "14" at bounding box center [981, 405] width 36 height 33
type input "Jeu 14 Mai 2026"
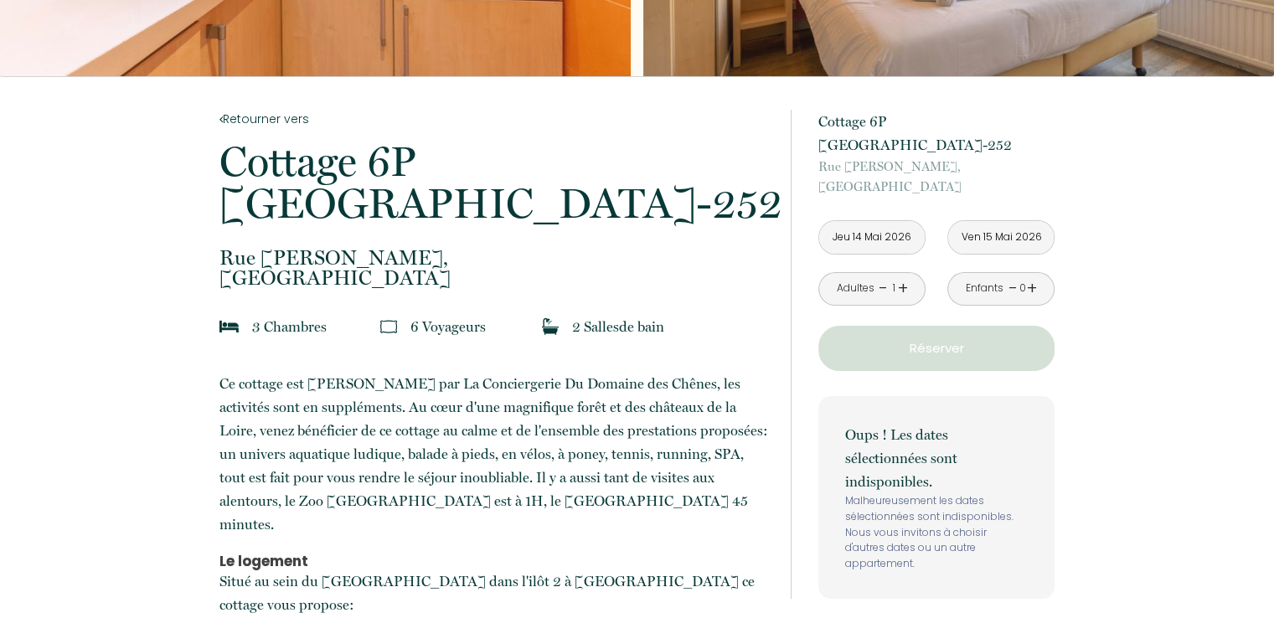
click at [1007, 239] on input "Ven 15 Mai 2026" at bounding box center [1001, 237] width 106 height 33
click at [992, 234] on input "Ven 15 Mai 2026" at bounding box center [1001, 237] width 106 height 33
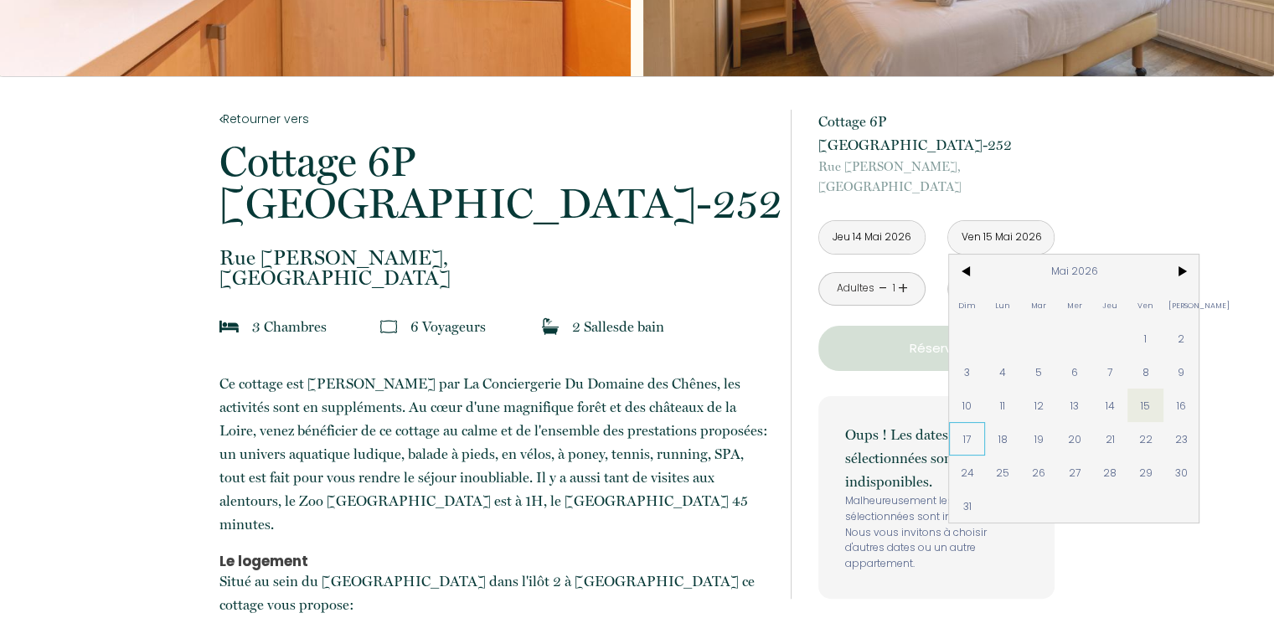
click at [966, 440] on span "17" at bounding box center [967, 438] width 36 height 33
type input "Dim 17 Mai 2026"
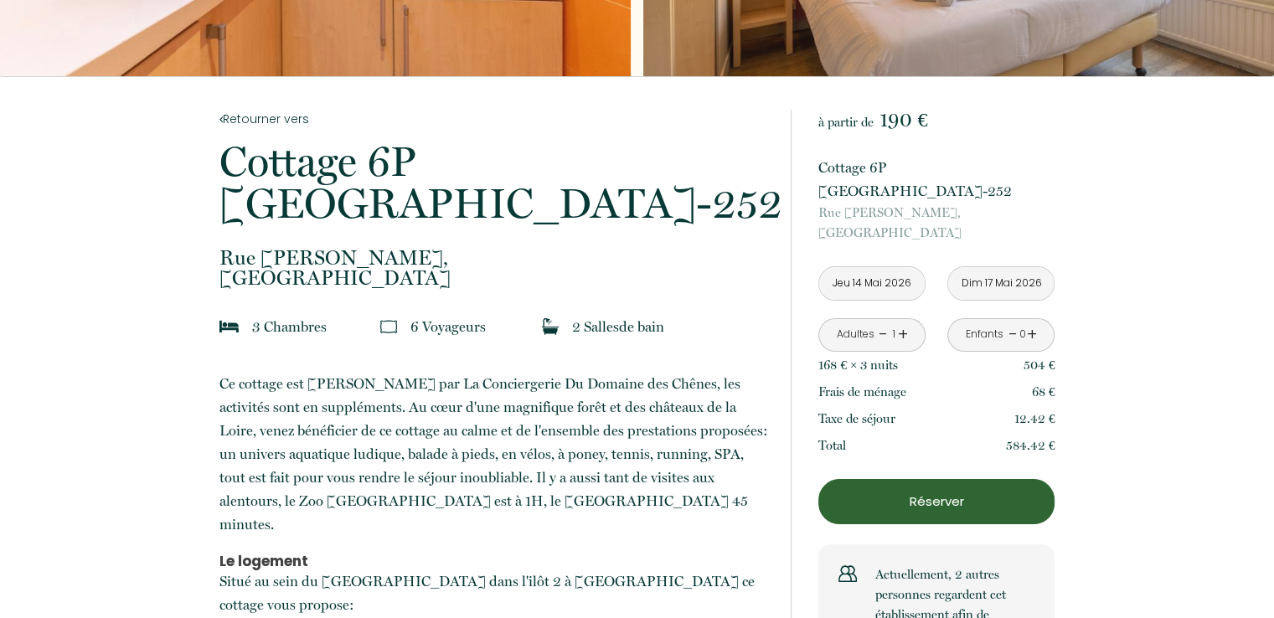
click at [901, 335] on link "+" at bounding box center [903, 335] width 10 height 26
drag, startPoint x: 878, startPoint y: 332, endPoint x: 992, endPoint y: 359, distance: 117.0
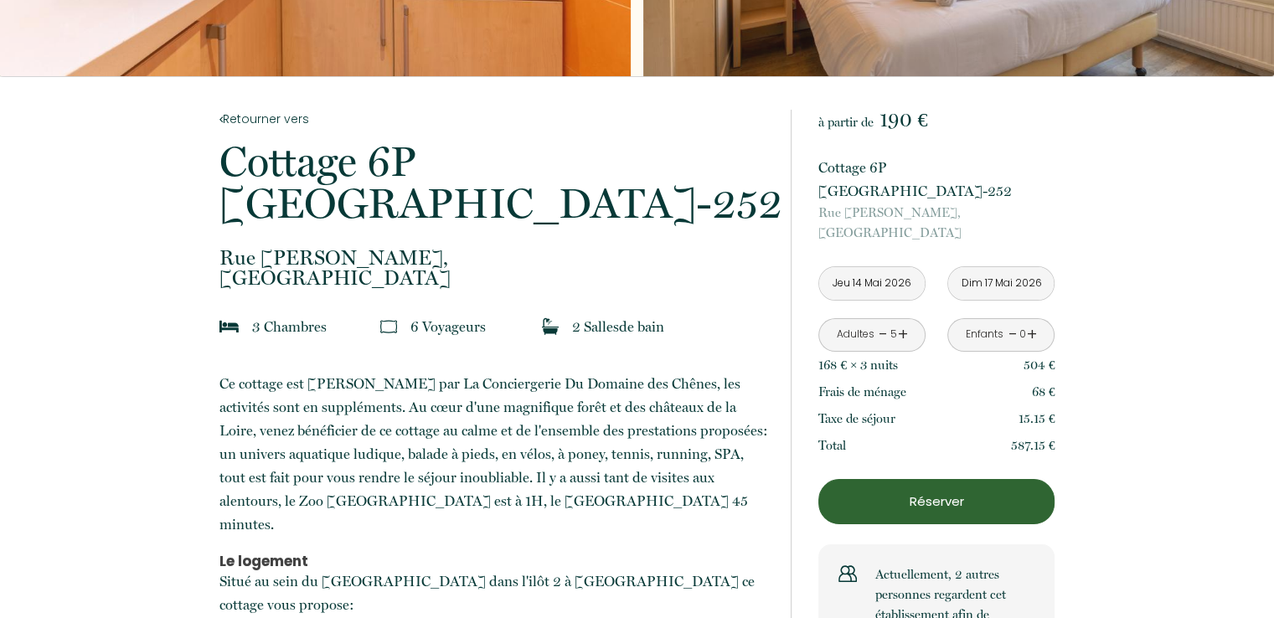
click at [884, 333] on link "-" at bounding box center [882, 335] width 9 height 26
click at [1043, 333] on div "Enfants - 0 +" at bounding box center [1000, 334] width 107 height 33
click at [1035, 336] on div "Enfants - 0 +" at bounding box center [1000, 334] width 107 height 33
click at [1033, 336] on link "+" at bounding box center [1032, 335] width 10 height 26
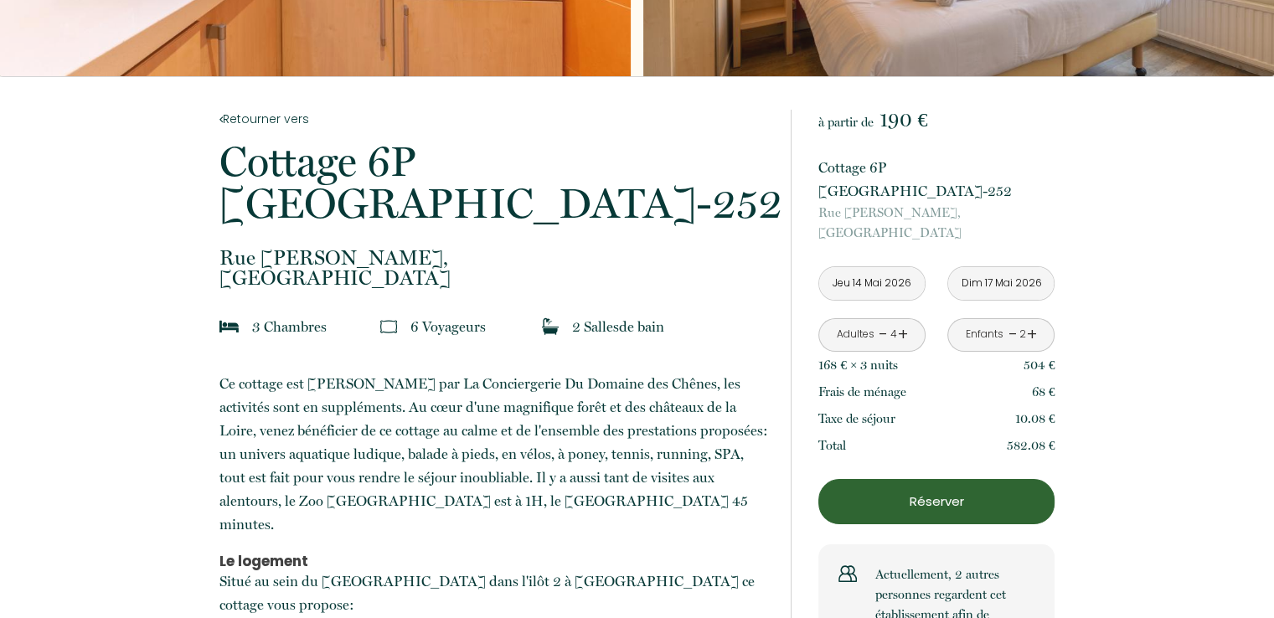
click at [901, 329] on link "+" at bounding box center [903, 335] width 10 height 26
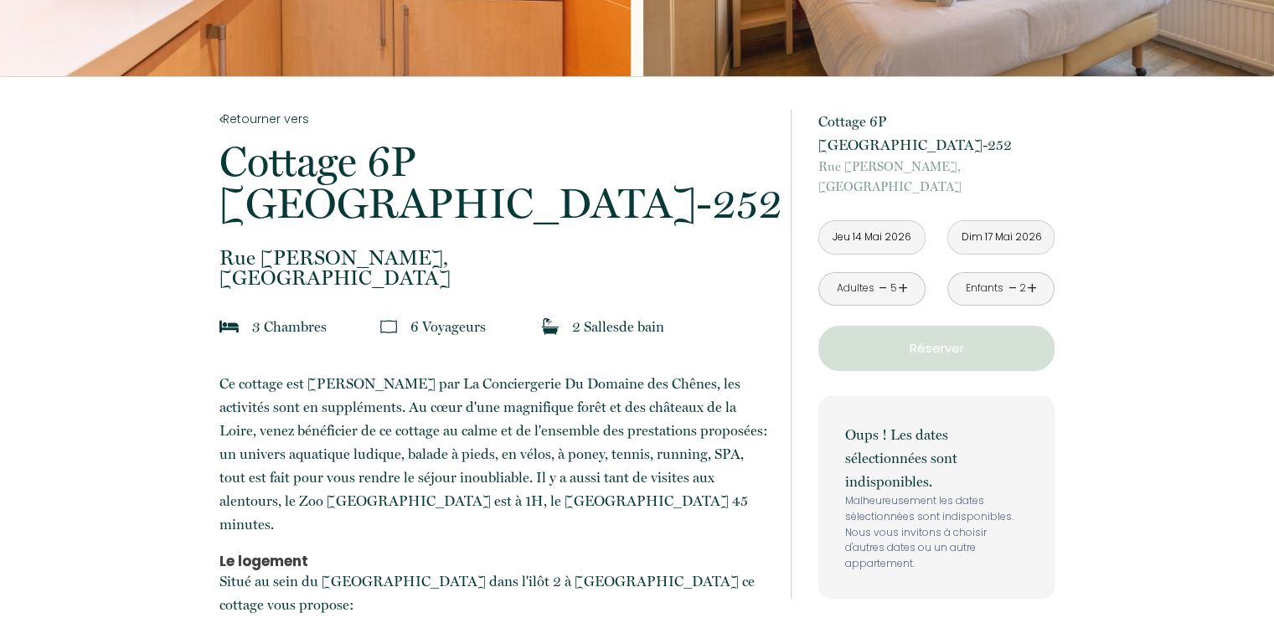
click at [1008, 287] on link "-" at bounding box center [1011, 289] width 9 height 26
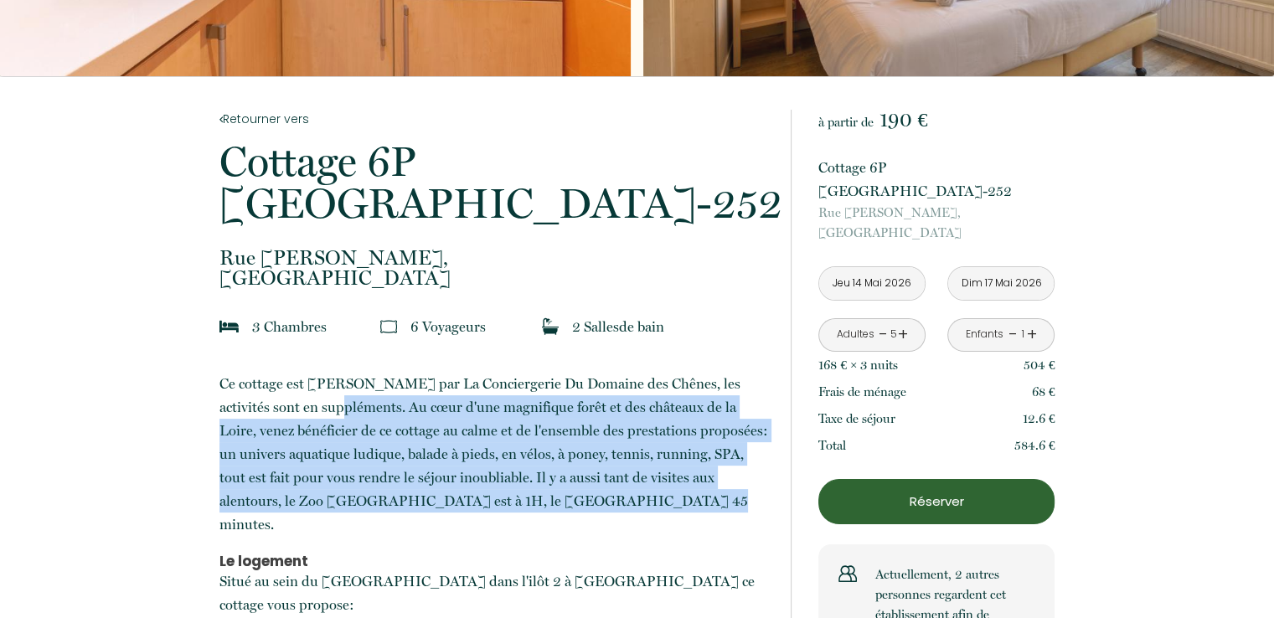
drag, startPoint x: 301, startPoint y: 413, endPoint x: 662, endPoint y: 498, distance: 371.7
click at [662, 498] on p "Ce cottage est [PERSON_NAME] par La Conciergerie Du Domaine des Chênes, les act…" at bounding box center [493, 454] width 549 height 164
click at [628, 512] on p "Ce cottage est [PERSON_NAME] par La Conciergerie Du Domaine des Chênes, les act…" at bounding box center [493, 454] width 549 height 164
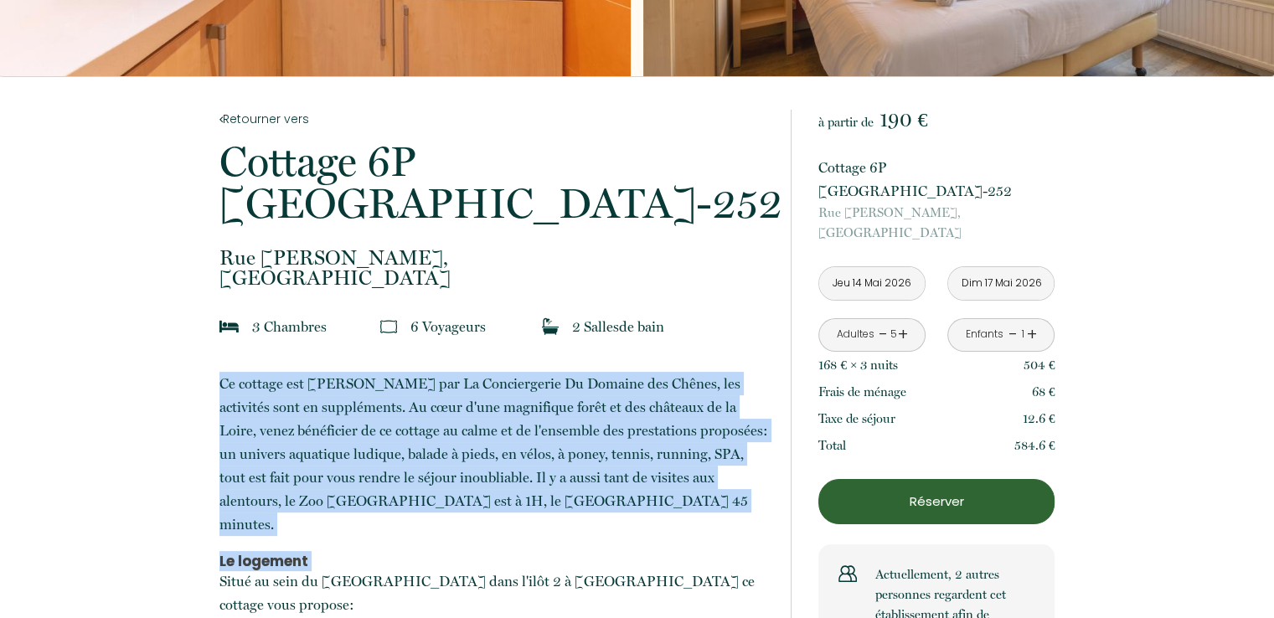
drag, startPoint x: 627, startPoint y: 510, endPoint x: 687, endPoint y: 541, distance: 67.0
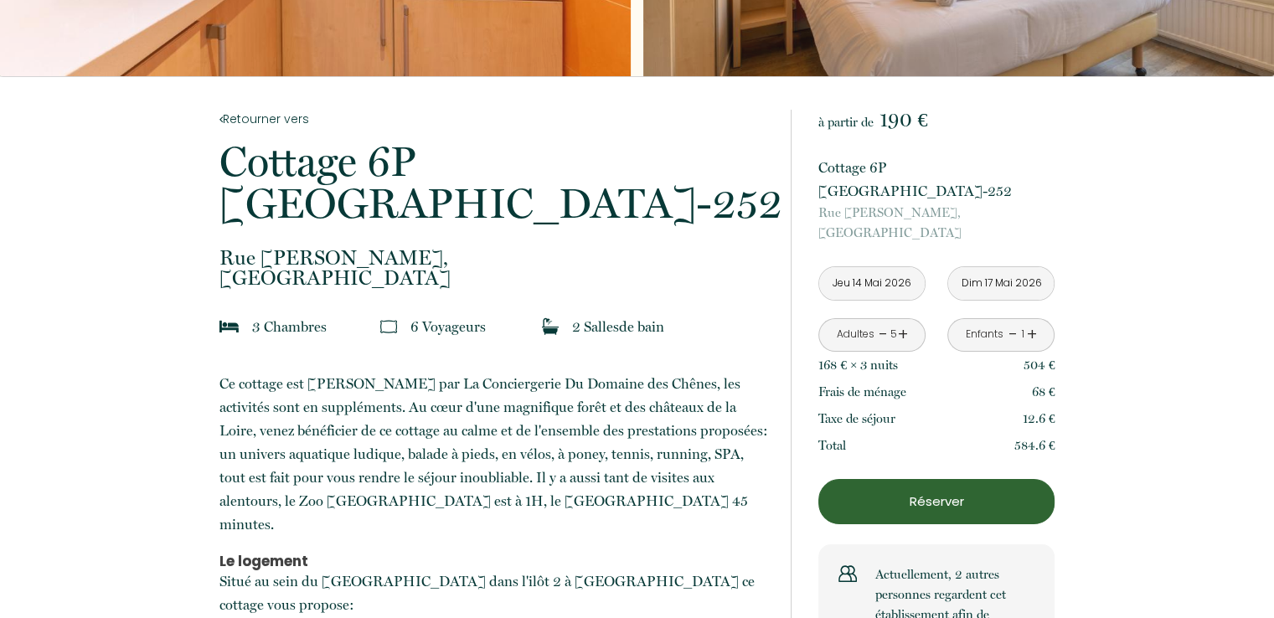
scroll to position [335, 0]
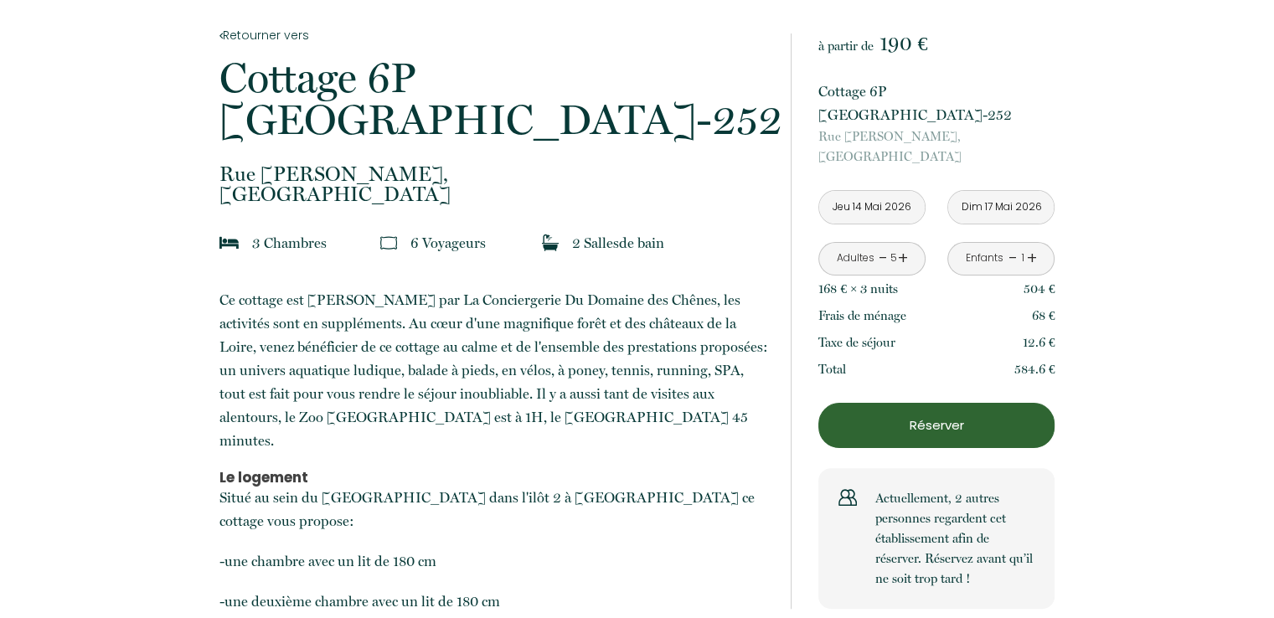
click at [964, 428] on p "Réserver" at bounding box center [936, 425] width 224 height 20
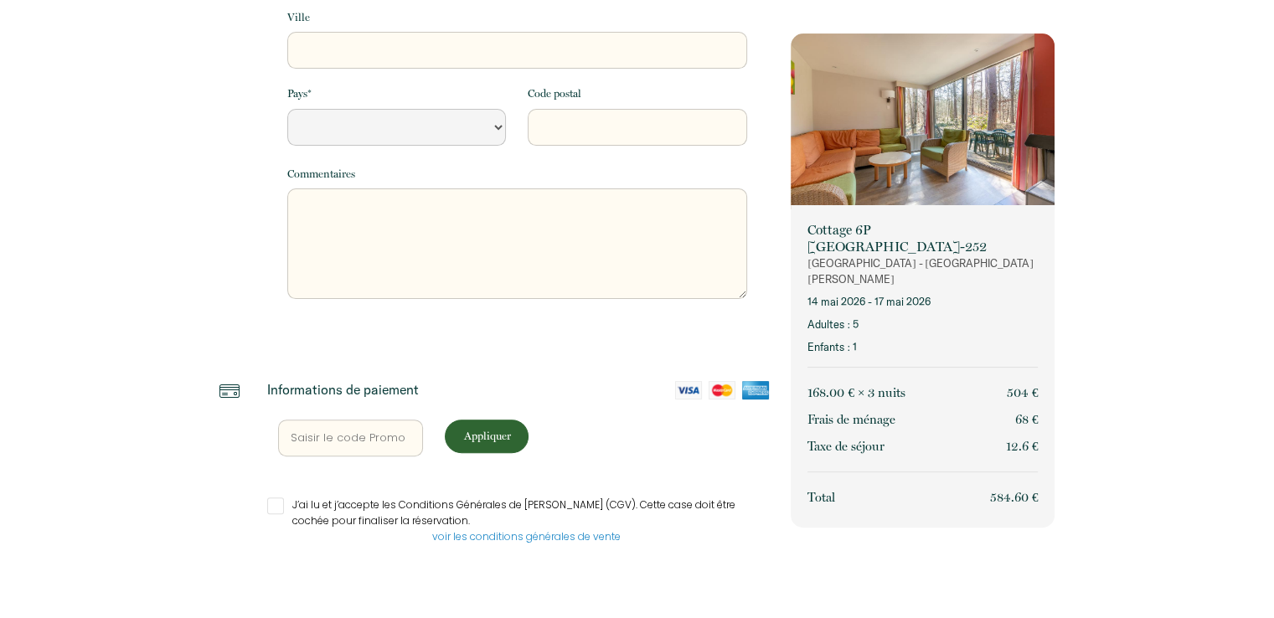
select select "Default select example"
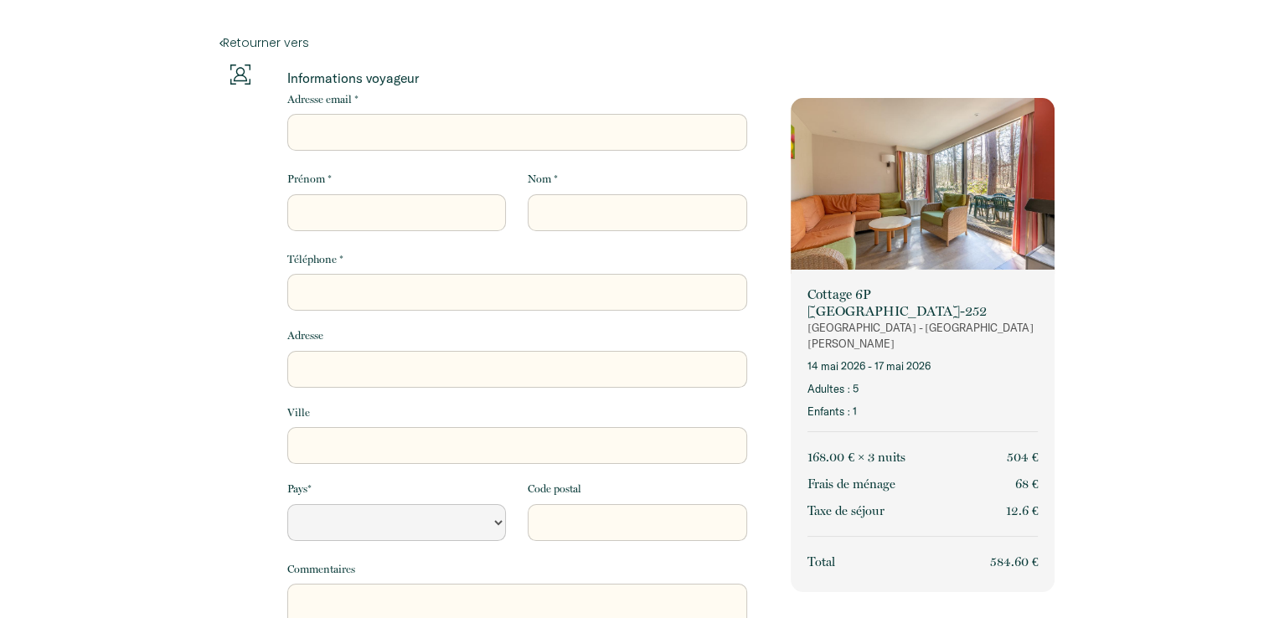
click at [387, 132] on input "Adresse email *" at bounding box center [517, 132] width 460 height 37
type input "c"
select select "Default select example"
type input "ce"
select select "Default select example"
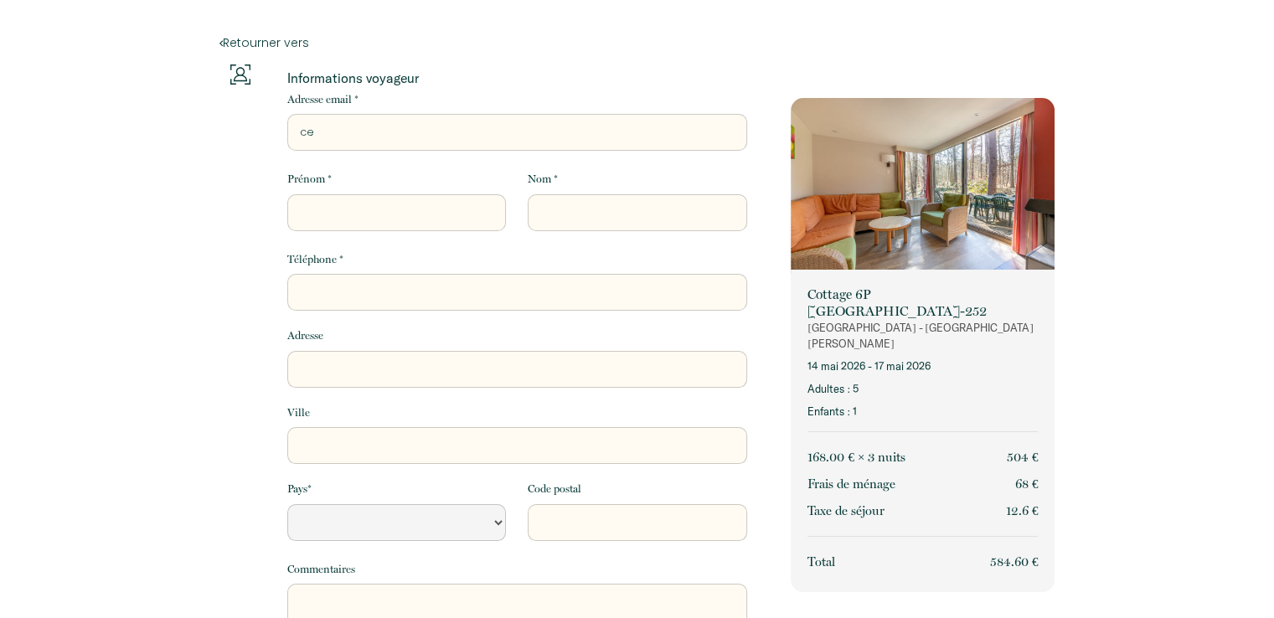
type input "cec"
select select "Default select example"
type input "ceci"
select select "Default select example"
type input "[PERSON_NAME]"
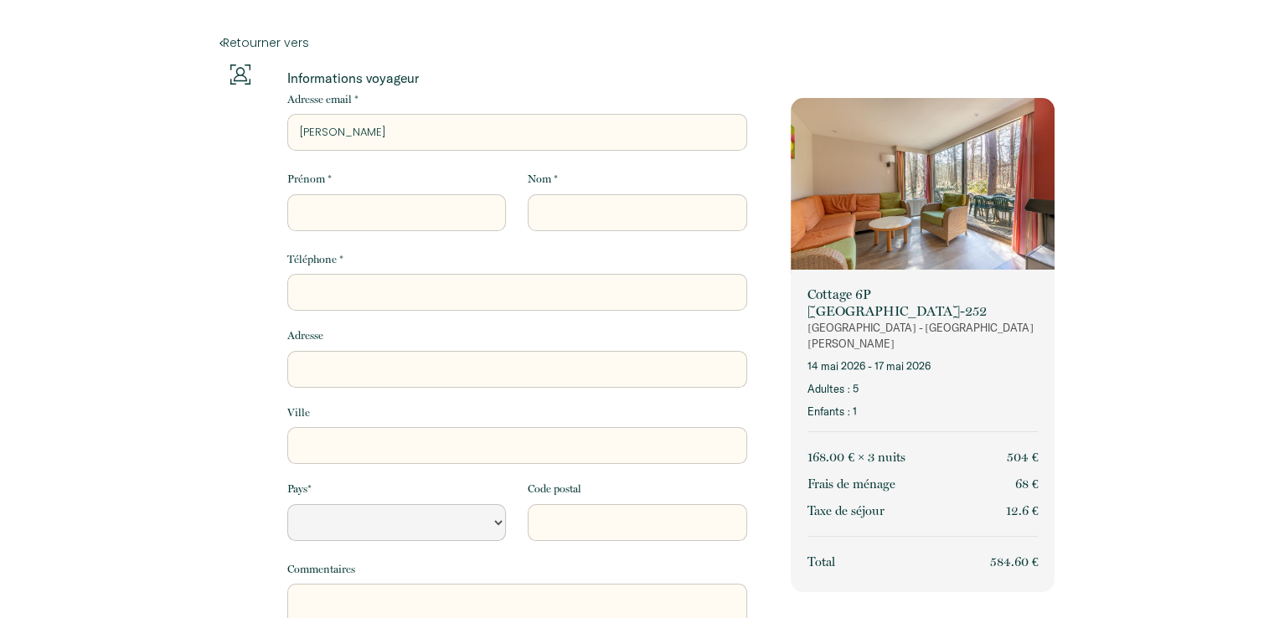
select select "Default select example"
type input "[PERSON_NAME]"
select select "Default select example"
type input "cecile2"
select select "Default select example"
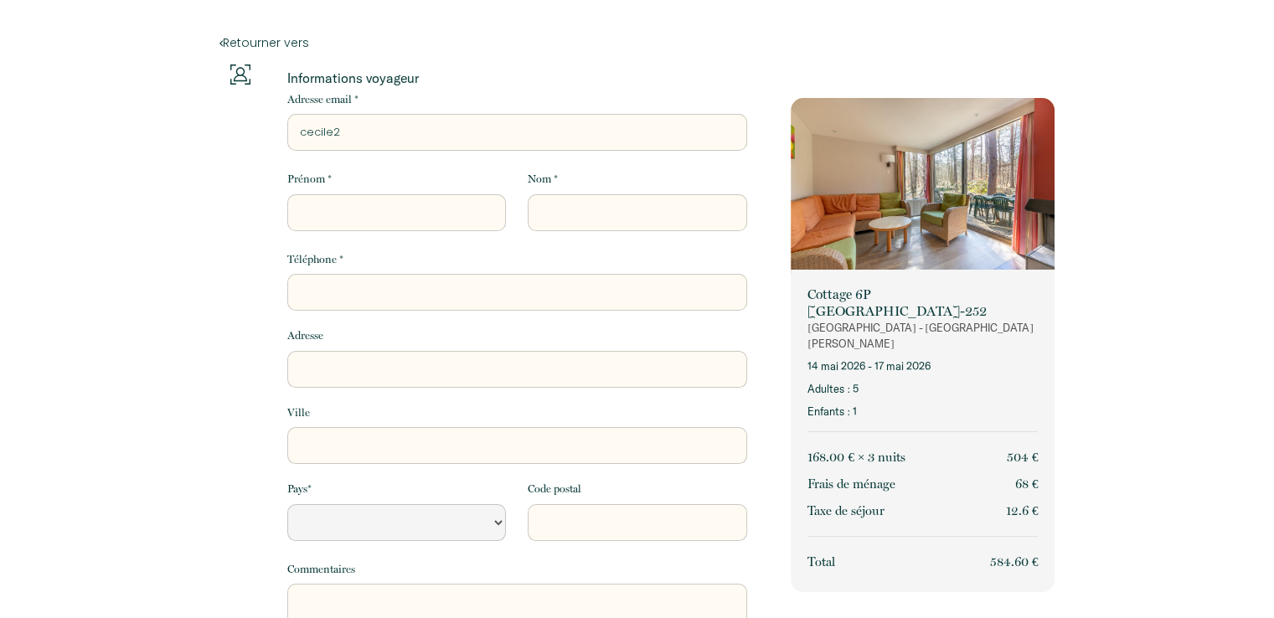
type input "cecile2."
select select "Default select example"
type input "cecile2.l"
select select "Default select example"
type input "cecile2.le"
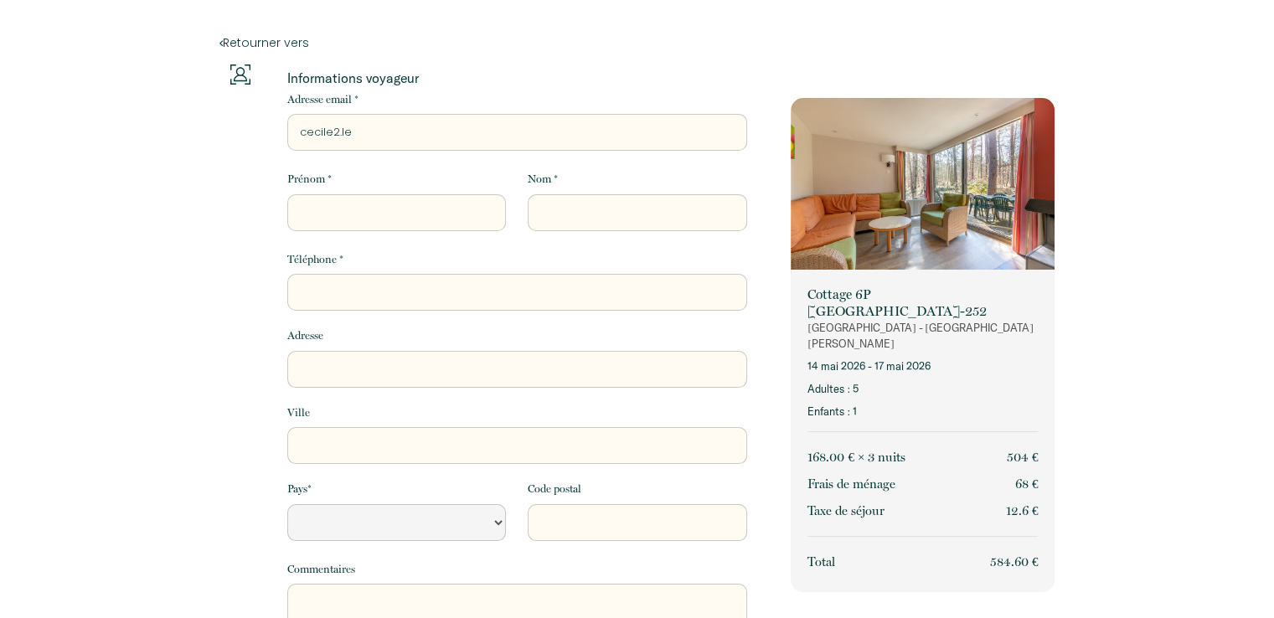
select select "Default select example"
type input "cecile2.ler"
select select "Default select example"
type input "cecile2.lero"
select select "Default select example"
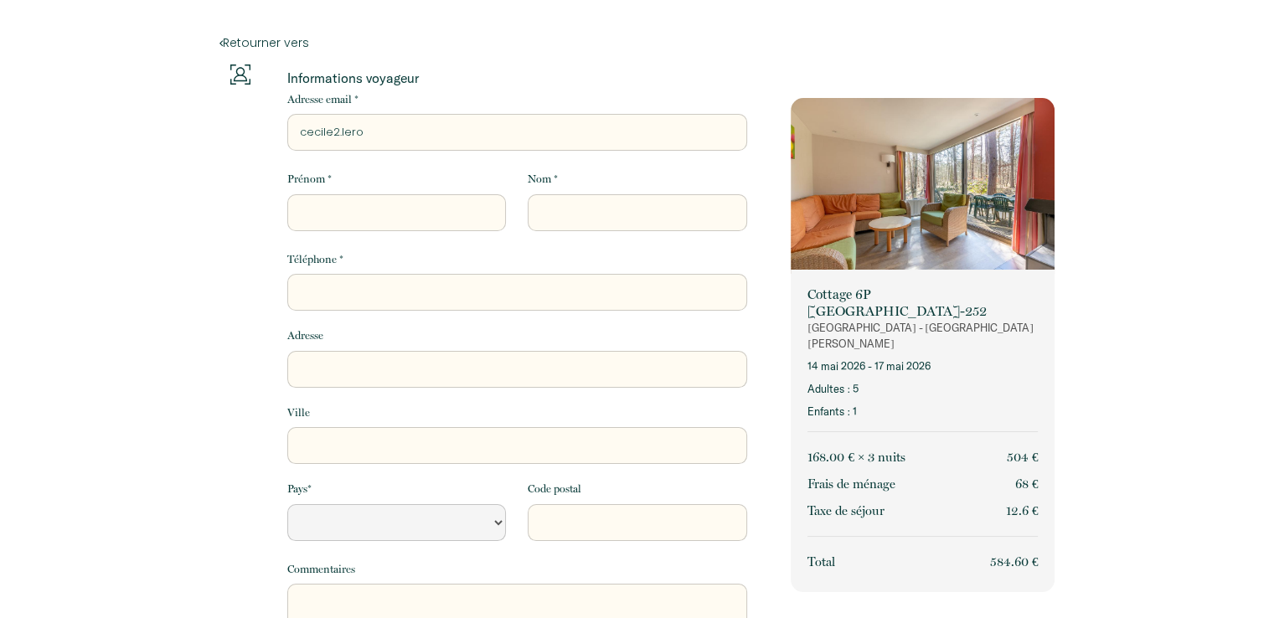
type input "cecile2.[PERSON_NAME]"
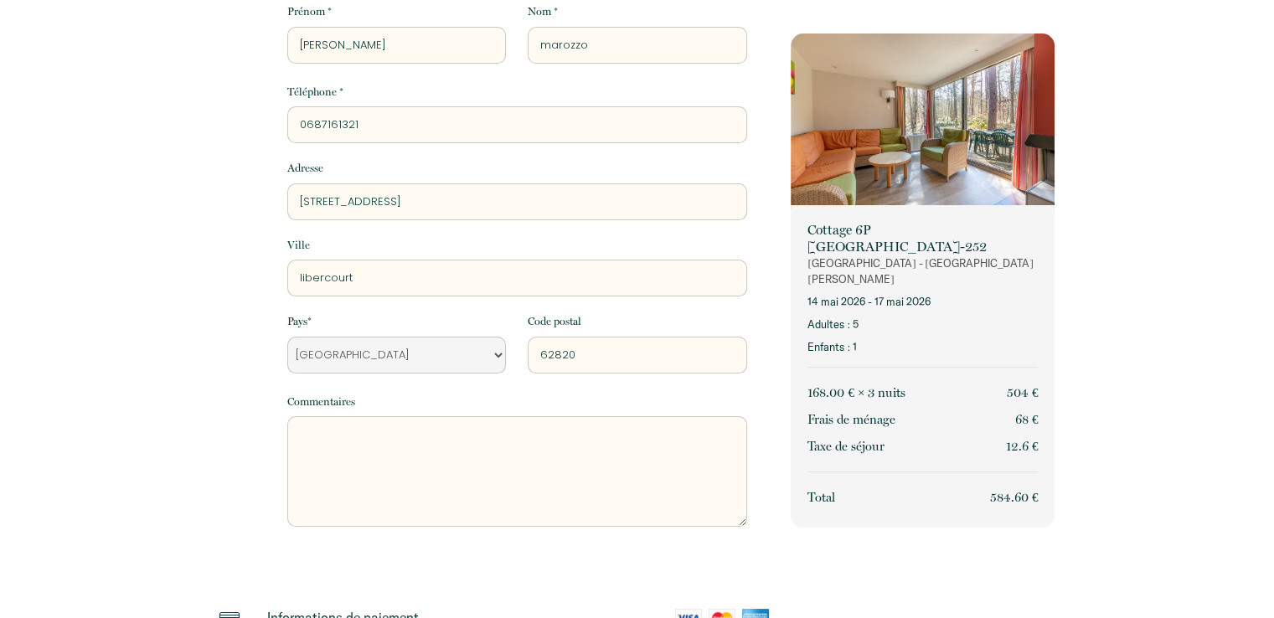
scroll to position [335, 0]
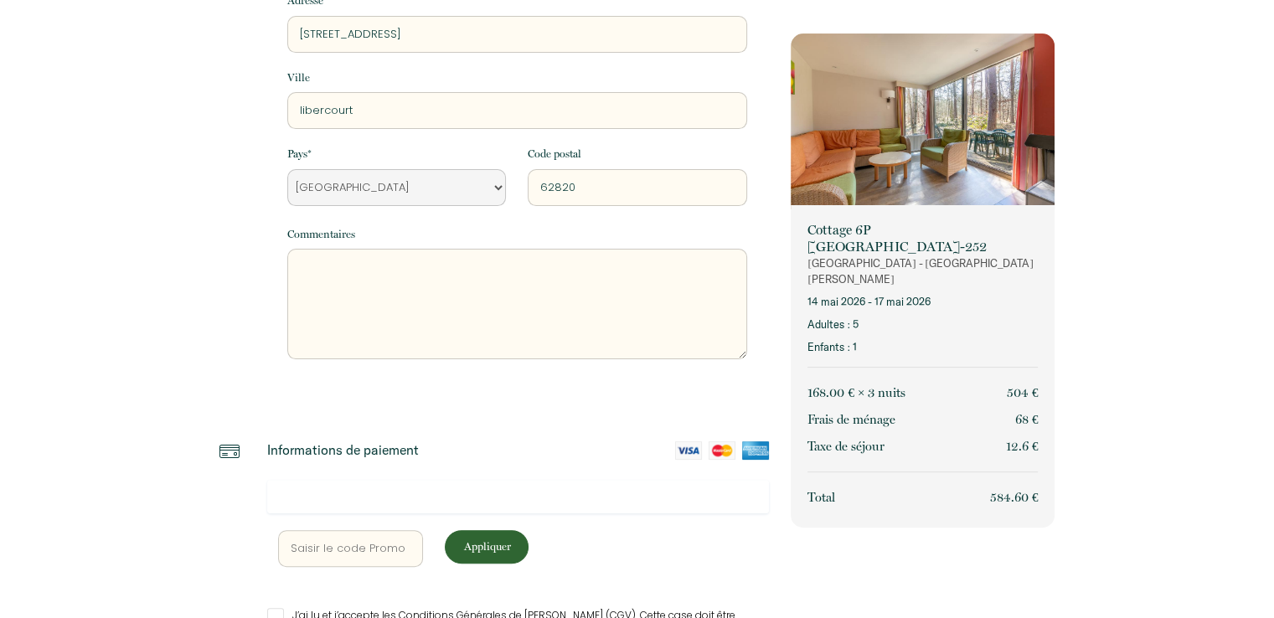
click at [375, 273] on textarea at bounding box center [517, 304] width 460 height 111
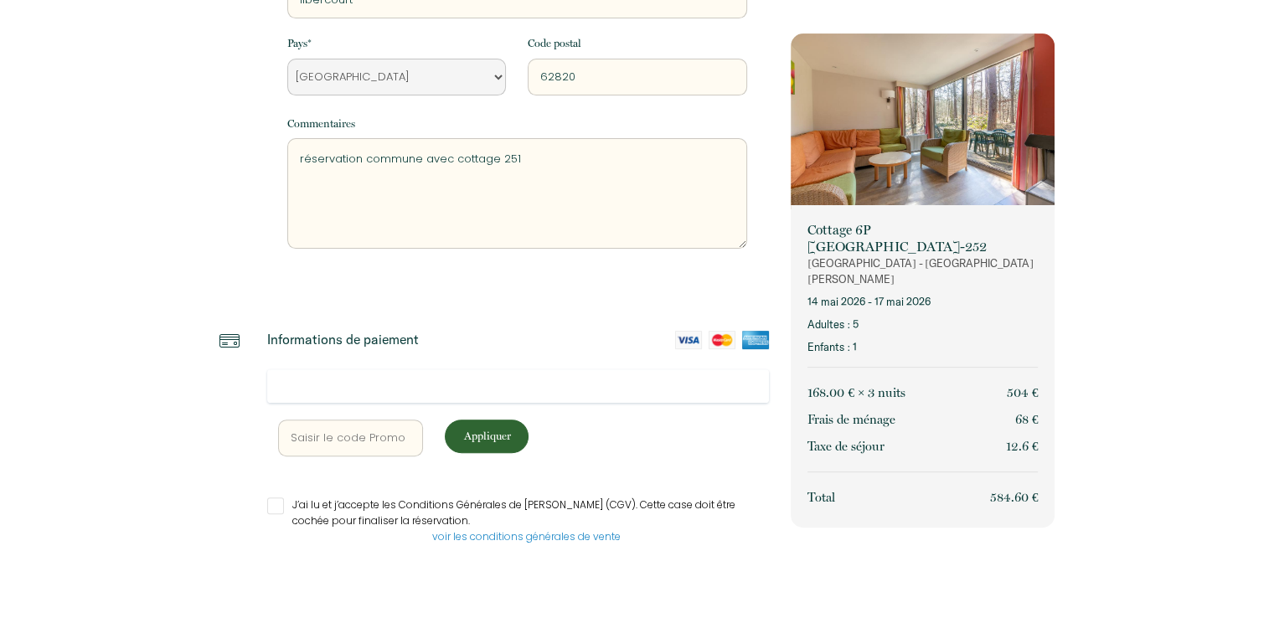
click at [270, 507] on input "J’ai lu et j’accepte les Conditions Générales de [PERSON_NAME] (CGV). Cette cas…" at bounding box center [518, 505] width 502 height 17
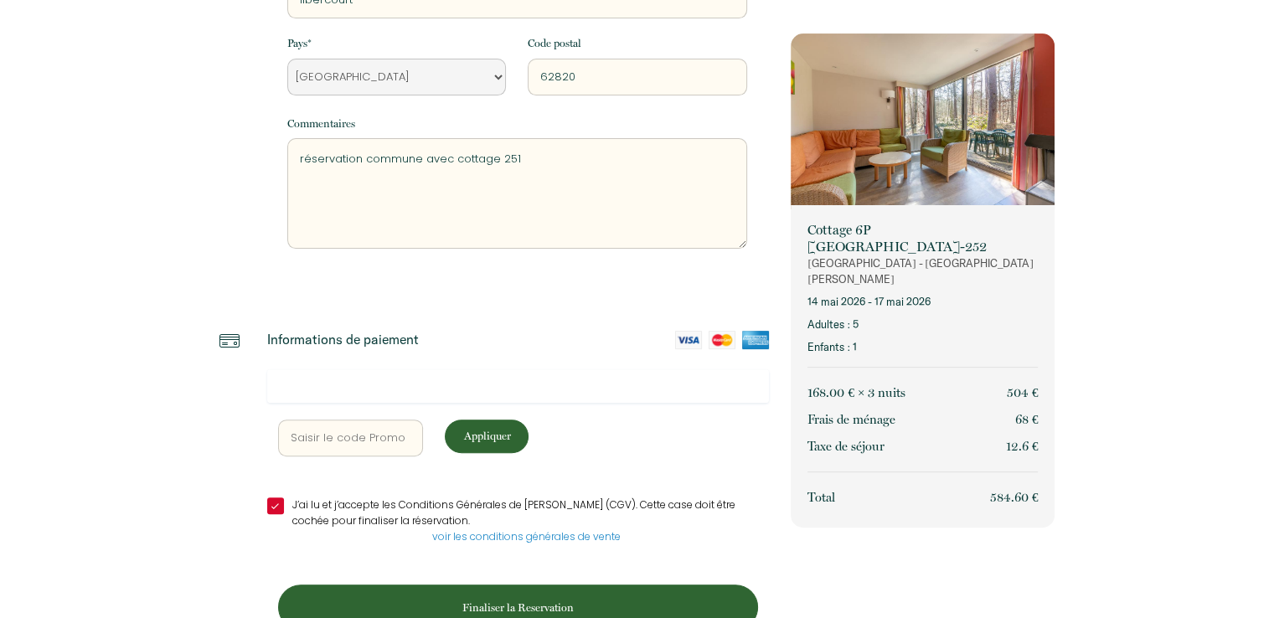
scroll to position [490, 0]
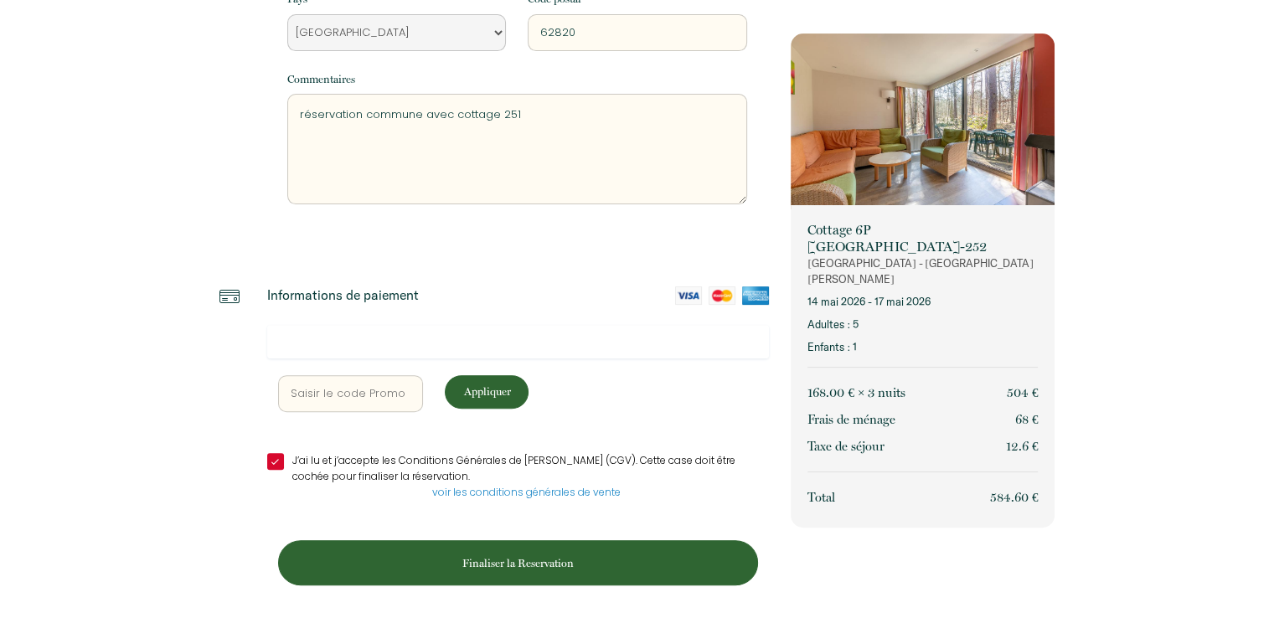
click at [539, 562] on p "Finaliser la Reservation" at bounding box center [518, 563] width 468 height 16
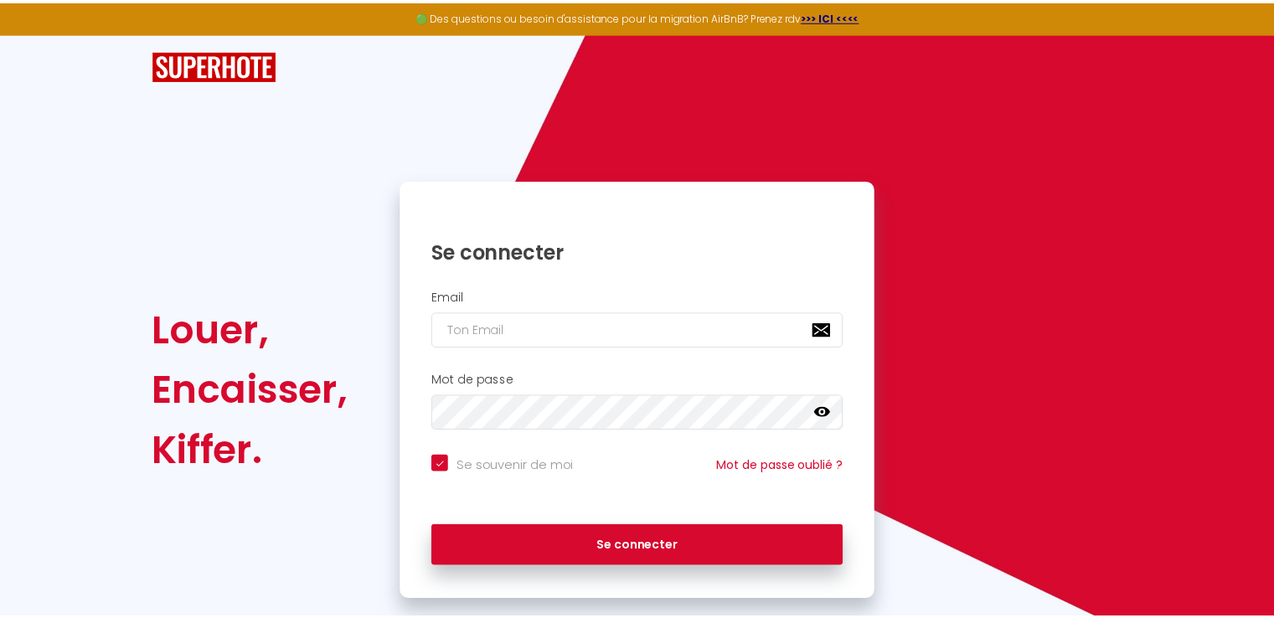
scroll to position [0, 0]
